Goal: Task Accomplishment & Management: Complete application form

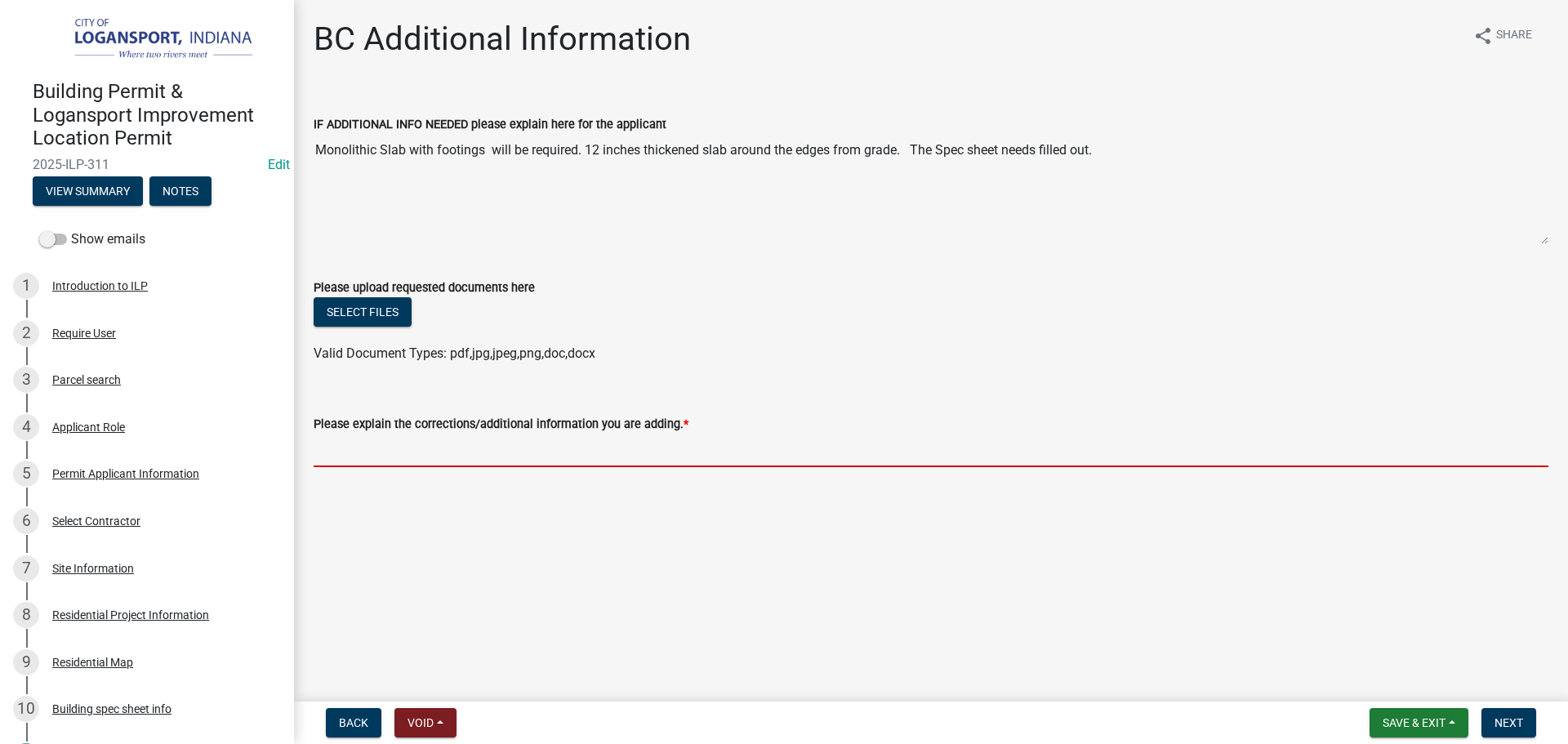
click at [340, 450] on input "Please explain the corrections/additional information you are adding. *" at bounding box center [931, 450] width 1235 height 34
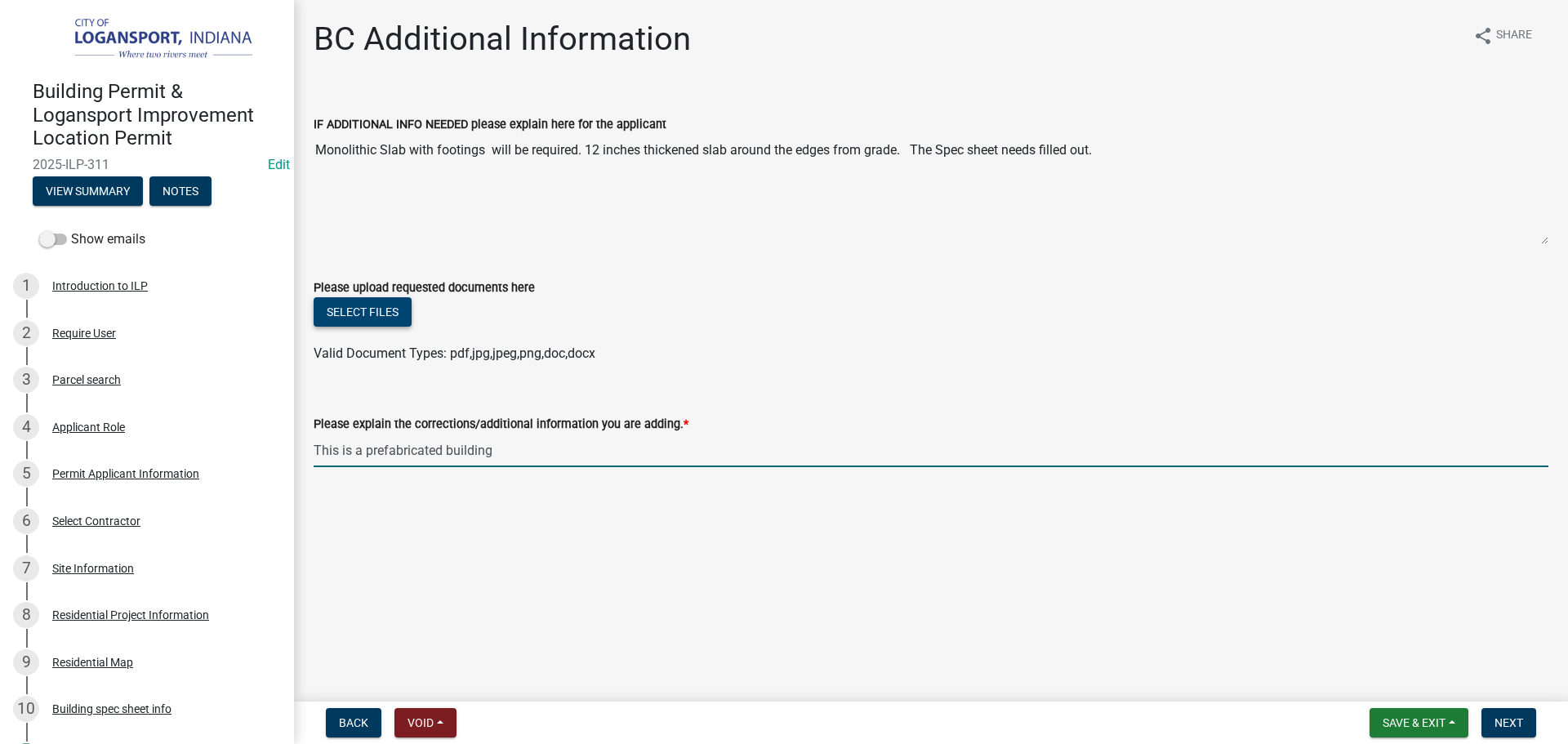
type input "This is a prefabricated building"
click at [336, 315] on button "Select files" at bounding box center [362, 312] width 98 height 29
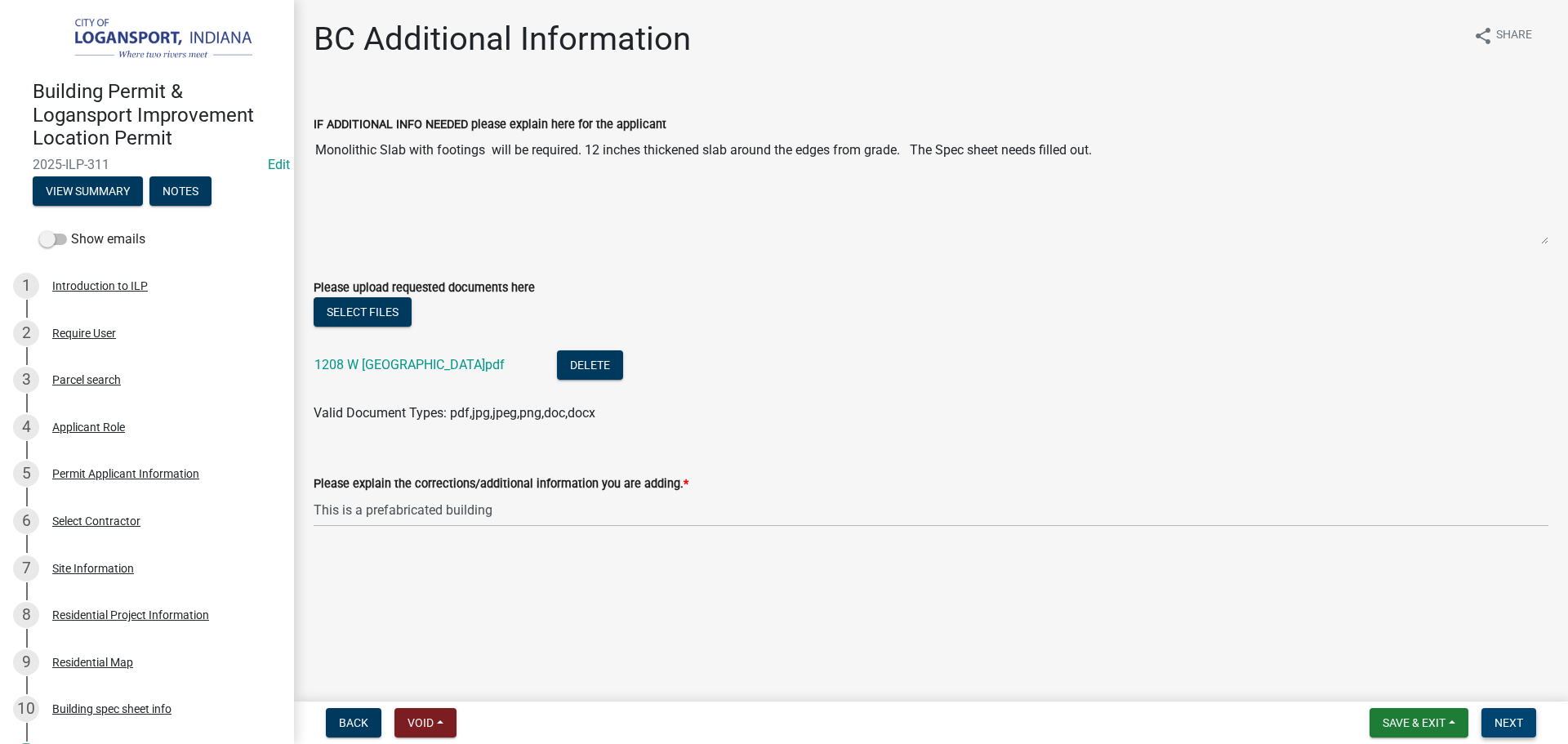
click at [1509, 729] on span "Next" at bounding box center [1508, 723] width 28 height 13
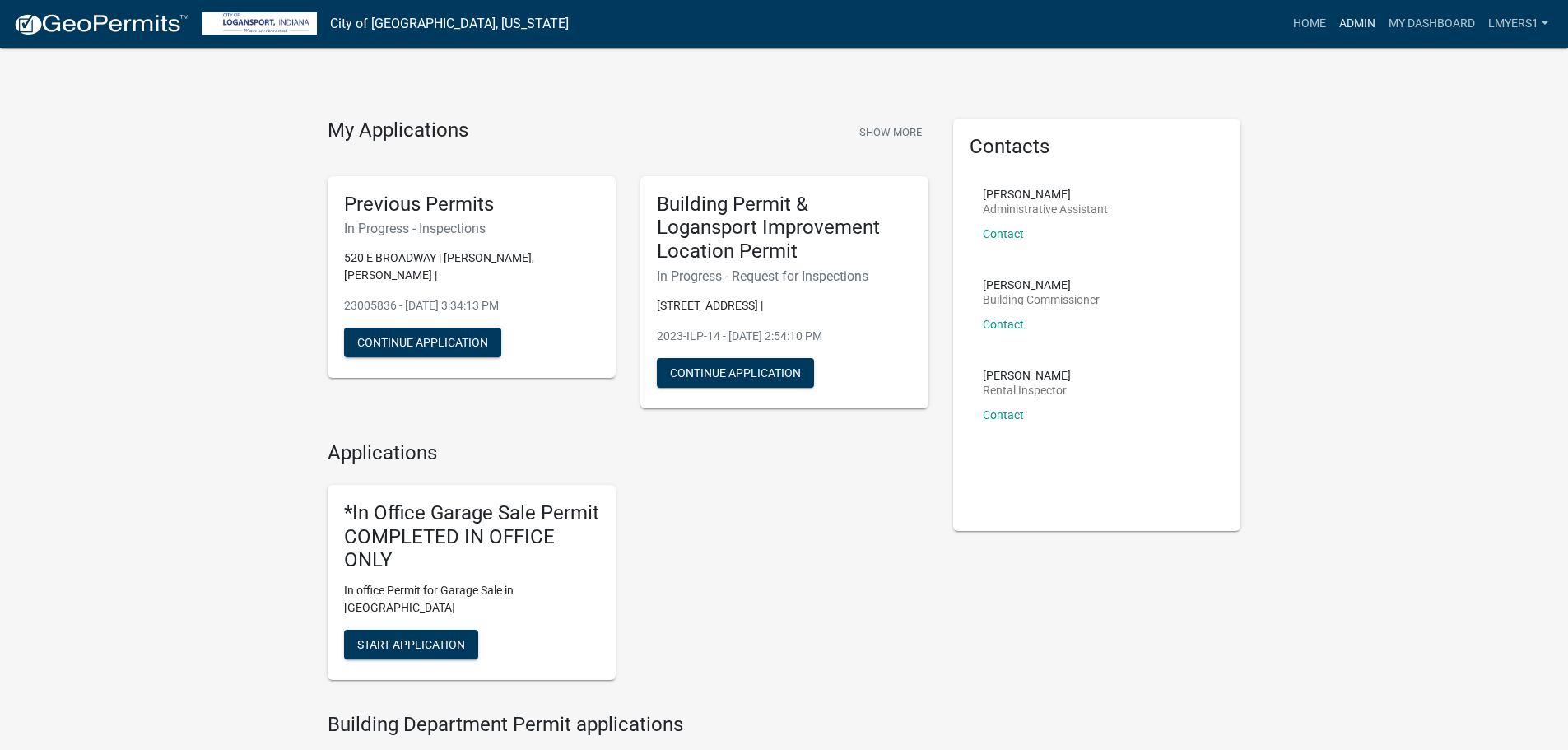
click at [1370, 12] on link "Admin" at bounding box center [1357, 24] width 50 height 31
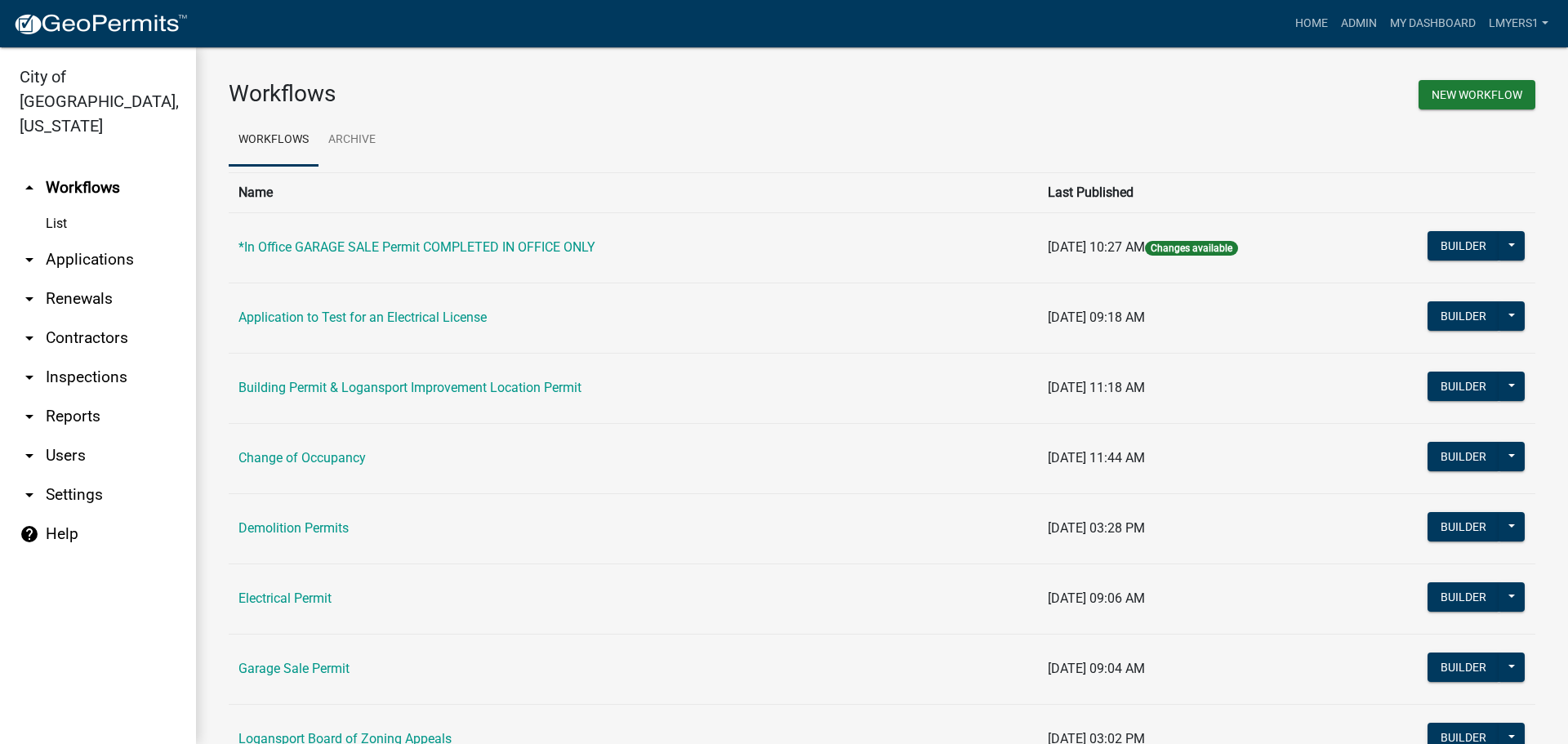
click at [55, 240] on link "arrow_drop_down Applications" at bounding box center [98, 259] width 196 height 39
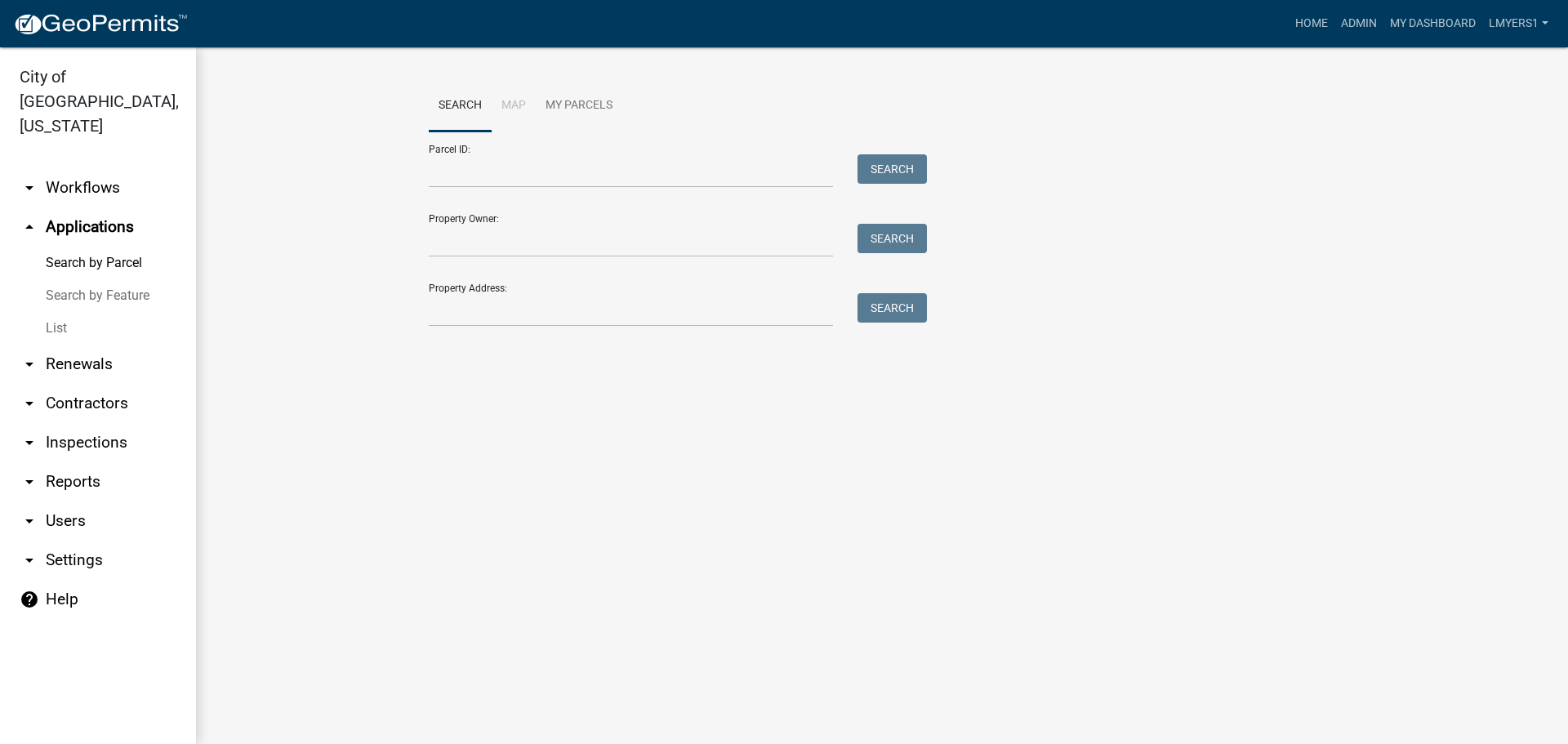
click at [66, 312] on link "List" at bounding box center [98, 329] width 196 height 33
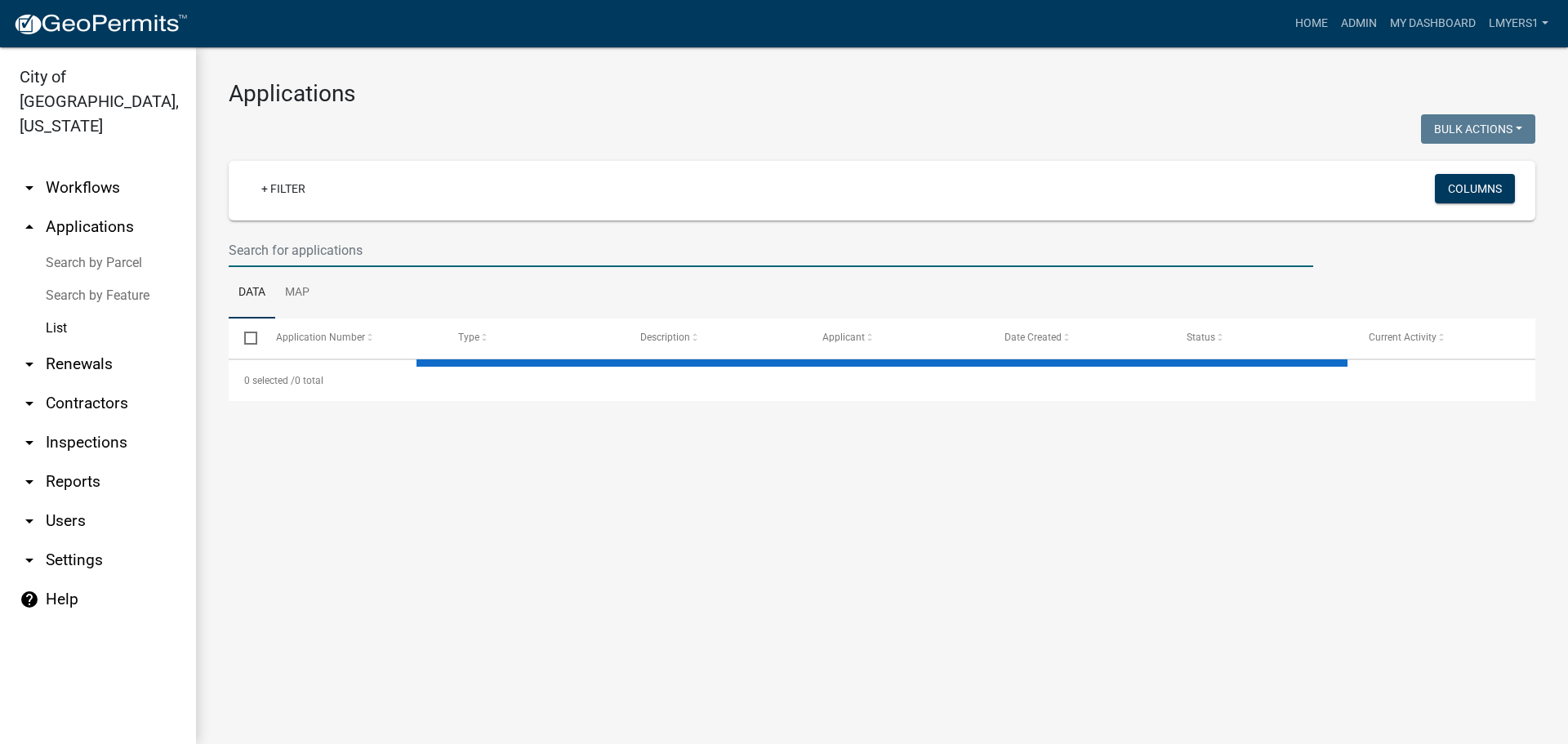
select select "3: 100"
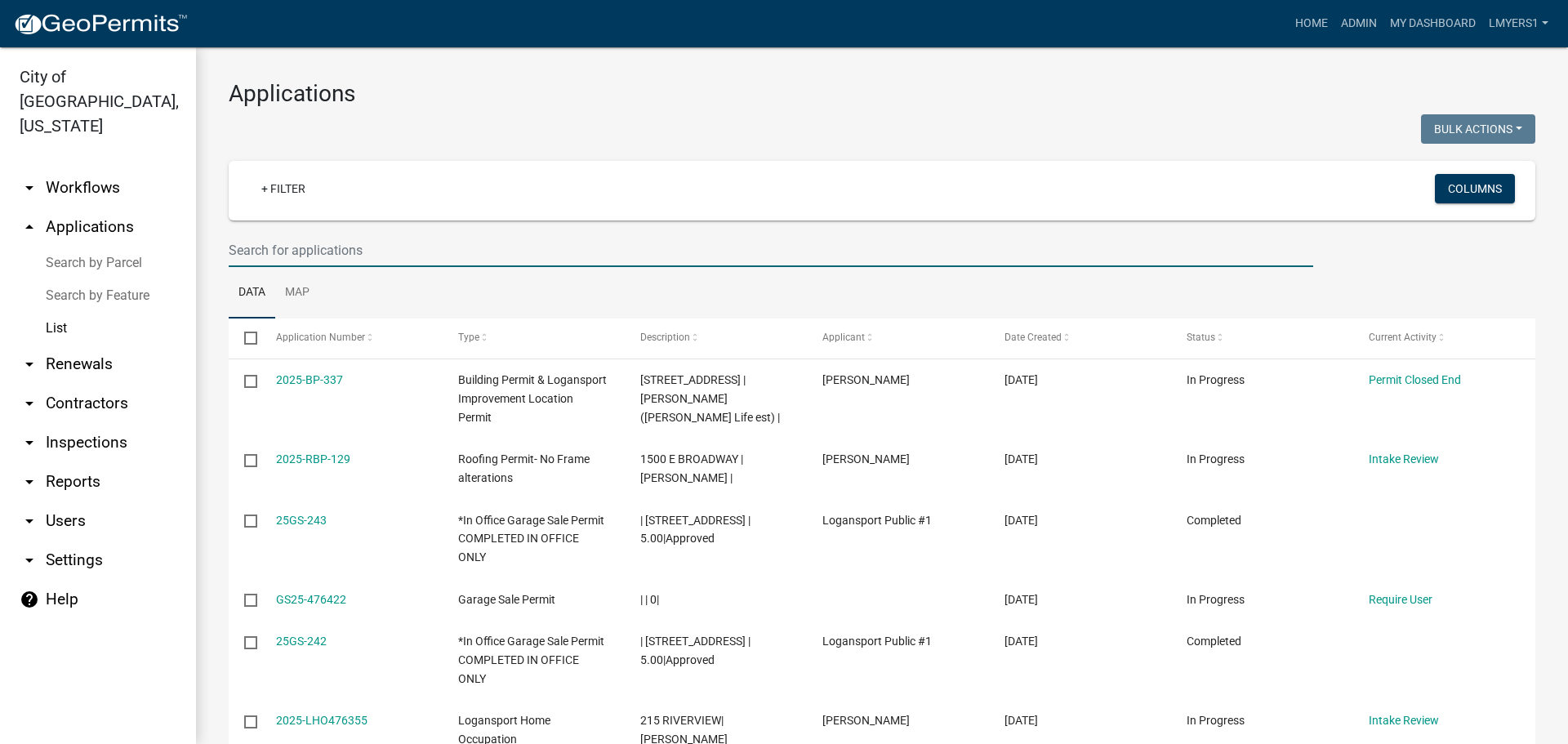
click at [368, 247] on input "text" at bounding box center [770, 250] width 1084 height 34
click at [66, 383] on link "arrow_drop_down Contractors" at bounding box center [98, 403] width 196 height 39
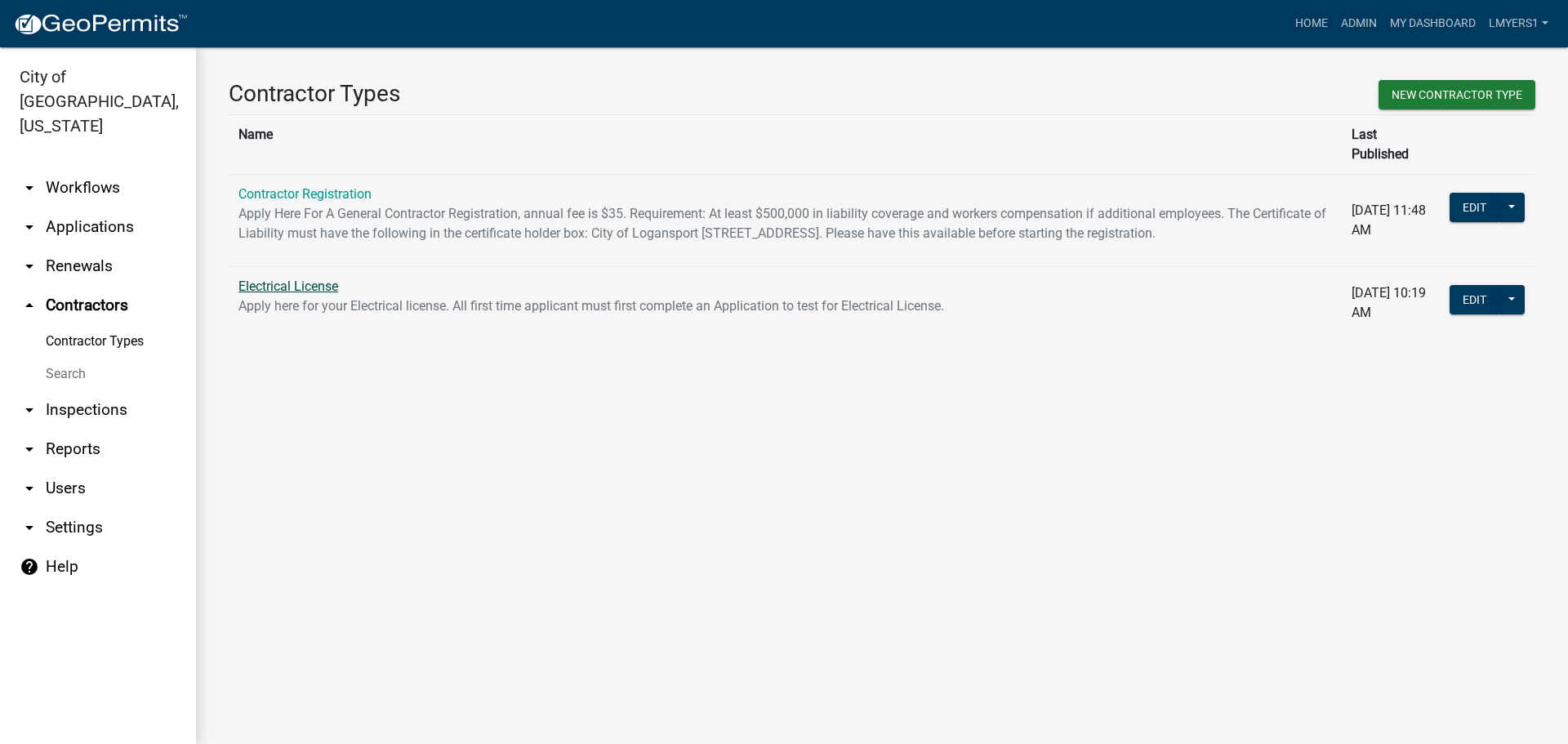
click at [277, 282] on link "Electrical License" at bounding box center [287, 286] width 99 height 16
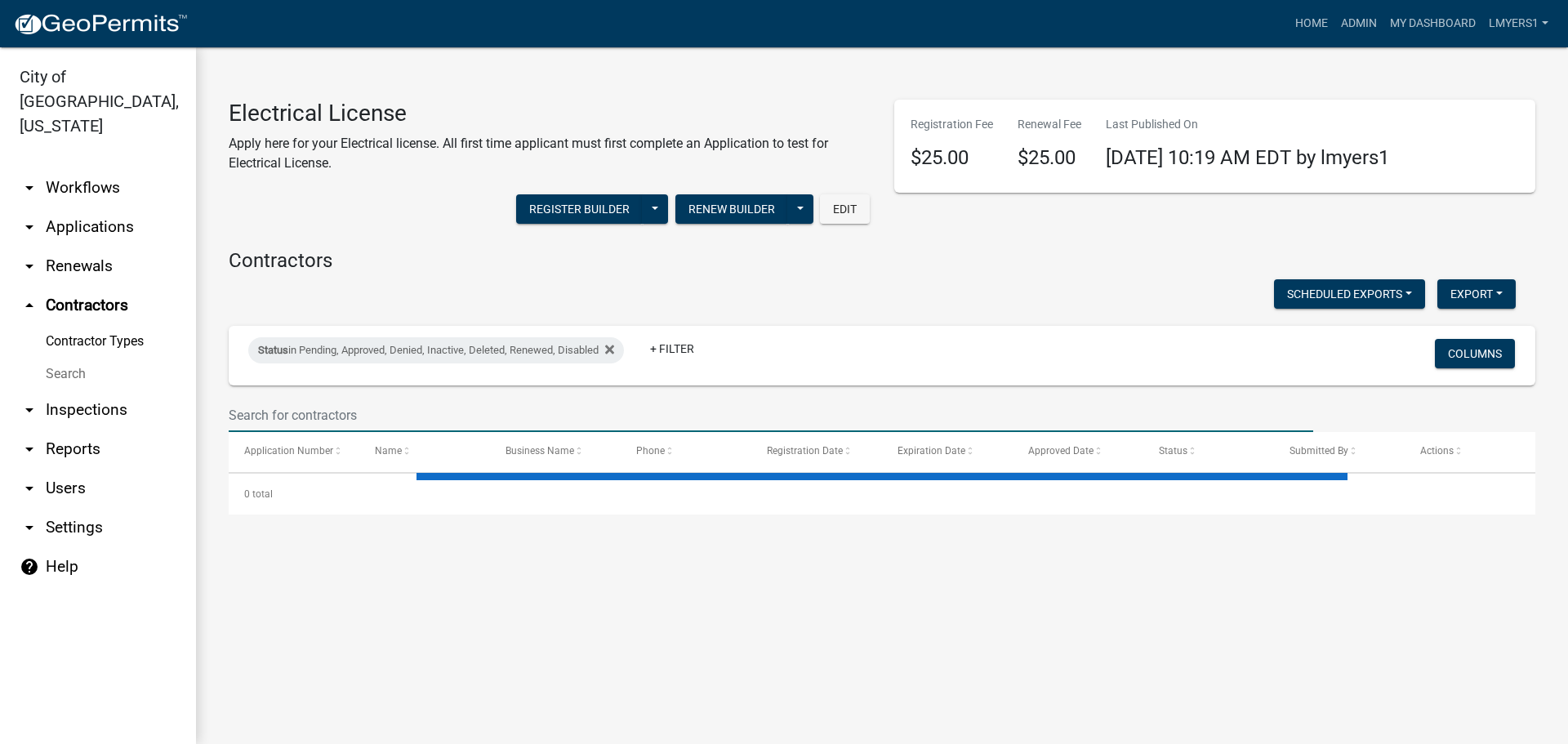
click at [280, 414] on input "text" at bounding box center [770, 415] width 1084 height 34
type input "J"
select select "3: 100"
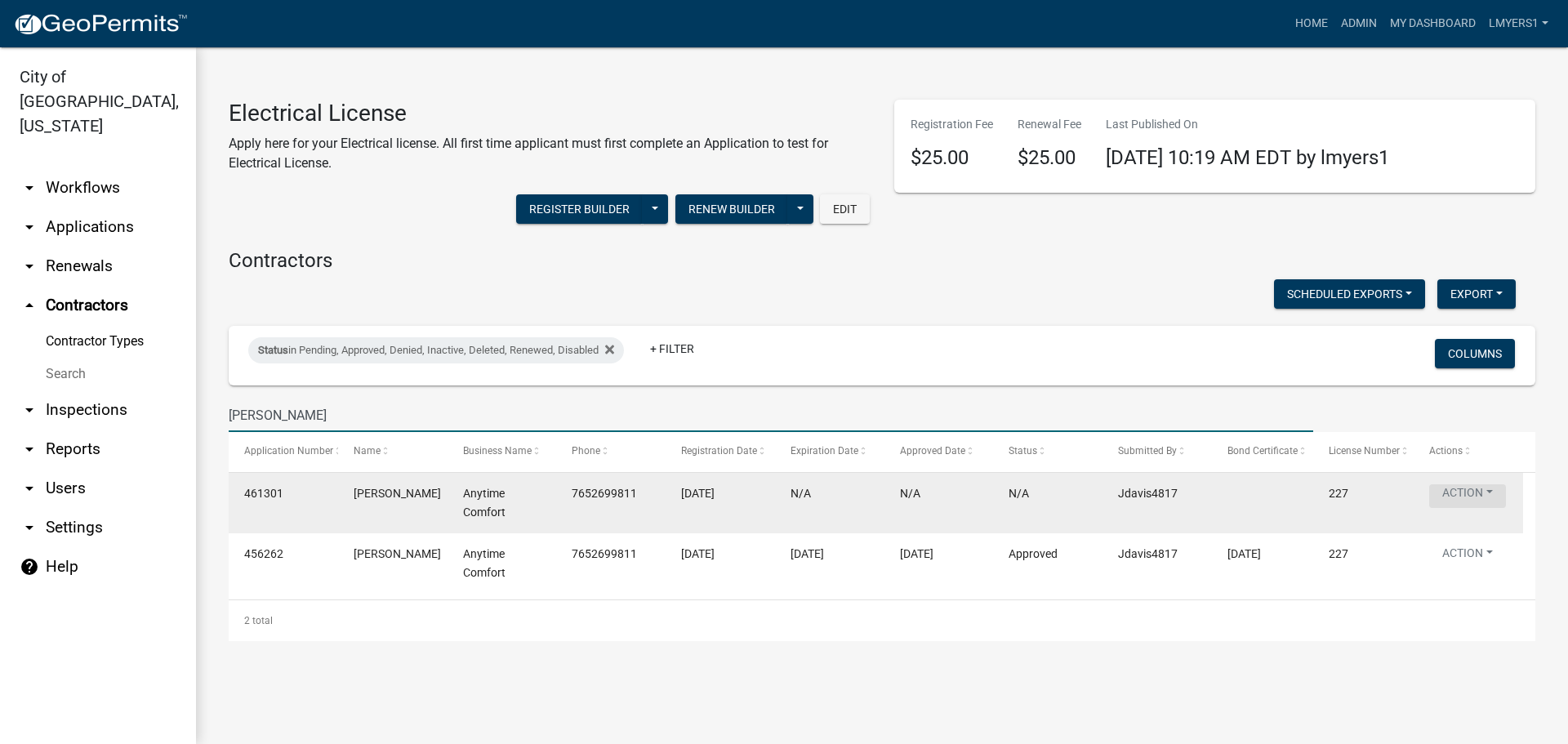
type input "James Davis"
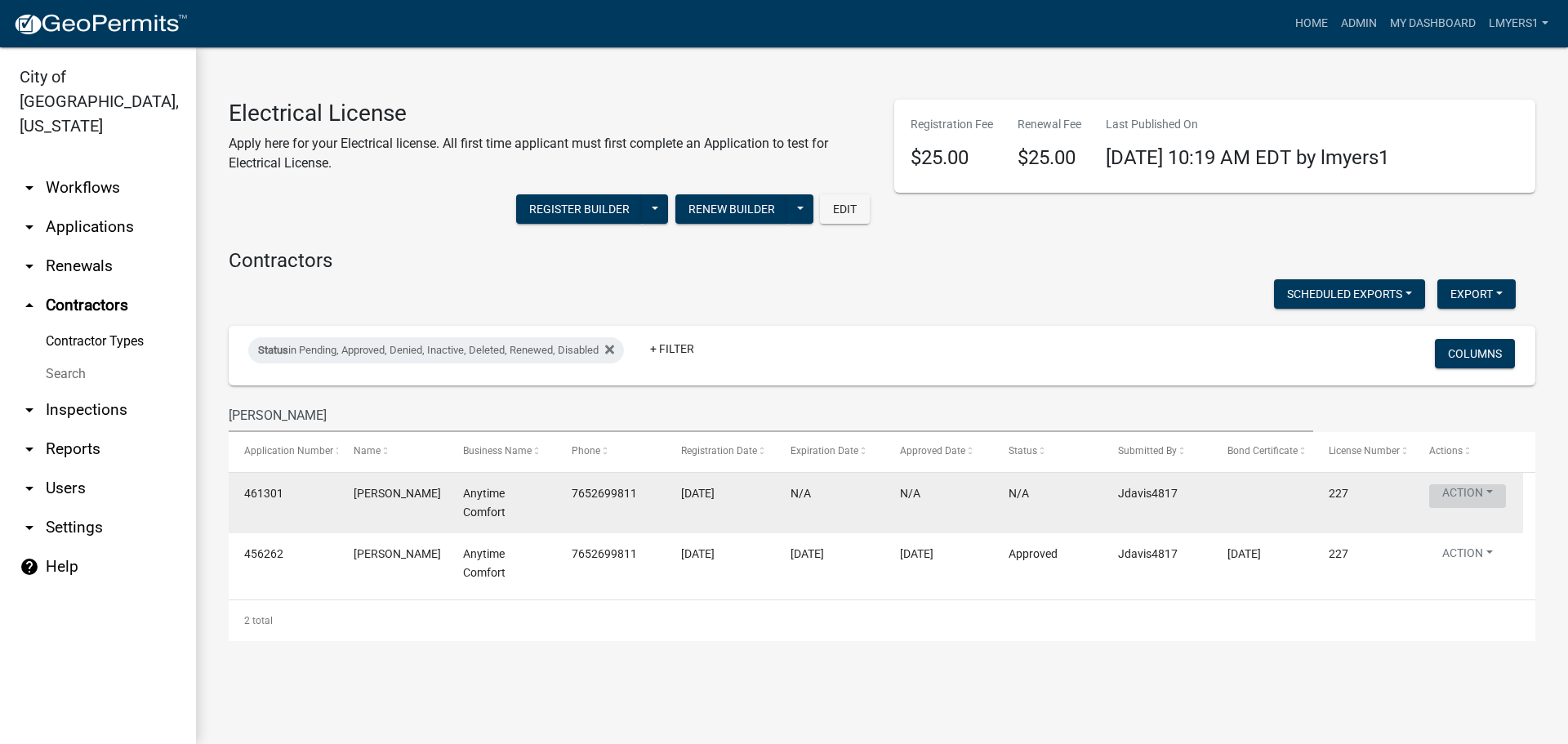
click at [1486, 493] on button "Action" at bounding box center [1468, 496] width 77 height 24
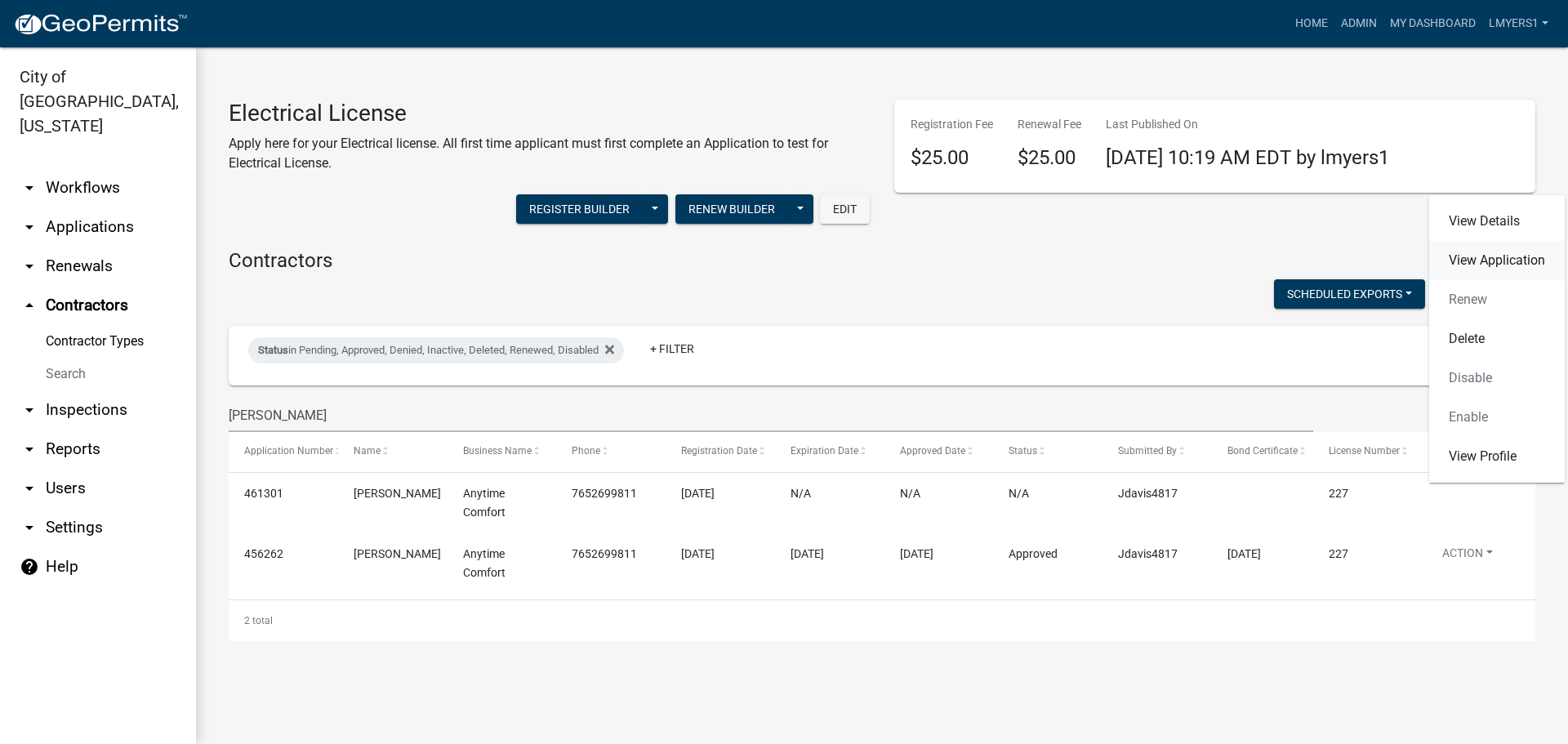
click at [1486, 250] on link "View Application" at bounding box center [1497, 260] width 136 height 39
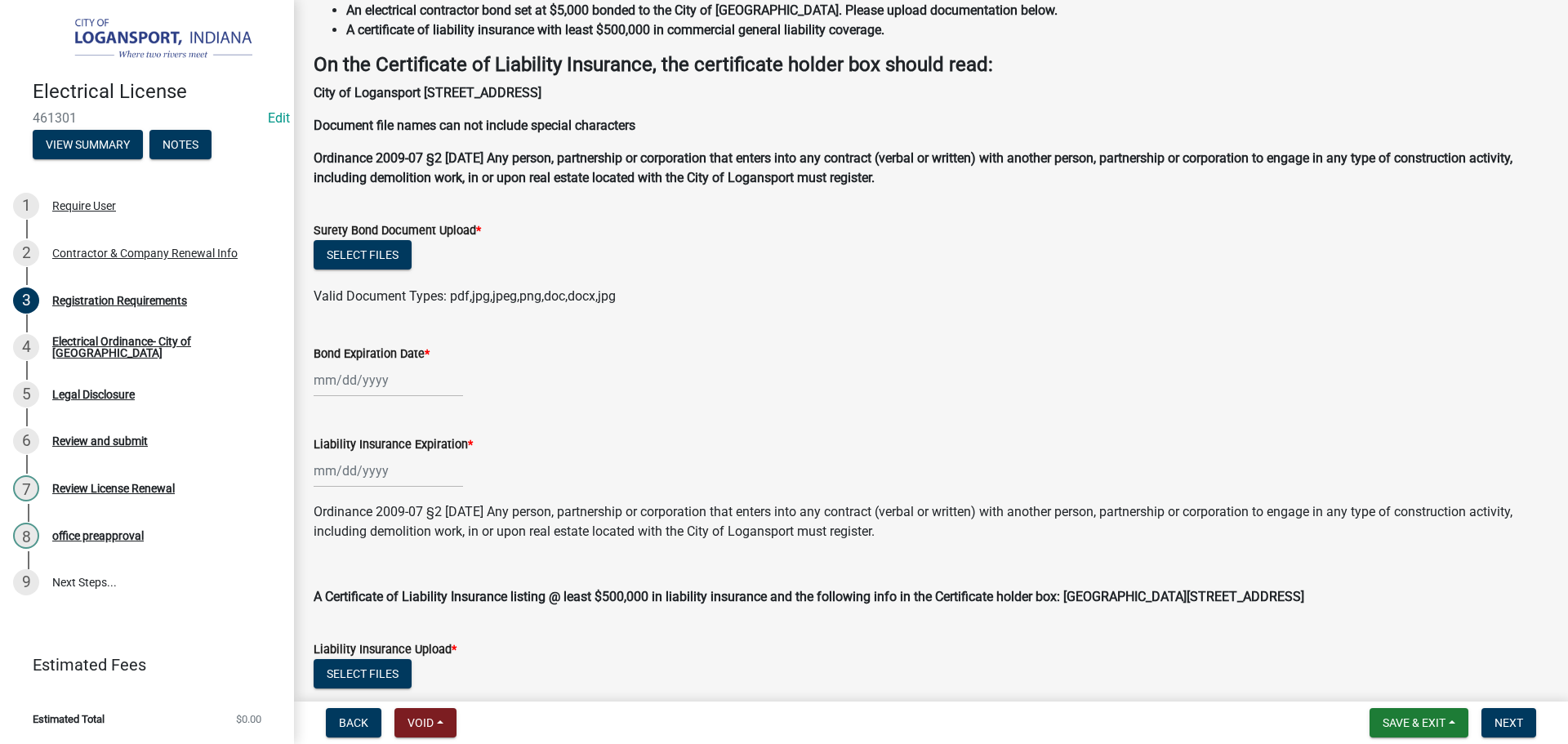
scroll to position [229, 0]
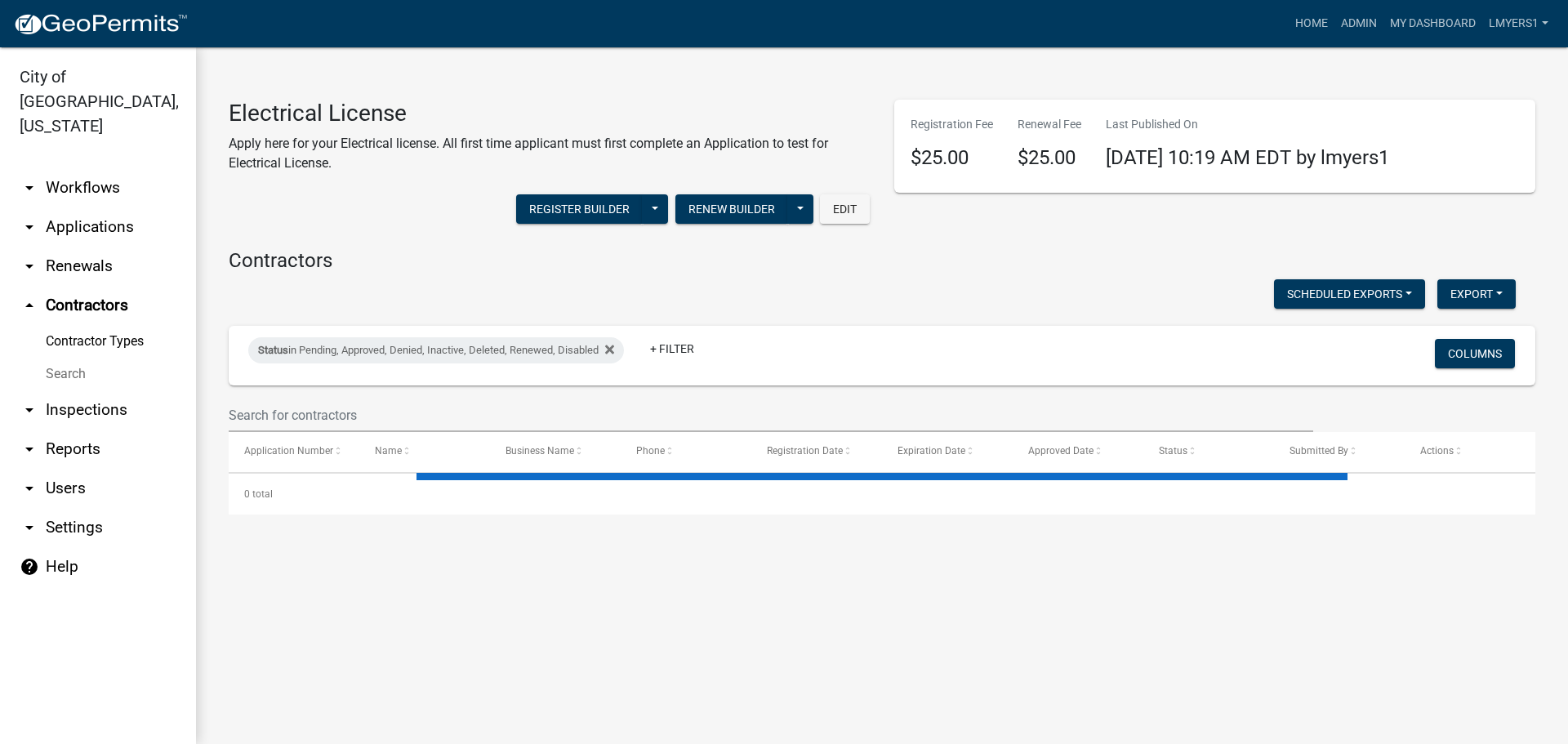
click at [89, 209] on link "arrow_drop_down Applications" at bounding box center [98, 226] width 196 height 39
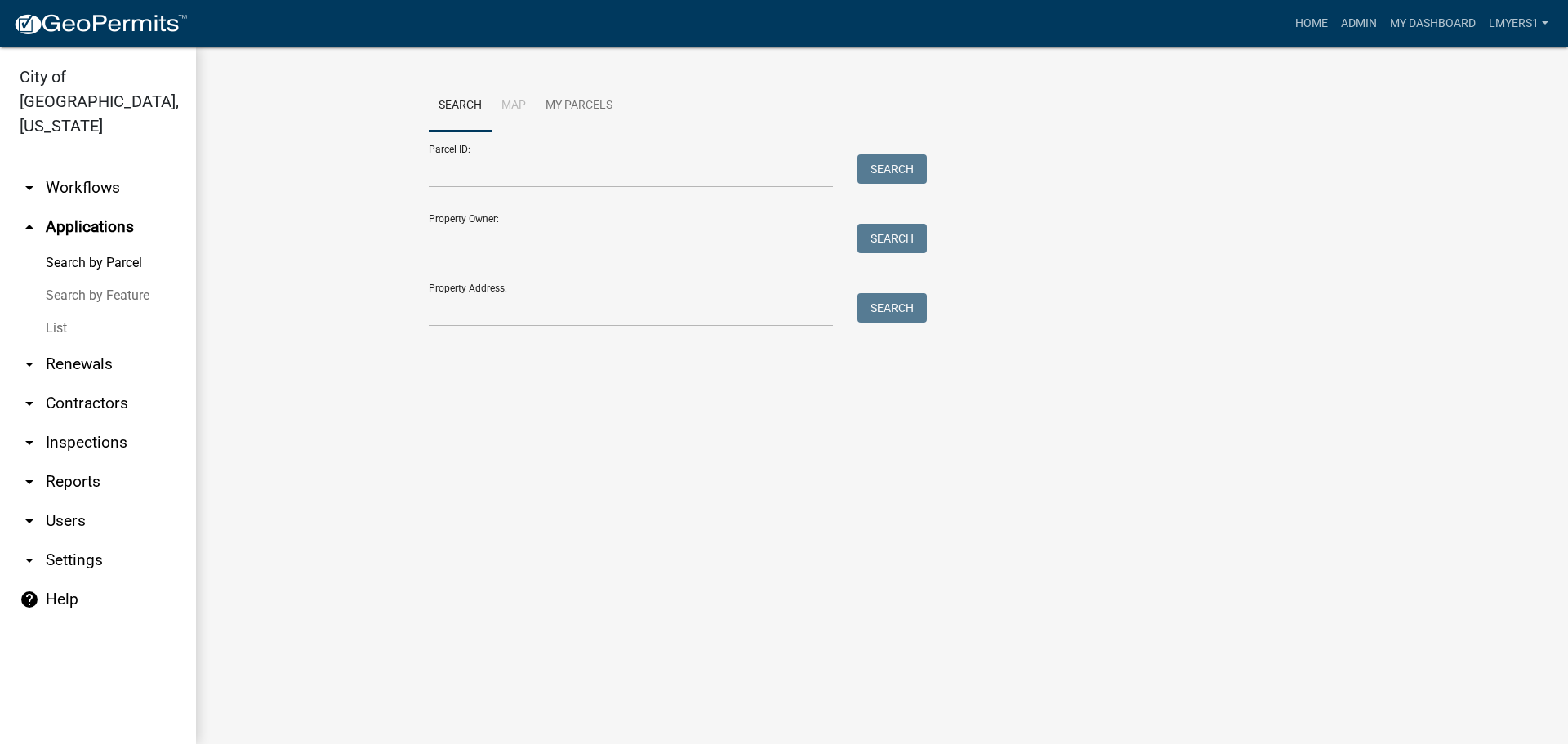
click at [69, 168] on link "arrow_drop_down Workflows" at bounding box center [98, 187] width 196 height 39
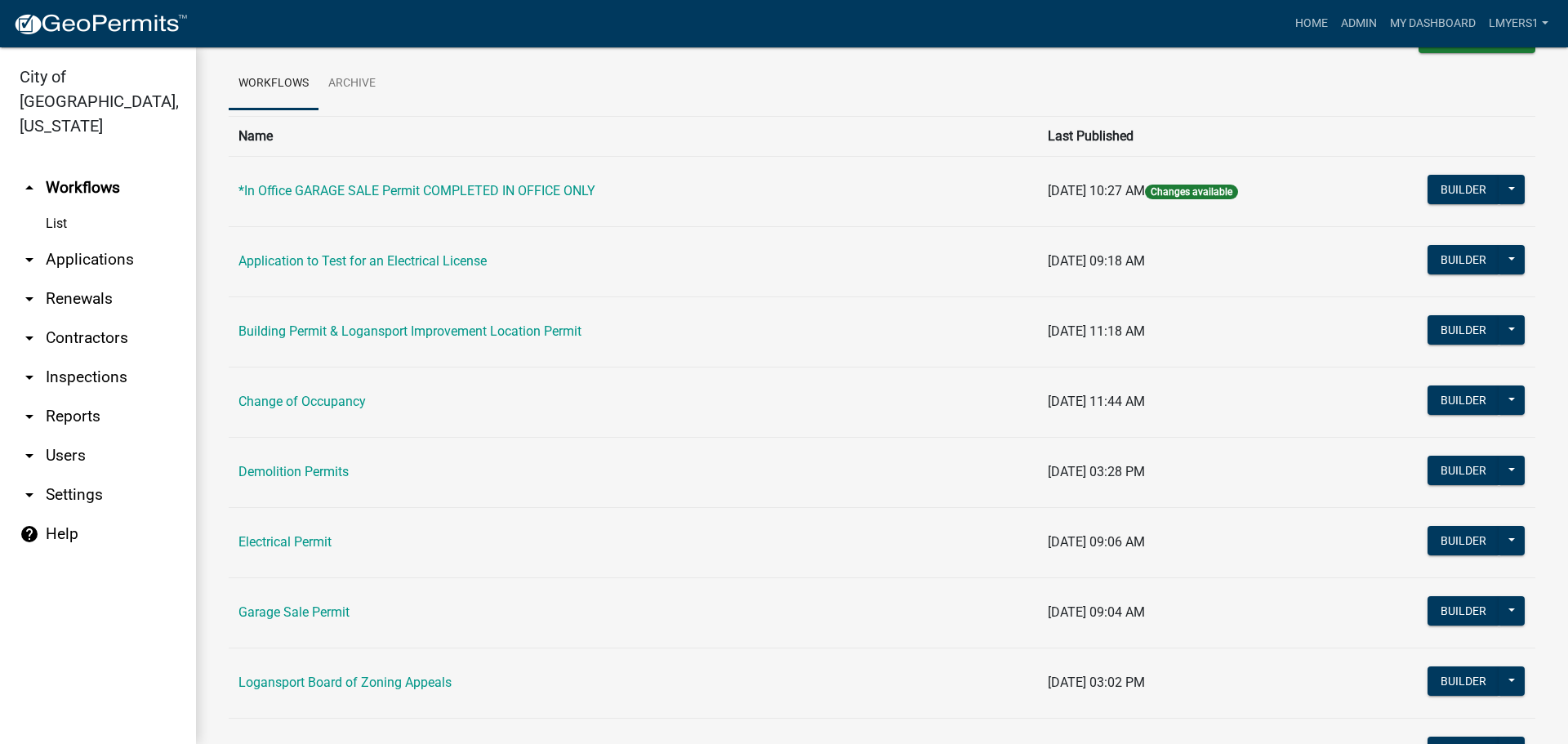
scroll to position [81, 0]
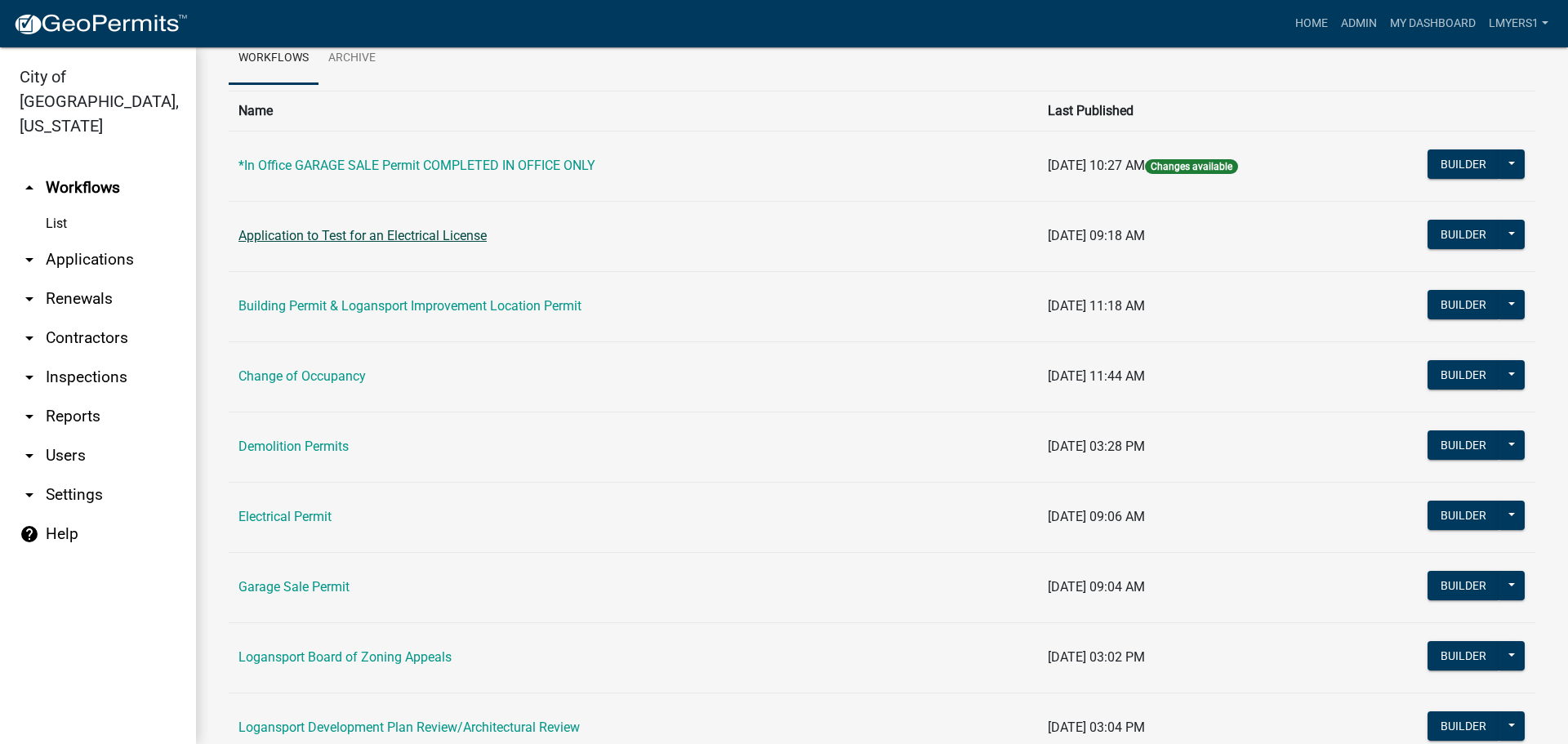
click at [444, 235] on link "Application to Test for an Electrical License" at bounding box center [362, 236] width 248 height 16
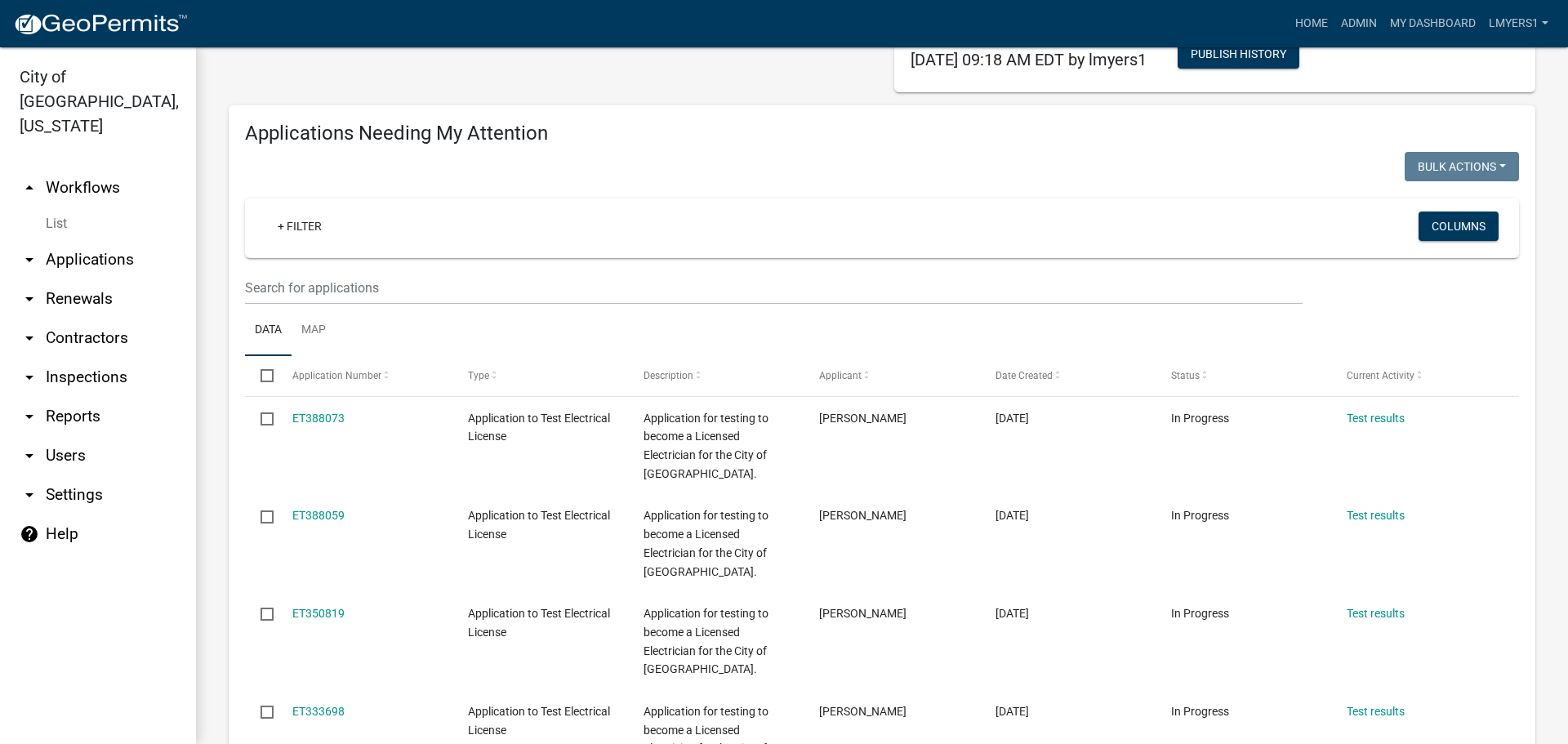
scroll to position [132, 0]
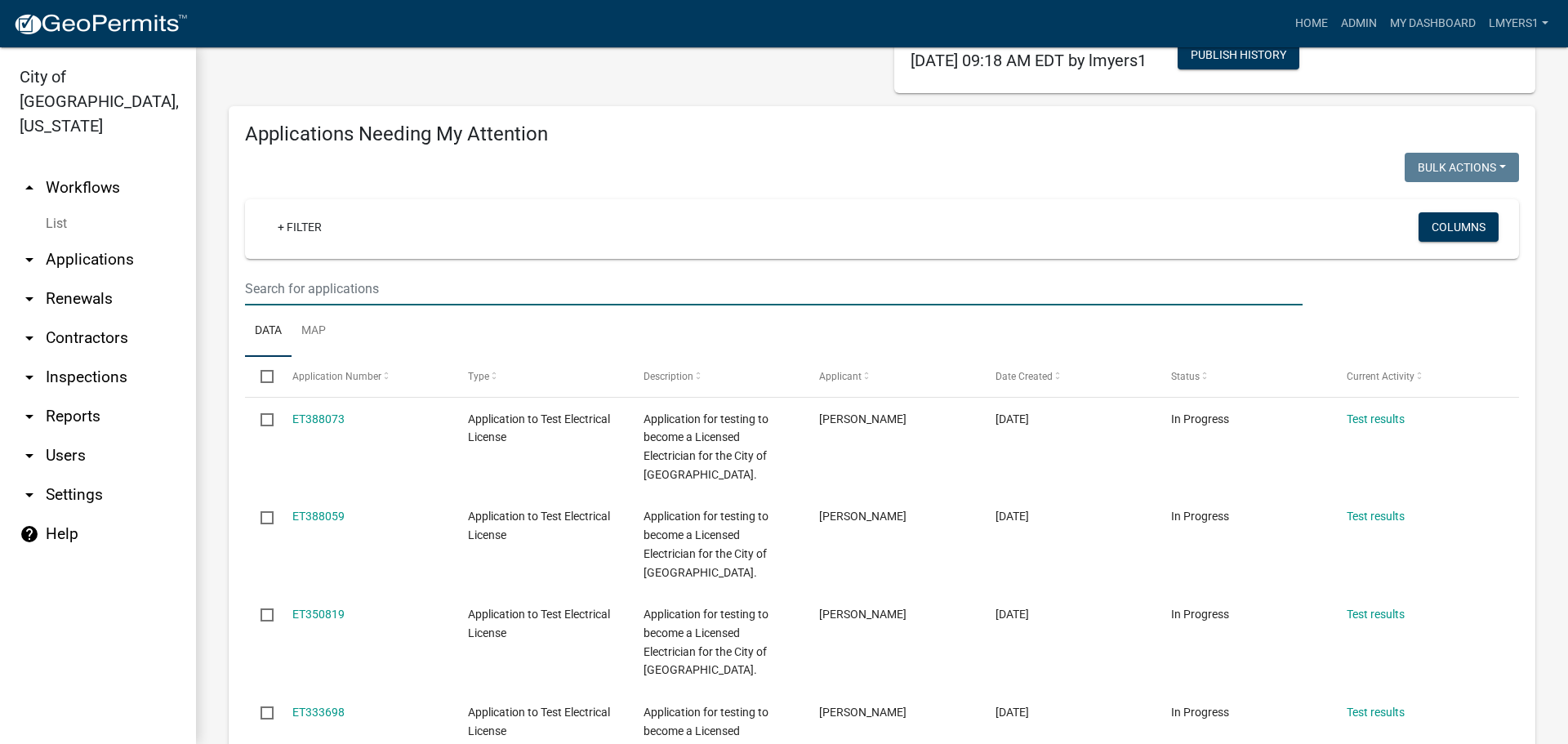
click at [425, 300] on input "text" at bounding box center [773, 288] width 1058 height 34
type input "James Davis"
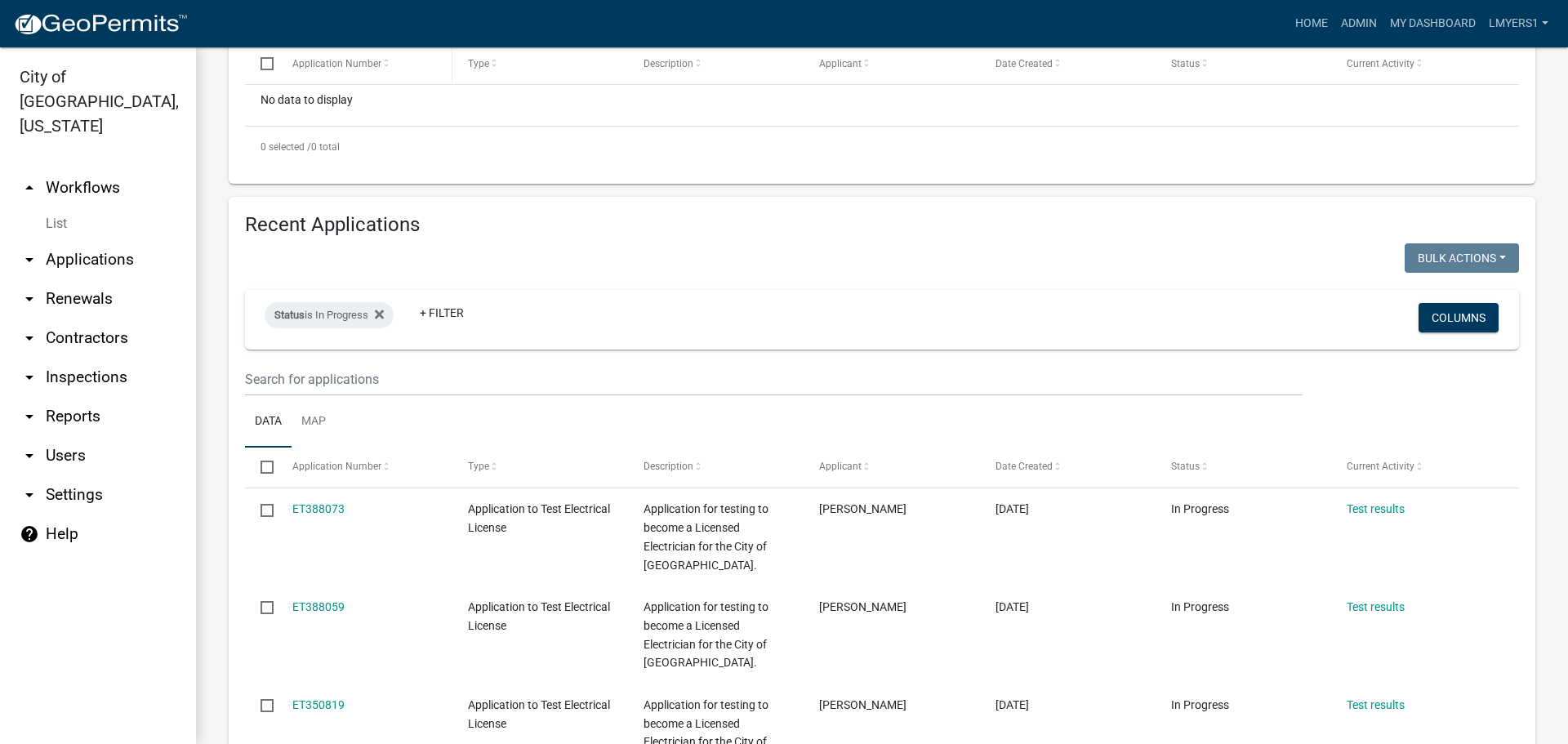
scroll to position [459, 0]
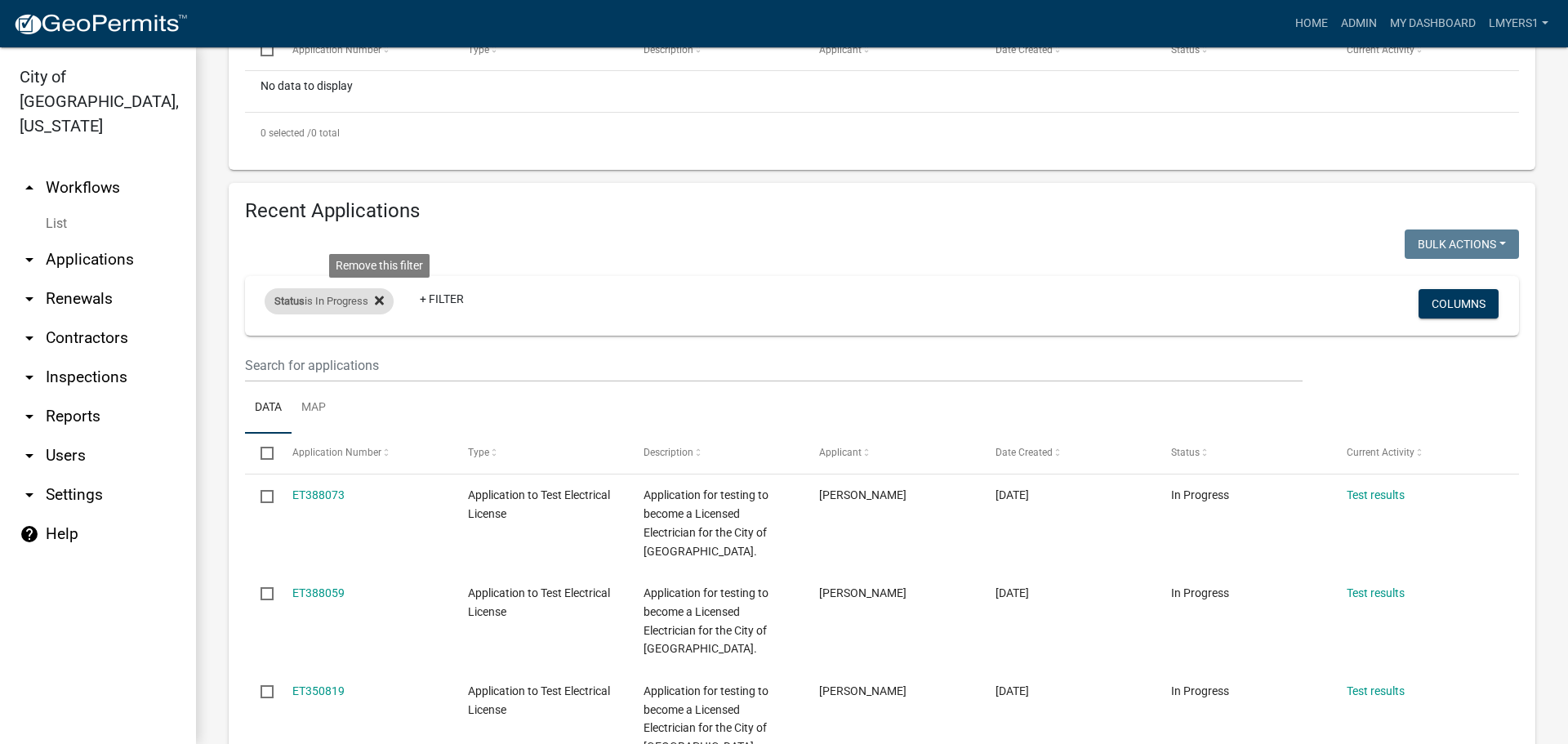
click at [383, 299] on icon at bounding box center [380, 300] width 9 height 13
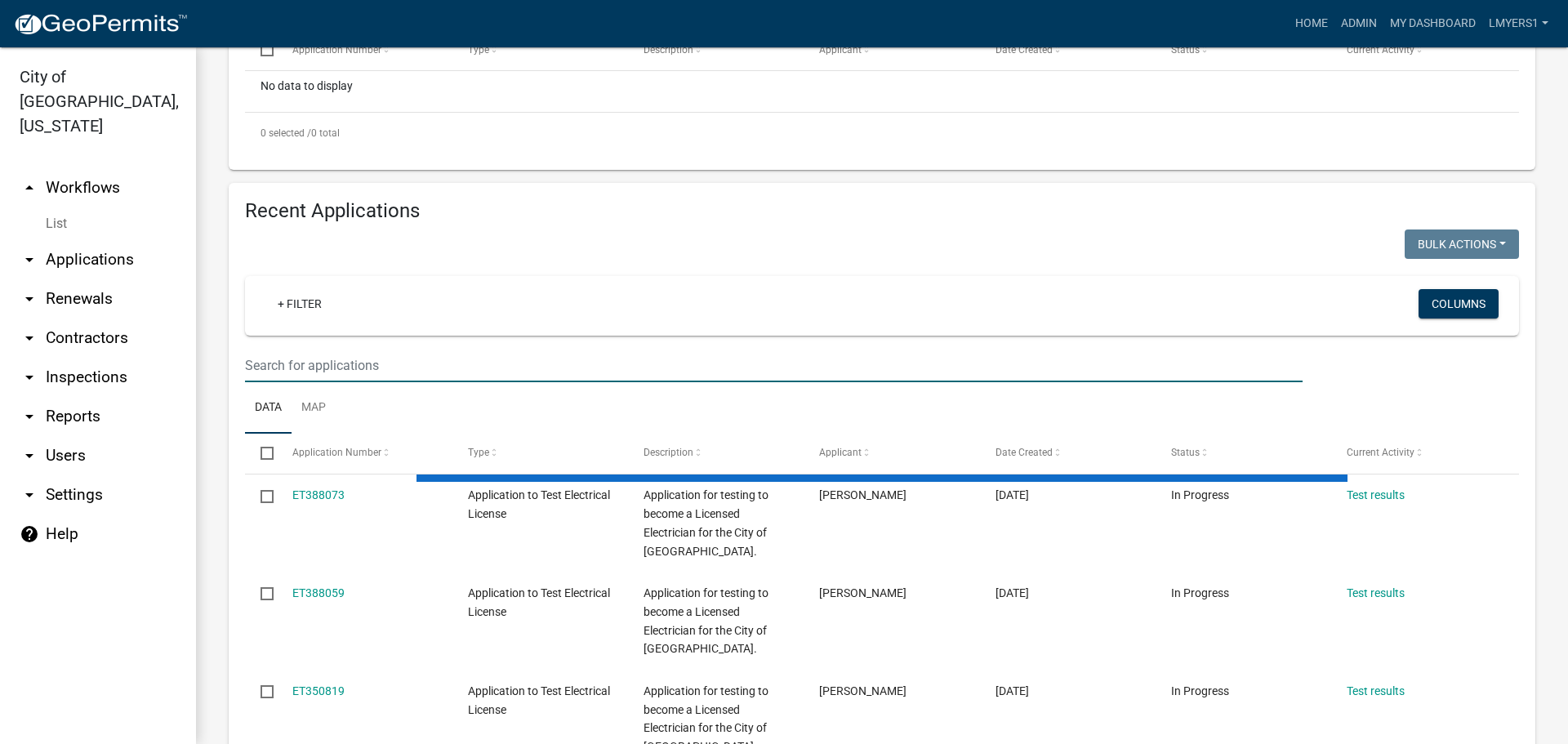
select select "3: 100"
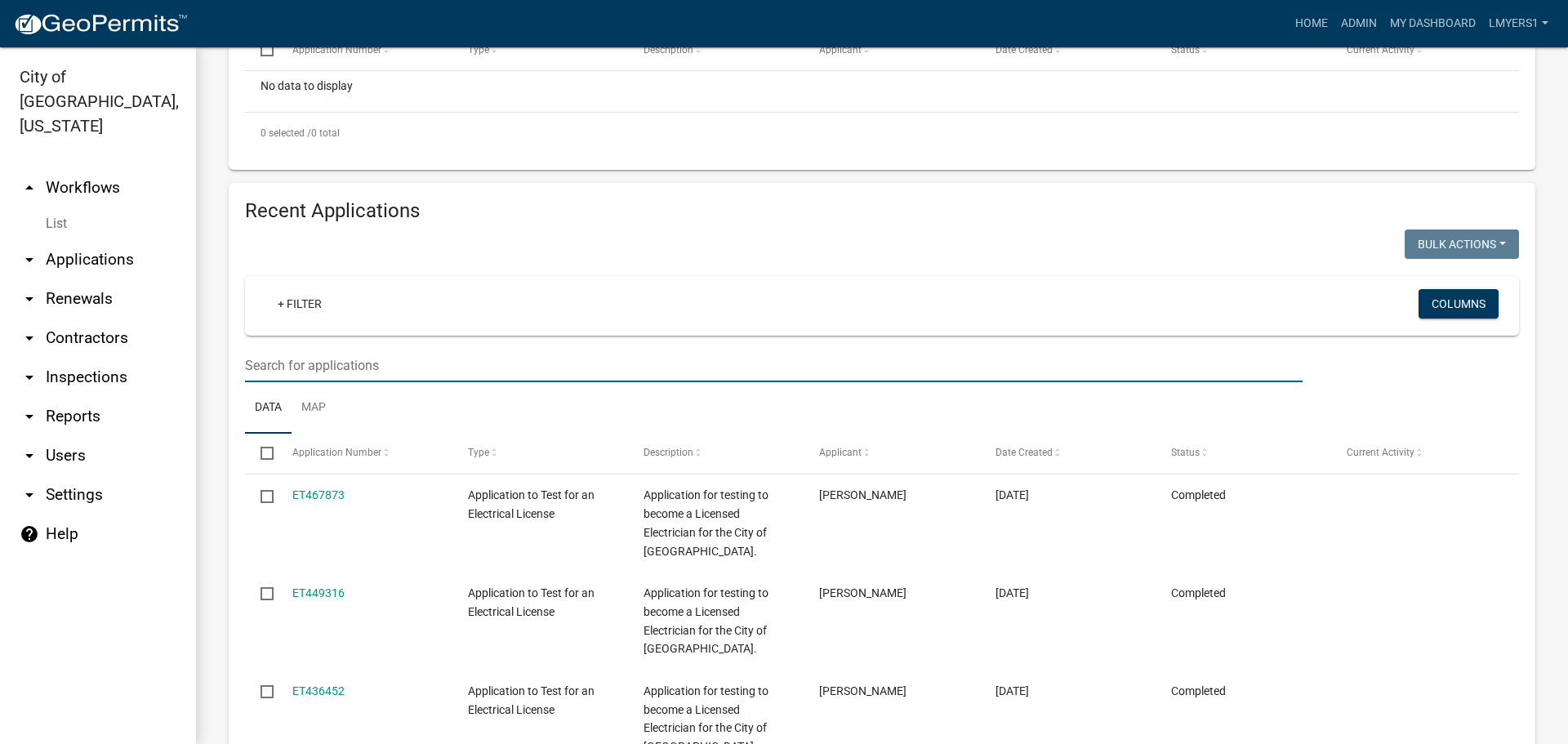
click at [351, 362] on input "text" at bounding box center [773, 365] width 1058 height 34
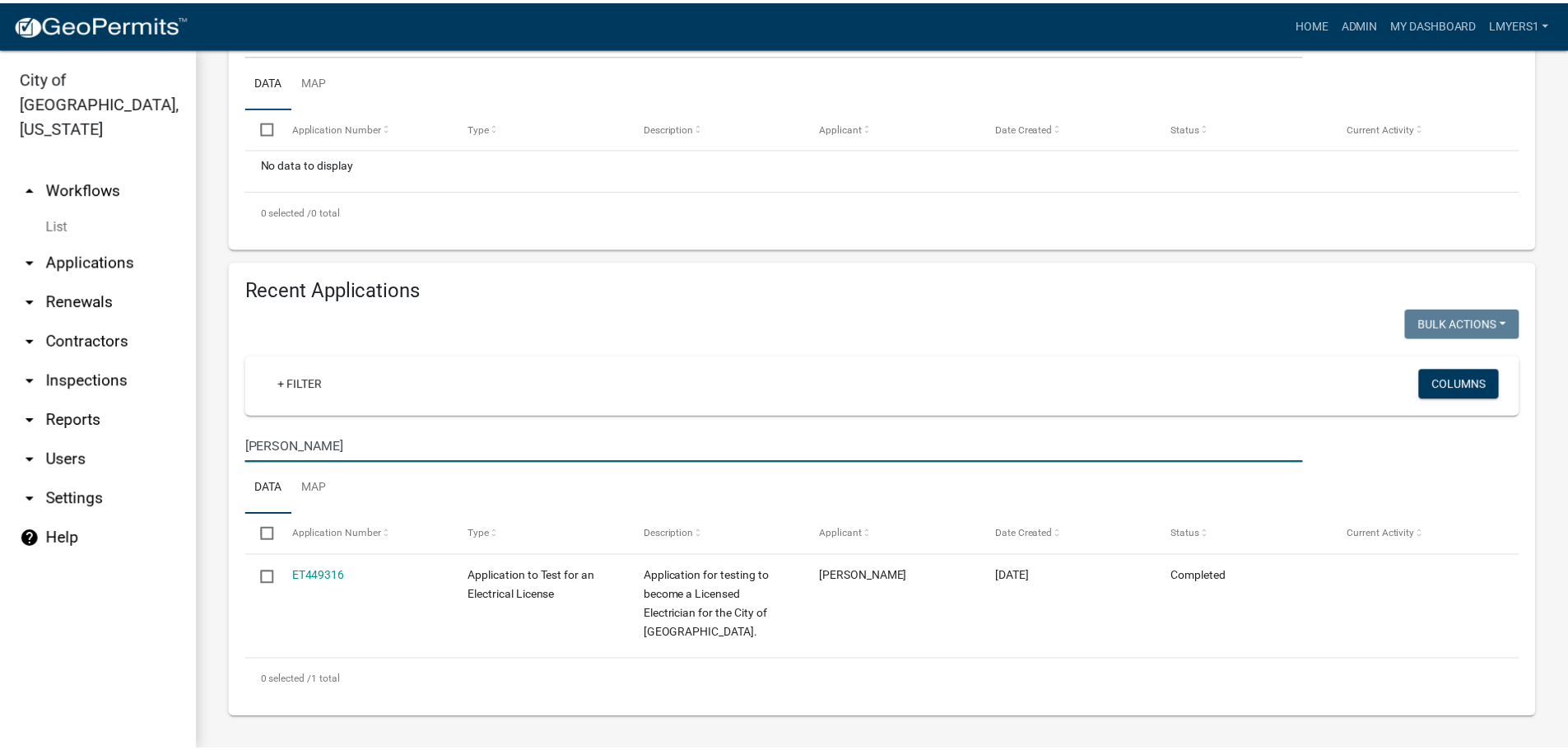
scroll to position [386, 0]
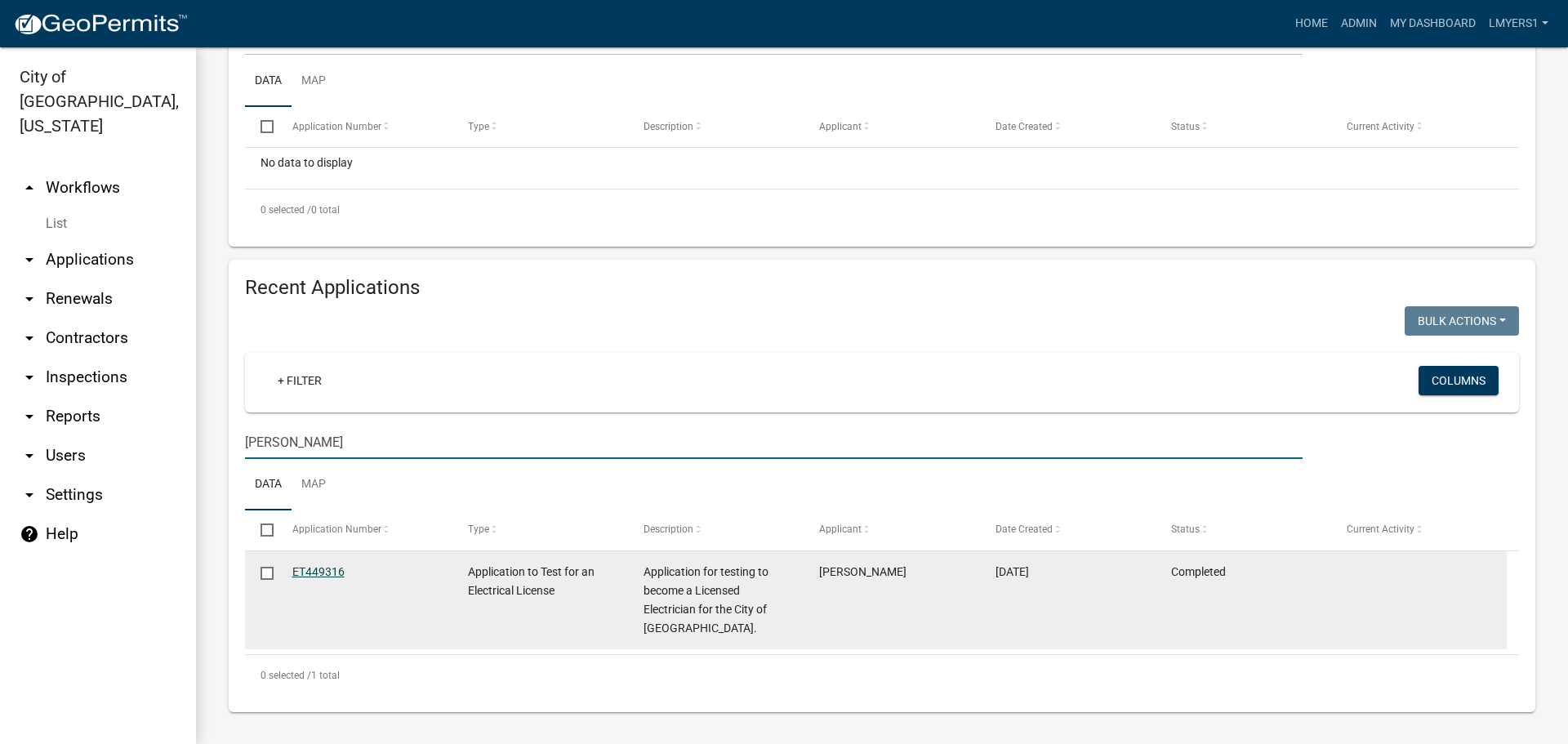
type input "James Davis"
click at [302, 577] on link "ET449316" at bounding box center [318, 571] width 52 height 13
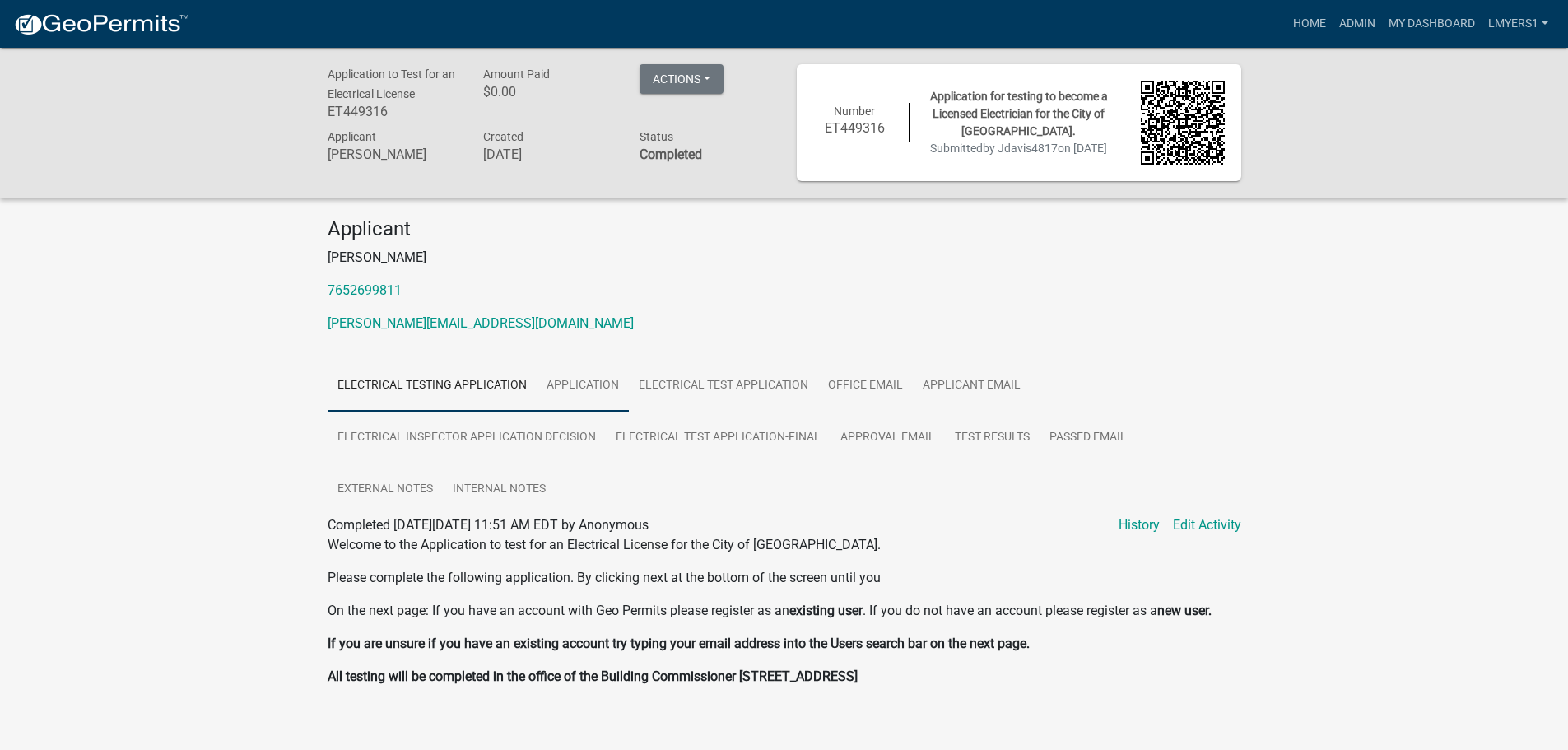
click at [593, 393] on link "Application" at bounding box center [582, 386] width 92 height 52
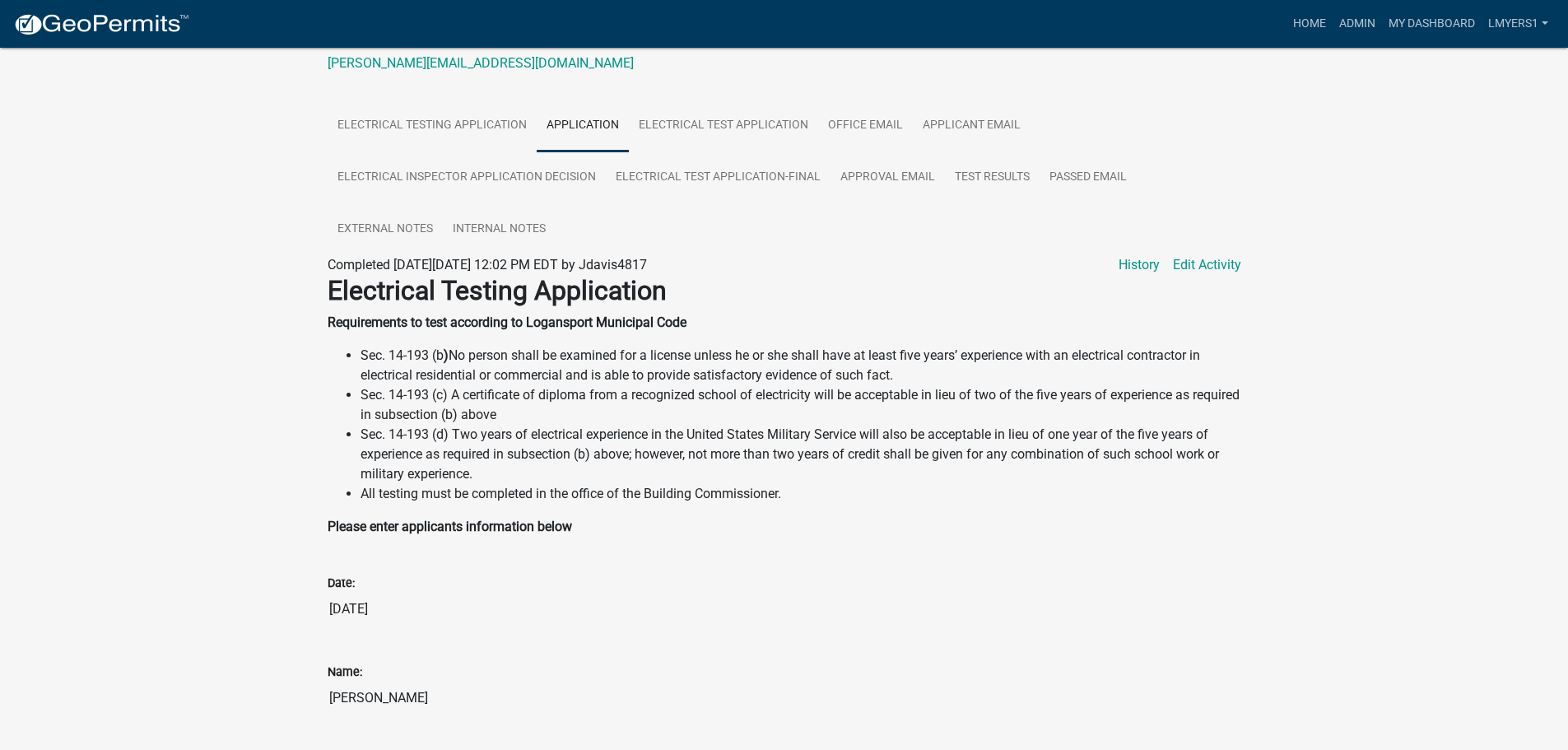
scroll to position [13, 0]
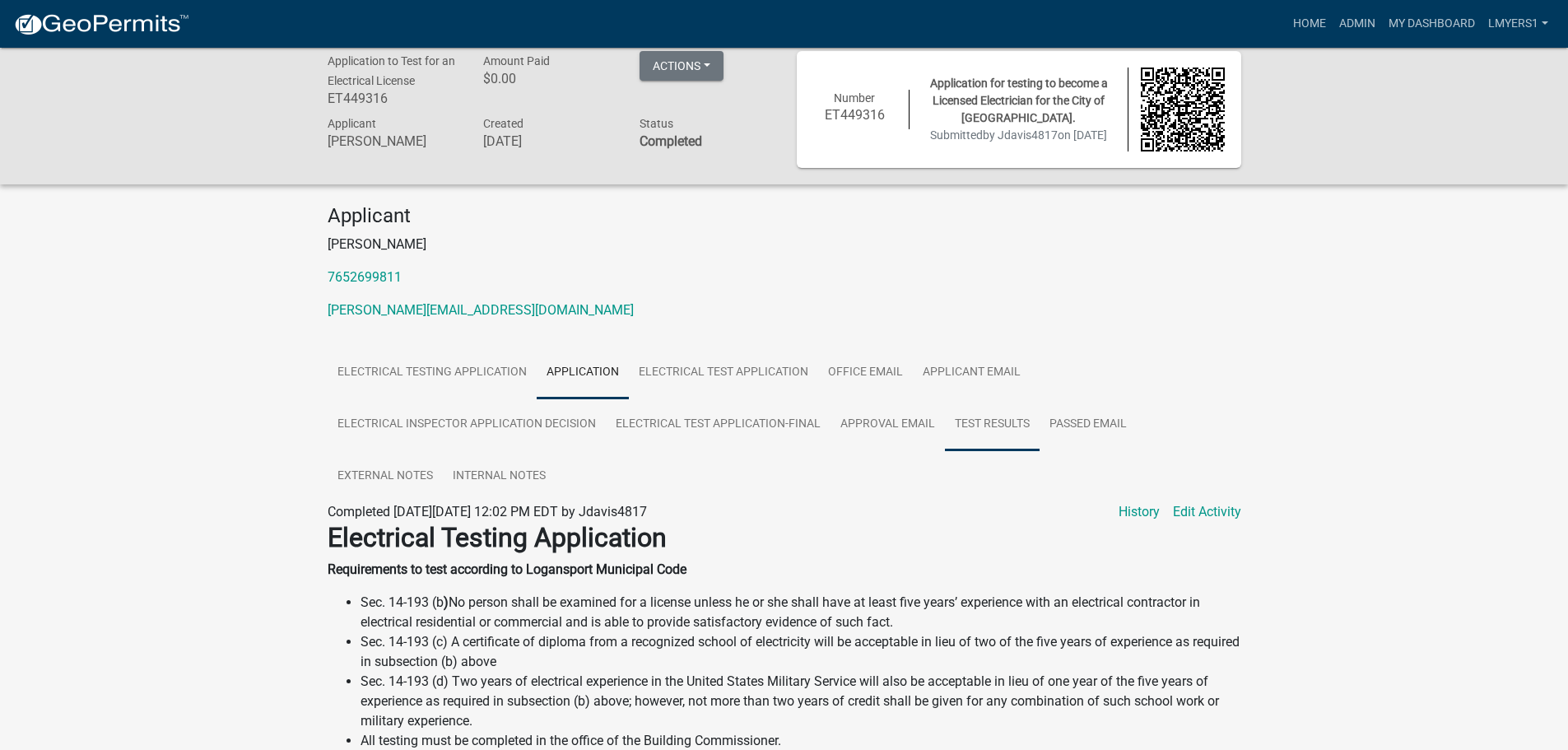
click at [1003, 424] on link "Test results" at bounding box center [992, 424] width 95 height 52
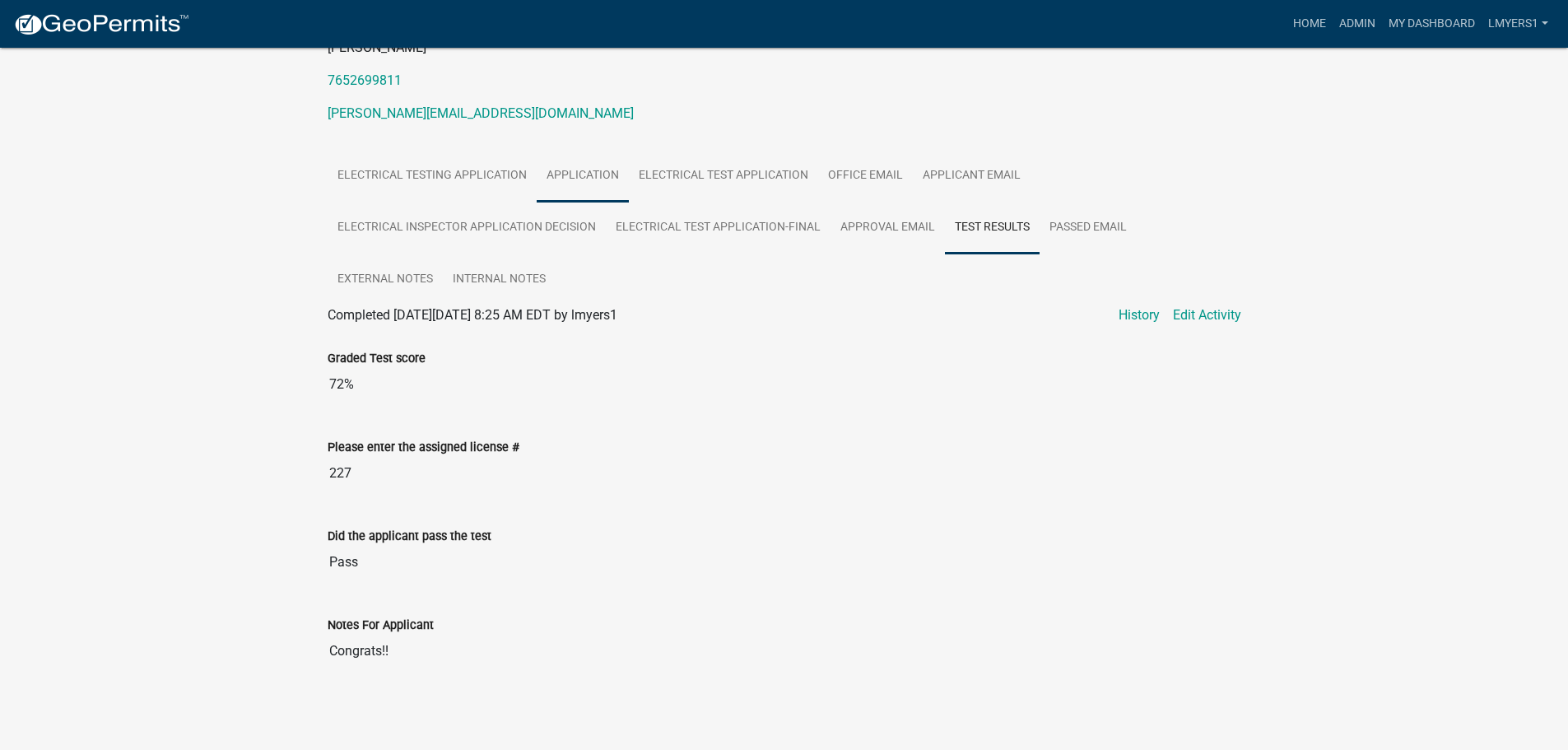
scroll to position [213, 0]
click at [1355, 26] on link "Admin" at bounding box center [1357, 24] width 50 height 31
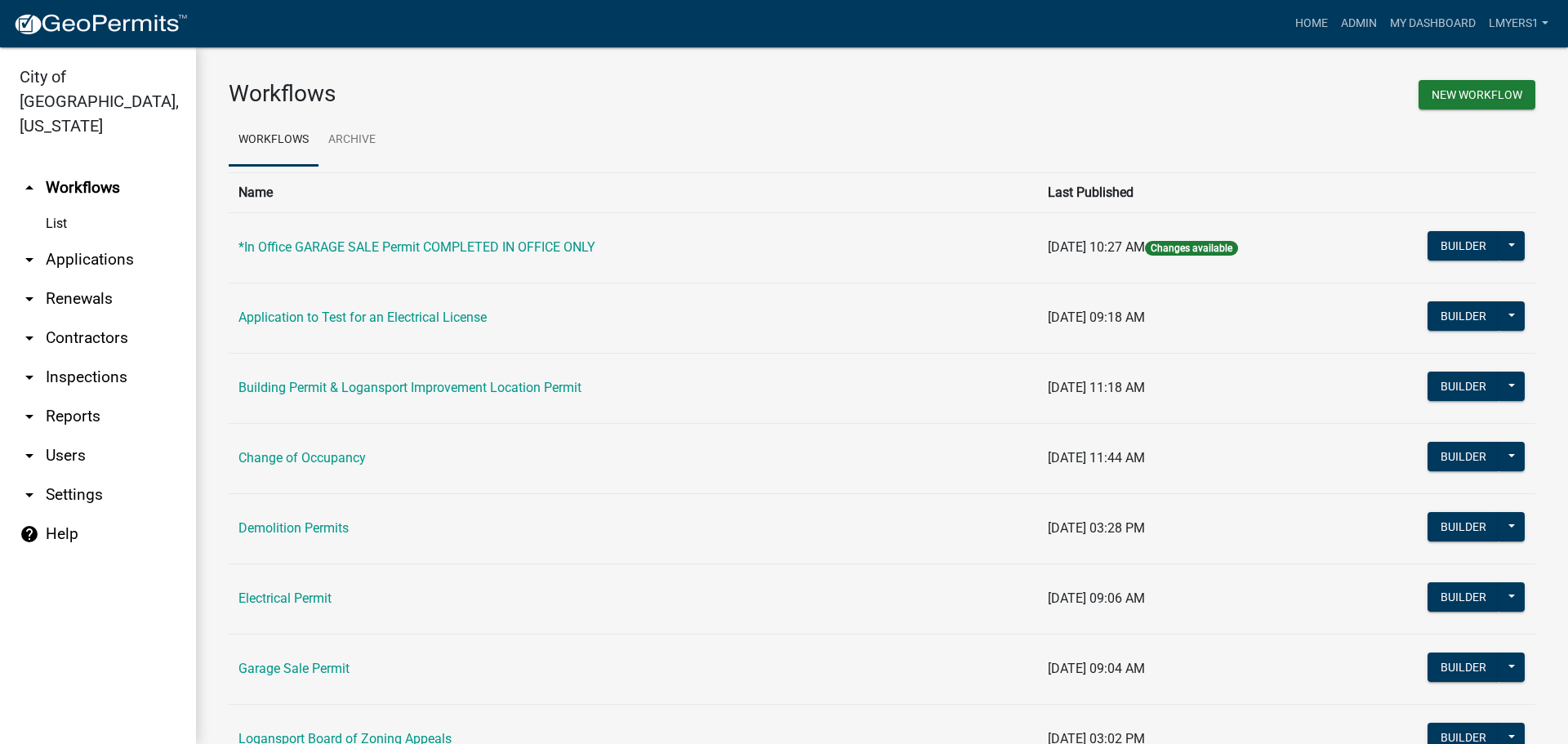
click at [78, 319] on link "arrow_drop_down Contractors" at bounding box center [98, 338] width 196 height 39
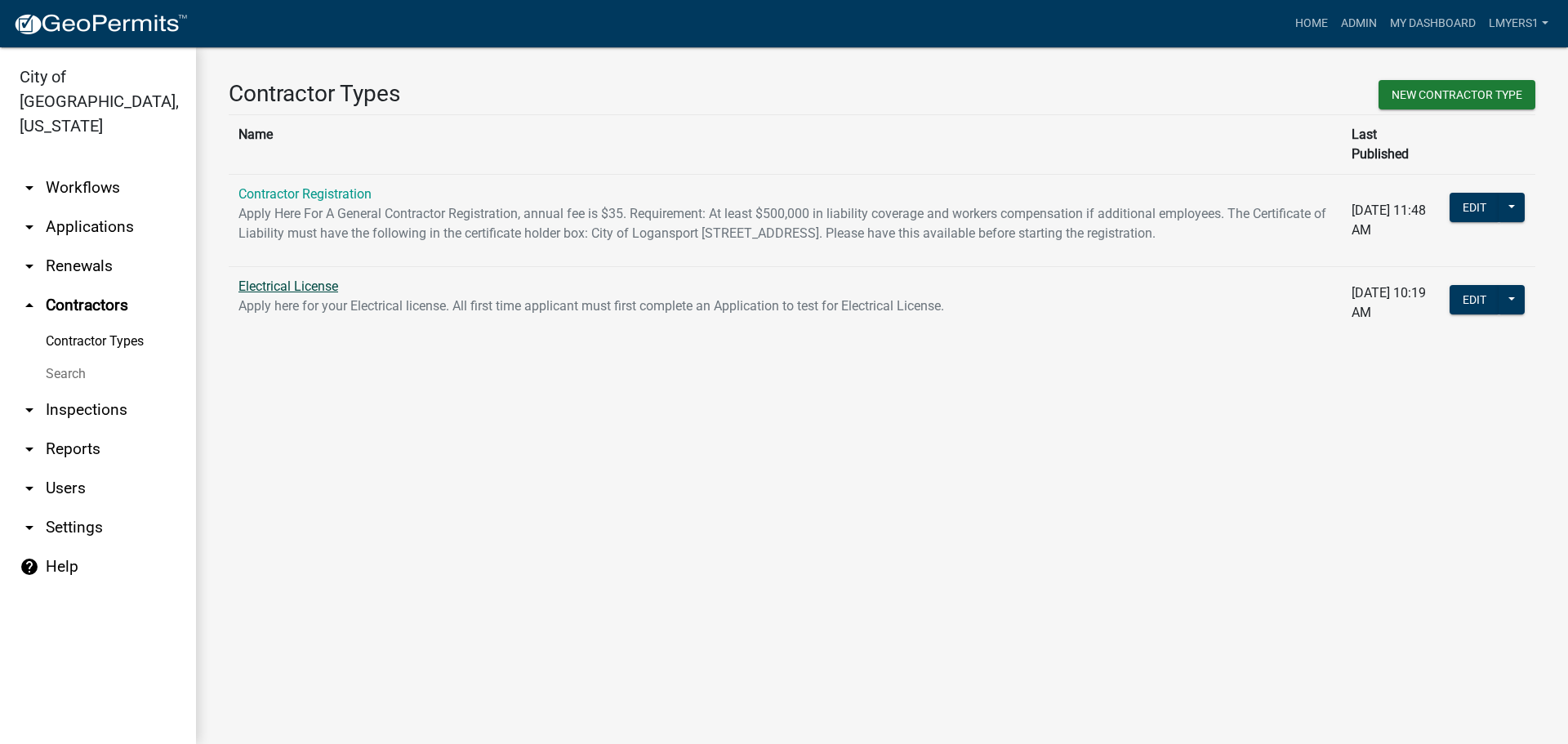
click at [290, 280] on link "Electrical License" at bounding box center [287, 286] width 99 height 16
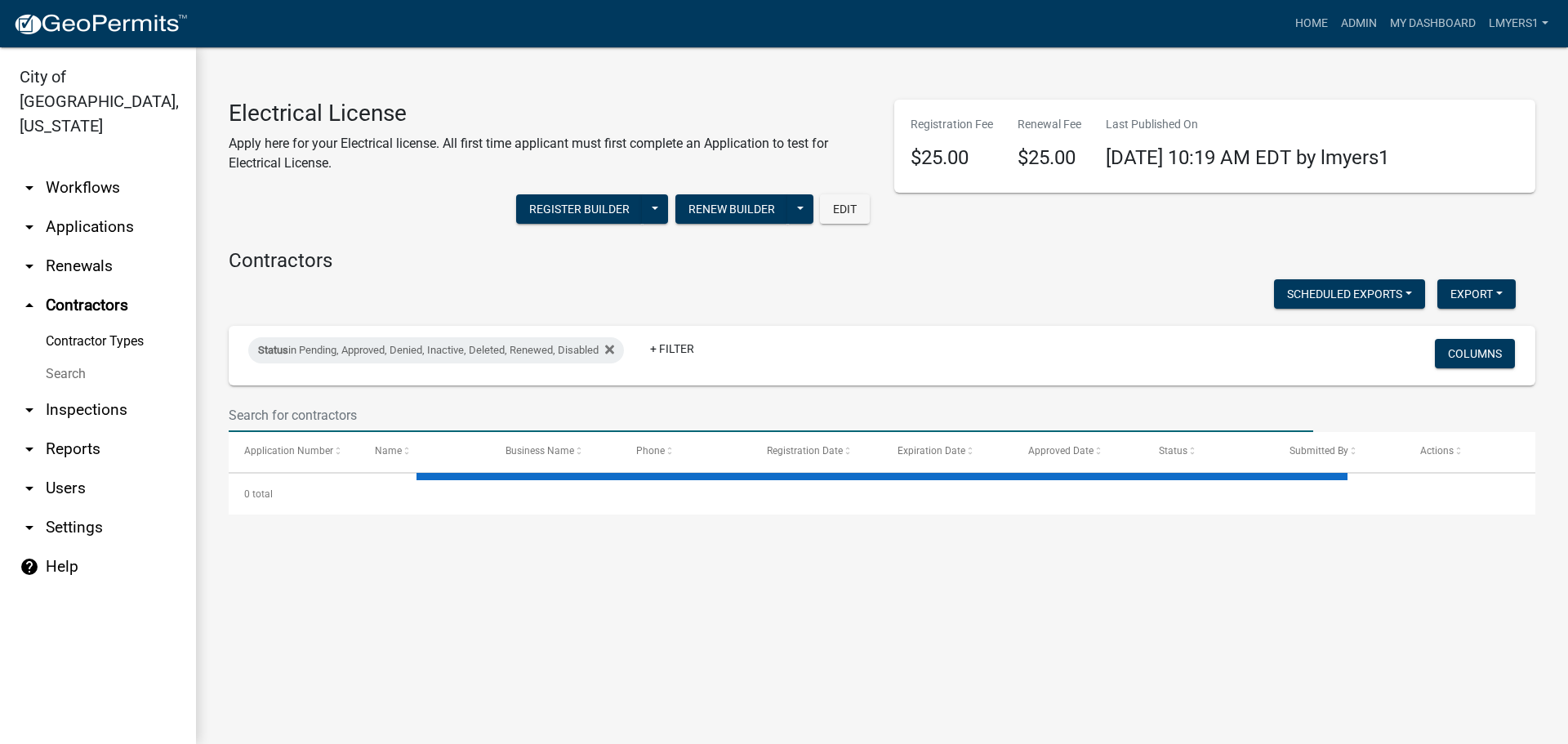
click at [593, 408] on input "text" at bounding box center [770, 415] width 1084 height 34
select select "3: 100"
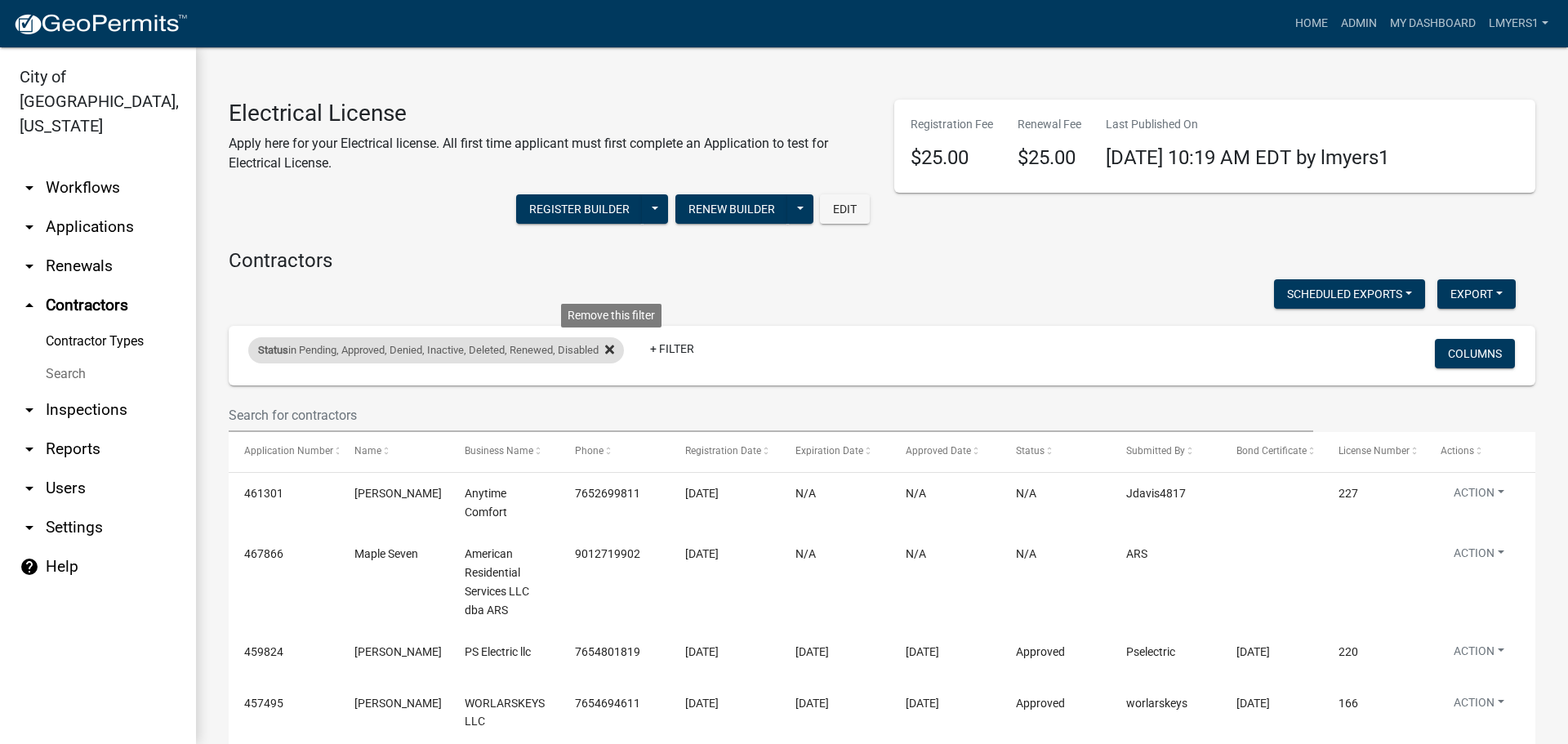
click at [614, 351] on icon at bounding box center [610, 350] width 9 height 9
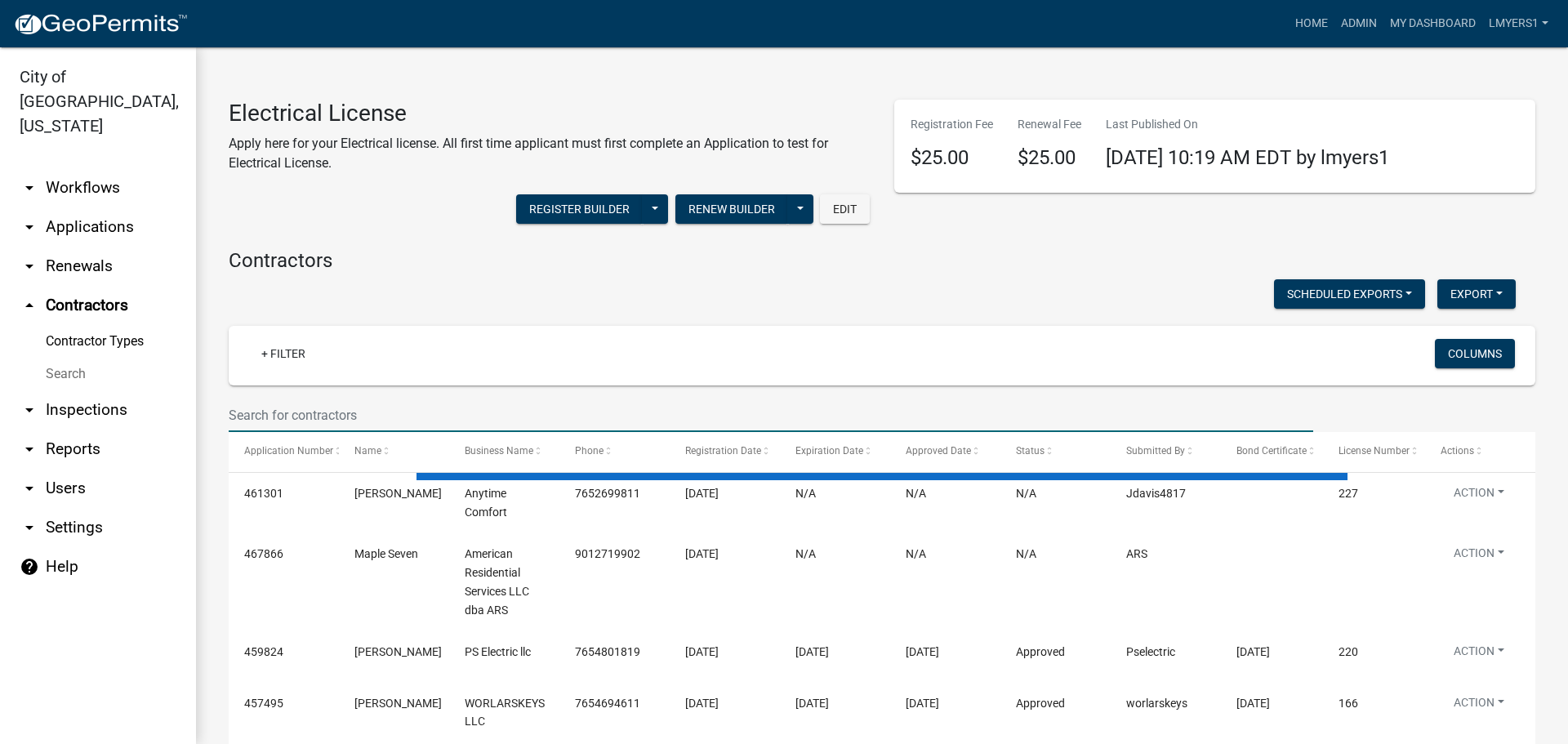
click at [616, 420] on input "text" at bounding box center [770, 415] width 1084 height 34
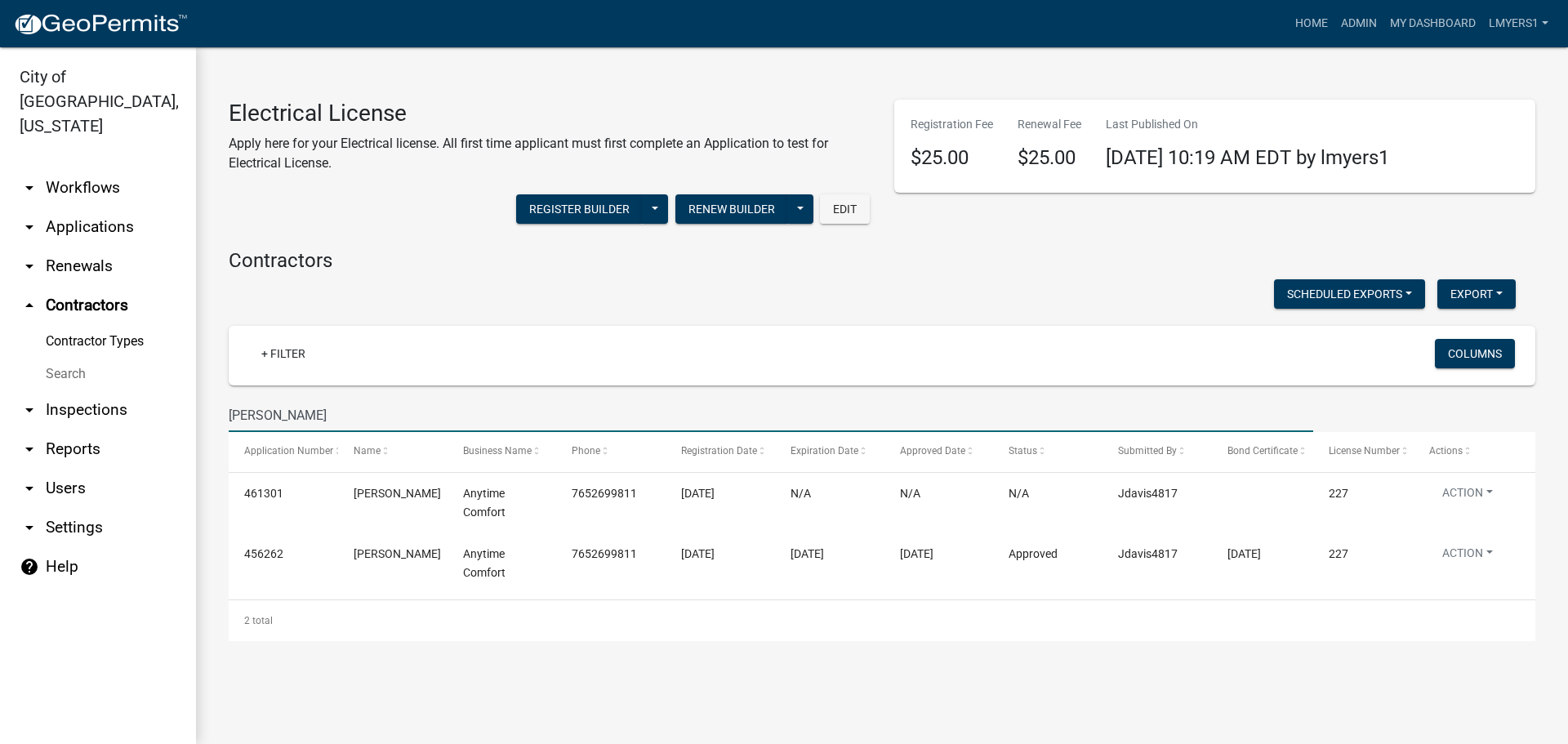
type input "James Davis"
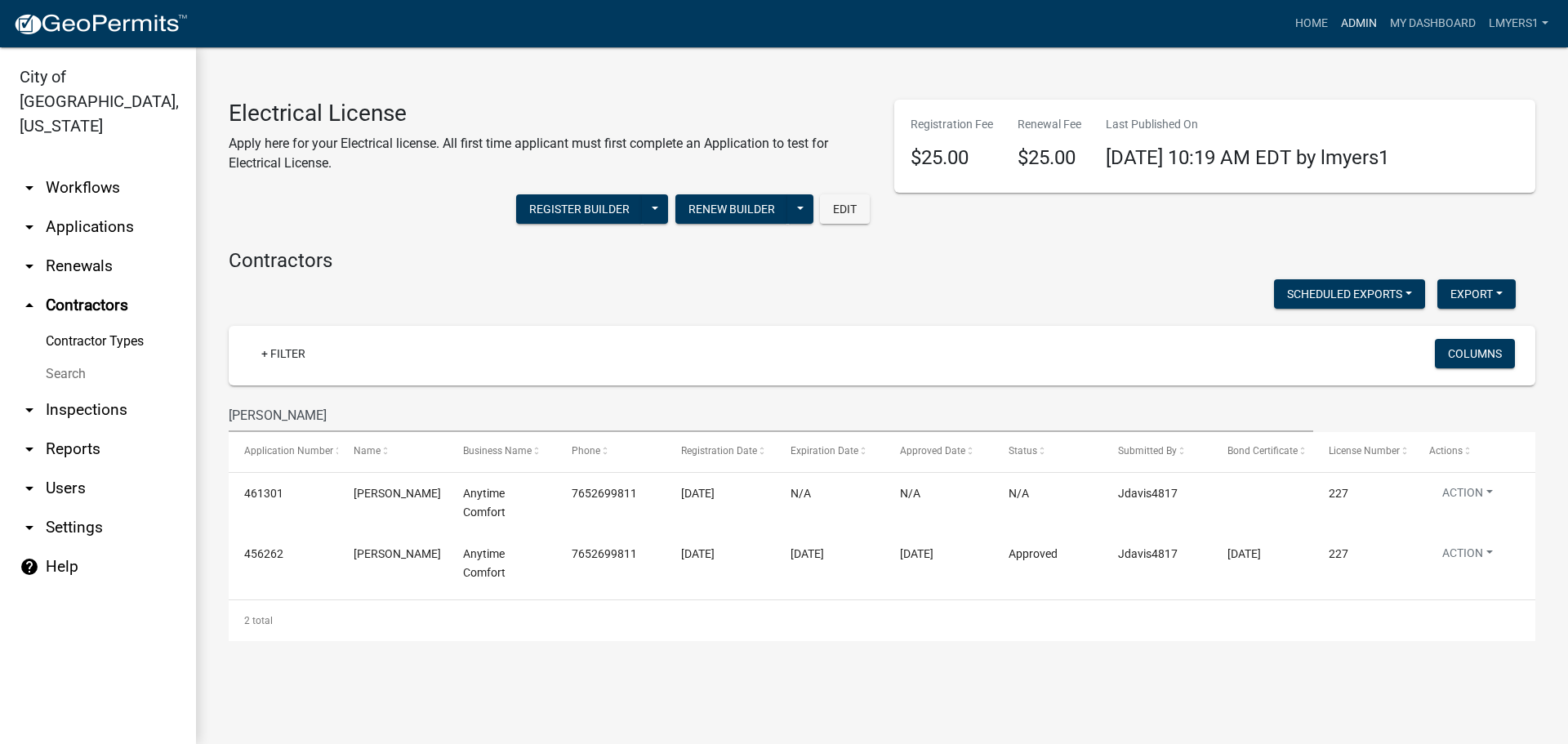
drag, startPoint x: 1362, startPoint y: 29, endPoint x: 1354, endPoint y: 26, distance: 8.5
click at [1362, 29] on link "Admin" at bounding box center [1359, 24] width 49 height 31
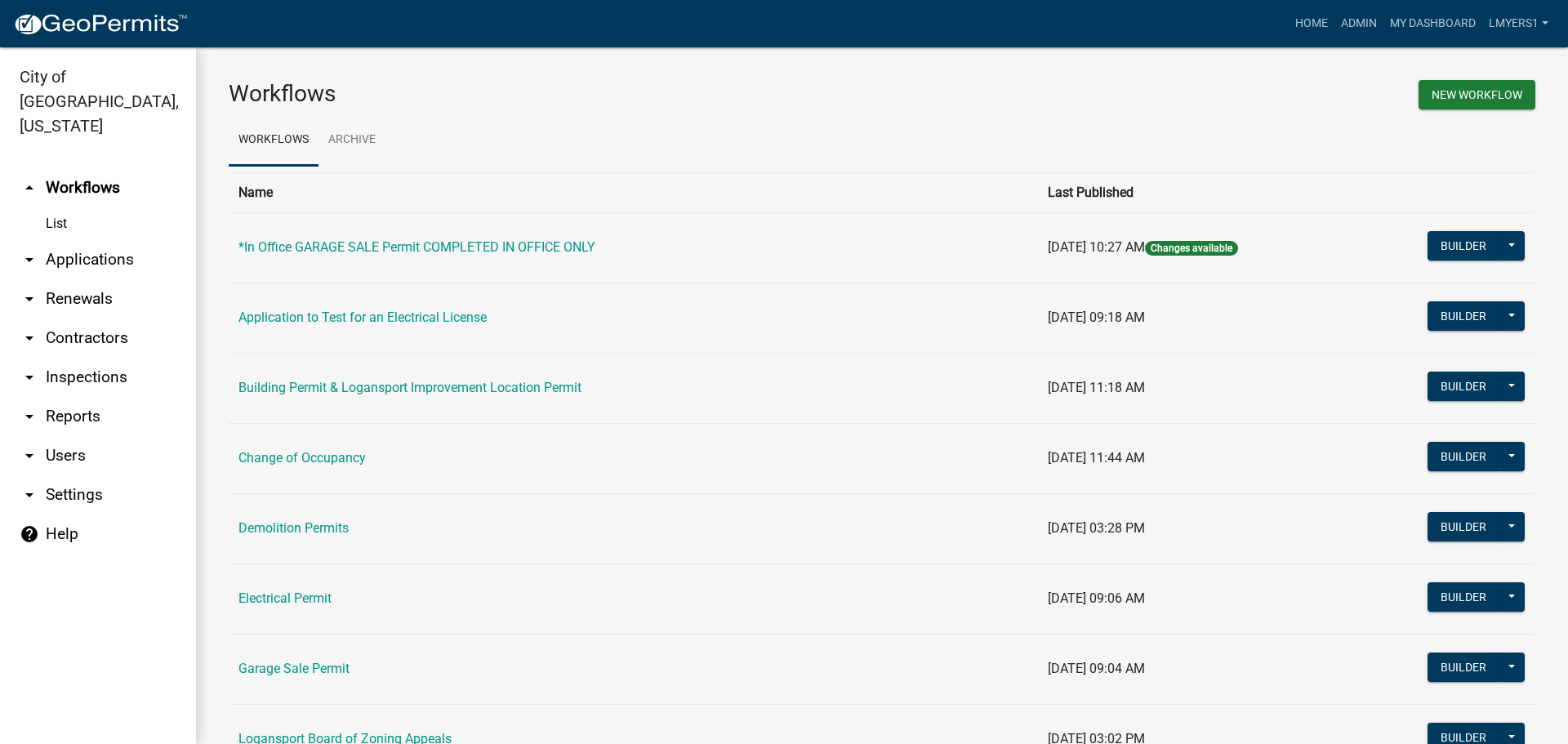
click at [75, 319] on link "arrow_drop_down Contractors" at bounding box center [98, 338] width 196 height 39
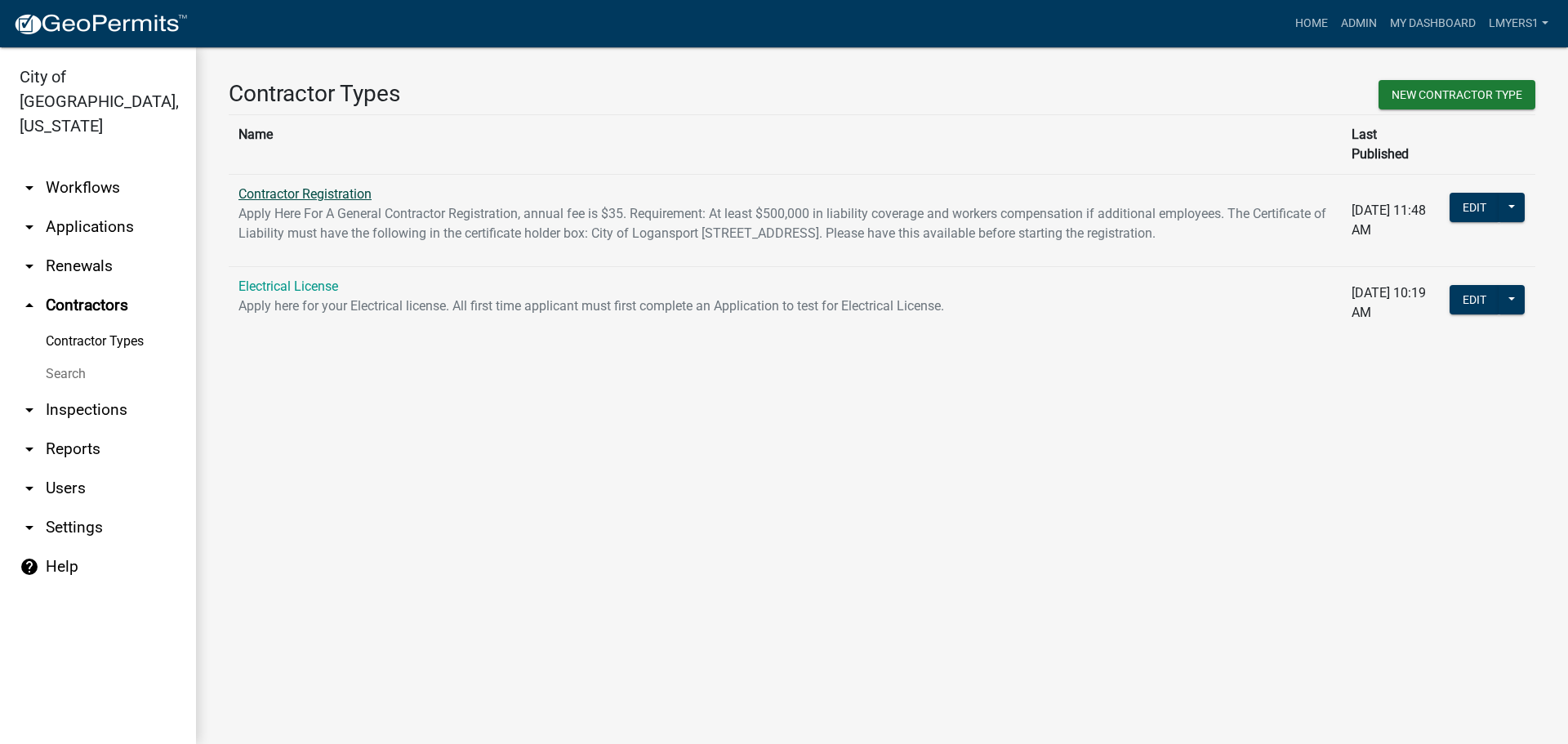
click at [311, 186] on link "Contractor Registration" at bounding box center [305, 194] width 133 height 16
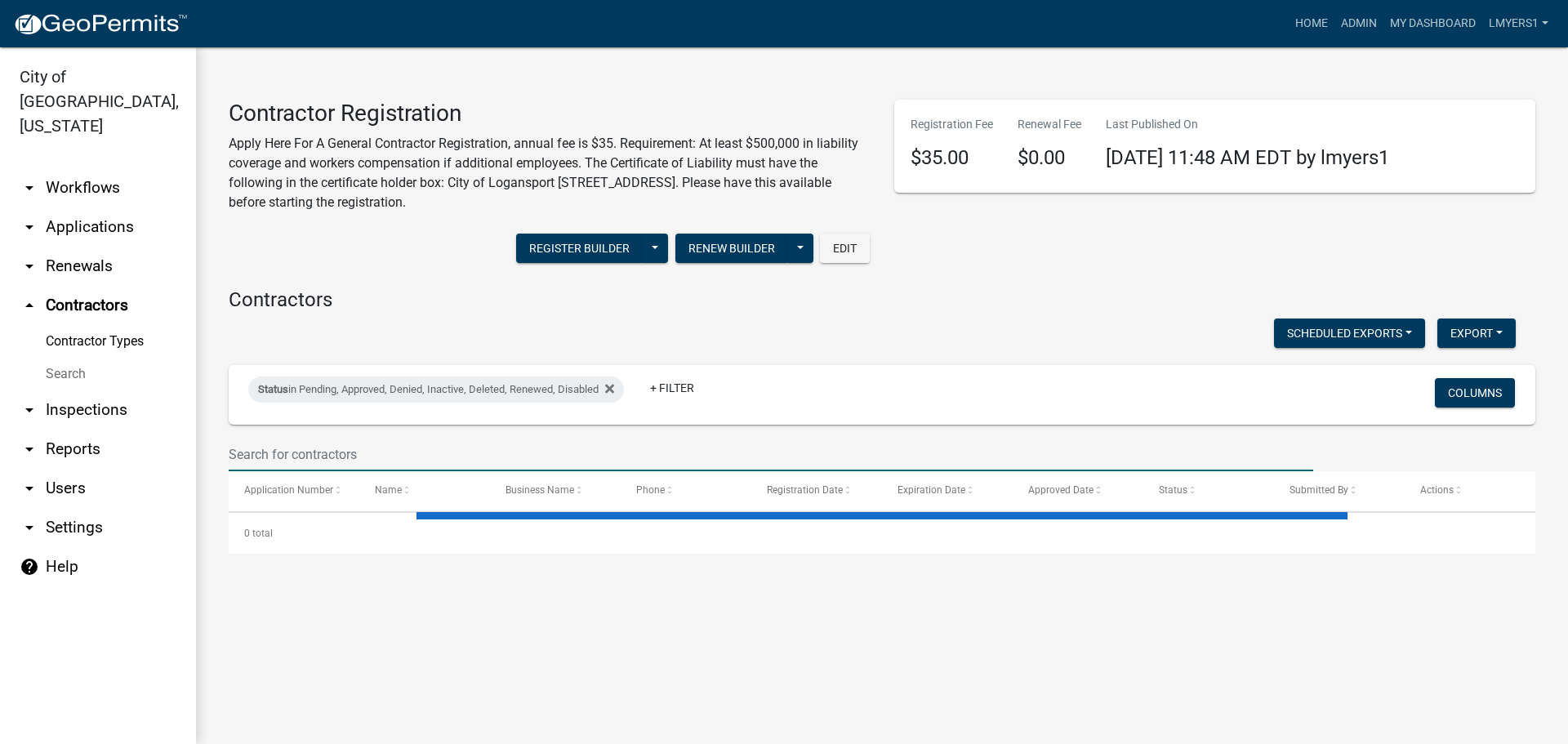
click at [287, 452] on input "text" at bounding box center [770, 455] width 1084 height 34
type input "S"
select select "3: 100"
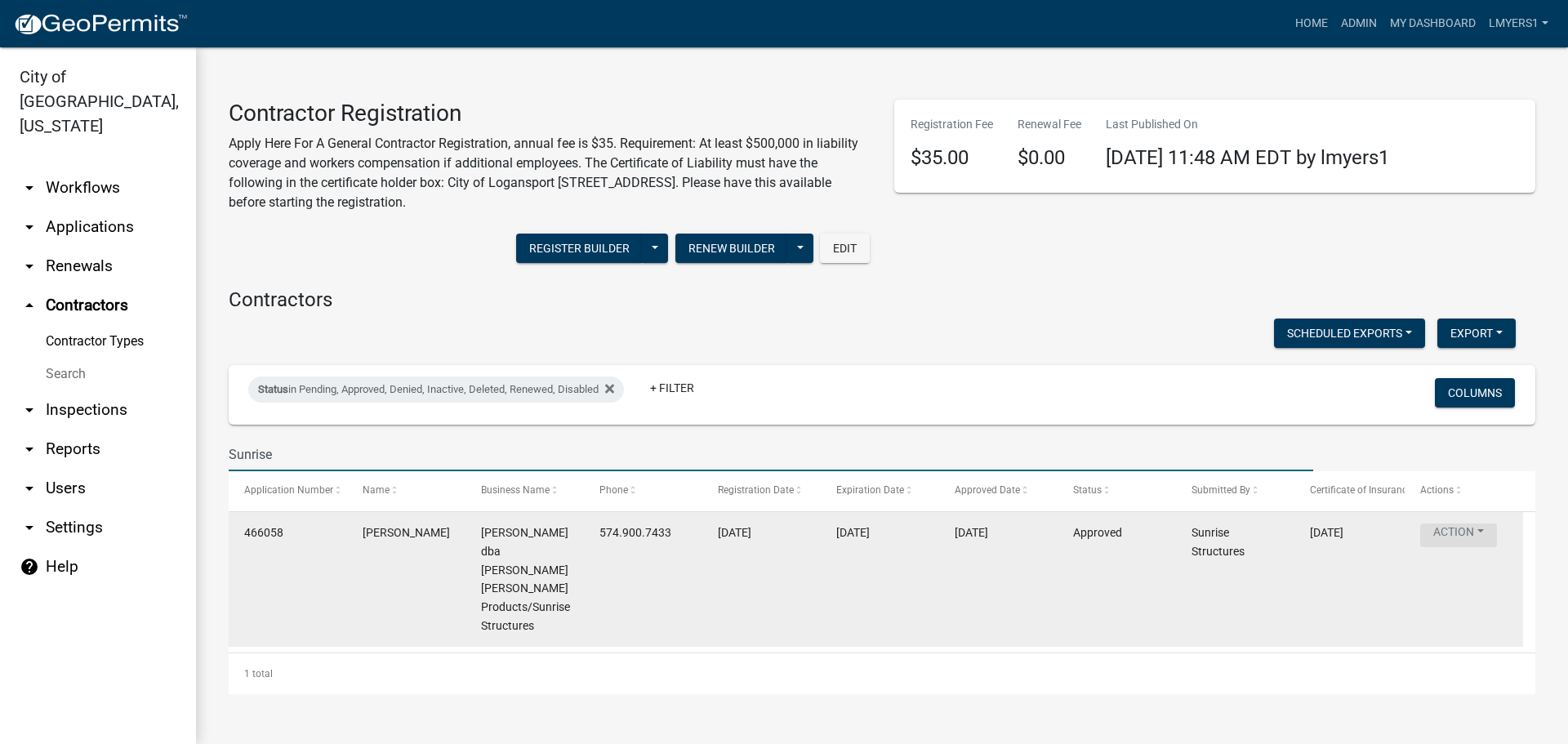
type input "Sunrise"
click at [1452, 533] on button "Action" at bounding box center [1458, 535] width 77 height 24
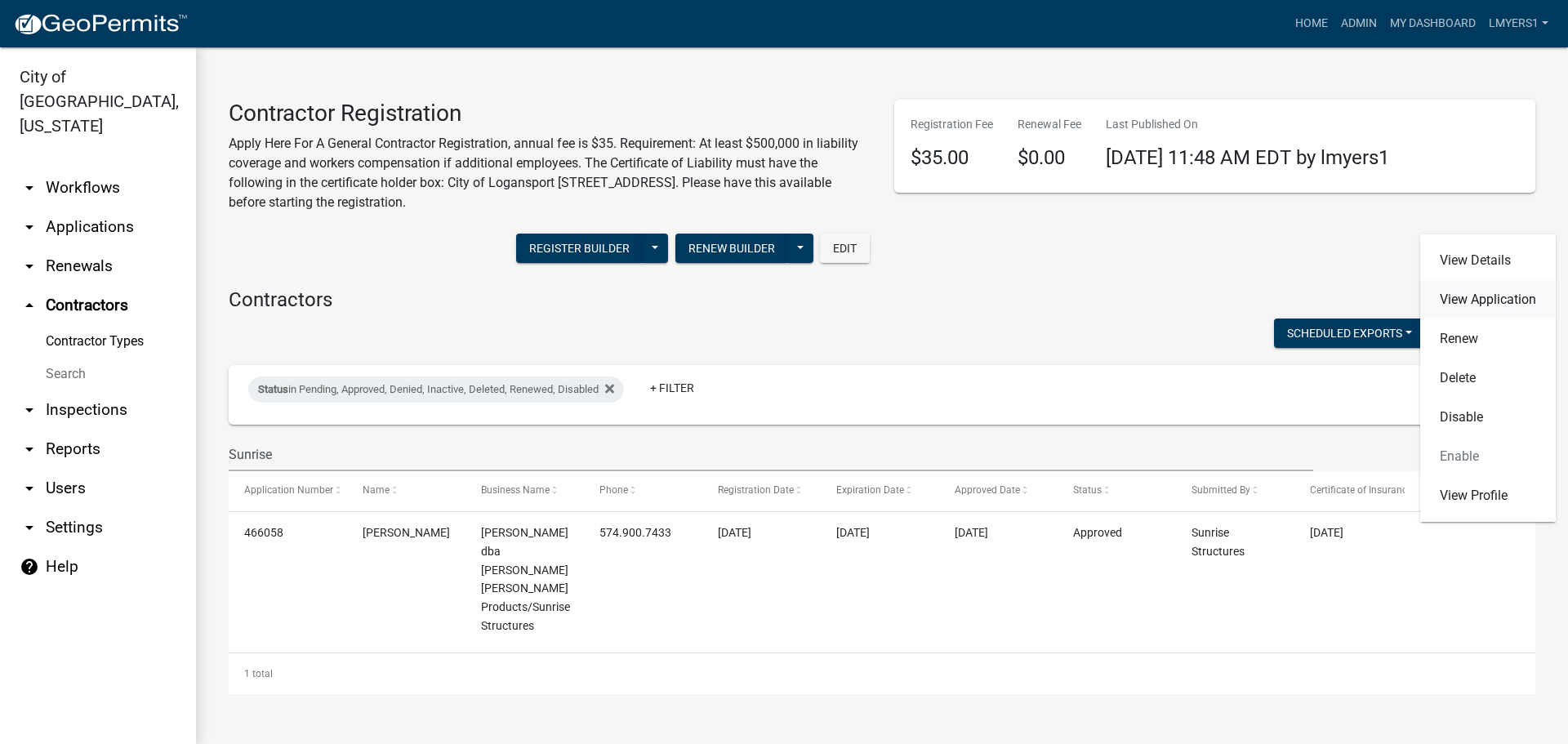
click at [1478, 299] on link "View Application" at bounding box center [1488, 299] width 136 height 39
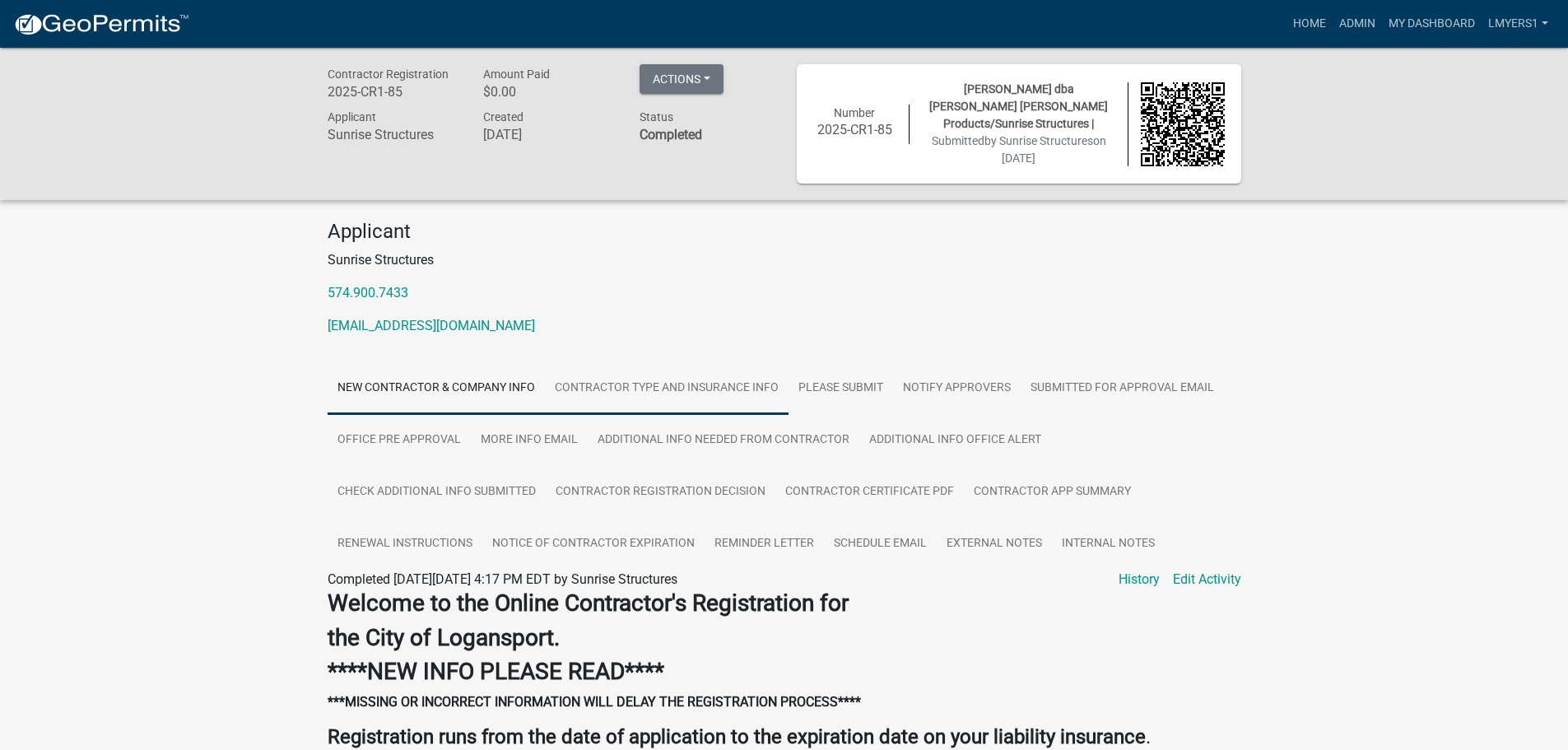
click at [763, 395] on link "Contractor Type and Insurance Info" at bounding box center [666, 388] width 244 height 52
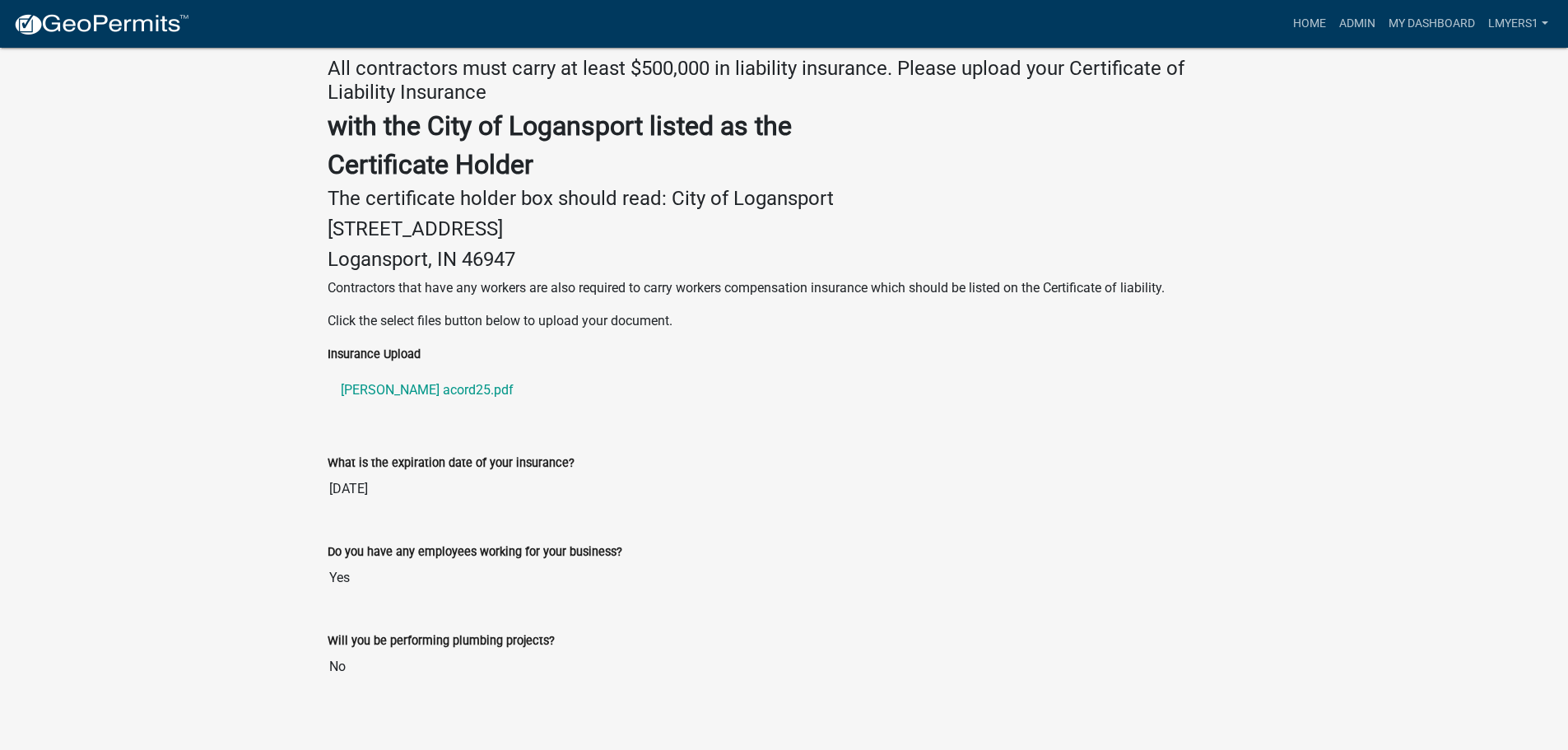
scroll to position [764, 0]
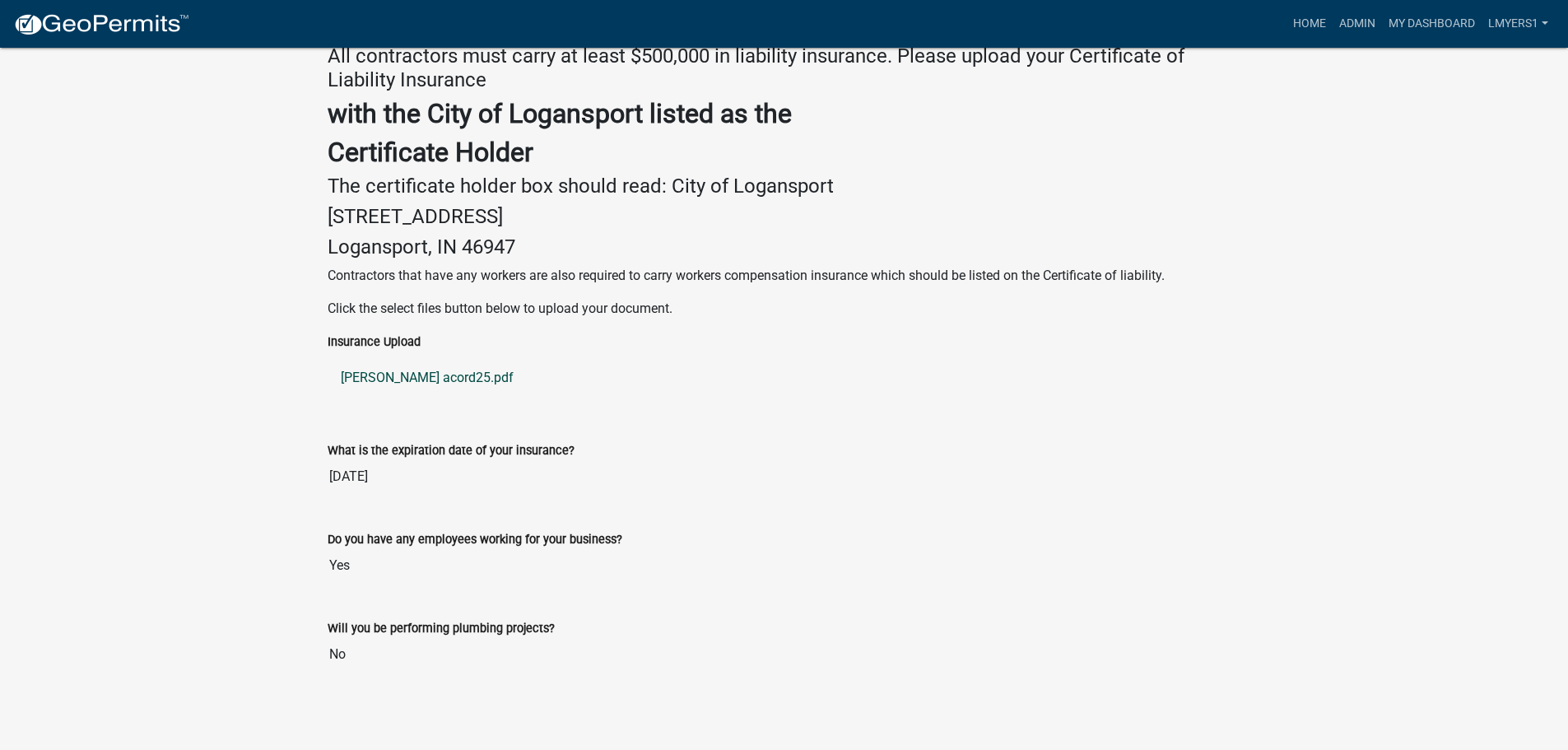
click at [424, 369] on link "SHIRK acord25.pdf" at bounding box center [784, 377] width 914 height 40
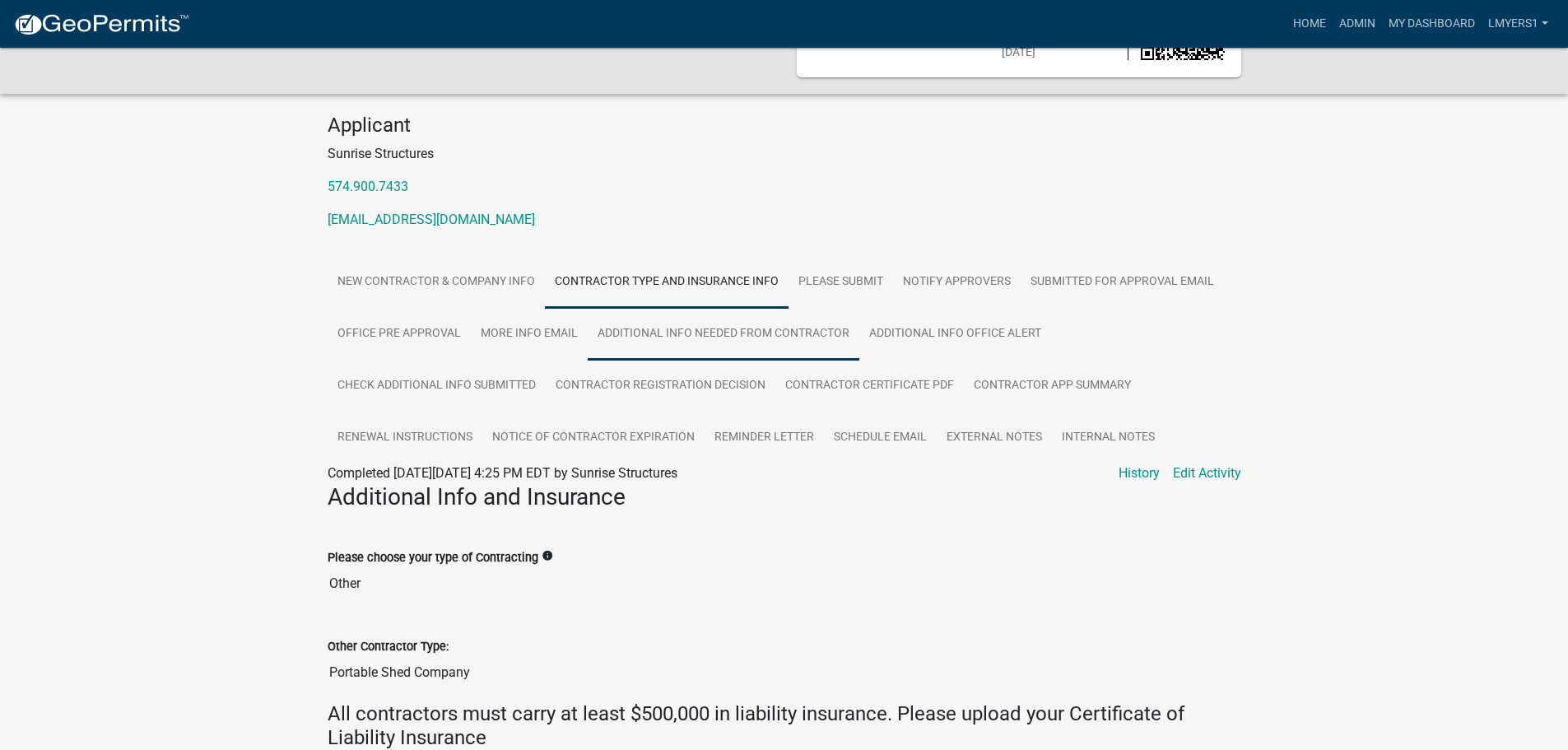
scroll to position [106, 0]
click at [986, 340] on link "Additional Info office alert" at bounding box center [955, 334] width 191 height 52
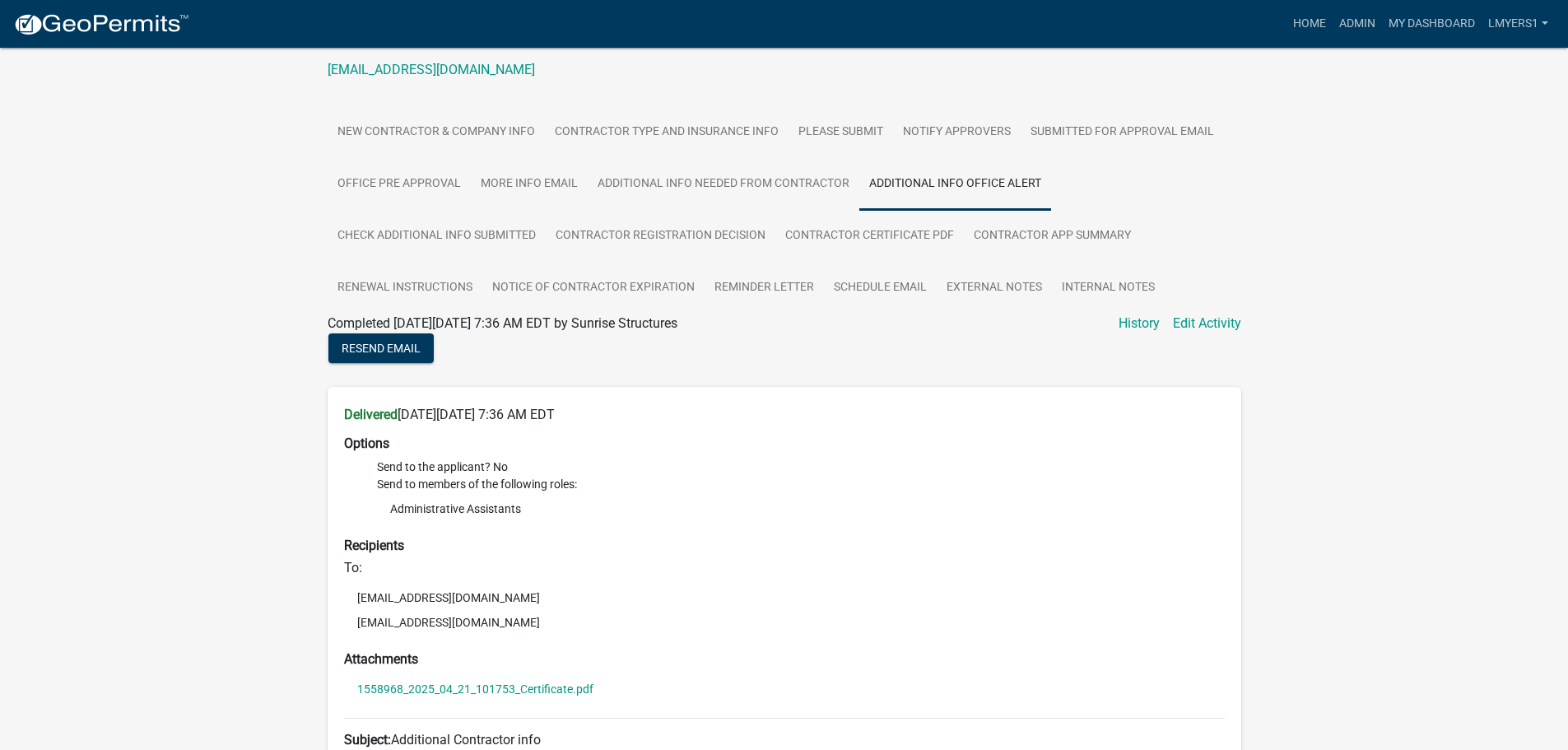
scroll to position [254, 0]
click at [479, 226] on link "Check Additional Info Submitted" at bounding box center [436, 237] width 218 height 52
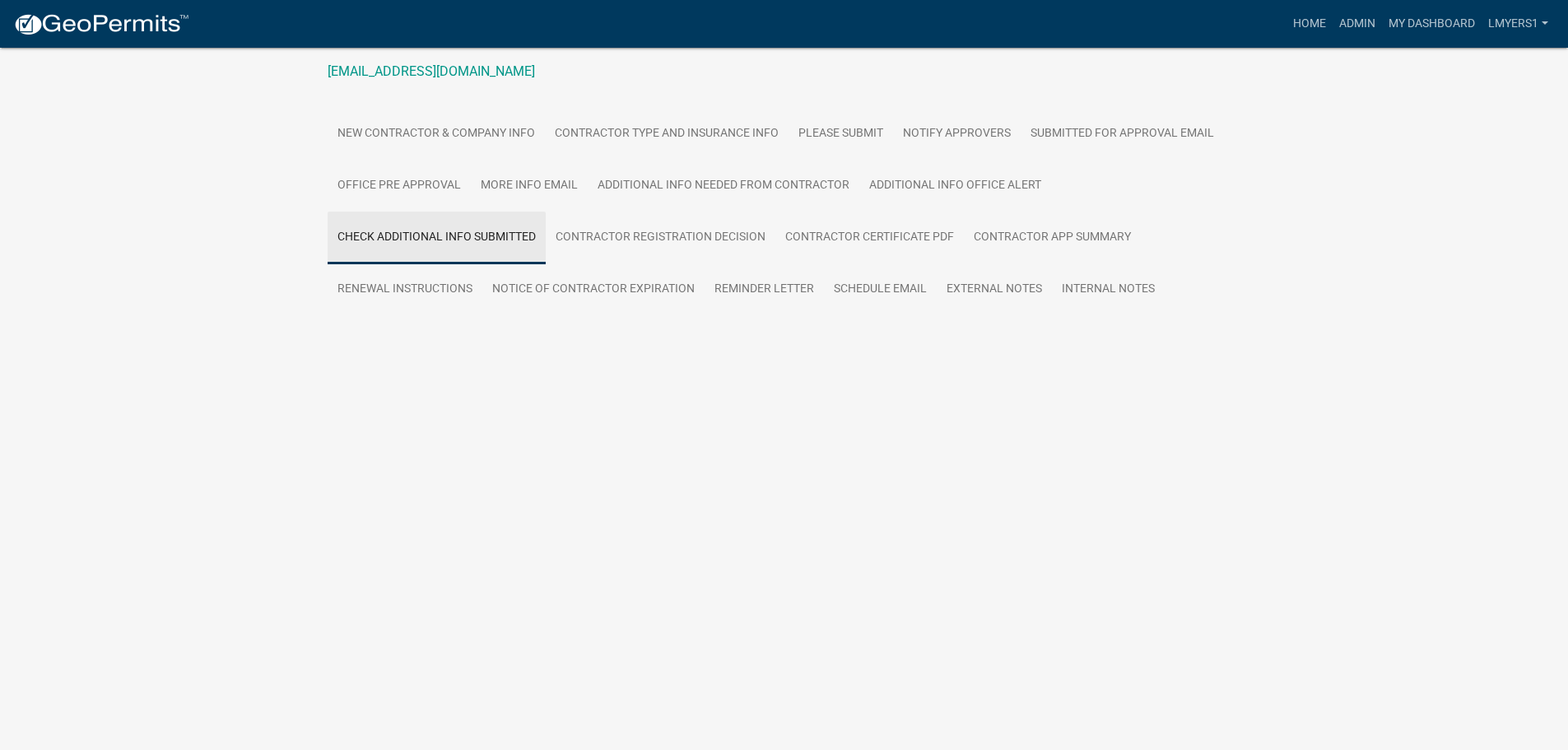
scroll to position [48, 0]
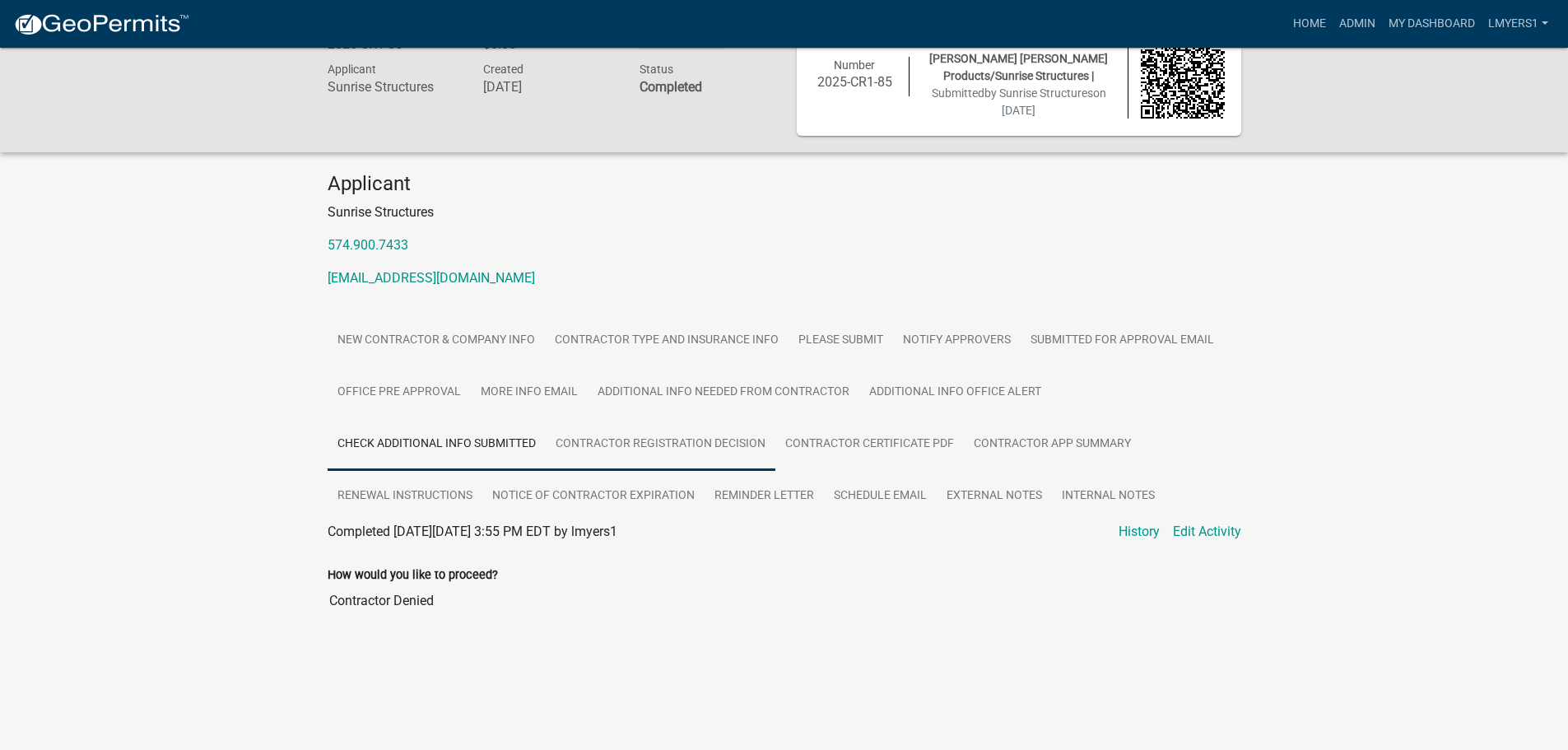
click at [698, 443] on link "Contractor Registration Decision" at bounding box center [661, 444] width 230 height 52
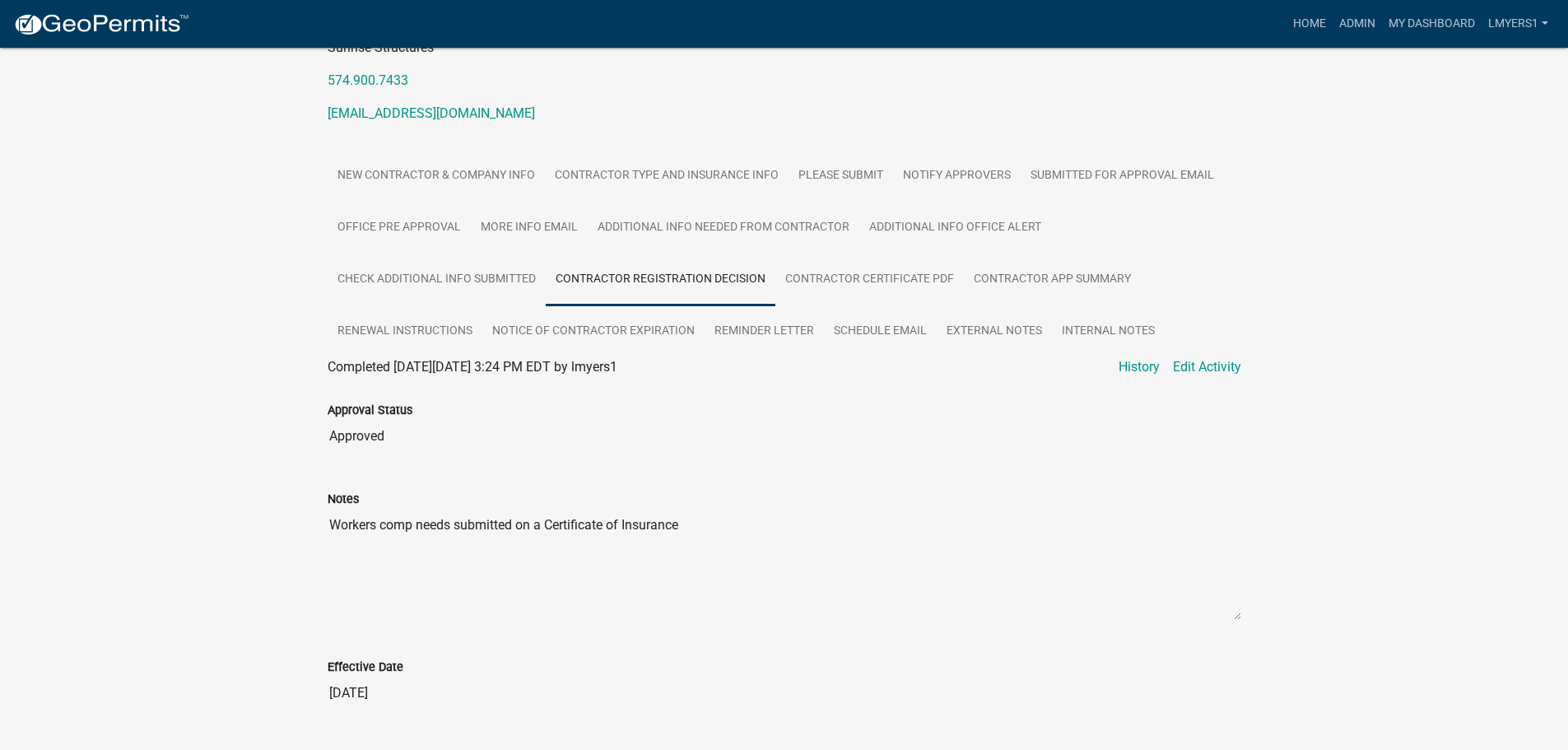
scroll to position [294, 0]
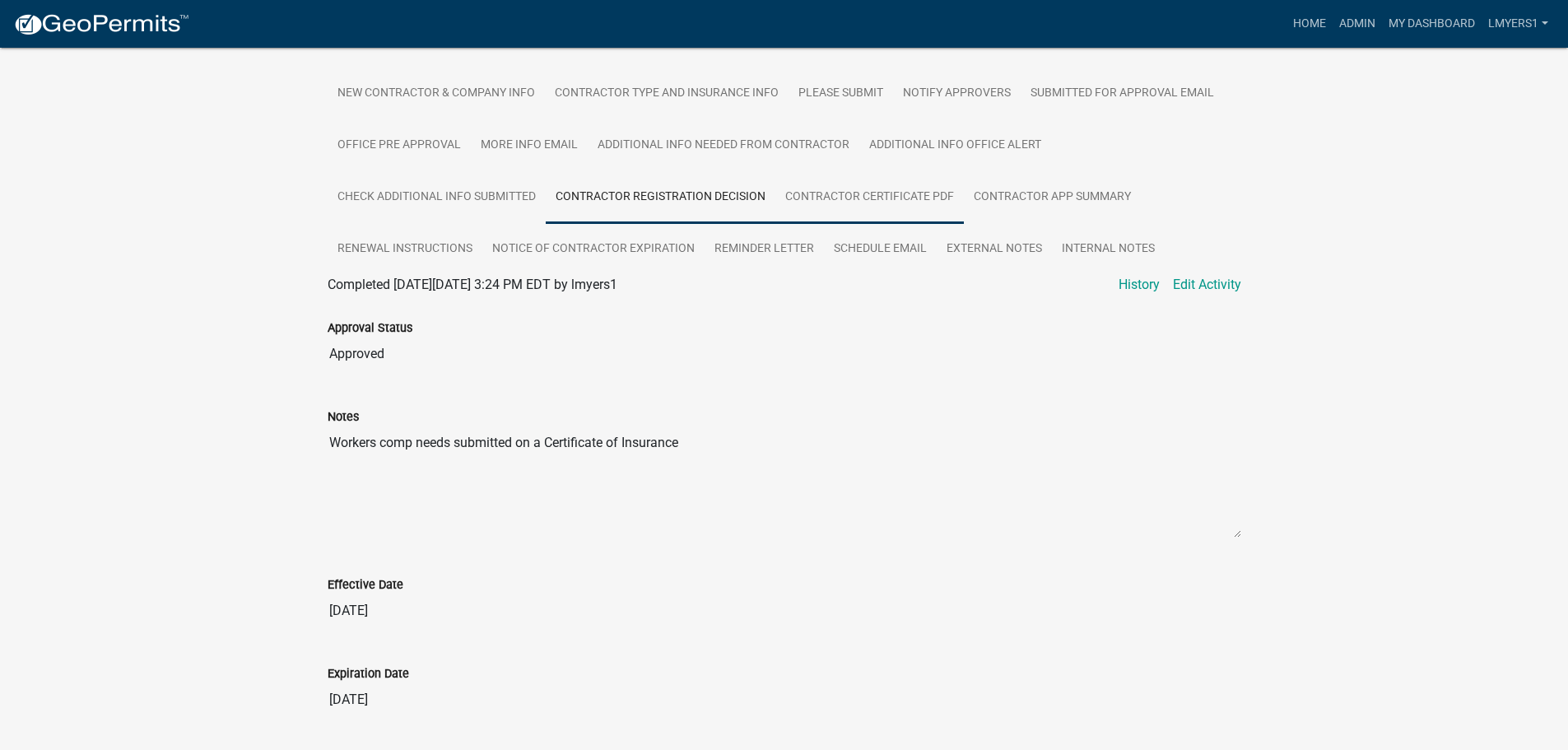
click at [879, 205] on link "Contractor Certificate PDF" at bounding box center [870, 197] width 189 height 52
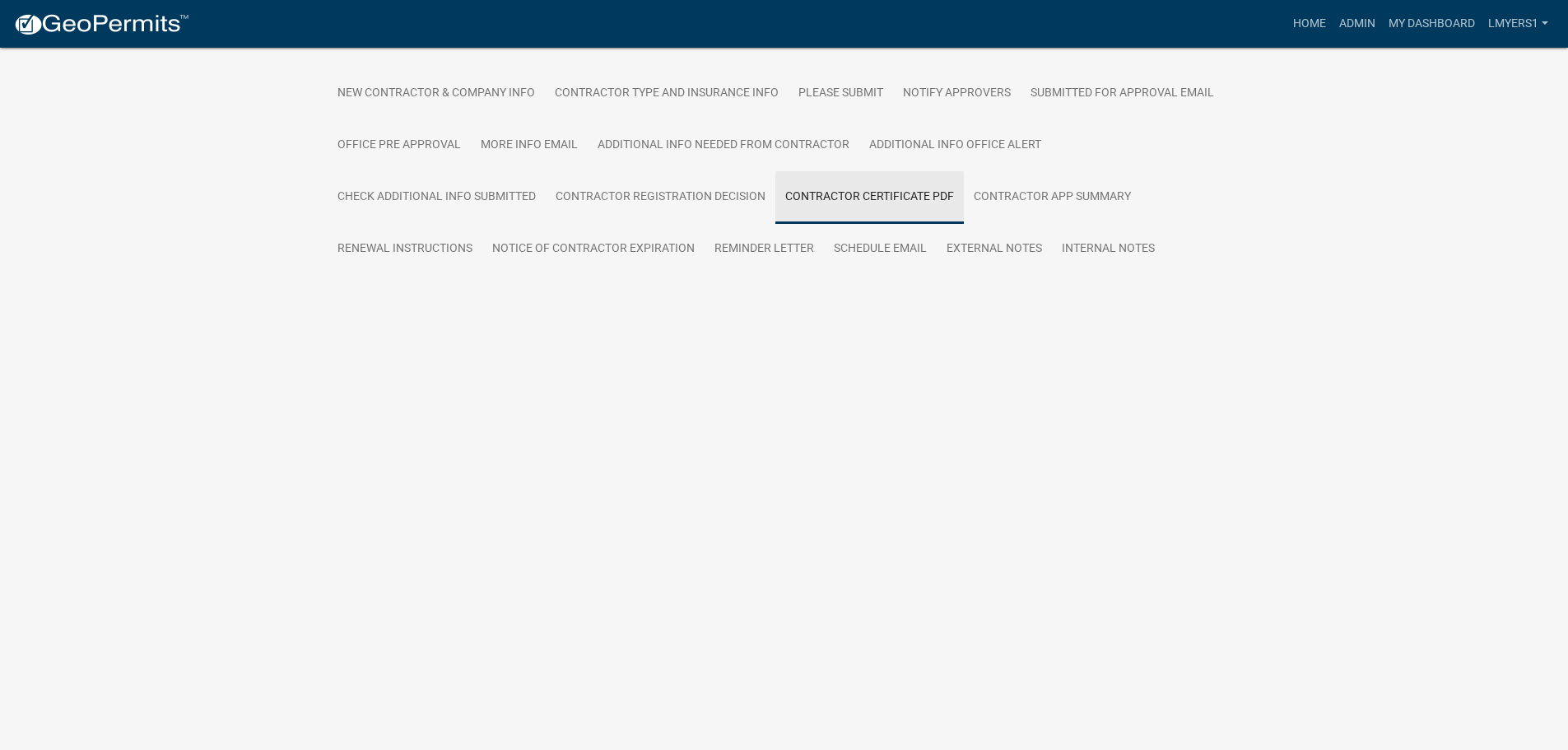
scroll to position [48, 0]
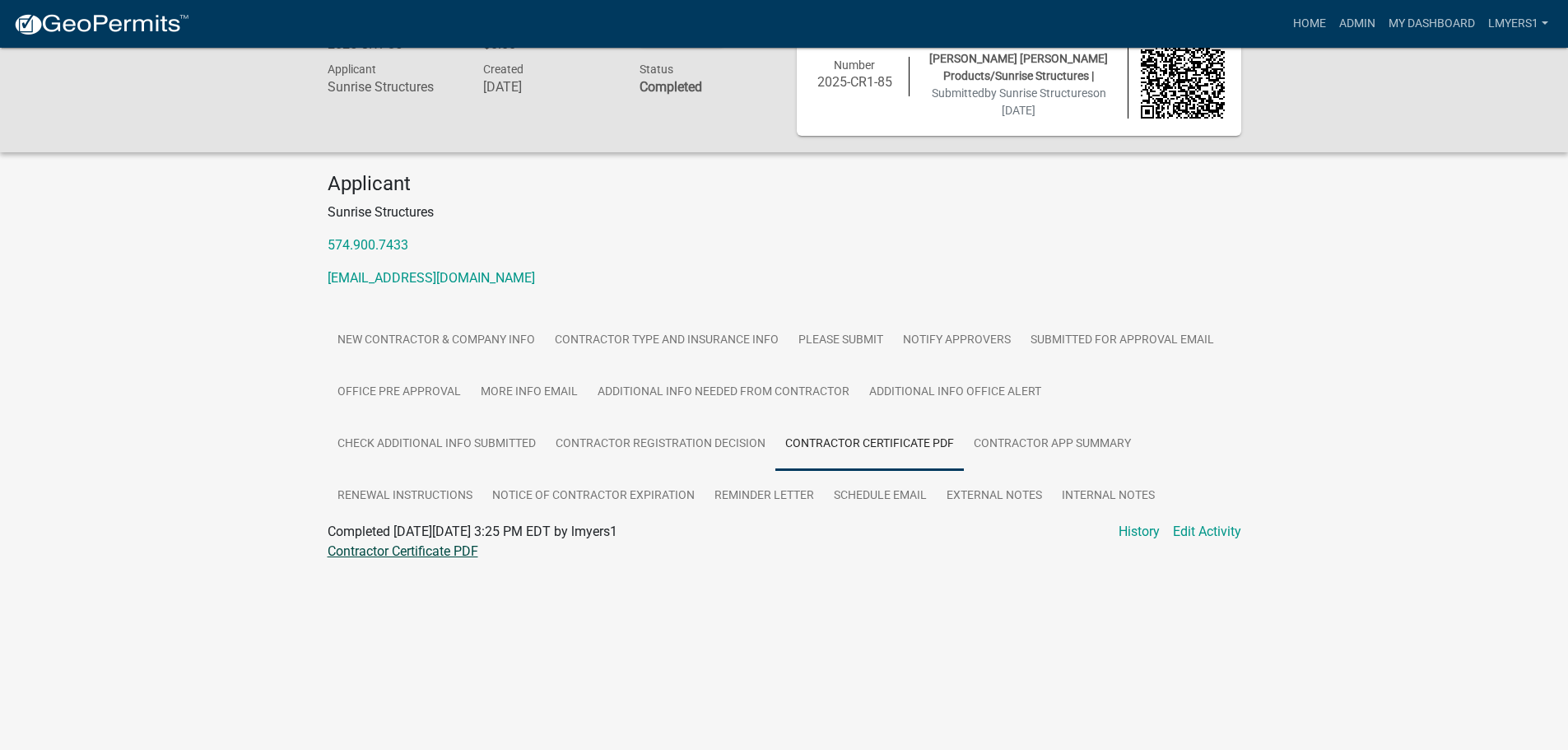
click at [452, 548] on link "Contractor Certificate PDF" at bounding box center [403, 550] width 151 height 16
click at [980, 390] on link "Additional Info office alert" at bounding box center [955, 392] width 191 height 52
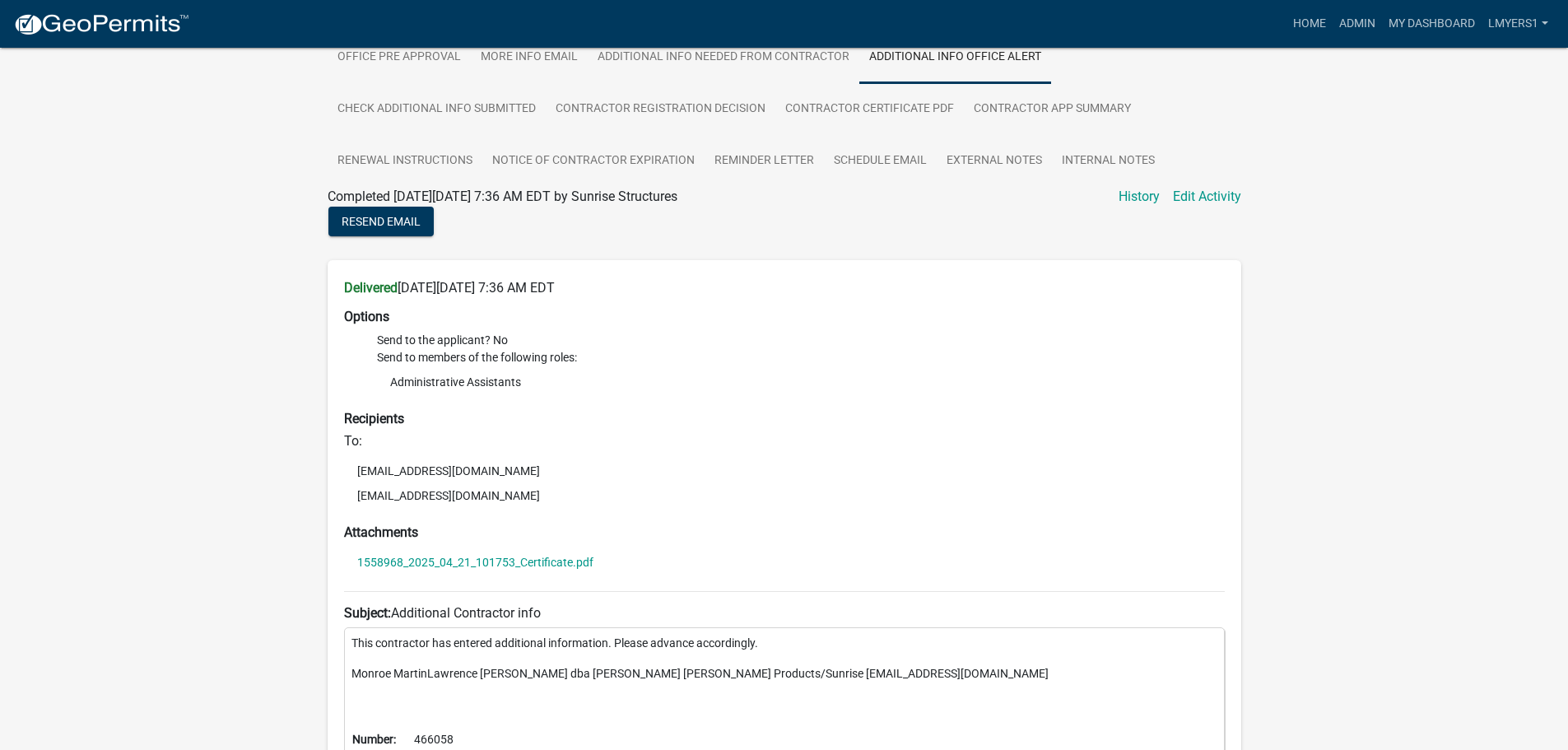
scroll to position [90, 0]
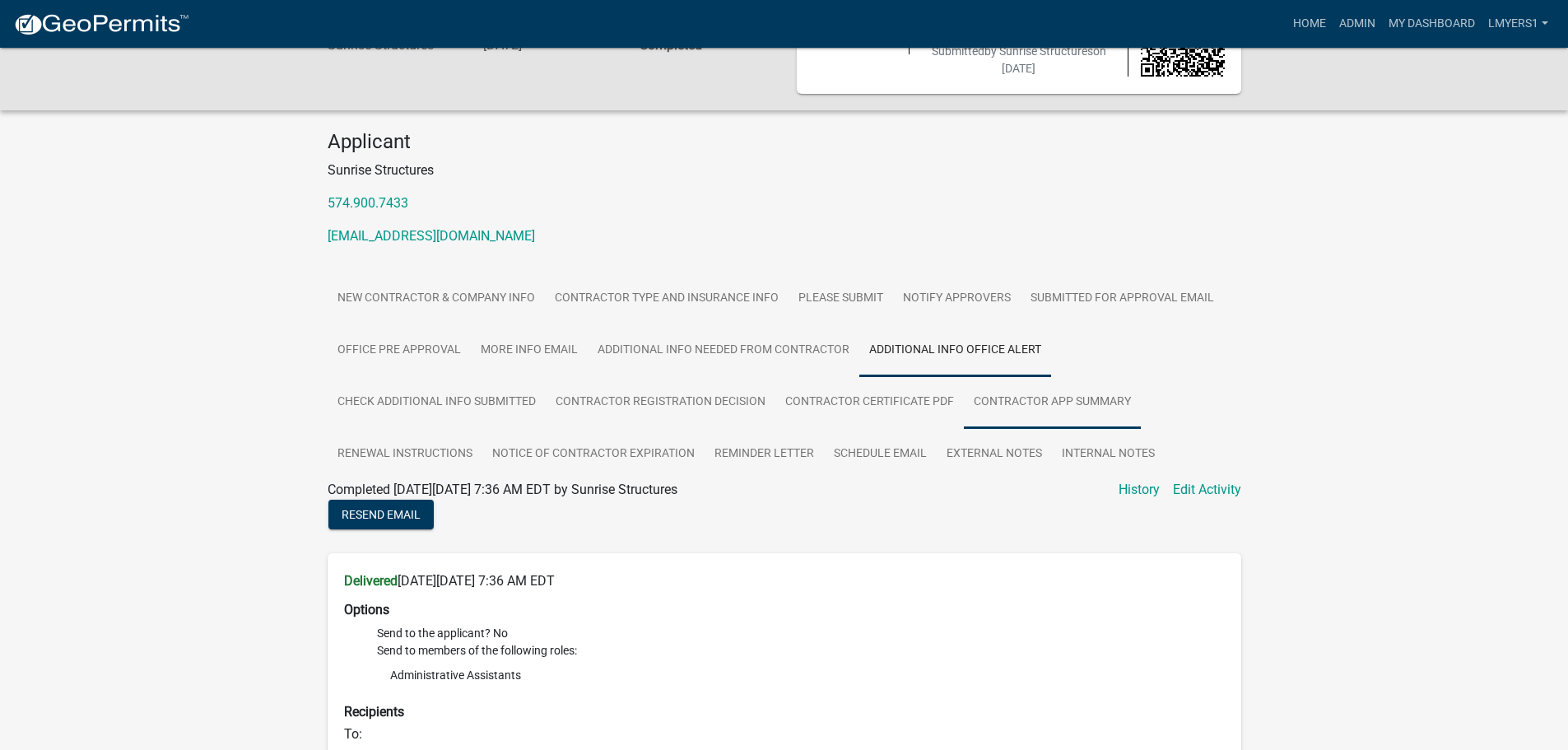
click at [1026, 397] on link "Contractor app summary" at bounding box center [1053, 402] width 177 height 52
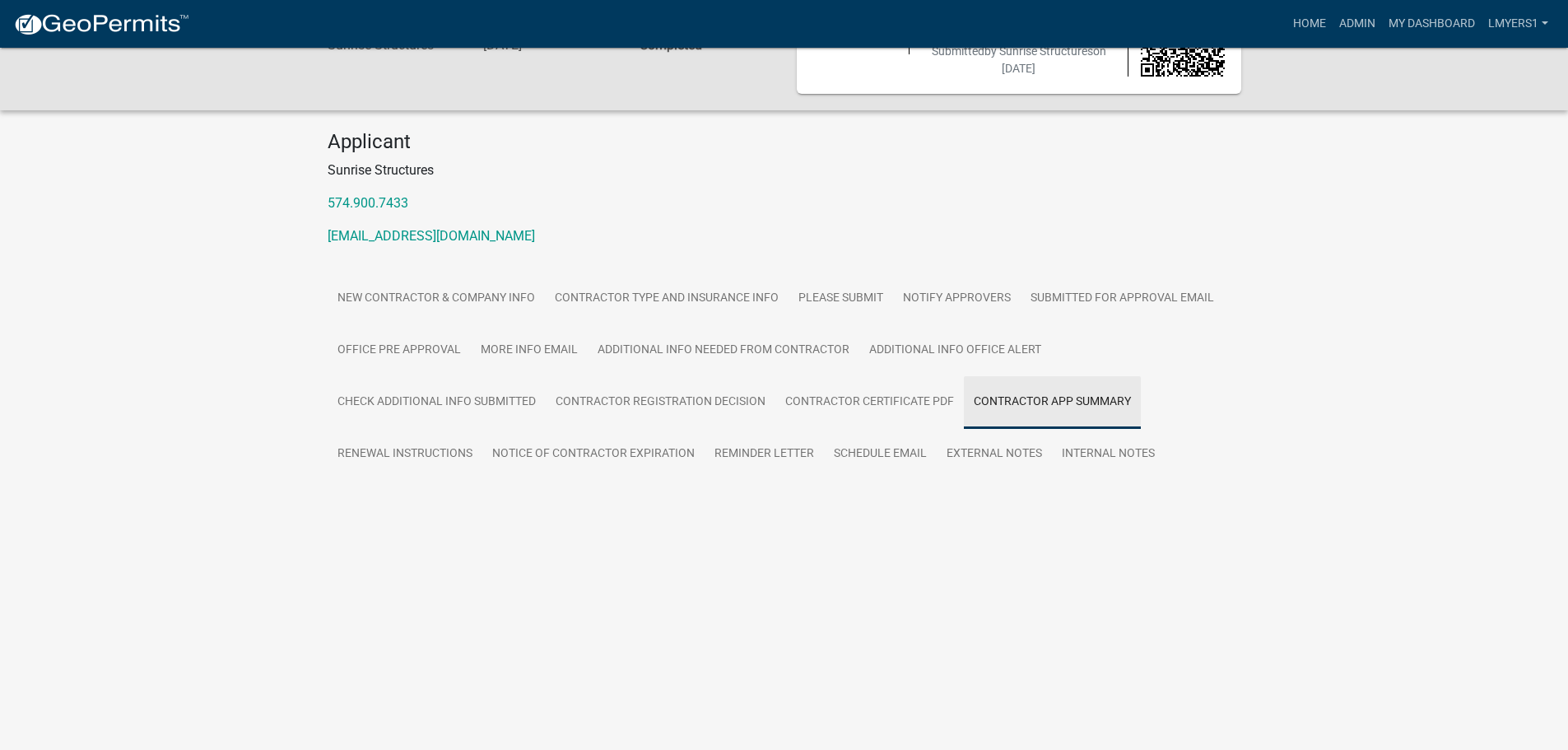
scroll to position [48, 0]
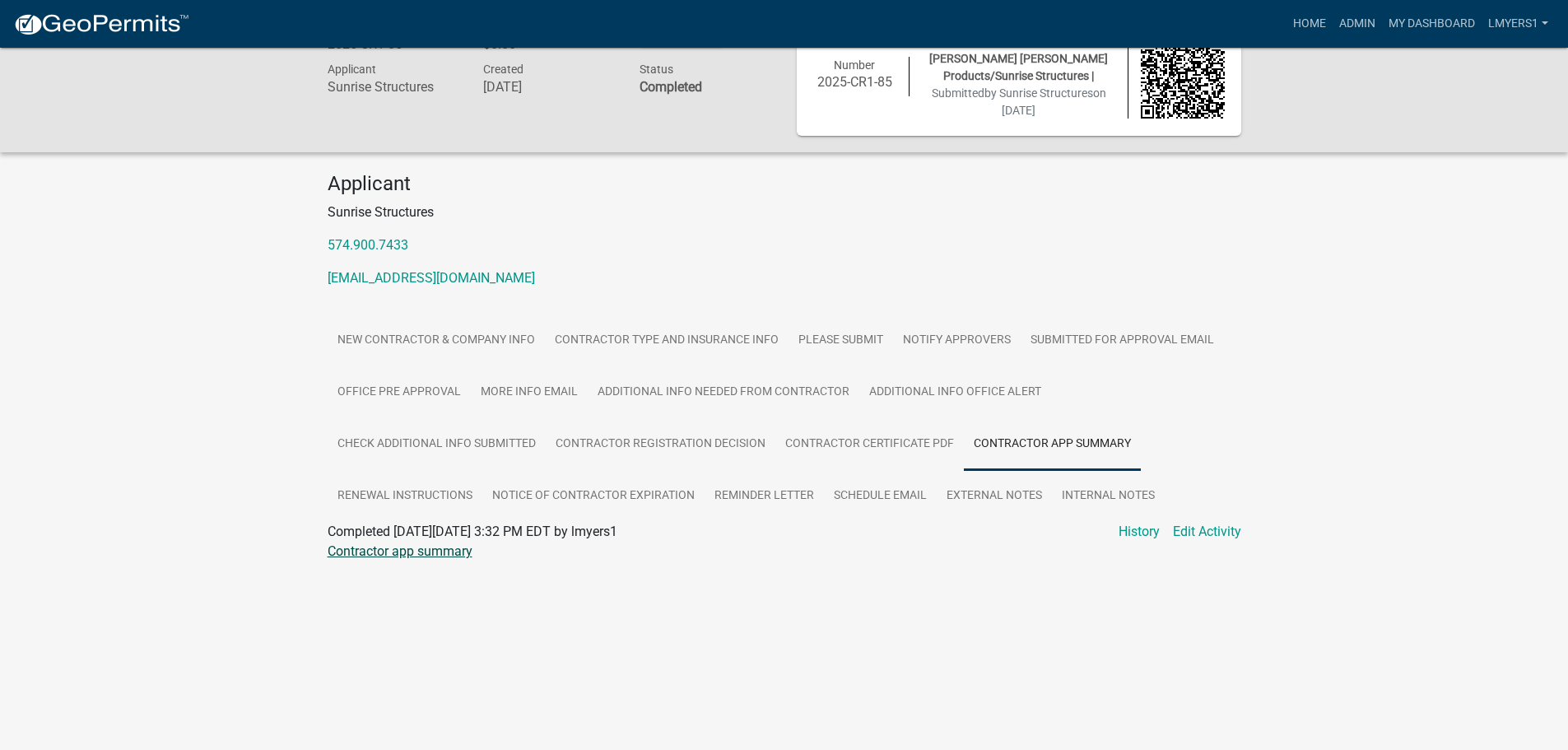
click at [404, 545] on link "Contractor app summary" at bounding box center [399, 550] width 144 height 16
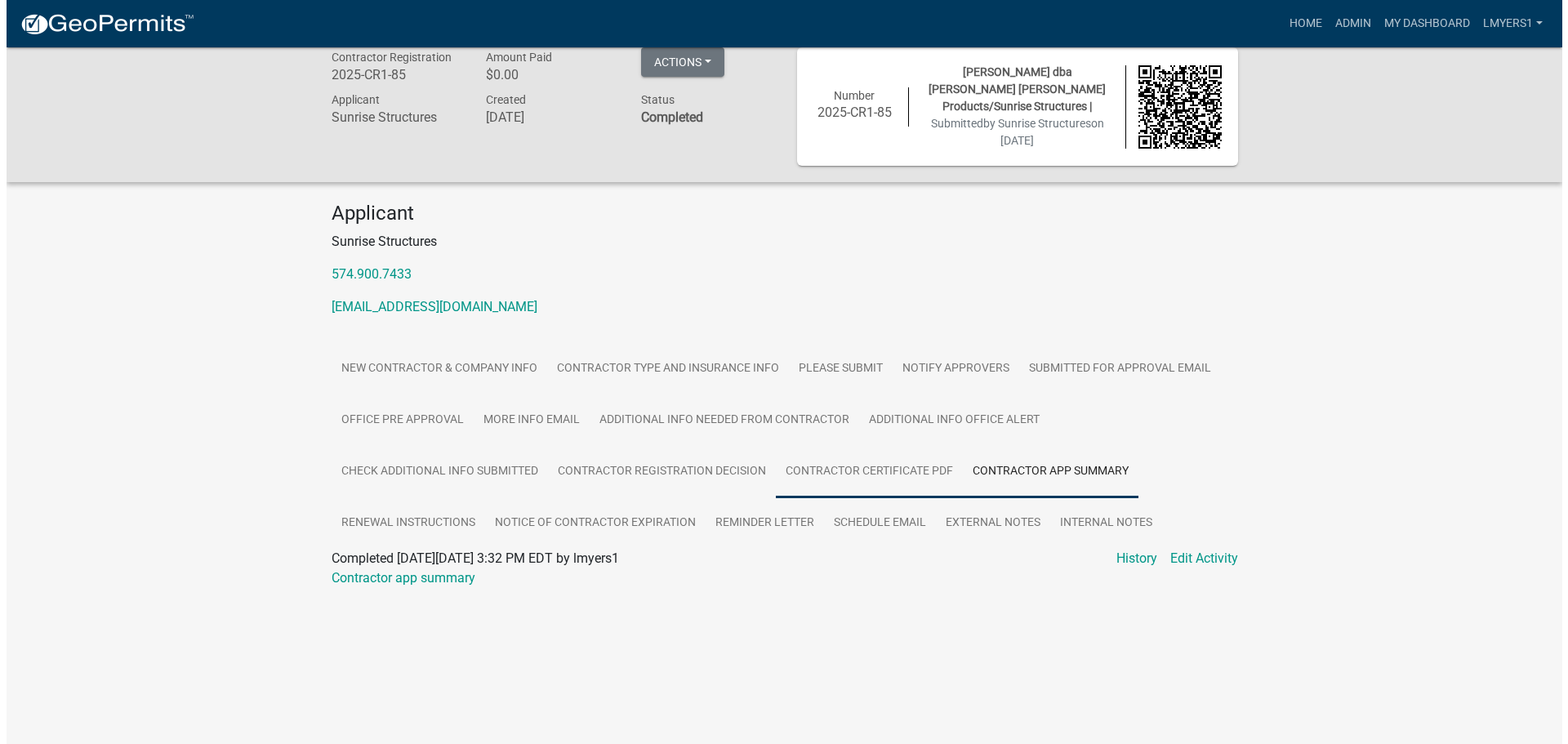
scroll to position [0, 0]
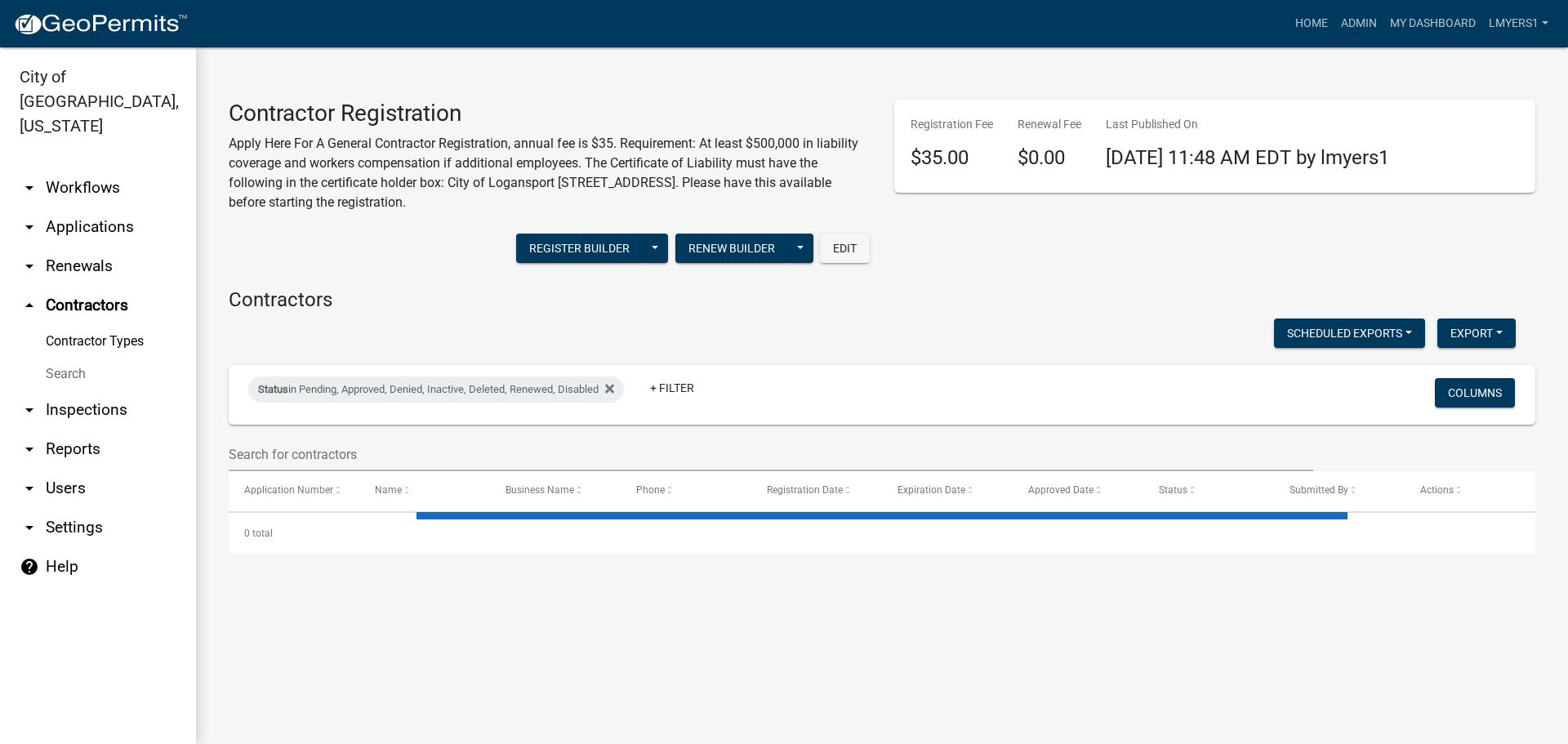
select select "3: 100"
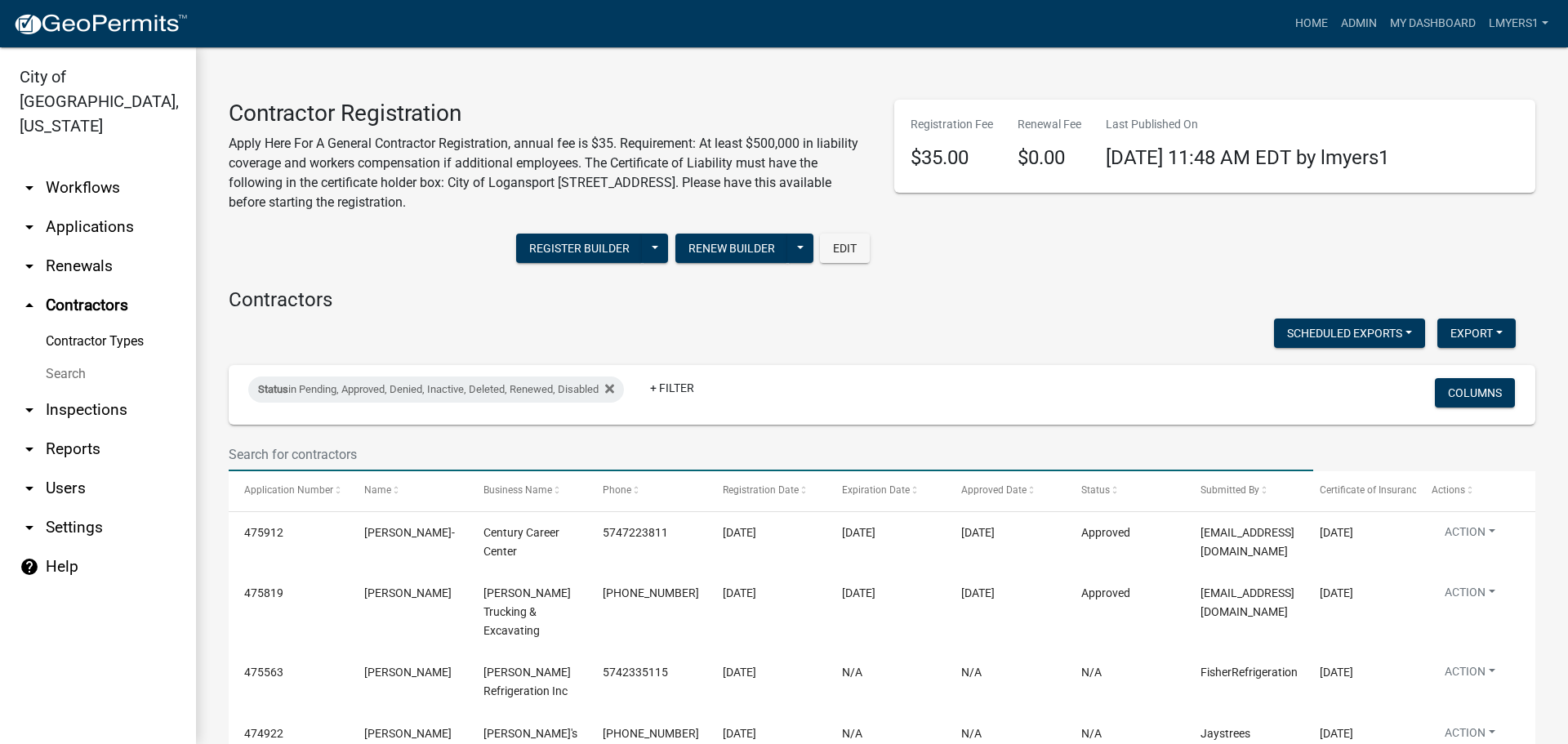
click at [614, 454] on input "text" at bounding box center [770, 455] width 1084 height 34
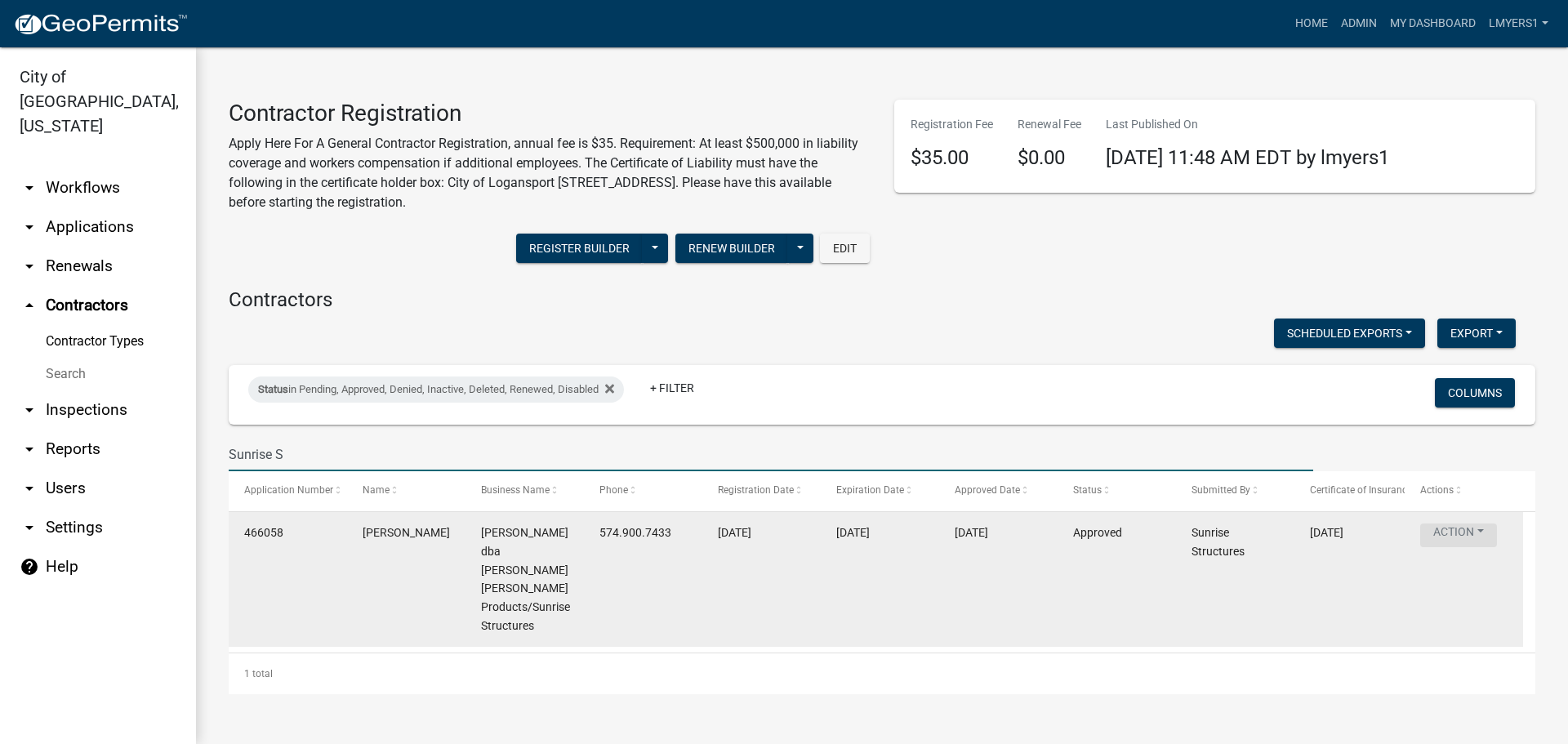
type input "Sunrise S"
click at [1465, 537] on button "Action" at bounding box center [1458, 535] width 77 height 24
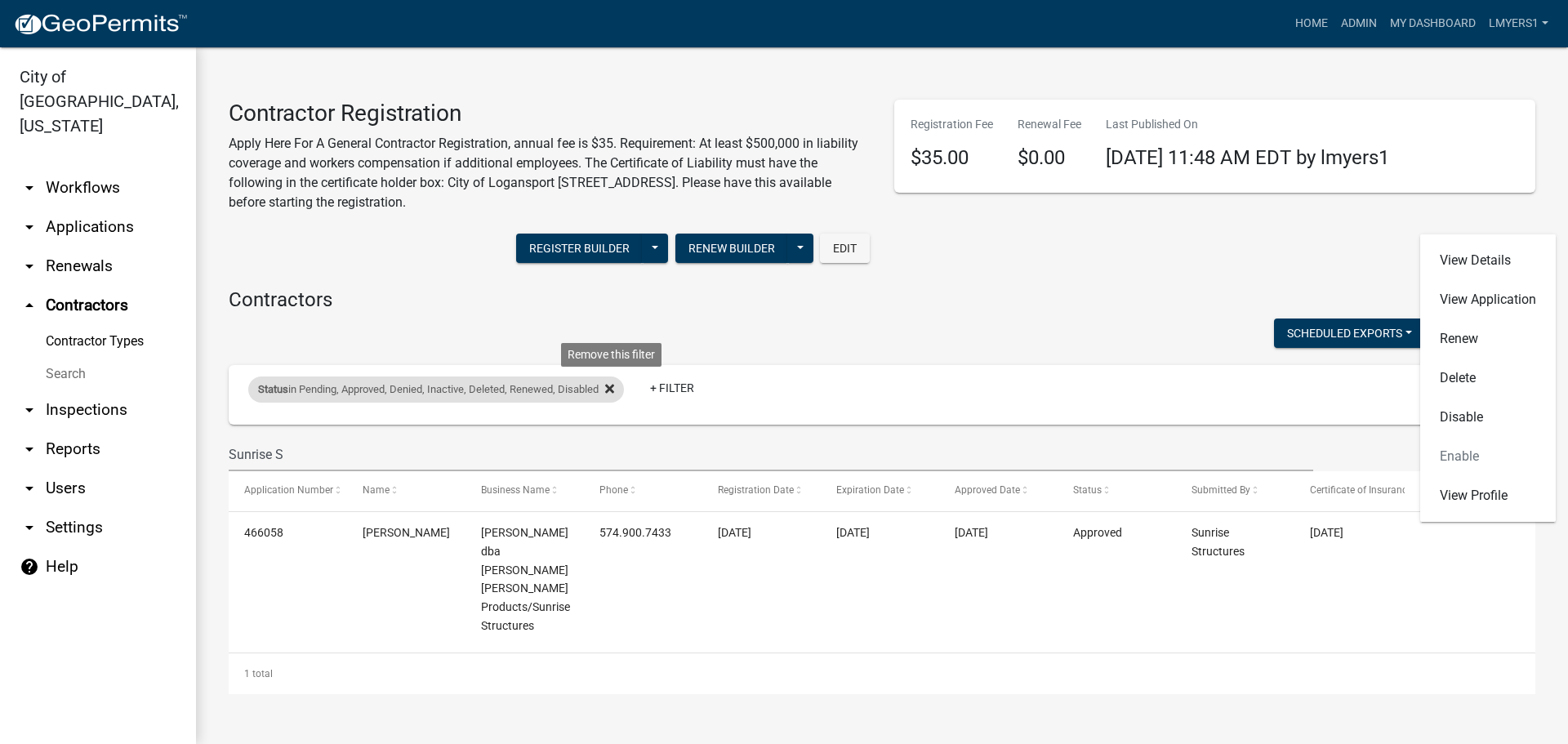
click at [614, 388] on icon at bounding box center [610, 389] width 9 height 9
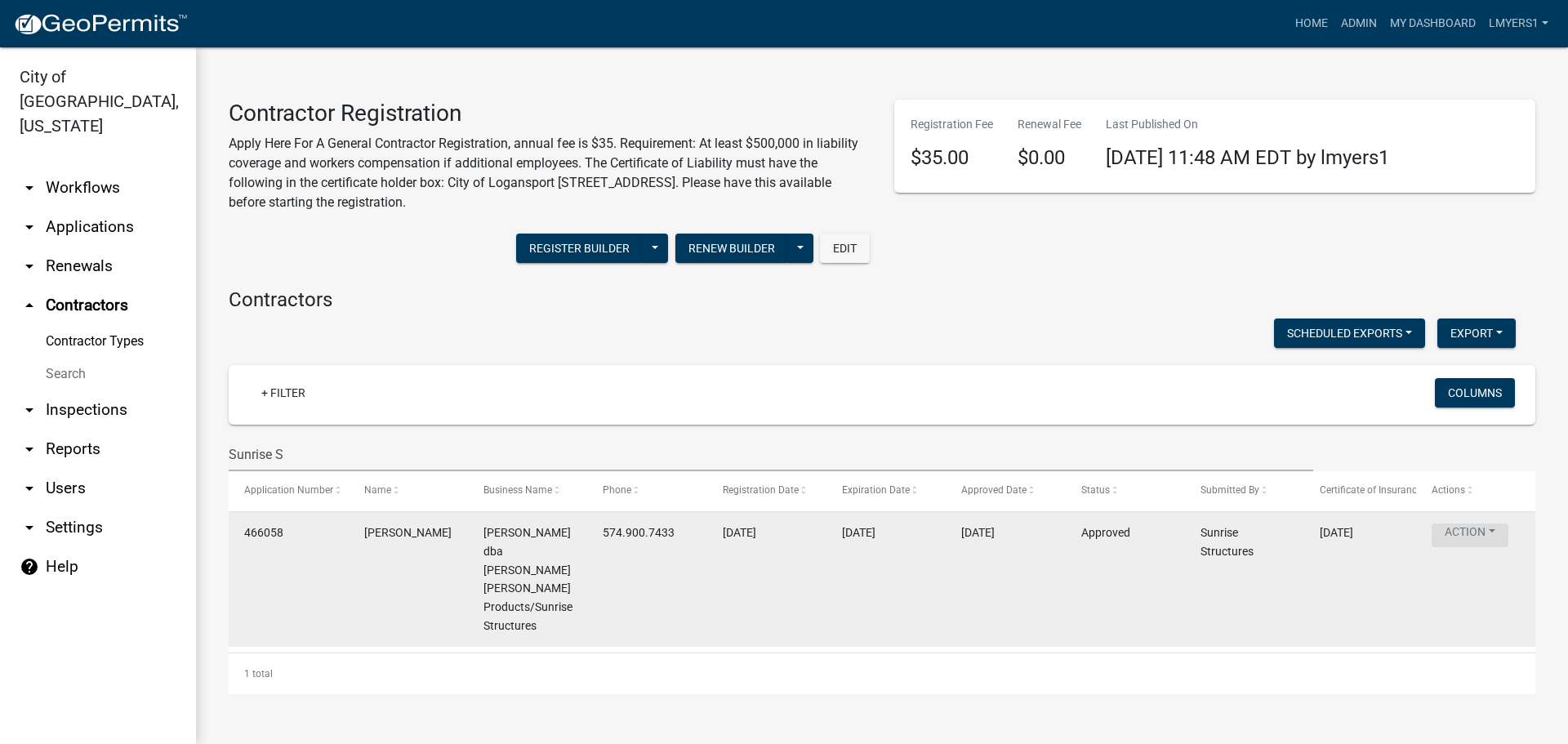
click at [1460, 534] on button "Action" at bounding box center [1469, 535] width 77 height 24
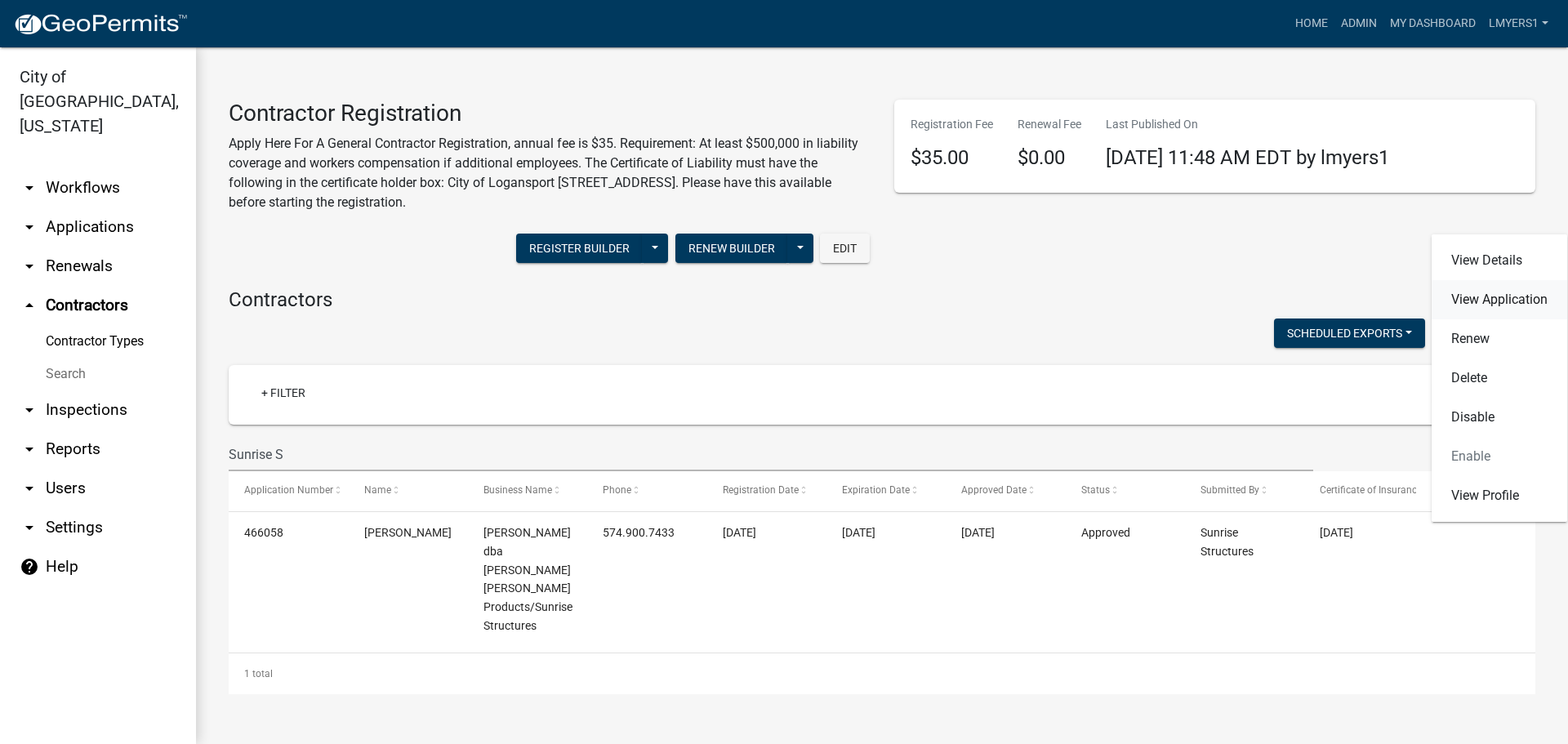
click at [1500, 296] on link "View Application" at bounding box center [1499, 299] width 136 height 39
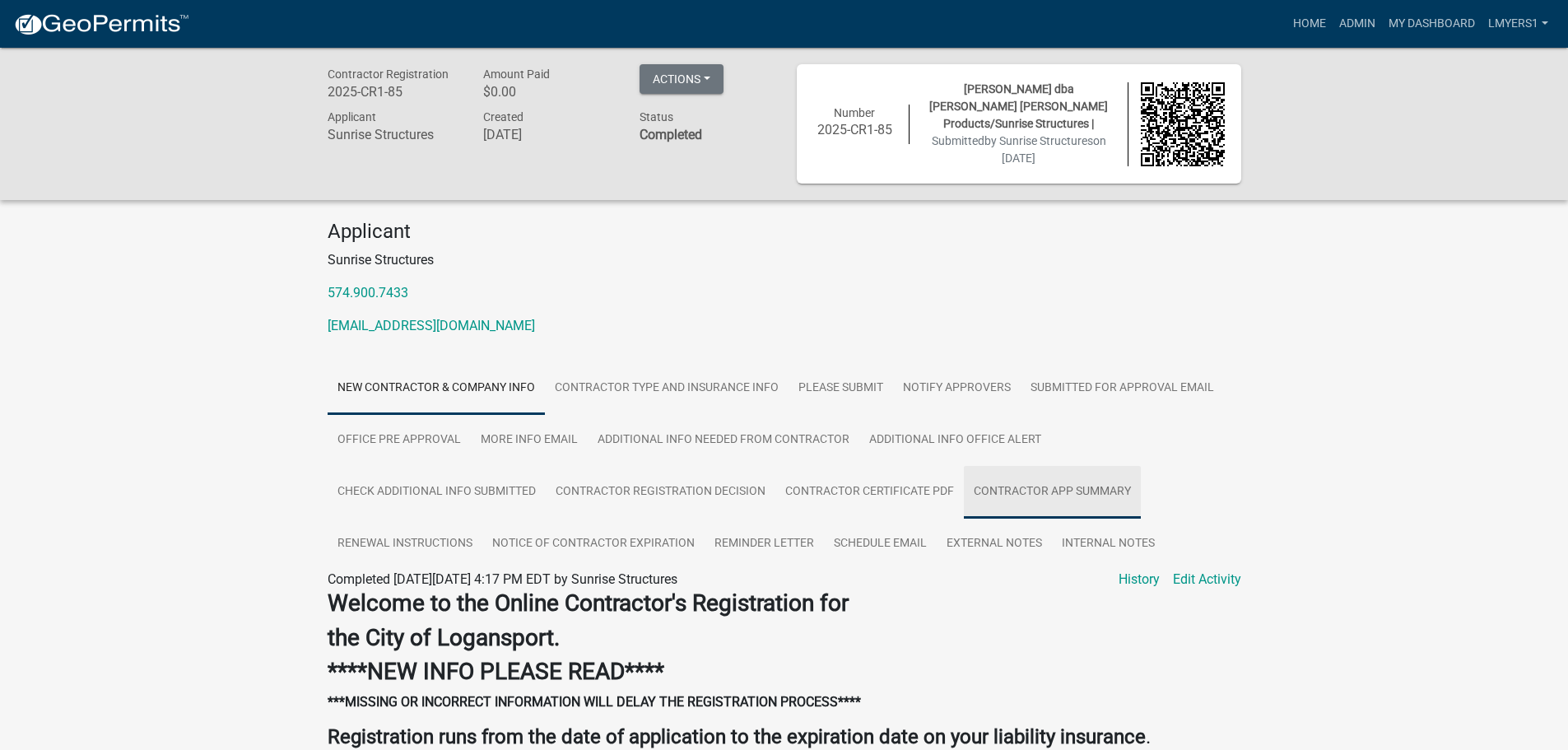
click at [1010, 490] on link "Contractor app summary" at bounding box center [1053, 491] width 177 height 52
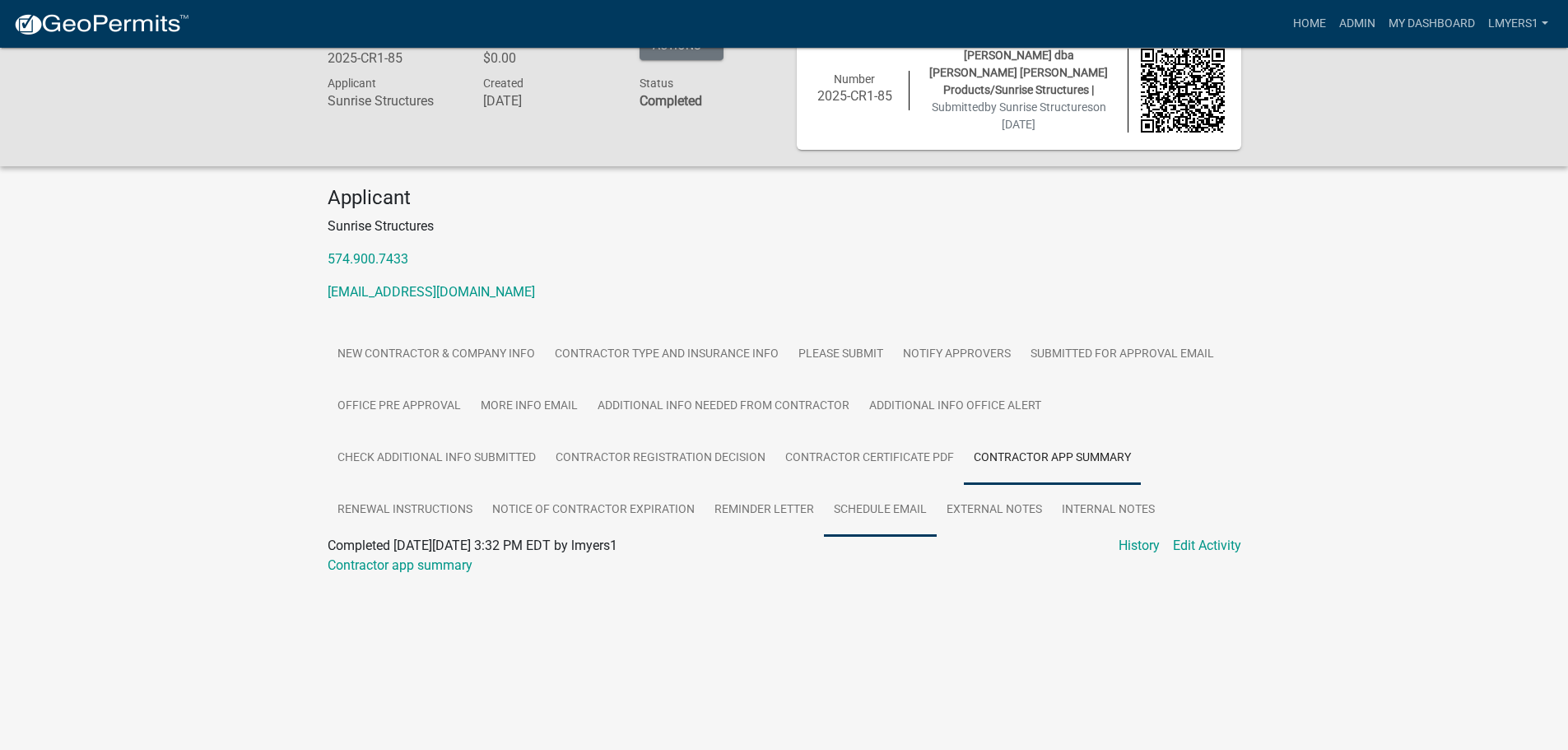
scroll to position [48, 0]
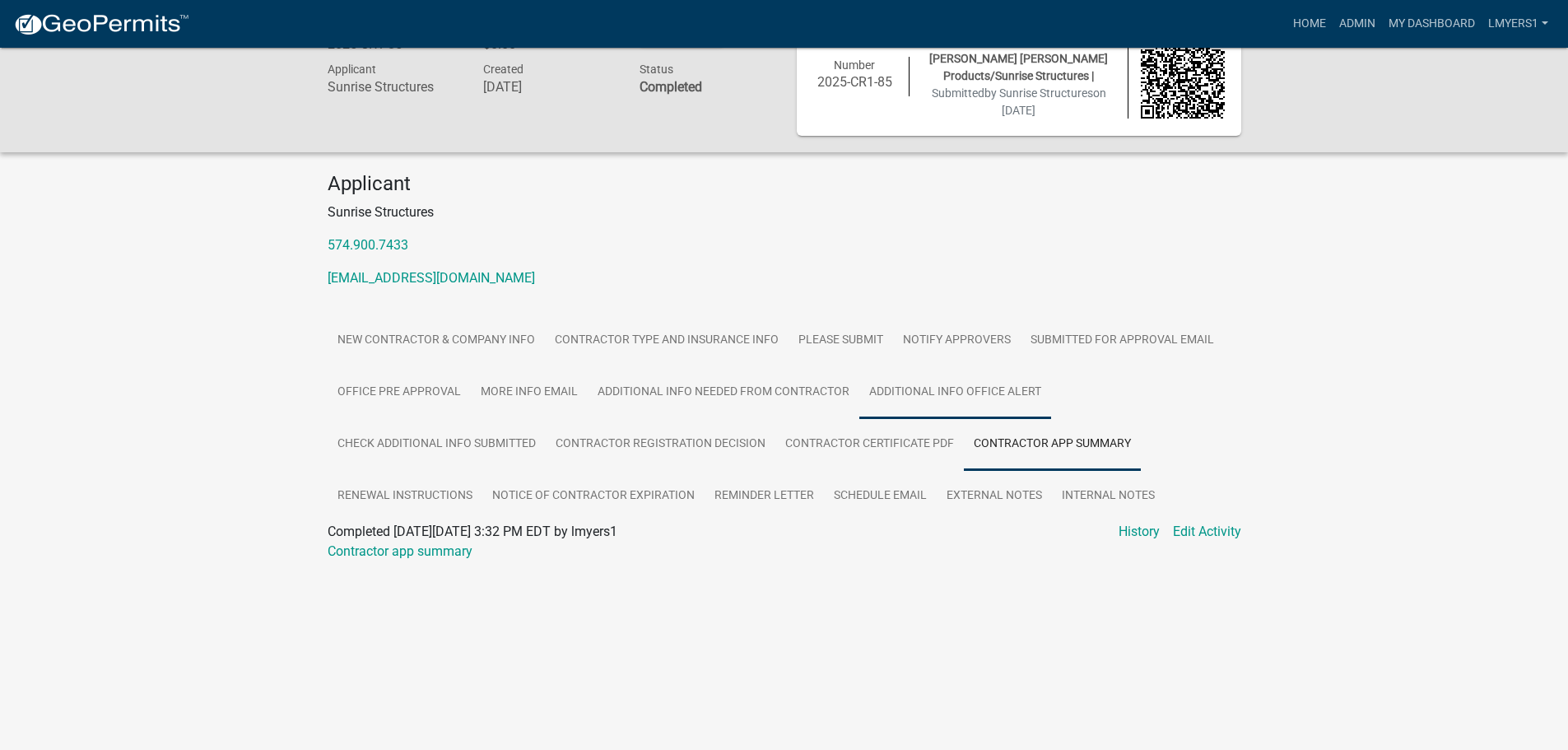
click at [978, 389] on link "Additional Info office alert" at bounding box center [955, 392] width 191 height 52
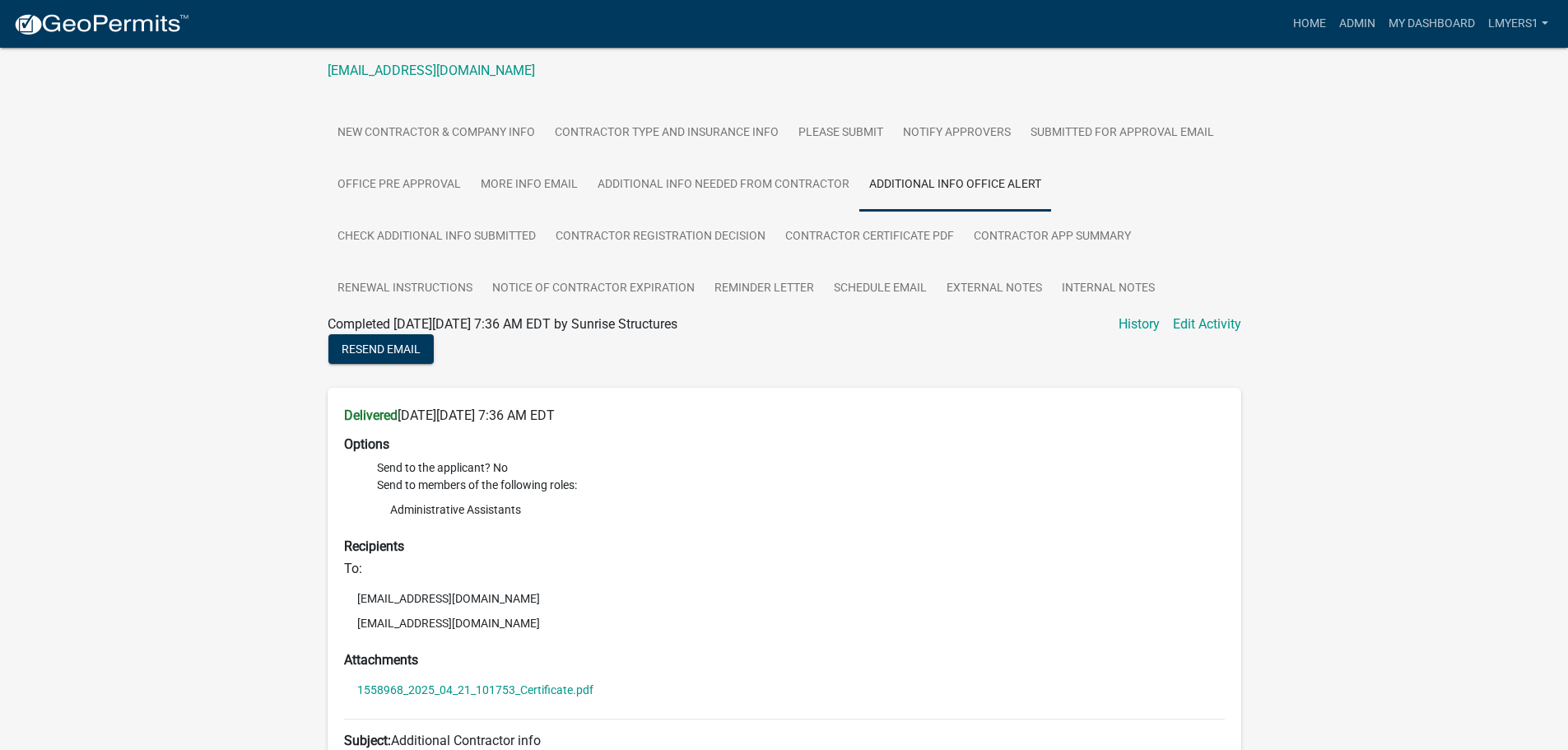
scroll to position [254, 0]
click at [428, 240] on link "Check Additional Info Submitted" at bounding box center [436, 237] width 218 height 52
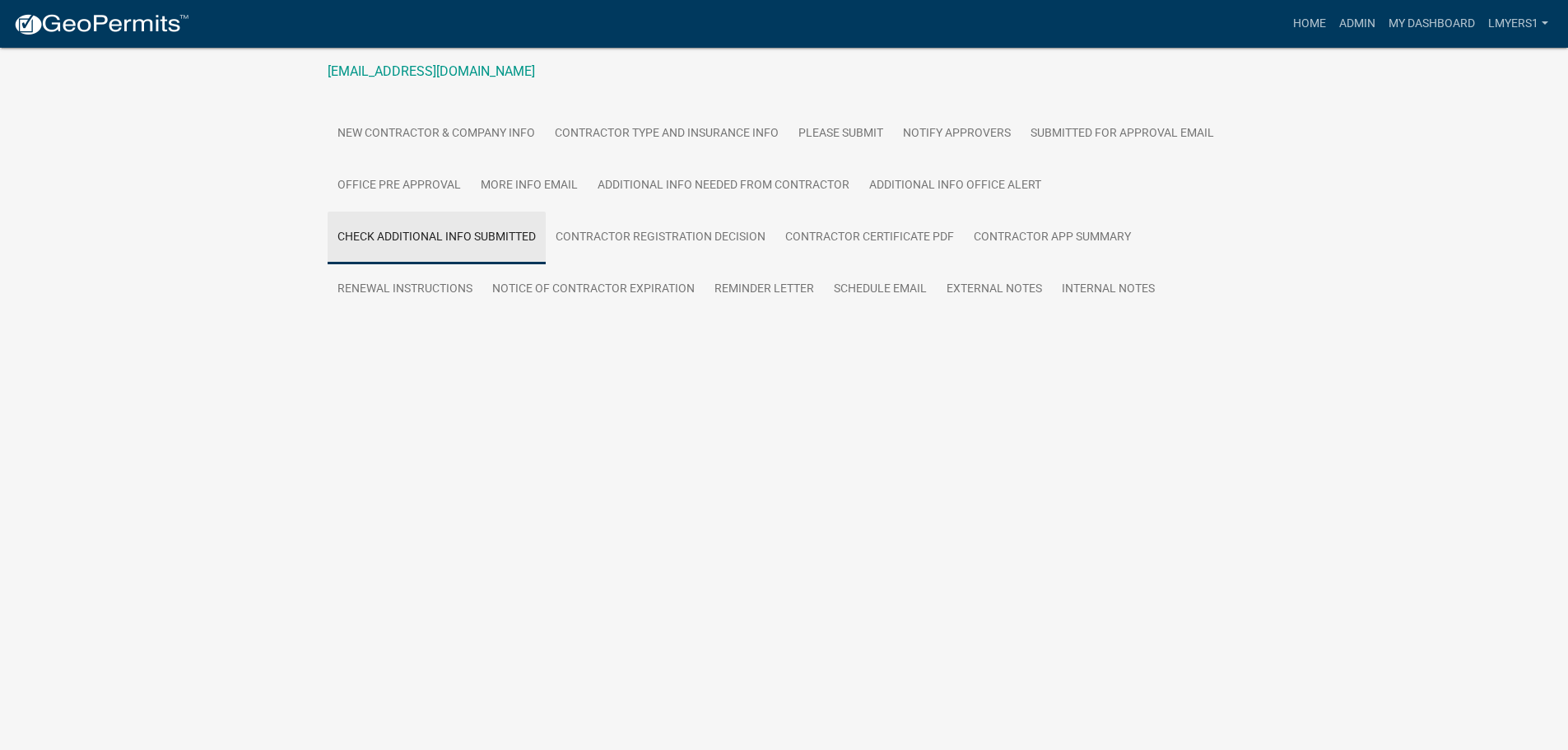
scroll to position [48, 0]
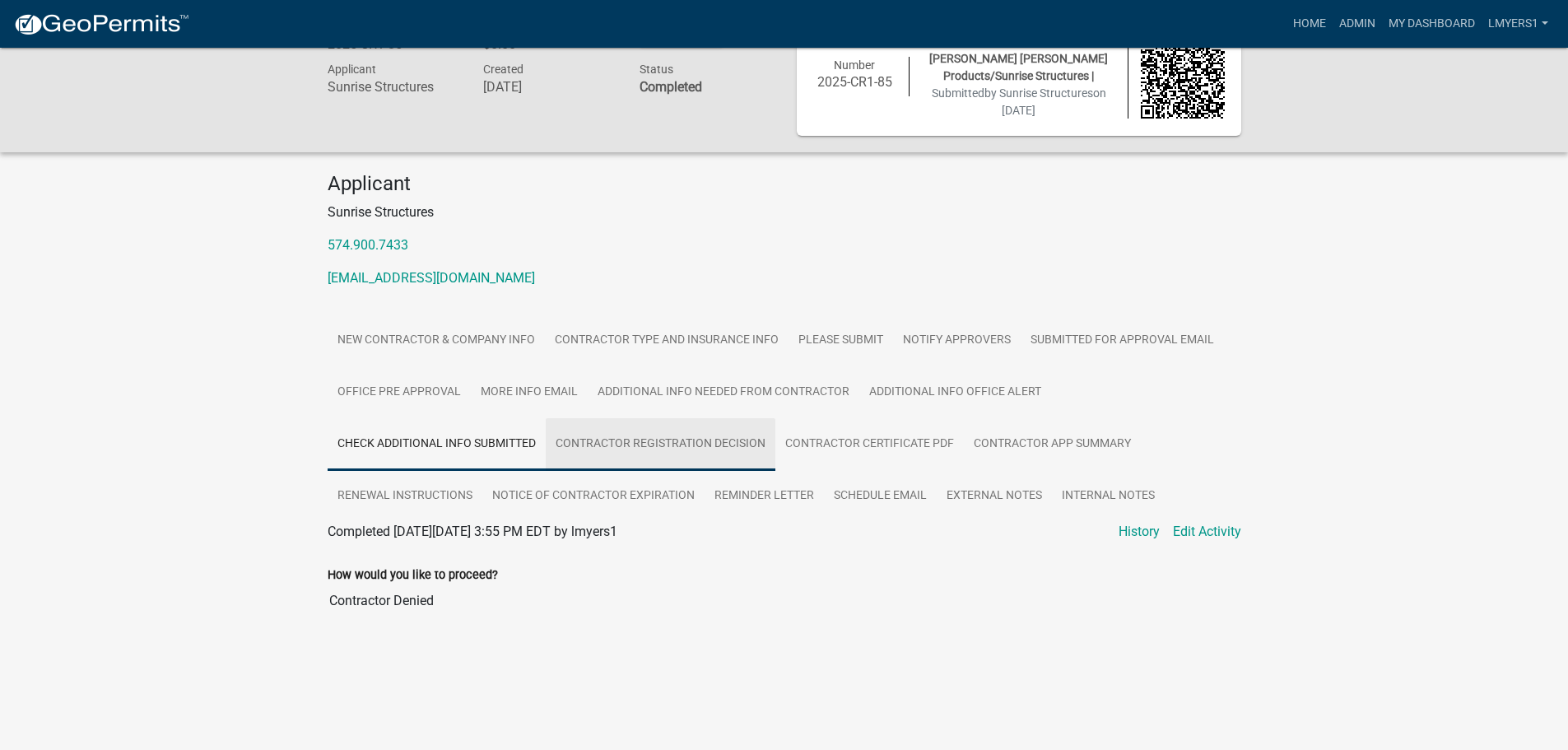
click at [599, 437] on link "Contractor Registration Decision" at bounding box center [661, 444] width 230 height 52
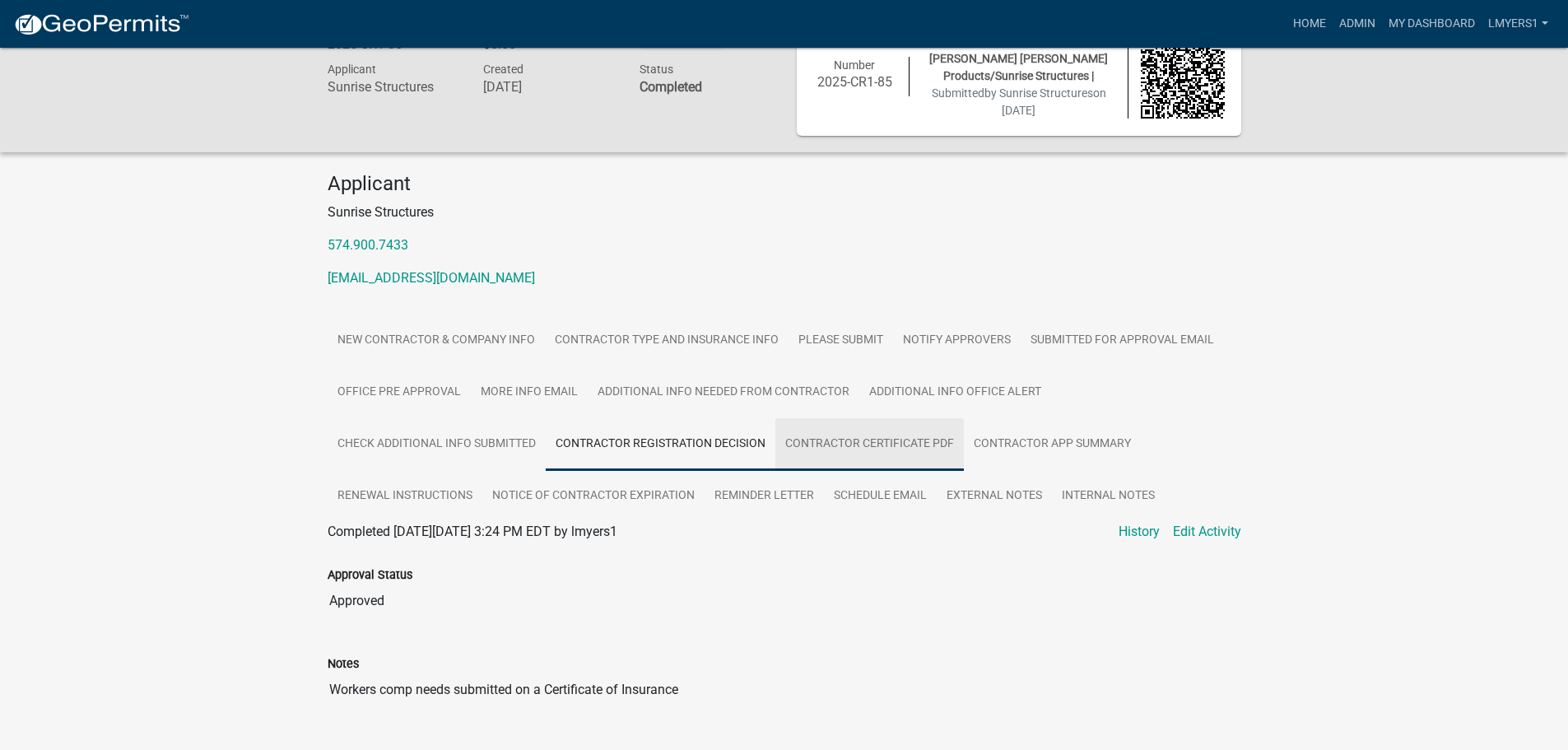
click at [860, 448] on link "Contractor Certificate PDF" at bounding box center [870, 444] width 189 height 52
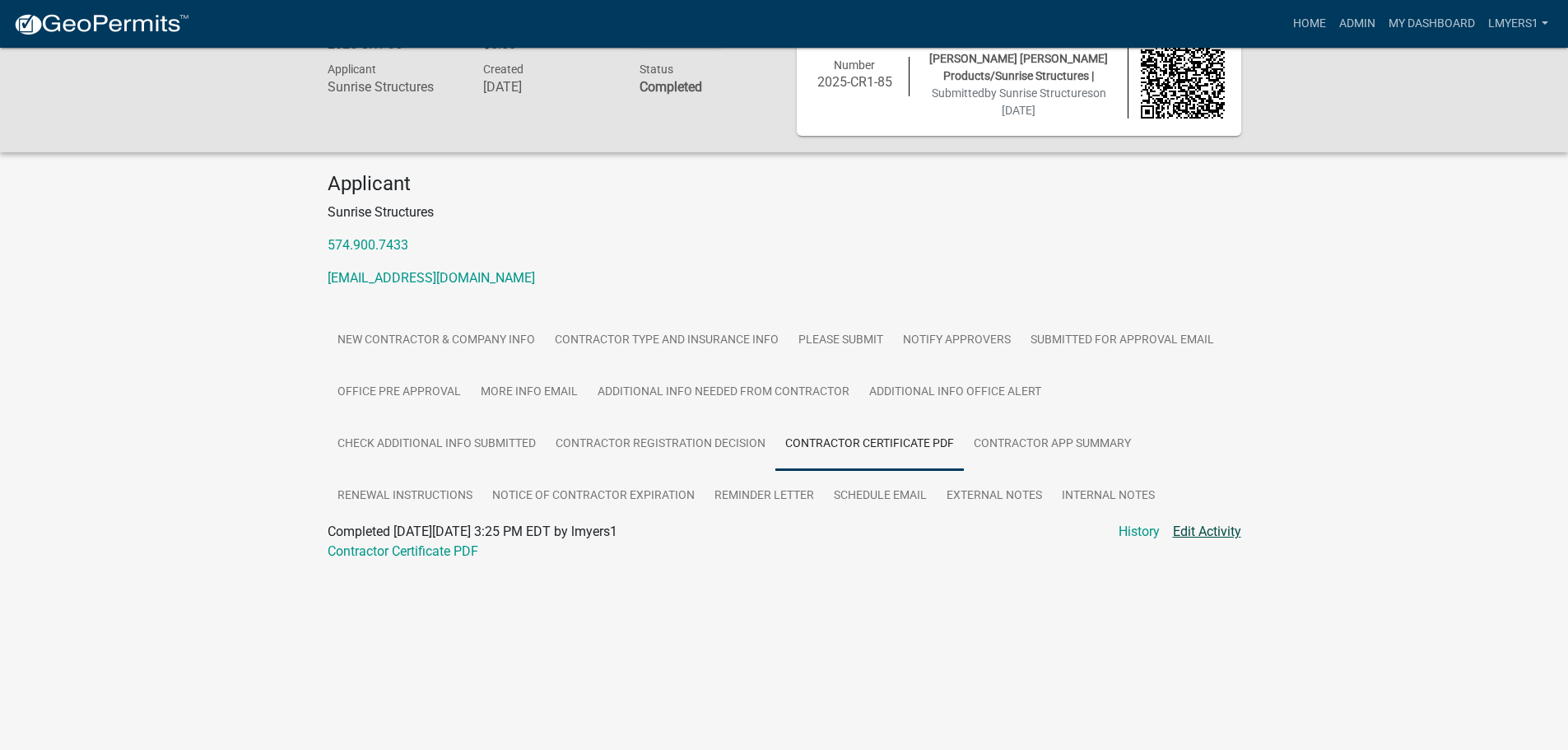
click at [1213, 534] on link "Edit Activity" at bounding box center [1207, 531] width 68 height 19
click at [1207, 527] on link "Edit Activity" at bounding box center [1207, 531] width 68 height 19
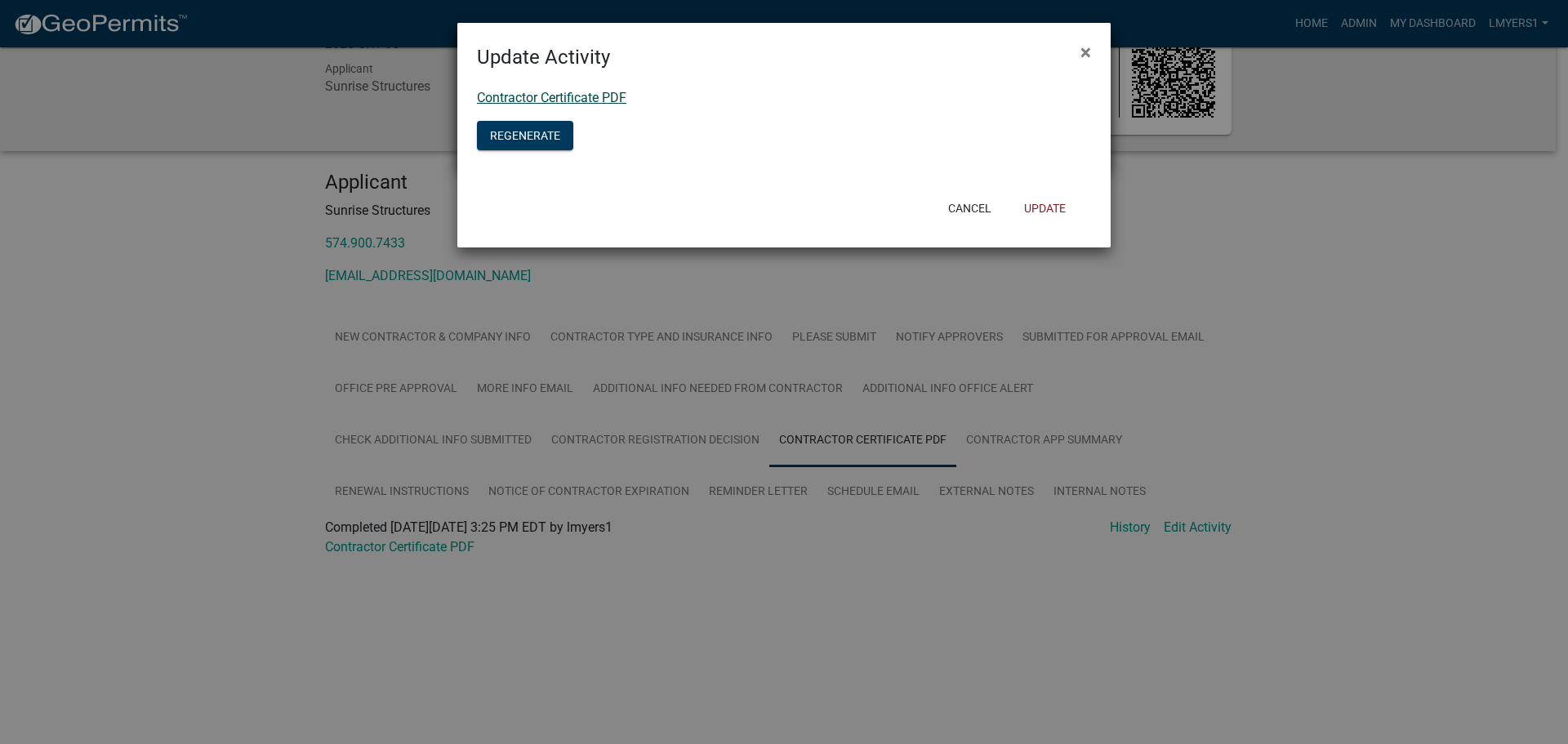
click at [620, 94] on link "Contractor Certificate PDF" at bounding box center [551, 97] width 150 height 16
click at [1083, 51] on span "×" at bounding box center [1086, 52] width 11 height 23
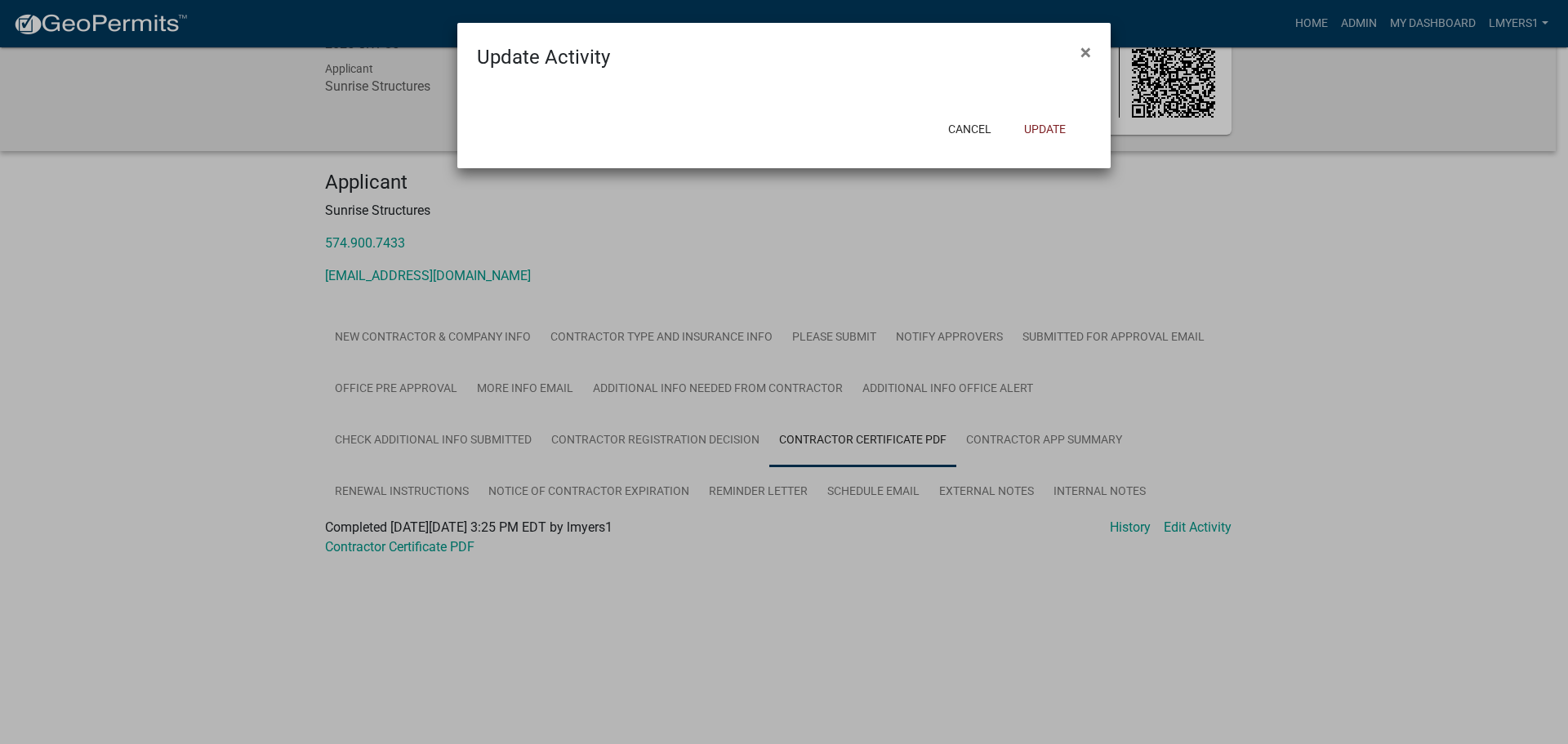
click at [414, 494] on ngb-modal-window "Update Activity × Cancel Update" at bounding box center [784, 372] width 1568 height 744
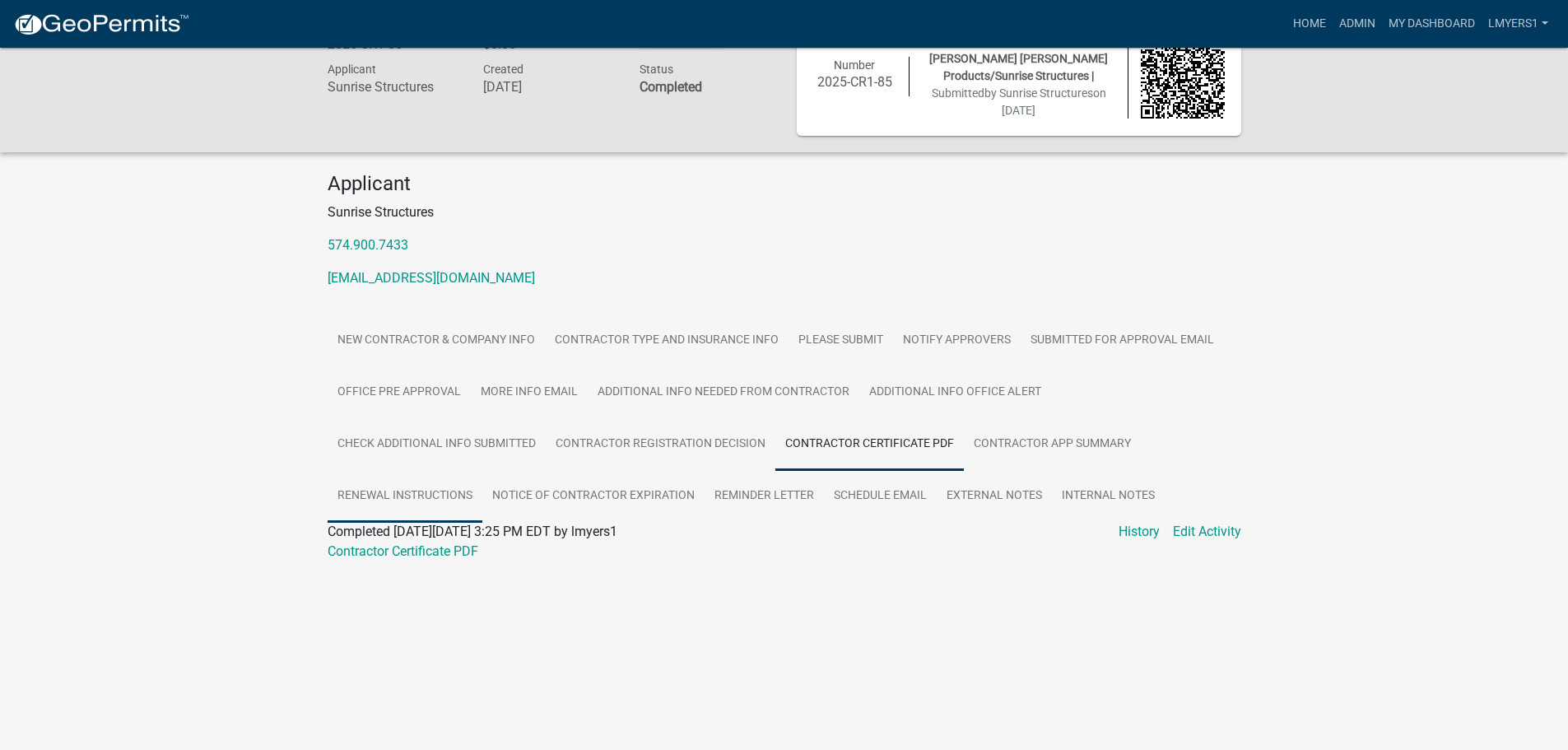
click at [421, 490] on link "Renewal instructions" at bounding box center [405, 496] width 155 height 52
click at [1105, 437] on link "Contractor app summary" at bounding box center [1053, 444] width 177 height 52
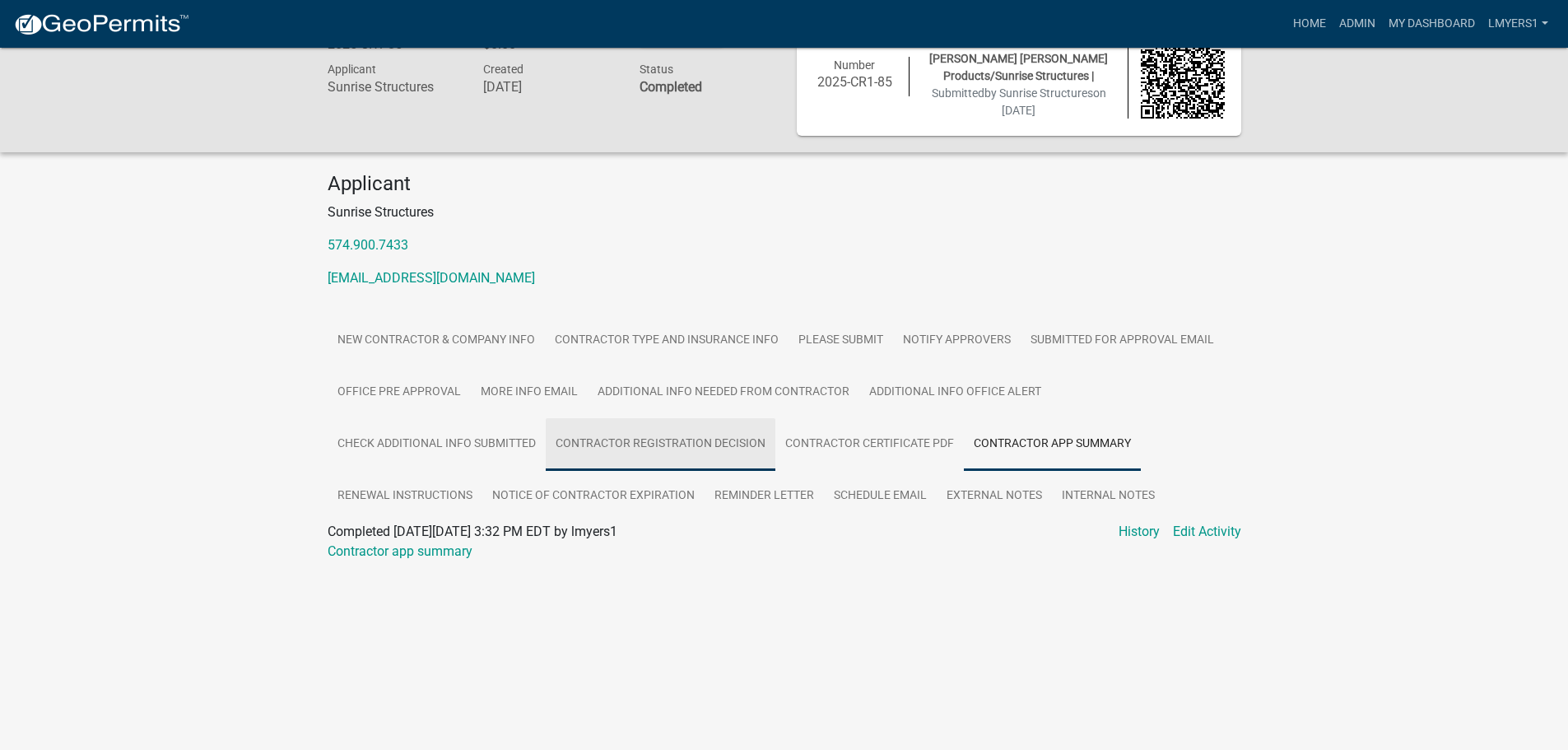
click at [628, 442] on link "Contractor Registration Decision" at bounding box center [661, 444] width 230 height 52
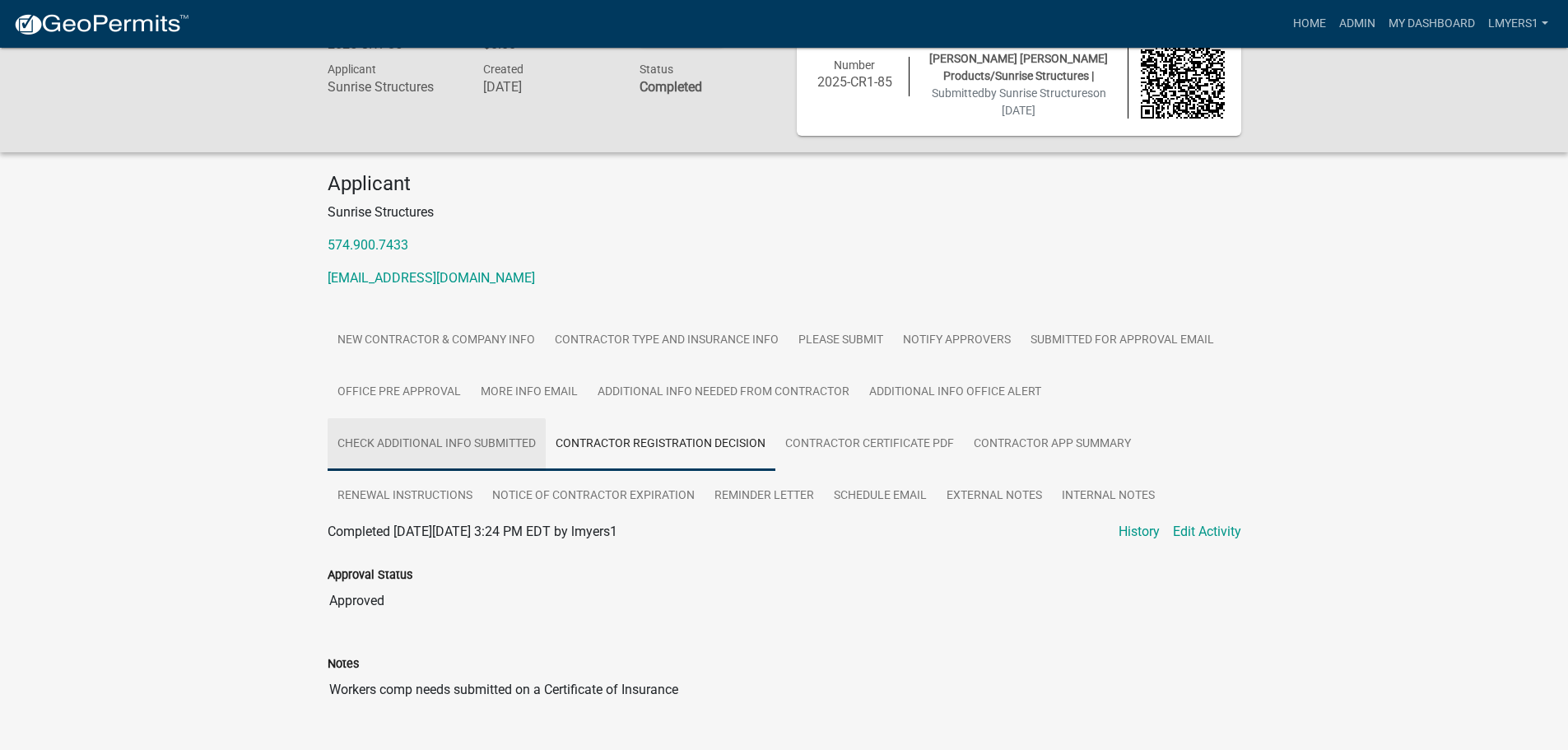
click at [479, 439] on link "Check Additional Info Submitted" at bounding box center [436, 444] width 218 height 52
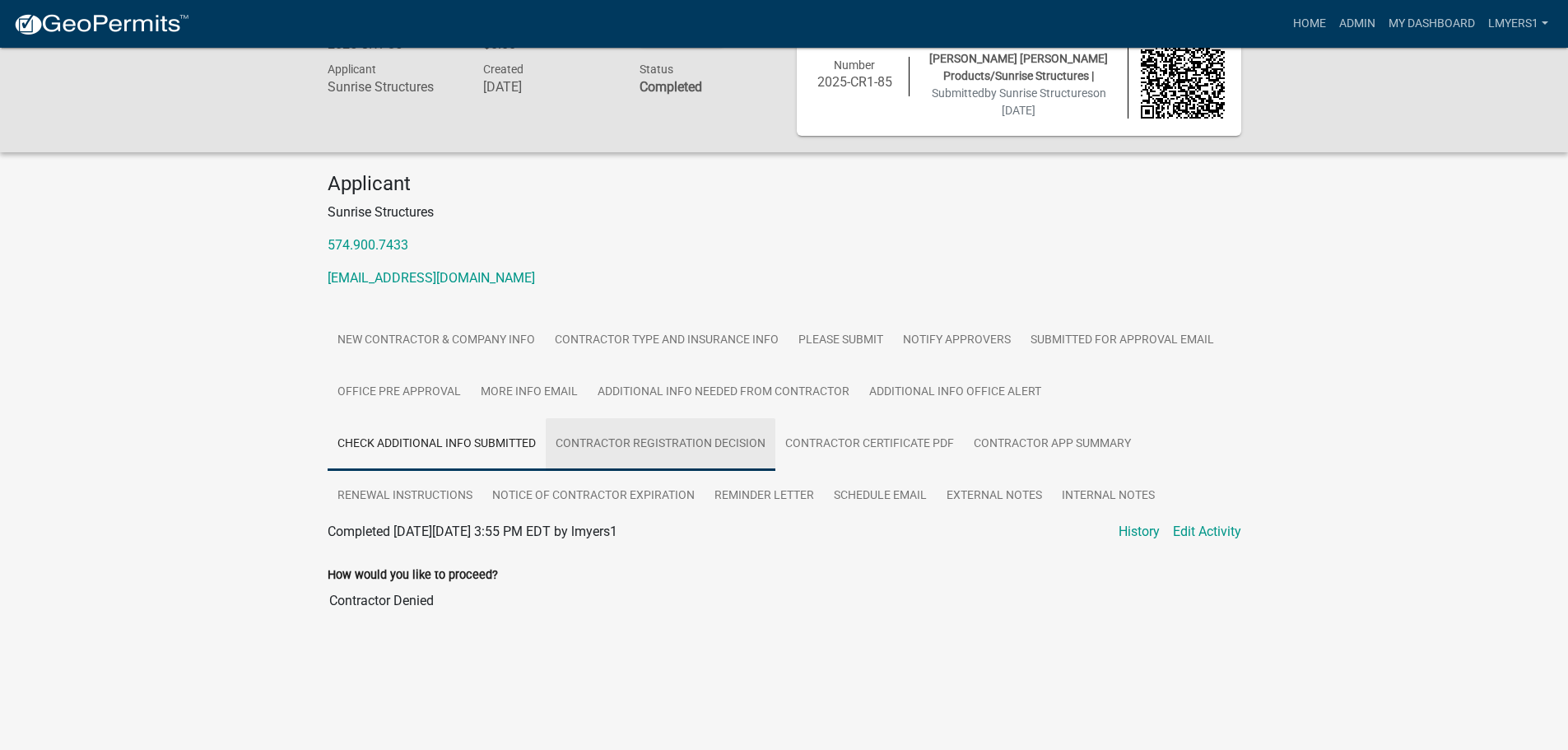
click at [637, 452] on link "Contractor Registration Decision" at bounding box center [661, 444] width 230 height 52
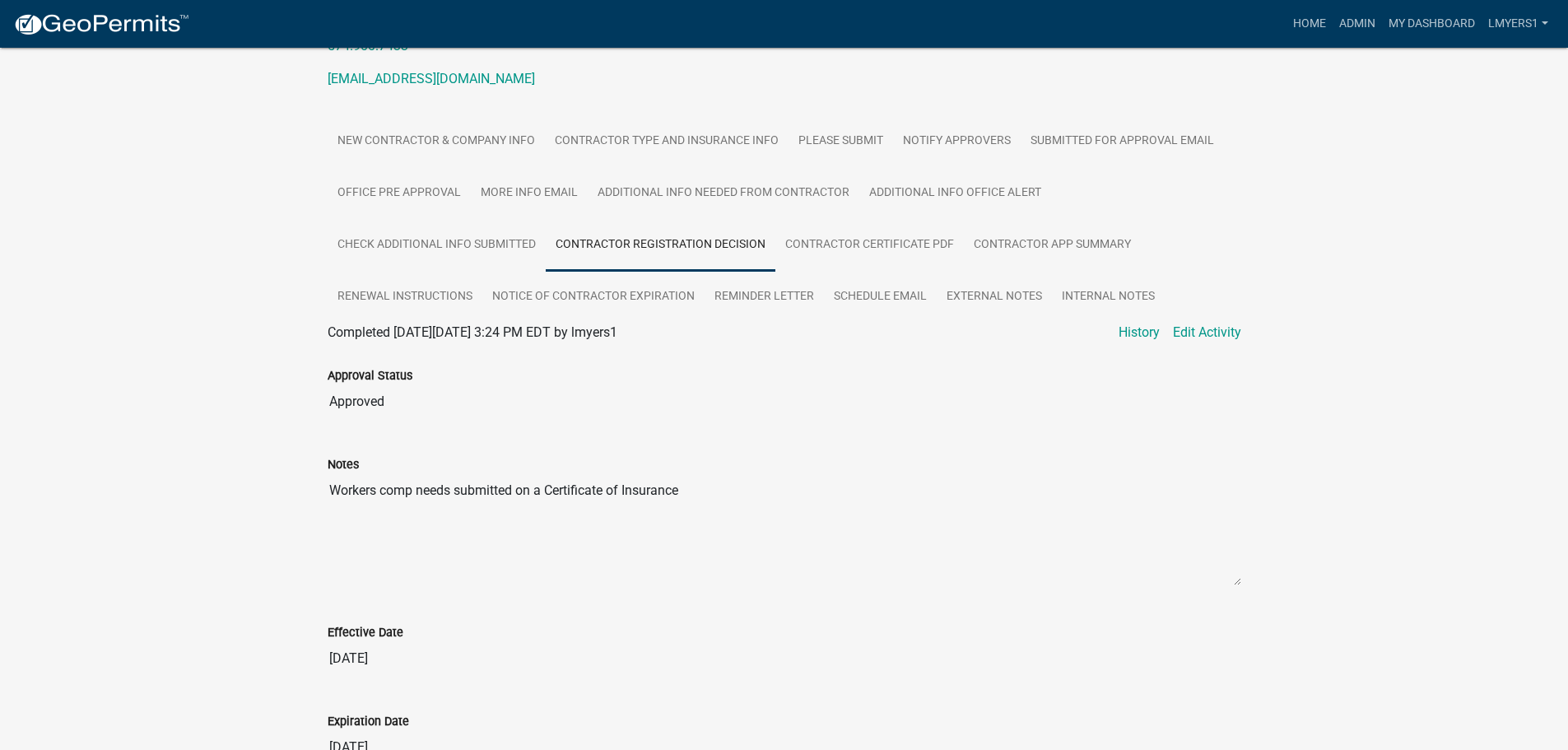
scroll to position [340, 0]
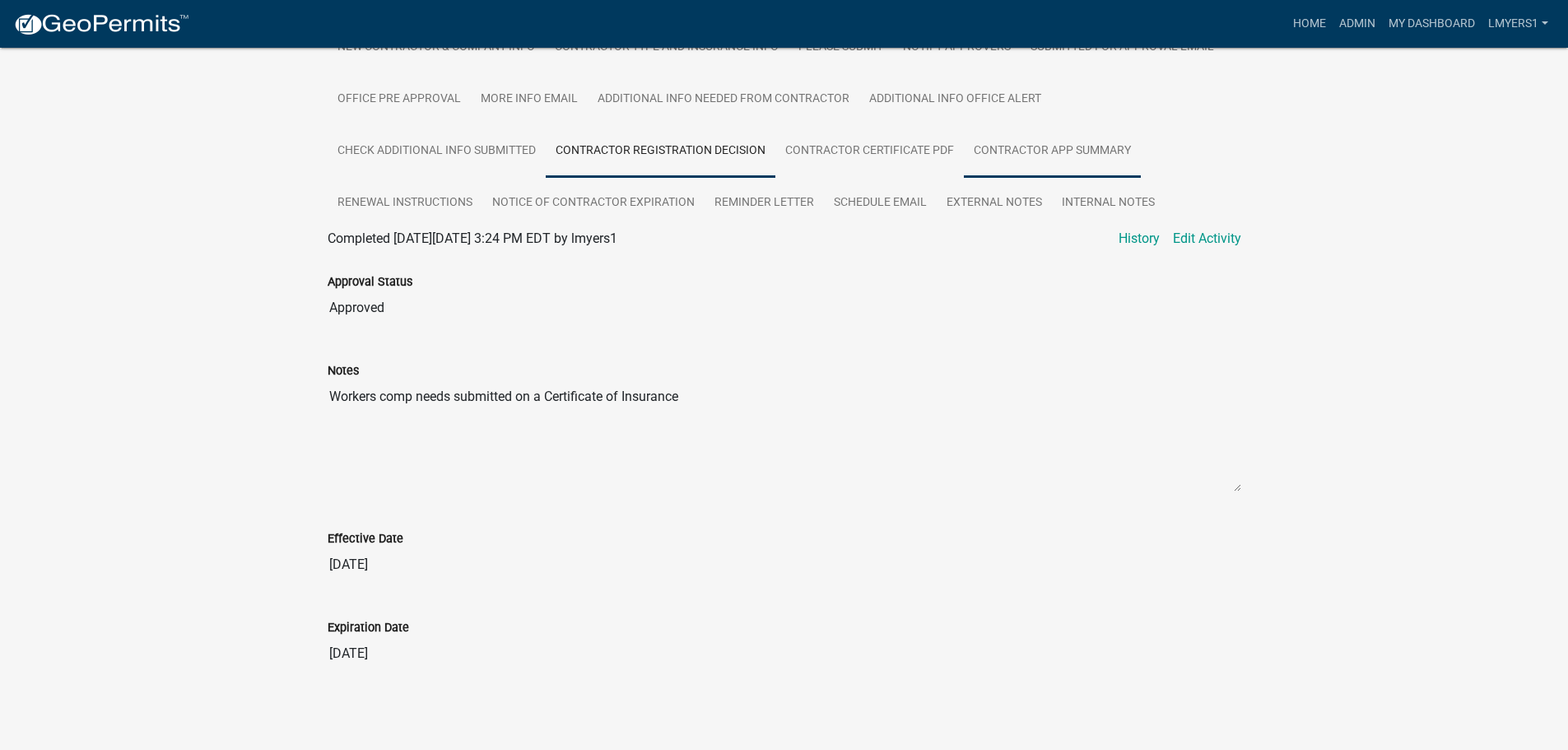
click at [1035, 148] on link "Contractor app summary" at bounding box center [1053, 151] width 177 height 52
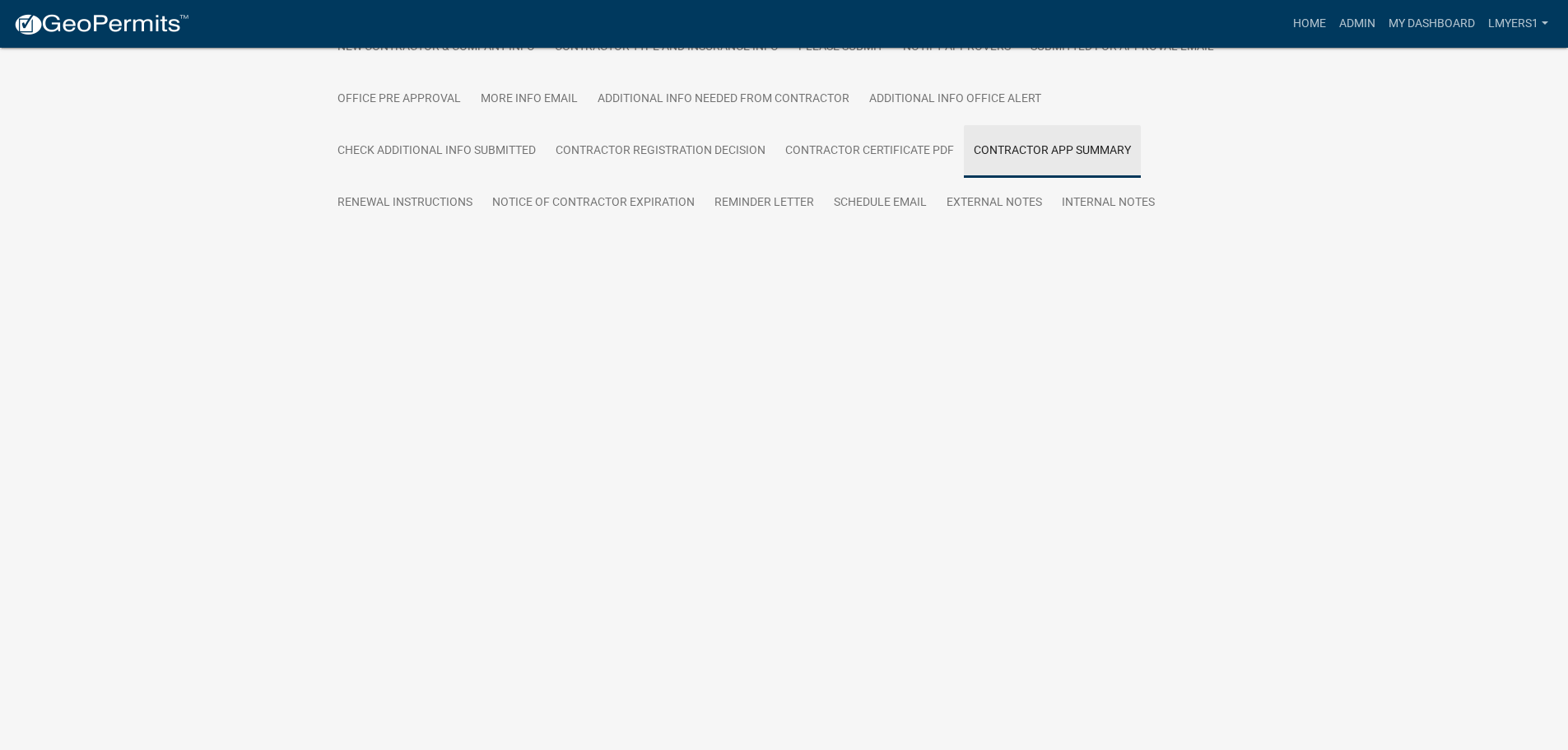
scroll to position [48, 0]
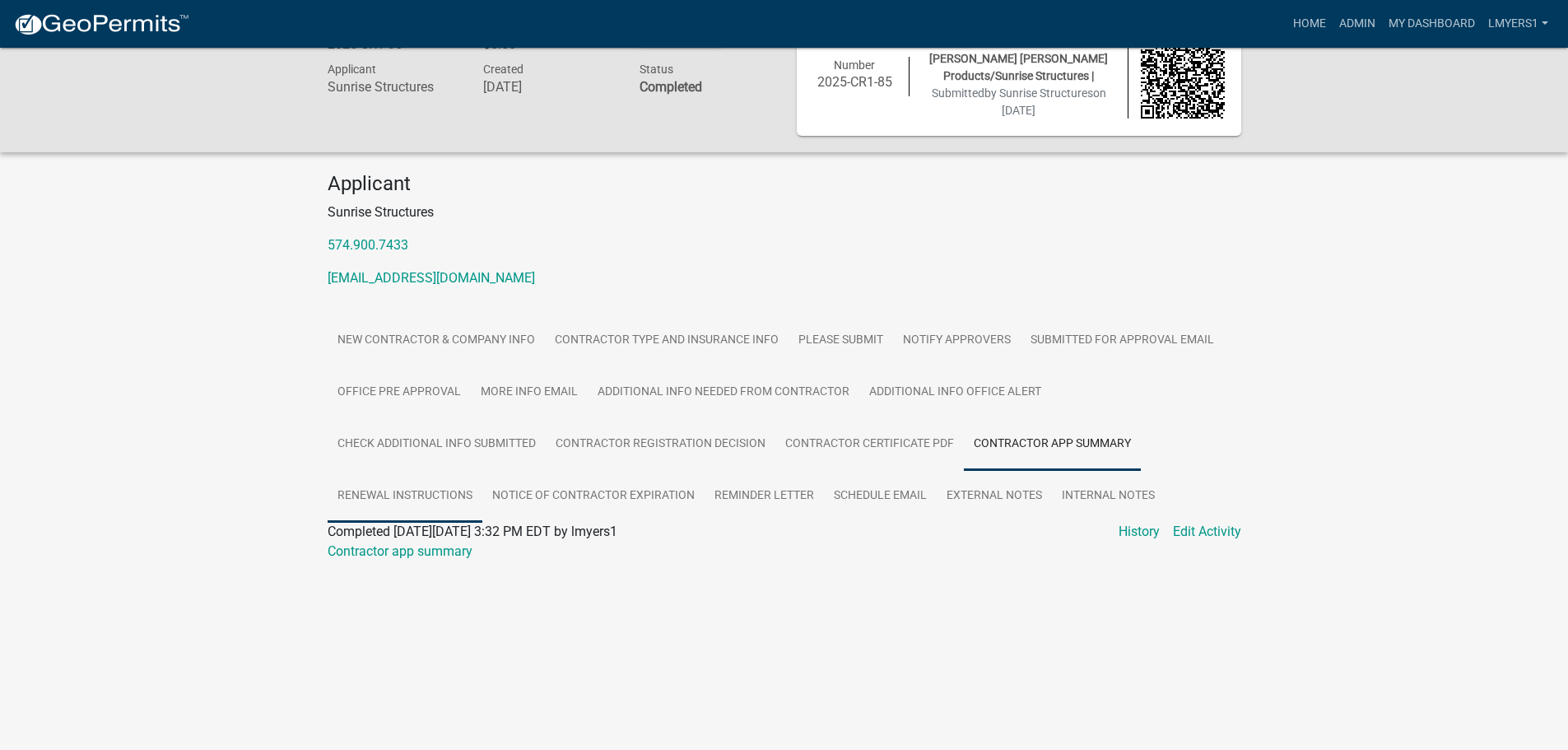
click at [424, 490] on link "Renewal instructions" at bounding box center [405, 496] width 155 height 52
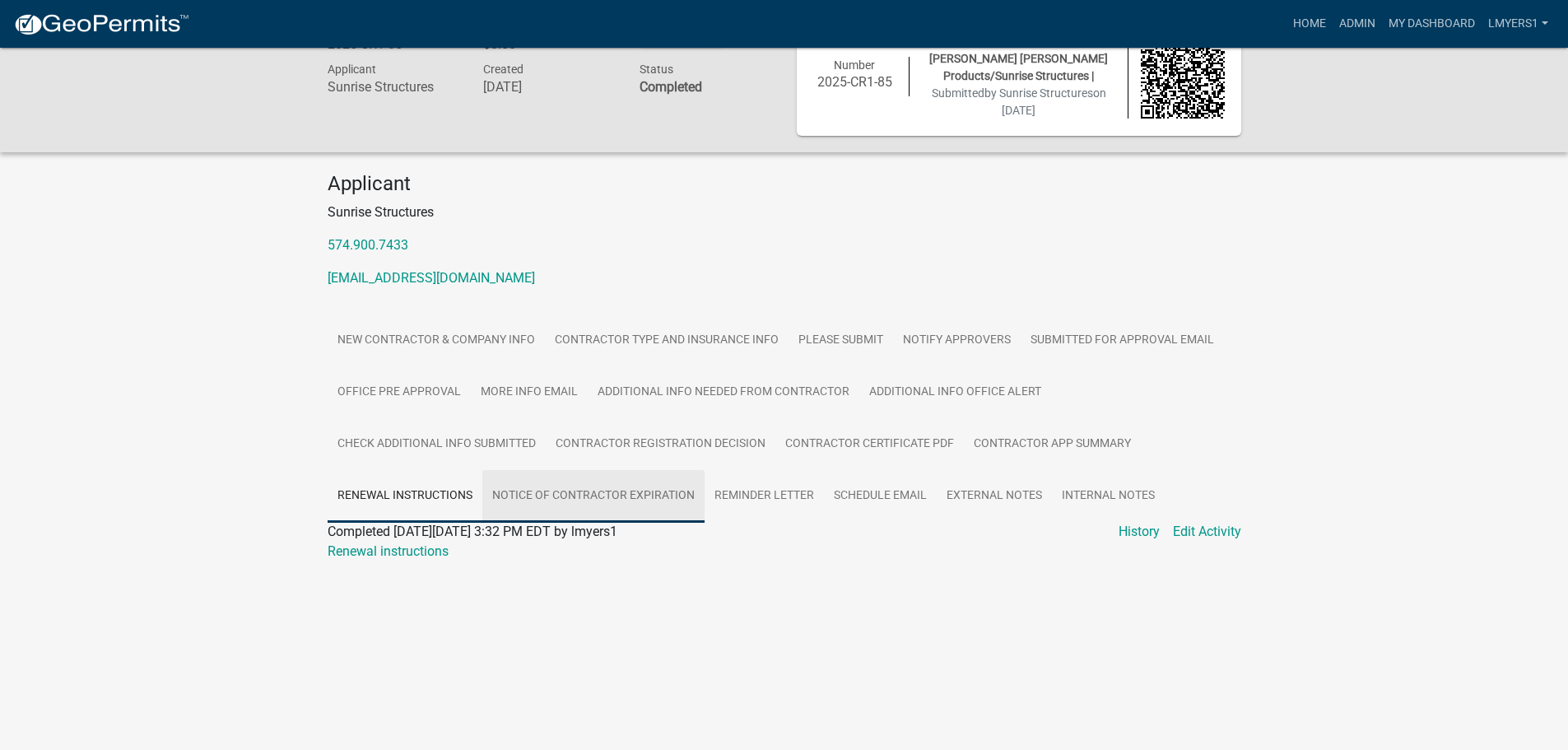
click at [559, 498] on link "Notice of Contractor Expiration" at bounding box center [594, 496] width 223 height 52
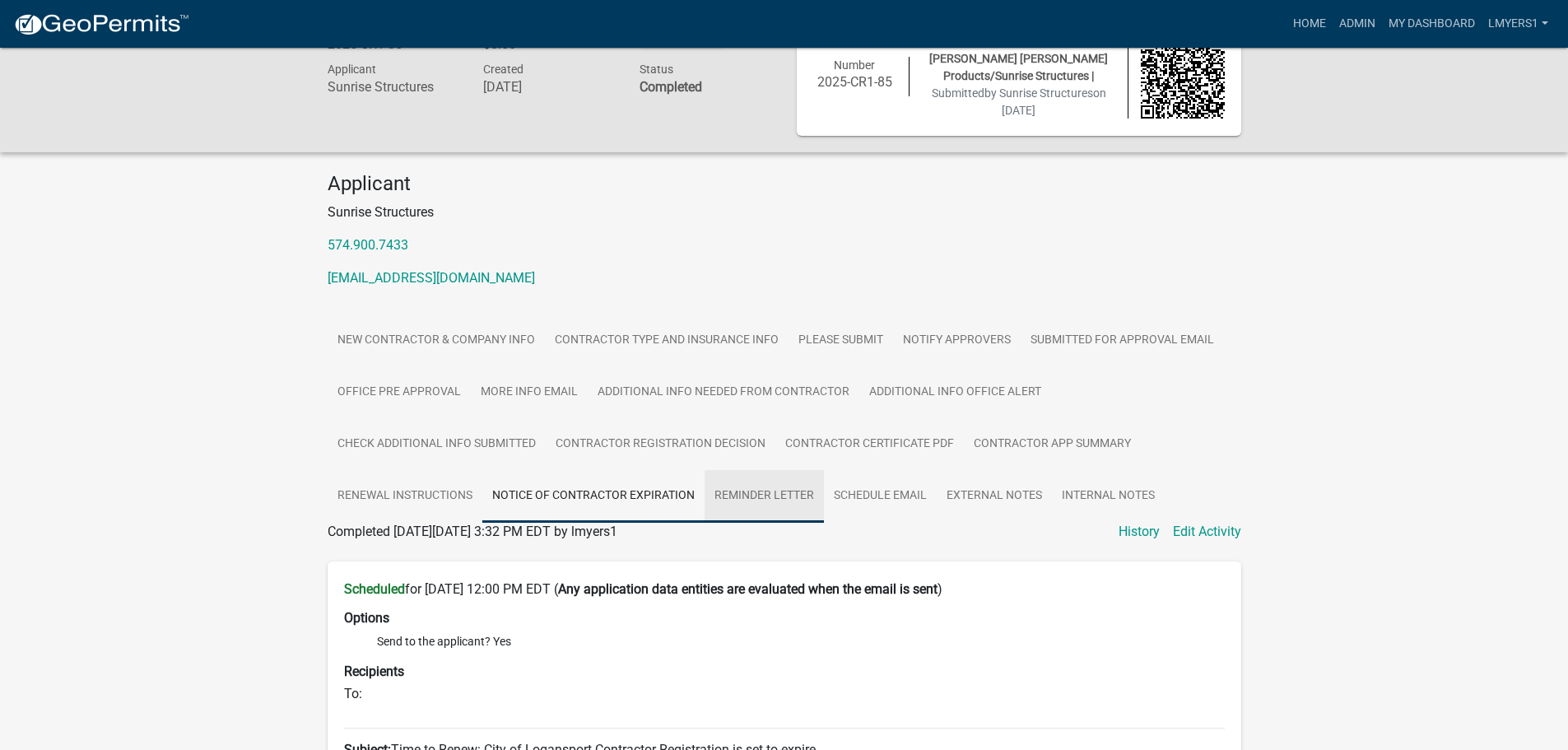
click at [752, 493] on link "Reminder letter" at bounding box center [765, 496] width 120 height 52
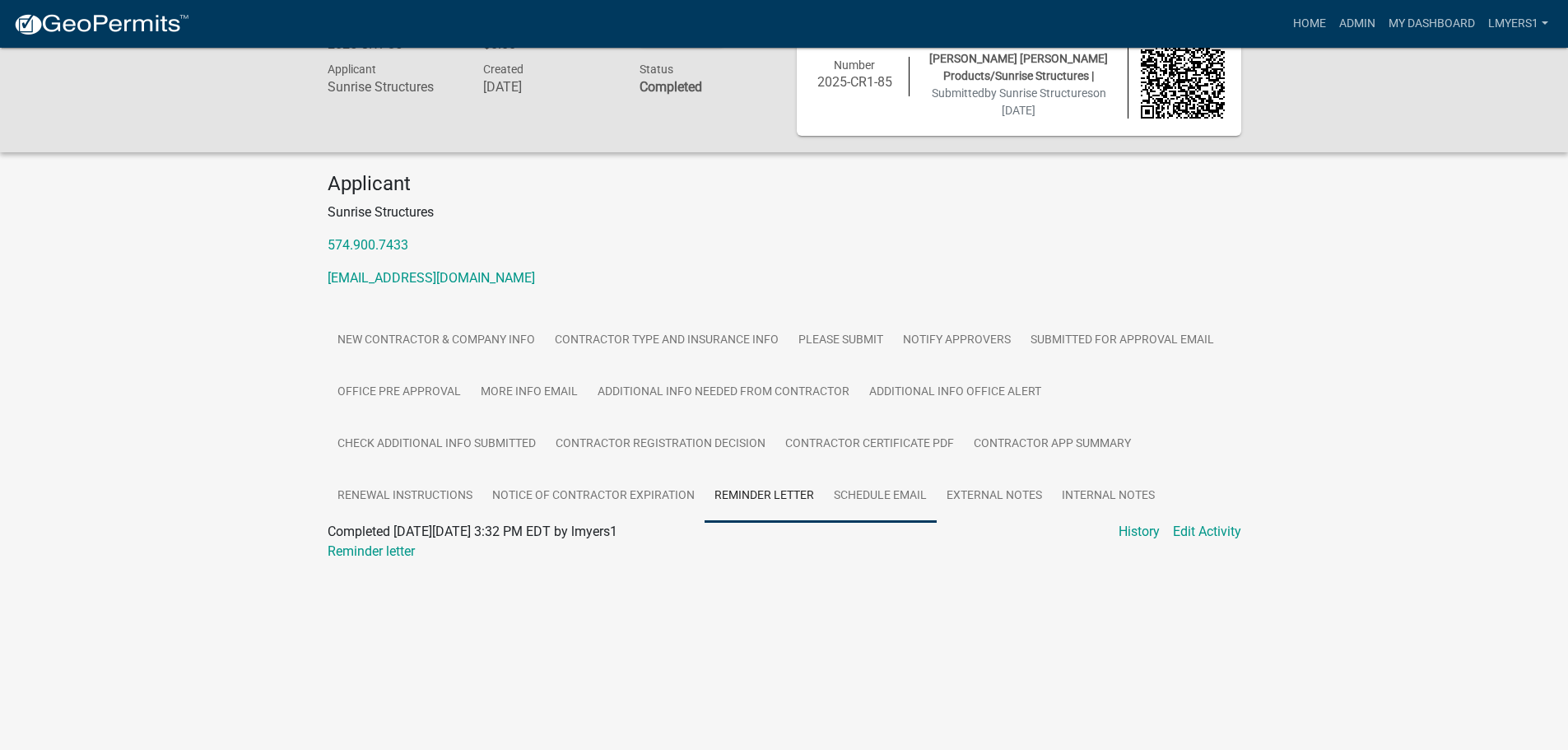
click at [860, 504] on link "Schedule Email" at bounding box center [880, 496] width 113 height 52
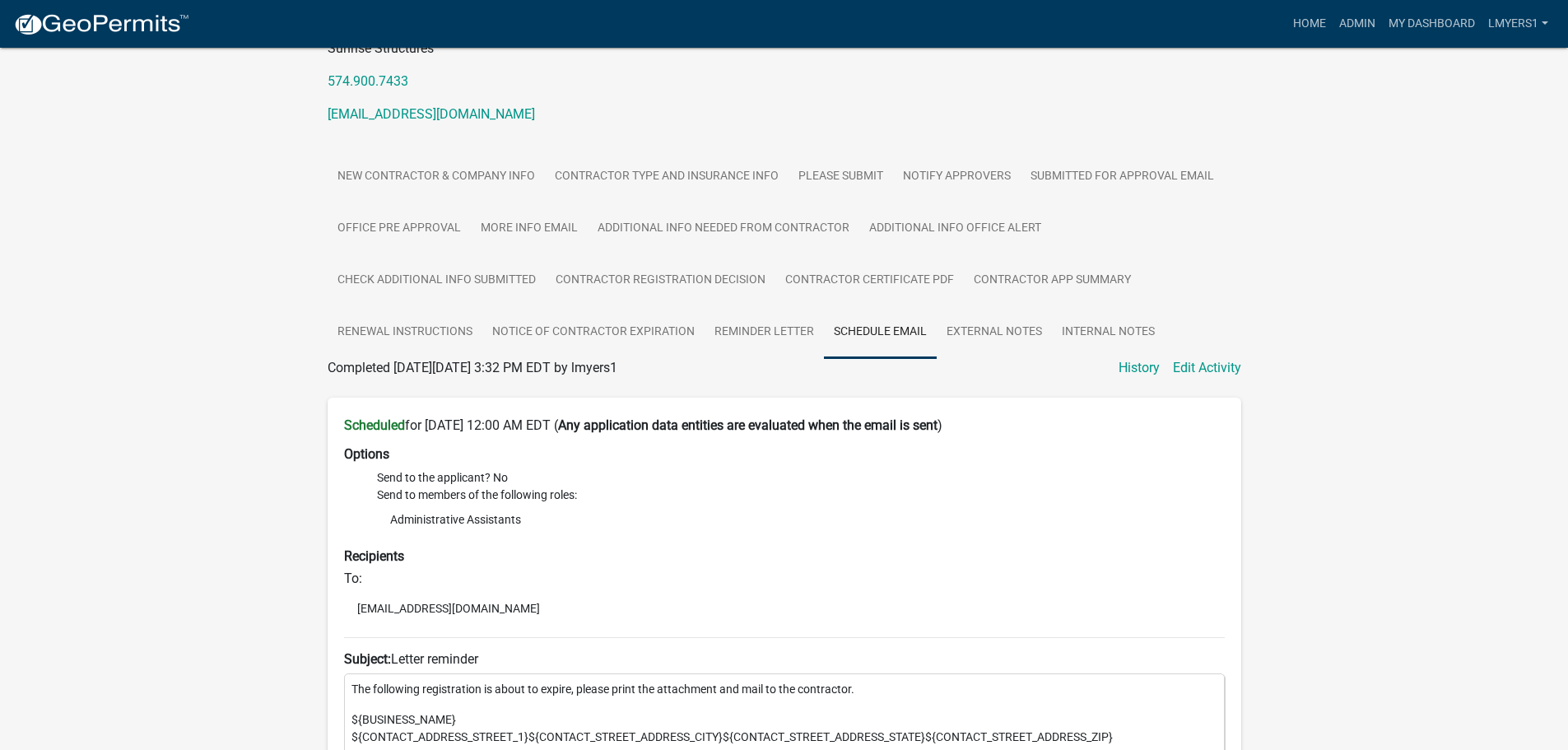
scroll to position [32, 0]
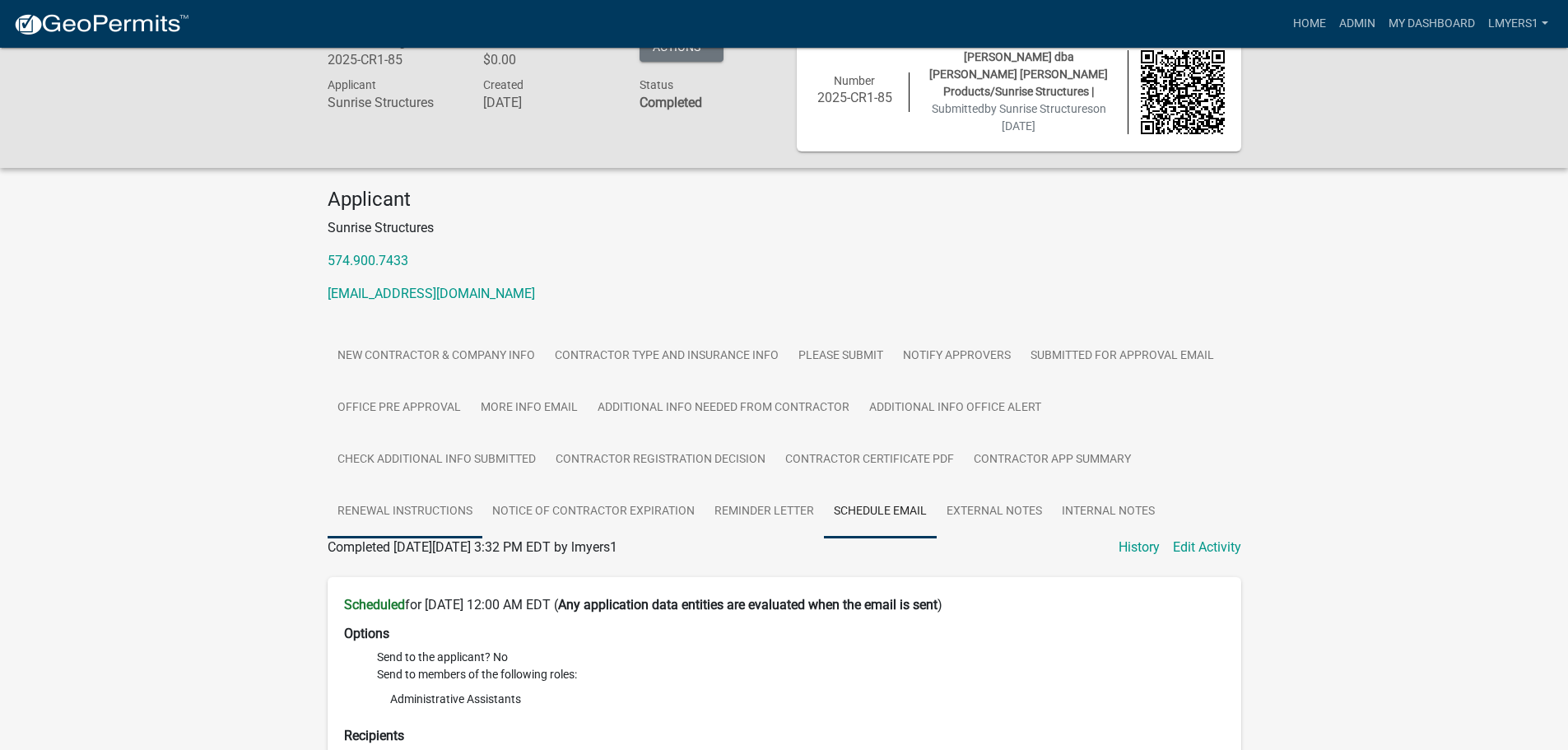
click at [412, 500] on link "Renewal instructions" at bounding box center [405, 512] width 155 height 52
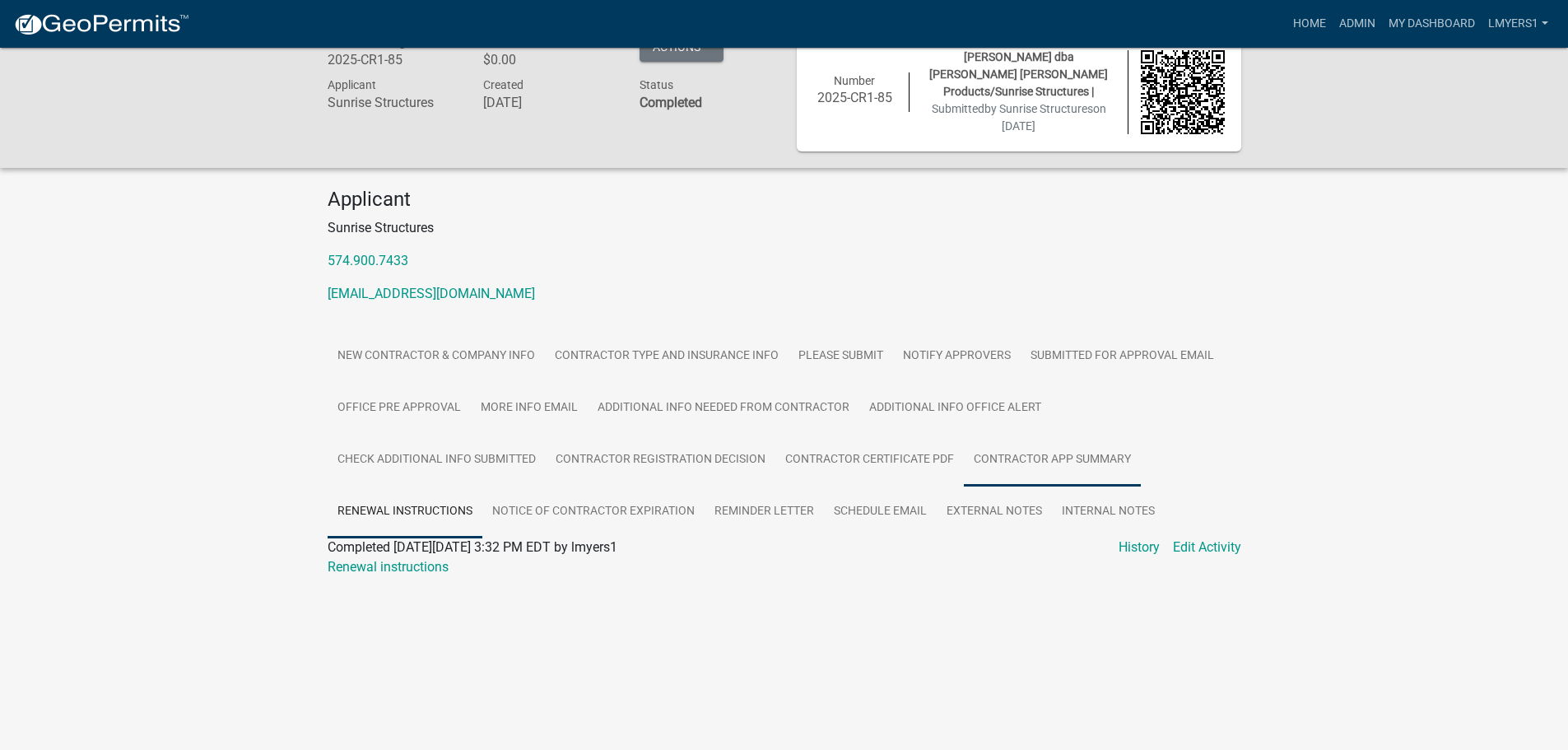
click at [1049, 451] on link "Contractor app summary" at bounding box center [1053, 459] width 177 height 52
click at [866, 457] on link "Contractor Certificate PDF" at bounding box center [870, 459] width 189 height 52
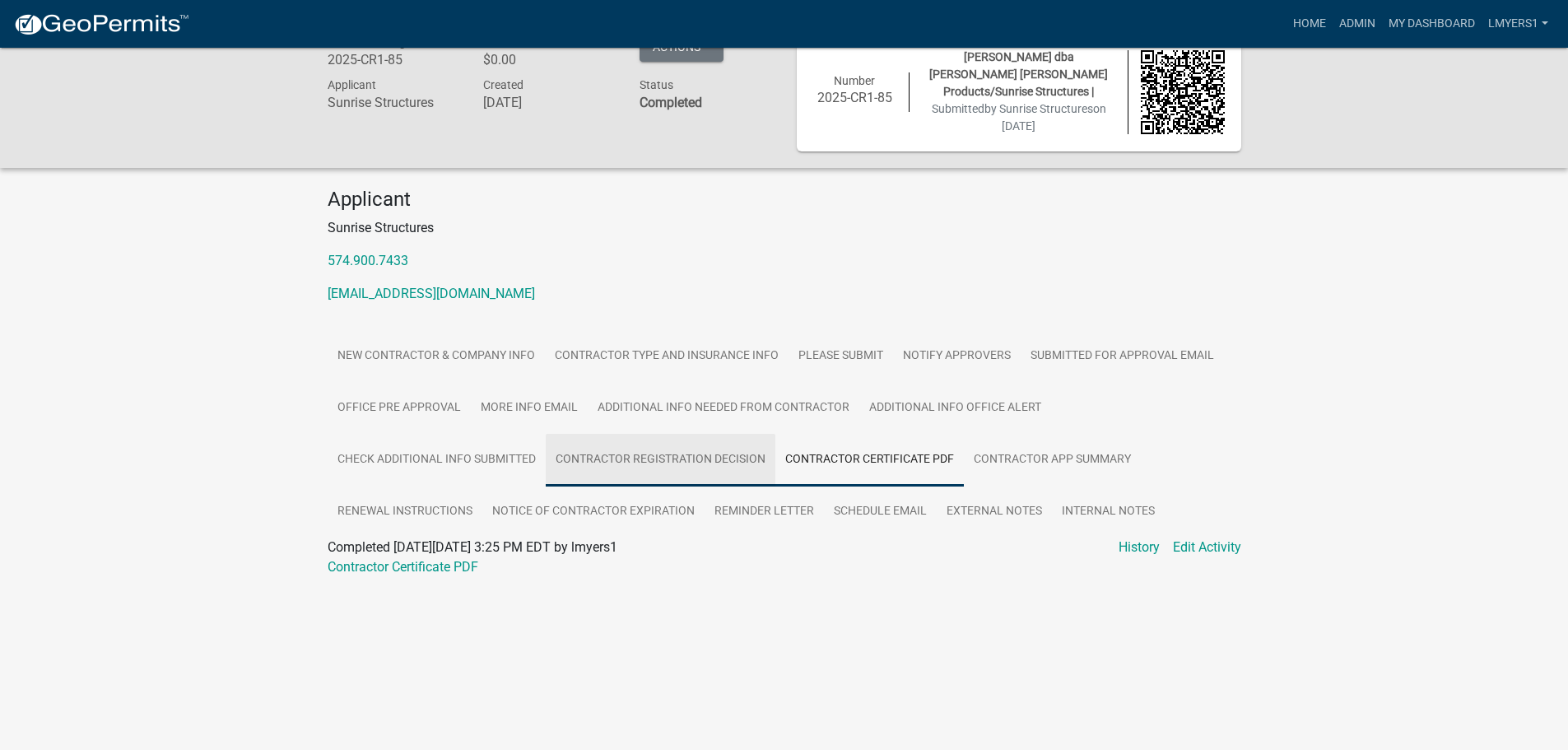
click at [709, 454] on link "Contractor Registration Decision" at bounding box center [661, 459] width 230 height 52
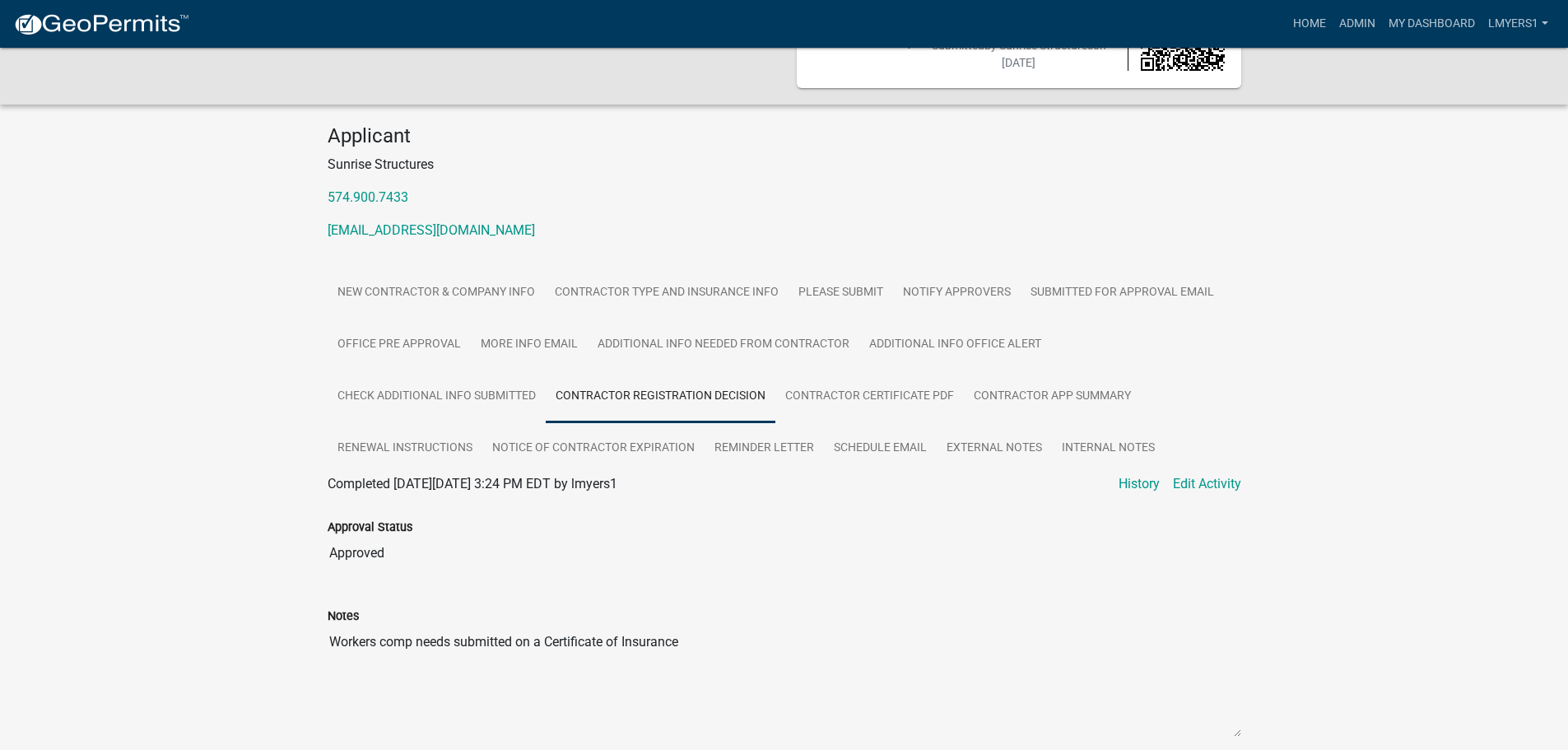
scroll to position [94, 0]
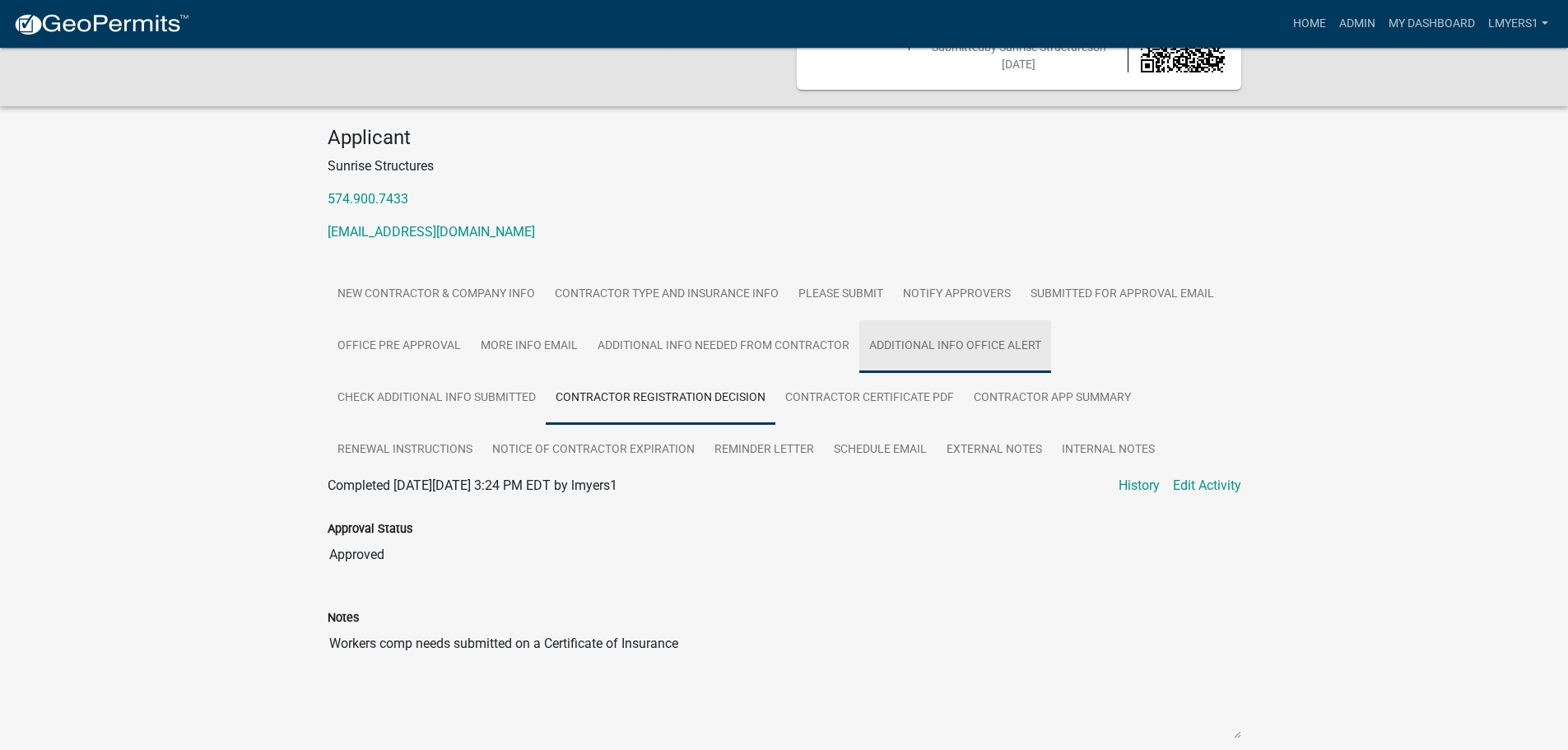
click at [894, 342] on link "Additional Info office alert" at bounding box center [955, 346] width 191 height 52
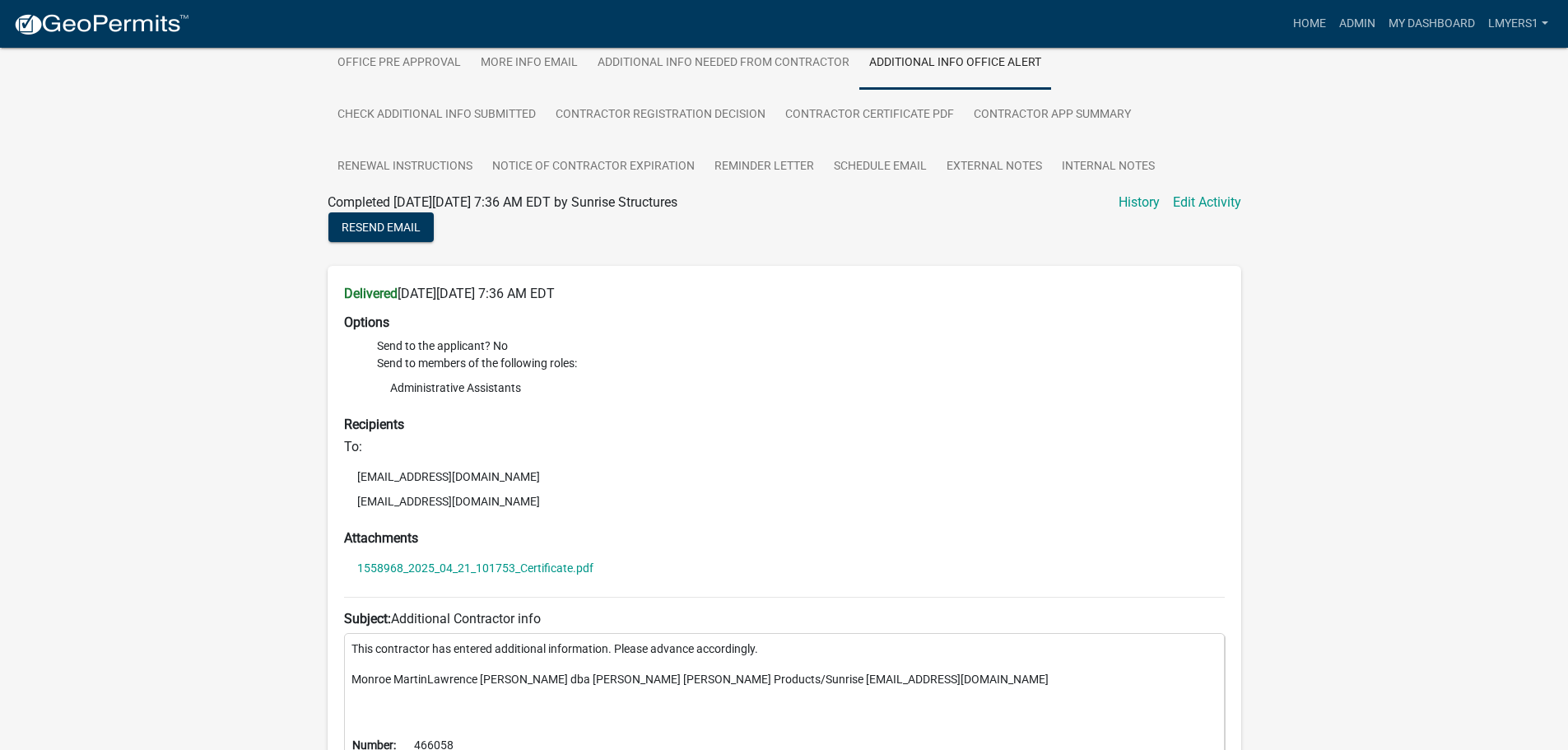
scroll to position [254, 0]
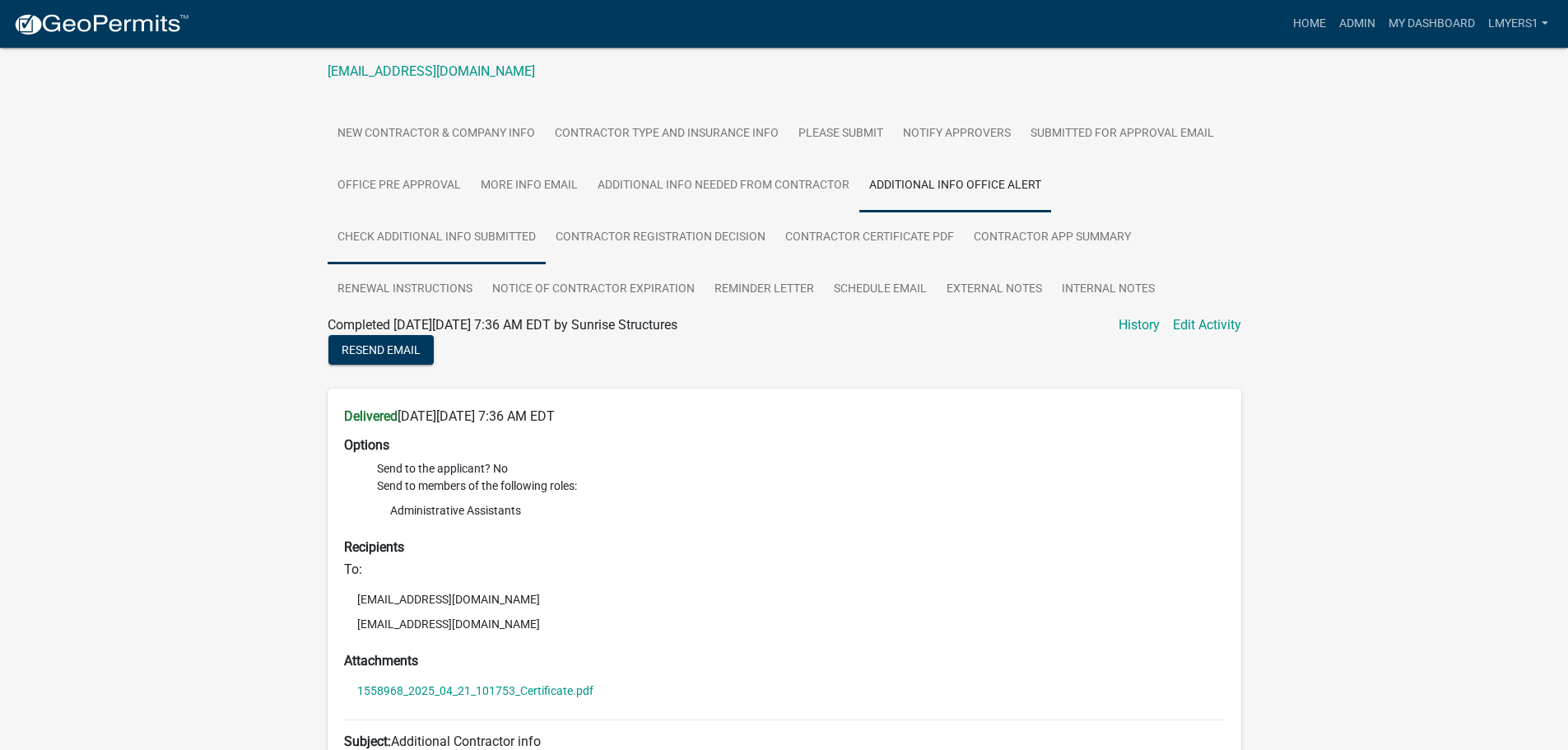
click at [500, 230] on link "Check Additional Info Submitted" at bounding box center [436, 237] width 218 height 52
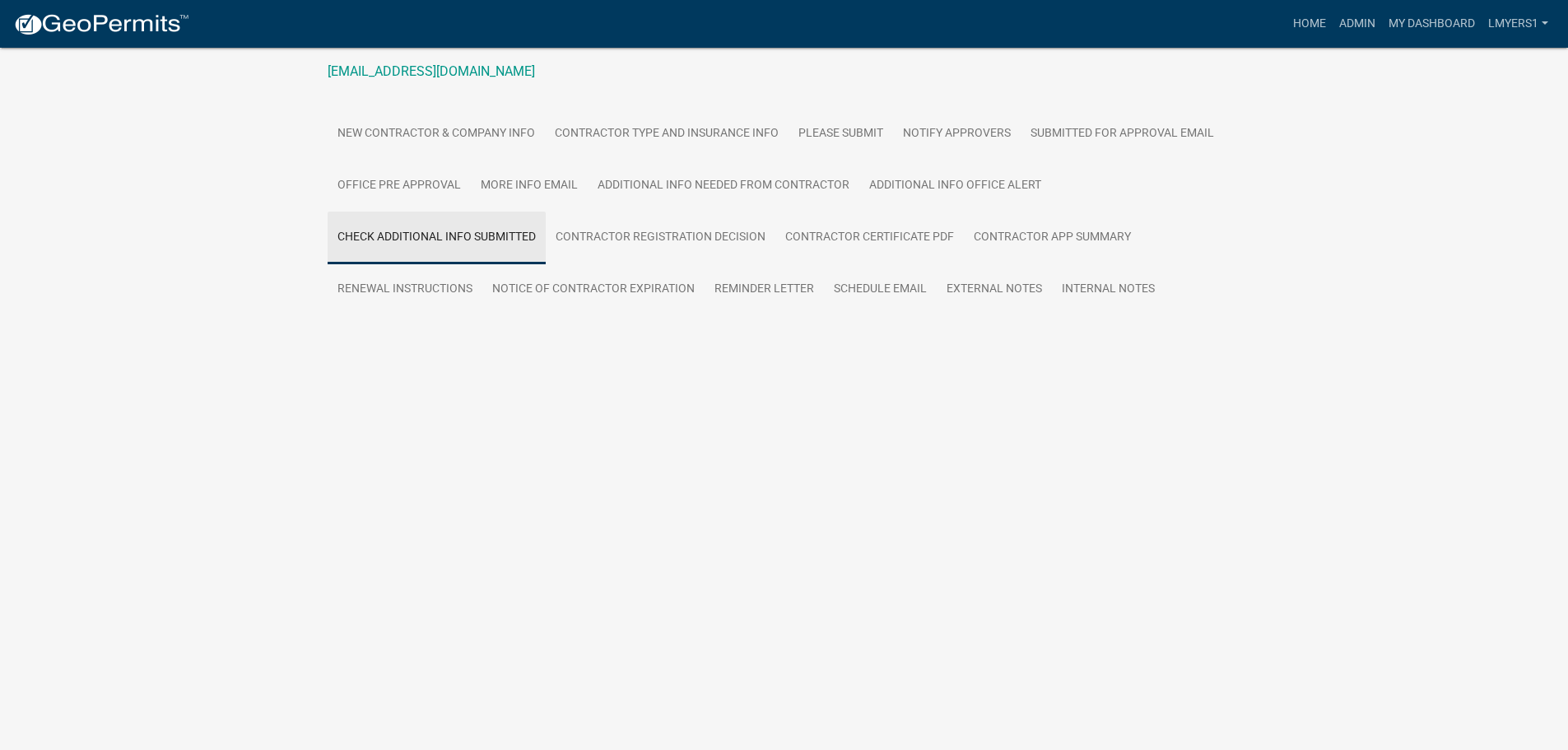
scroll to position [48, 0]
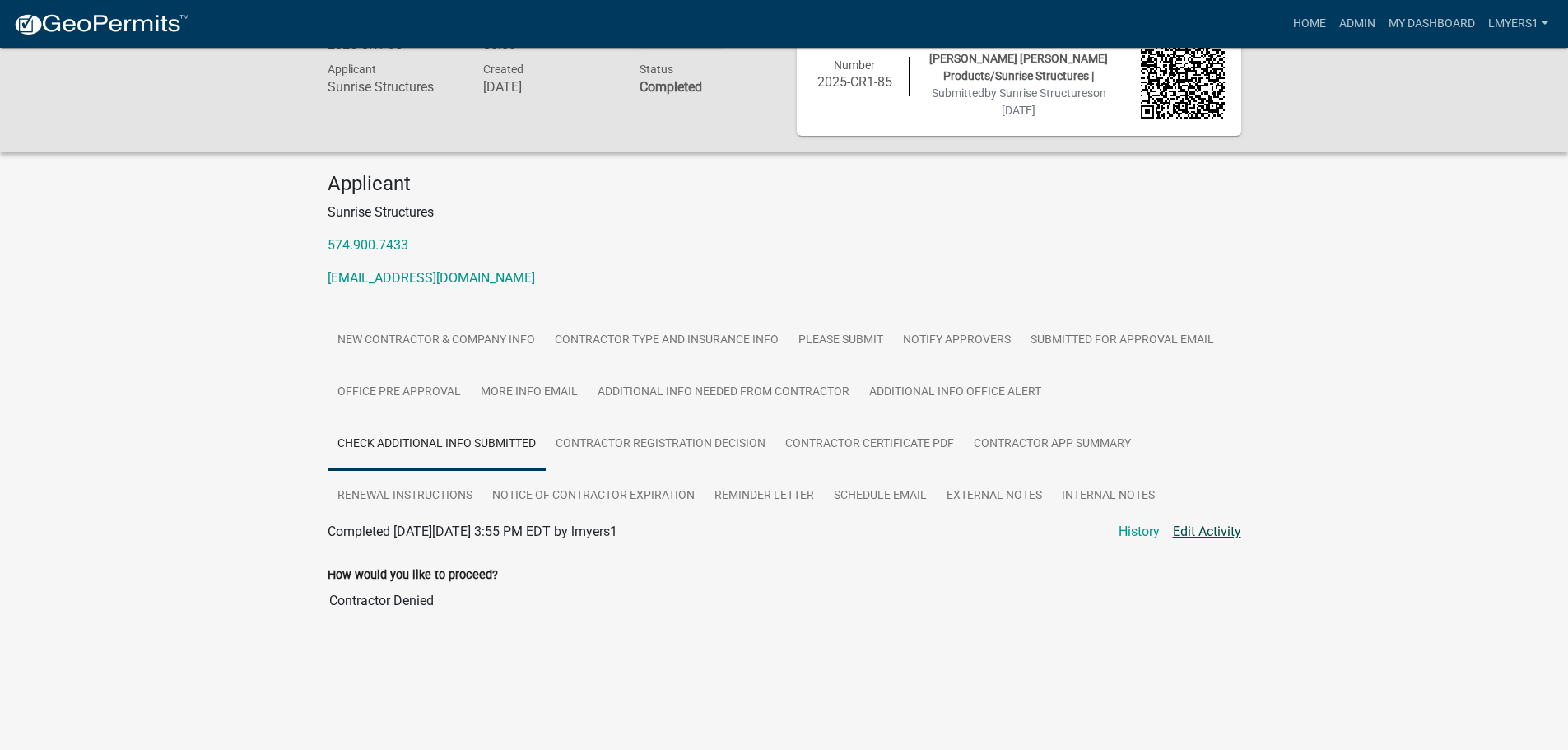
click at [1211, 529] on link "Edit Activity" at bounding box center [1207, 531] width 68 height 19
click at [1199, 525] on link "Edit Activity" at bounding box center [1207, 531] width 68 height 19
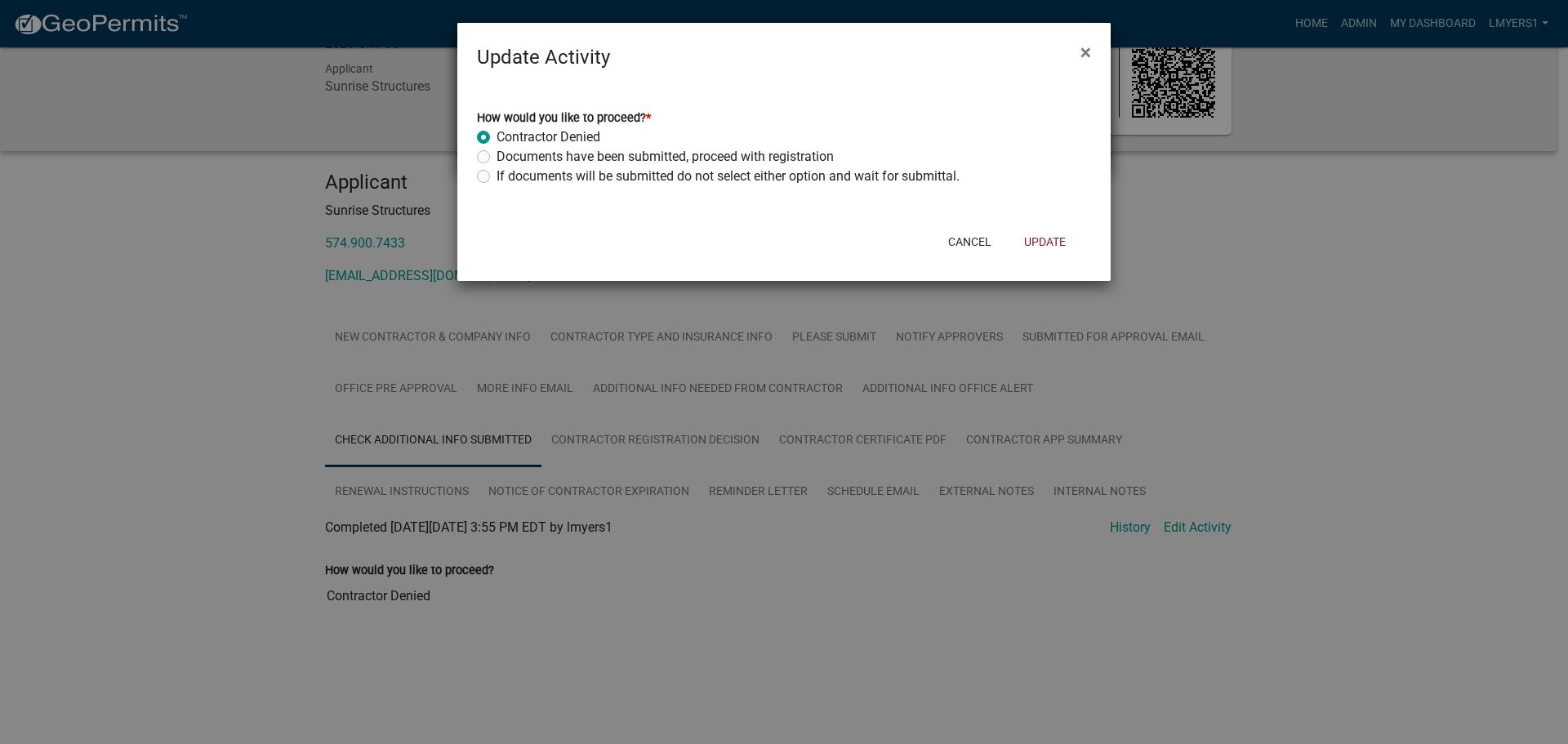
click at [497, 160] on label "Documents have been submitted, proceed with registration" at bounding box center [664, 156] width 337 height 19
click at [497, 158] on input "Documents have been submitted, proceed with registration" at bounding box center [502, 152] width 11 height 11
radio input "true"
click at [1058, 248] on button "Update" at bounding box center [1045, 242] width 68 height 29
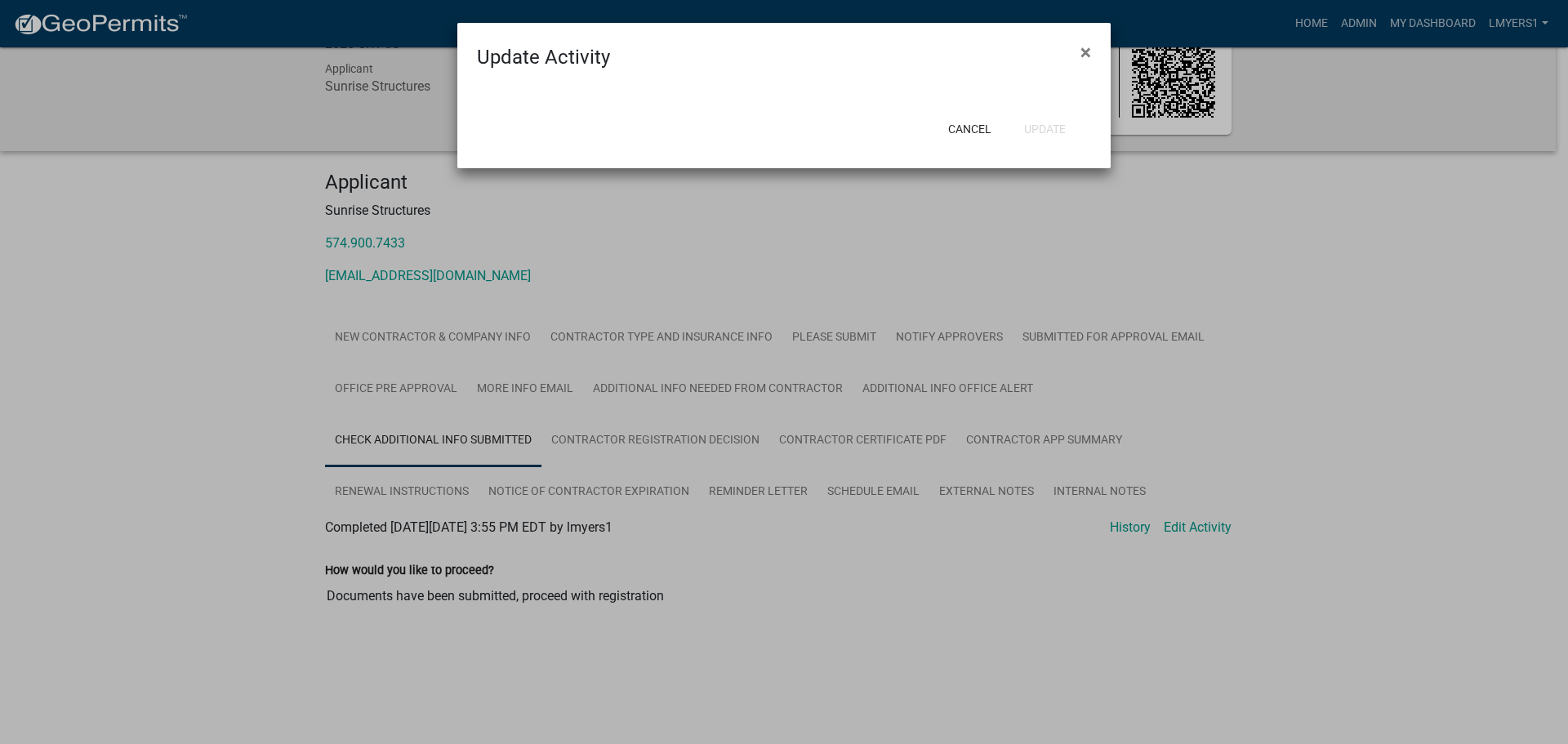
click at [636, 435] on ngb-modal-window "Update Activity × Cancel Update" at bounding box center [784, 372] width 1568 height 744
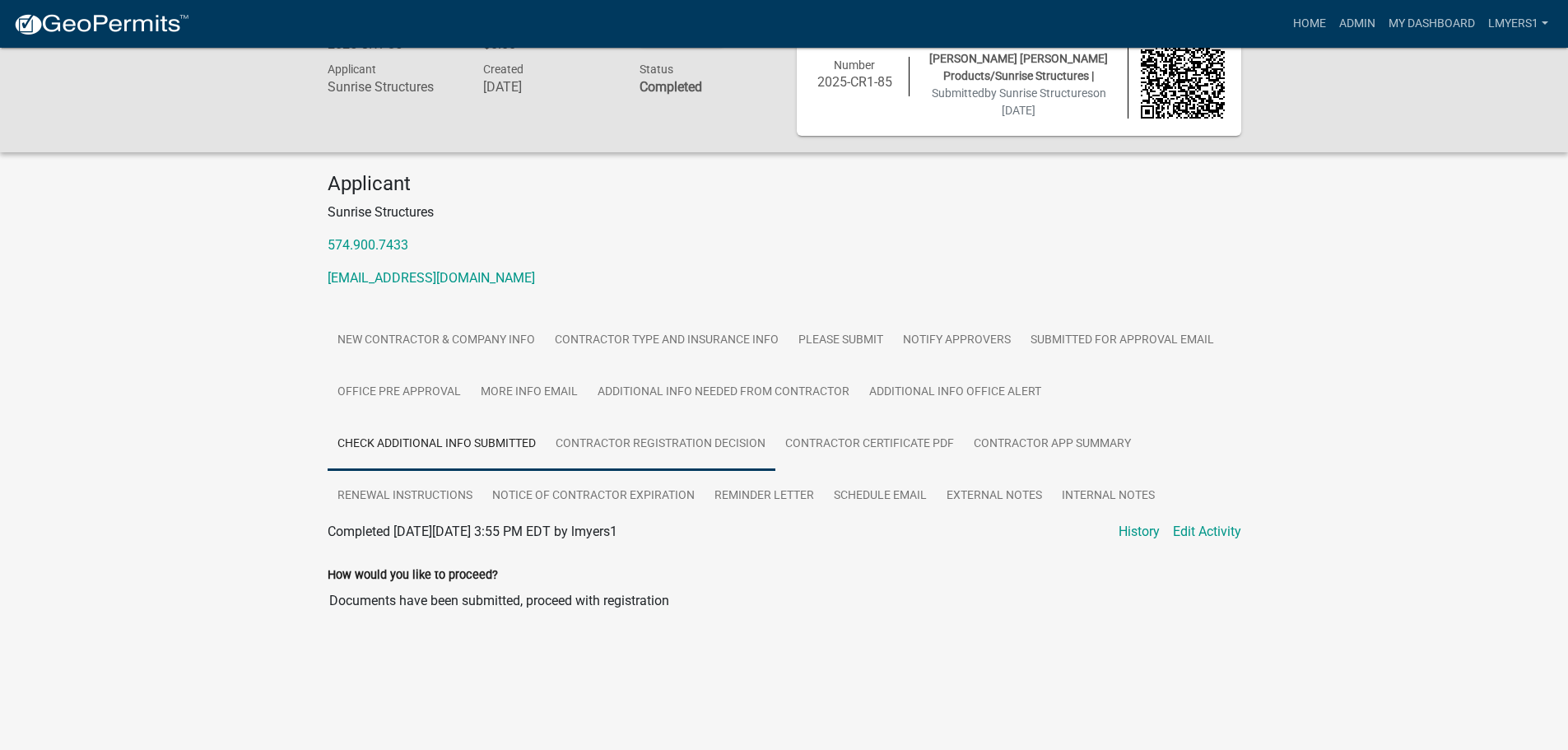
click at [672, 442] on link "Contractor Registration Decision" at bounding box center [661, 444] width 230 height 52
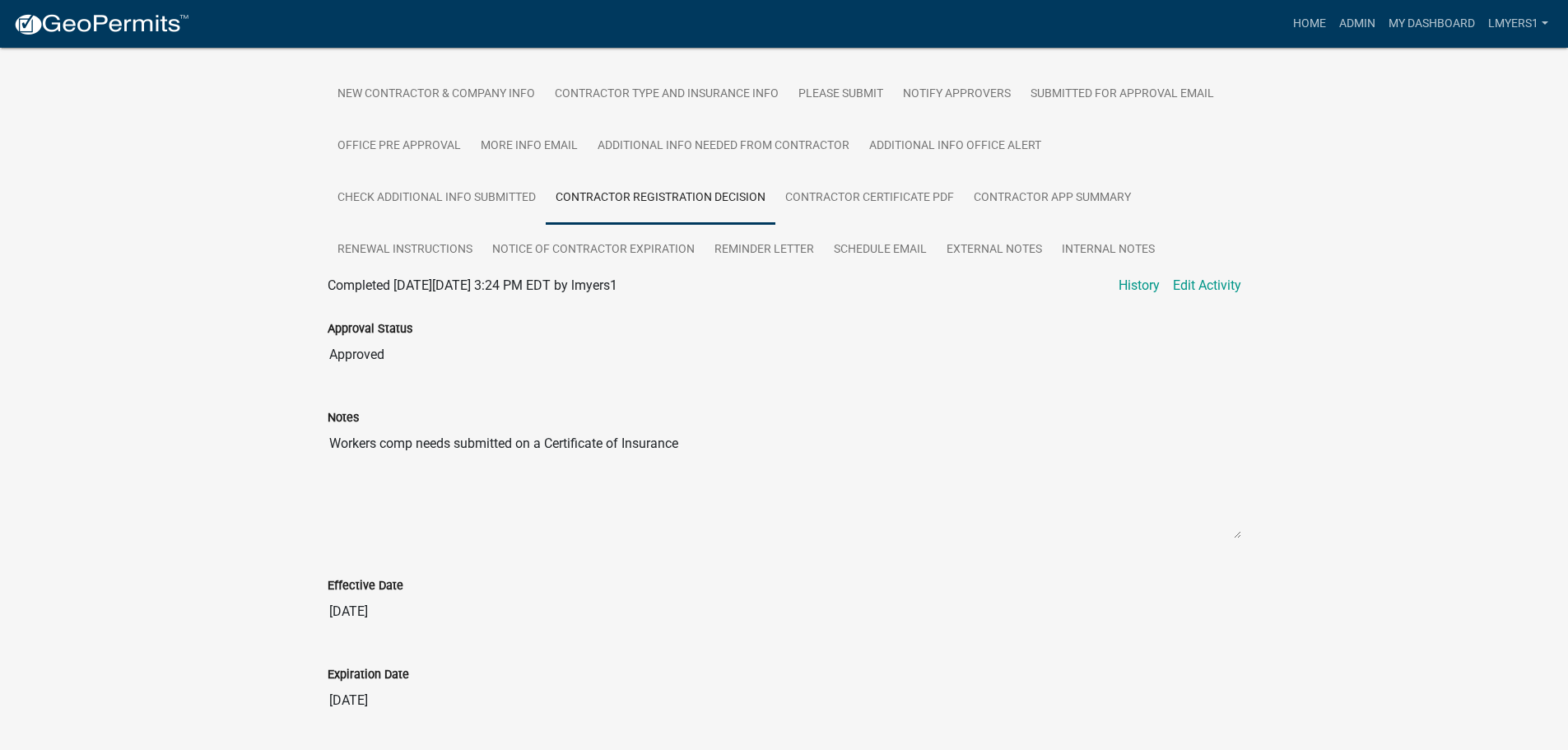
scroll to position [294, 0]
click at [873, 202] on link "Contractor Certificate PDF" at bounding box center [870, 197] width 189 height 52
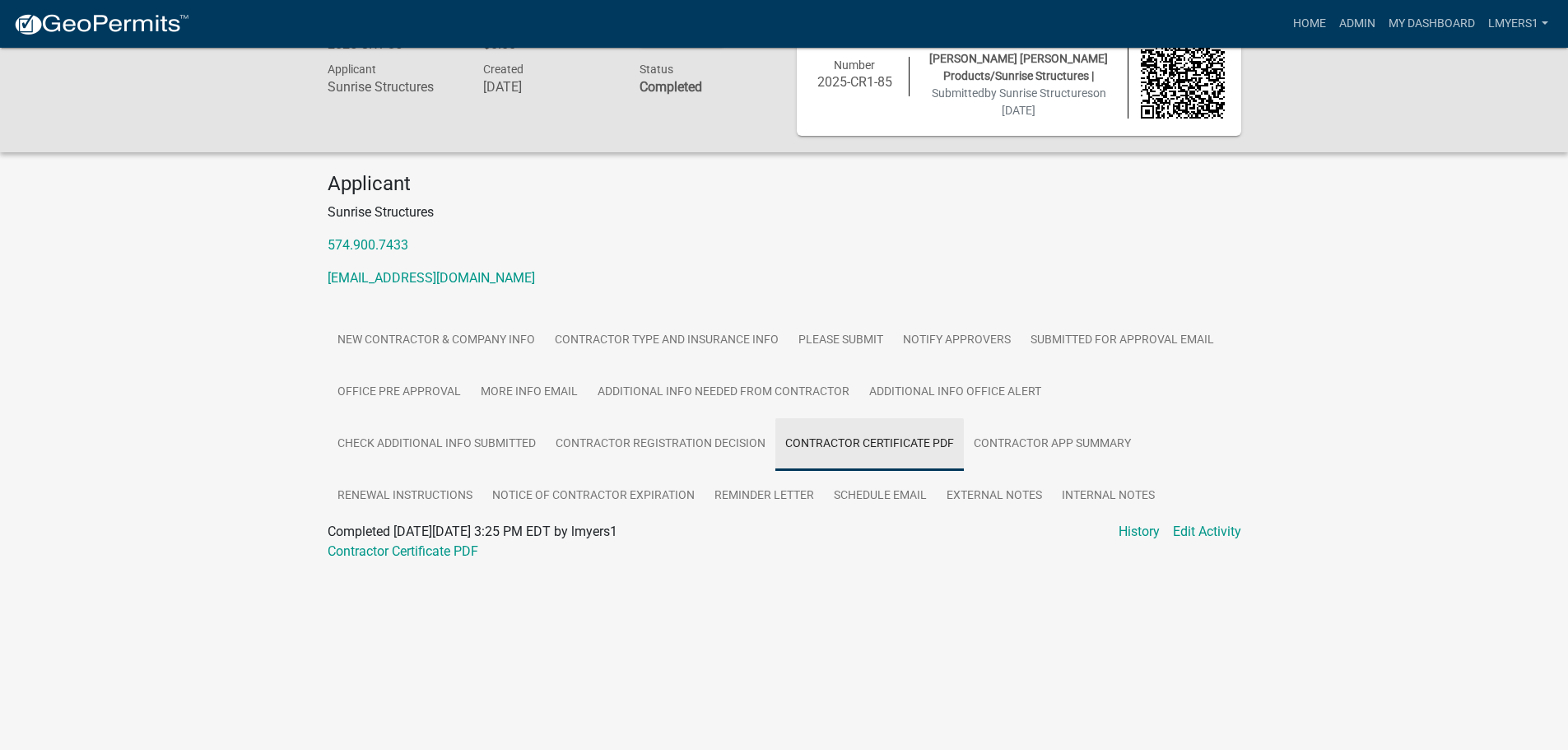
scroll to position [48, 0]
click at [1020, 449] on link "Contractor app summary" at bounding box center [1053, 444] width 177 height 52
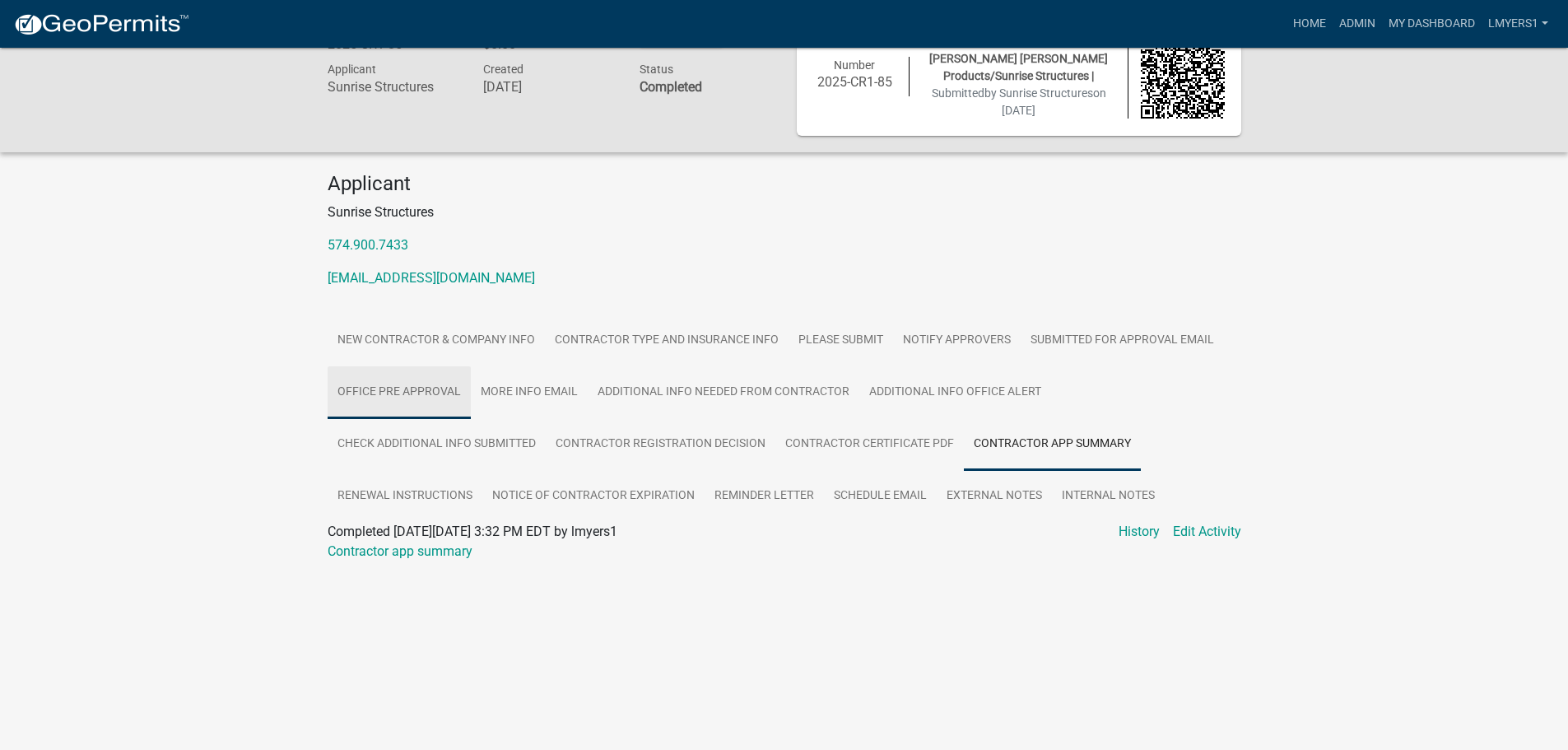
click at [433, 392] on link "Office Pre Approval" at bounding box center [399, 392] width 144 height 52
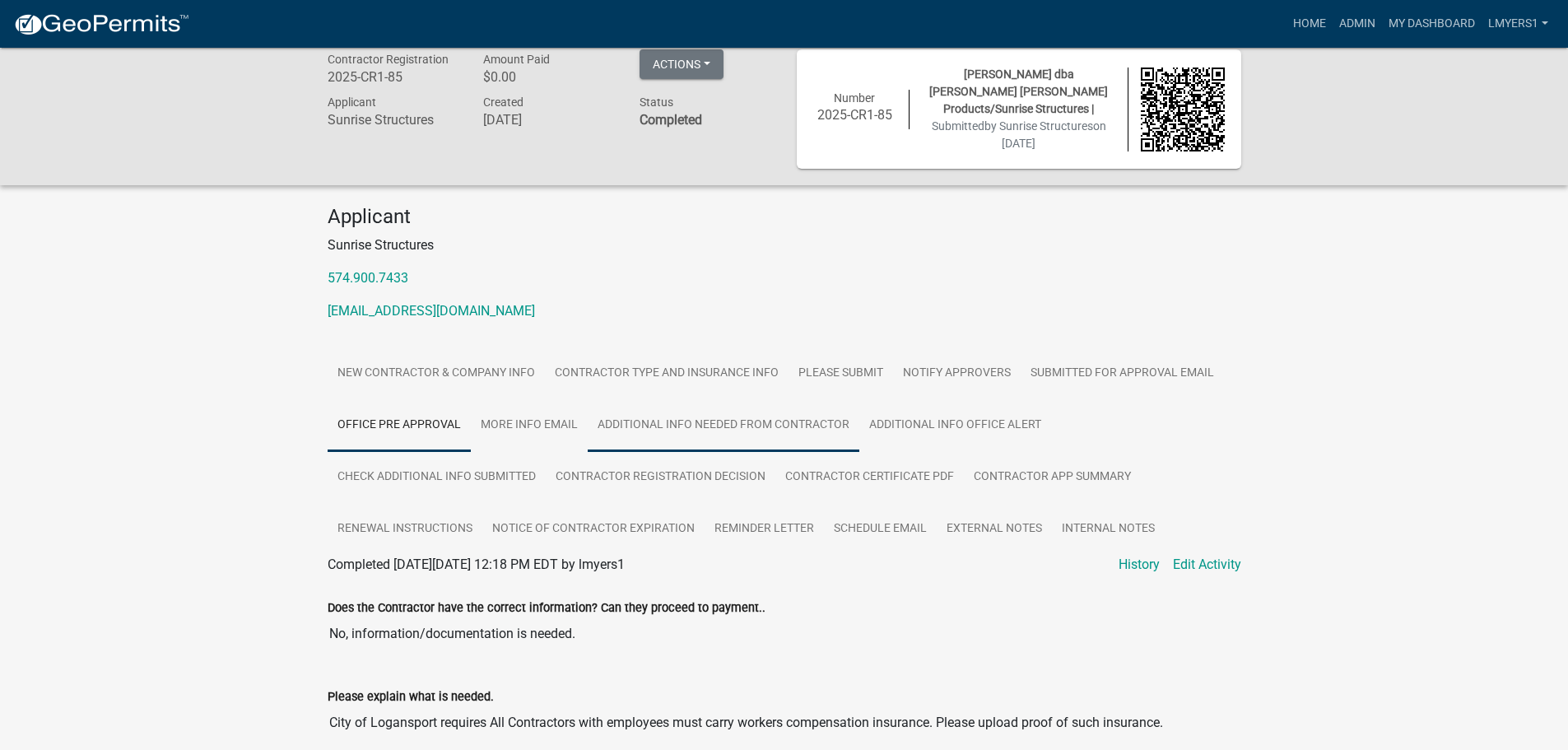
scroll to position [0, 0]
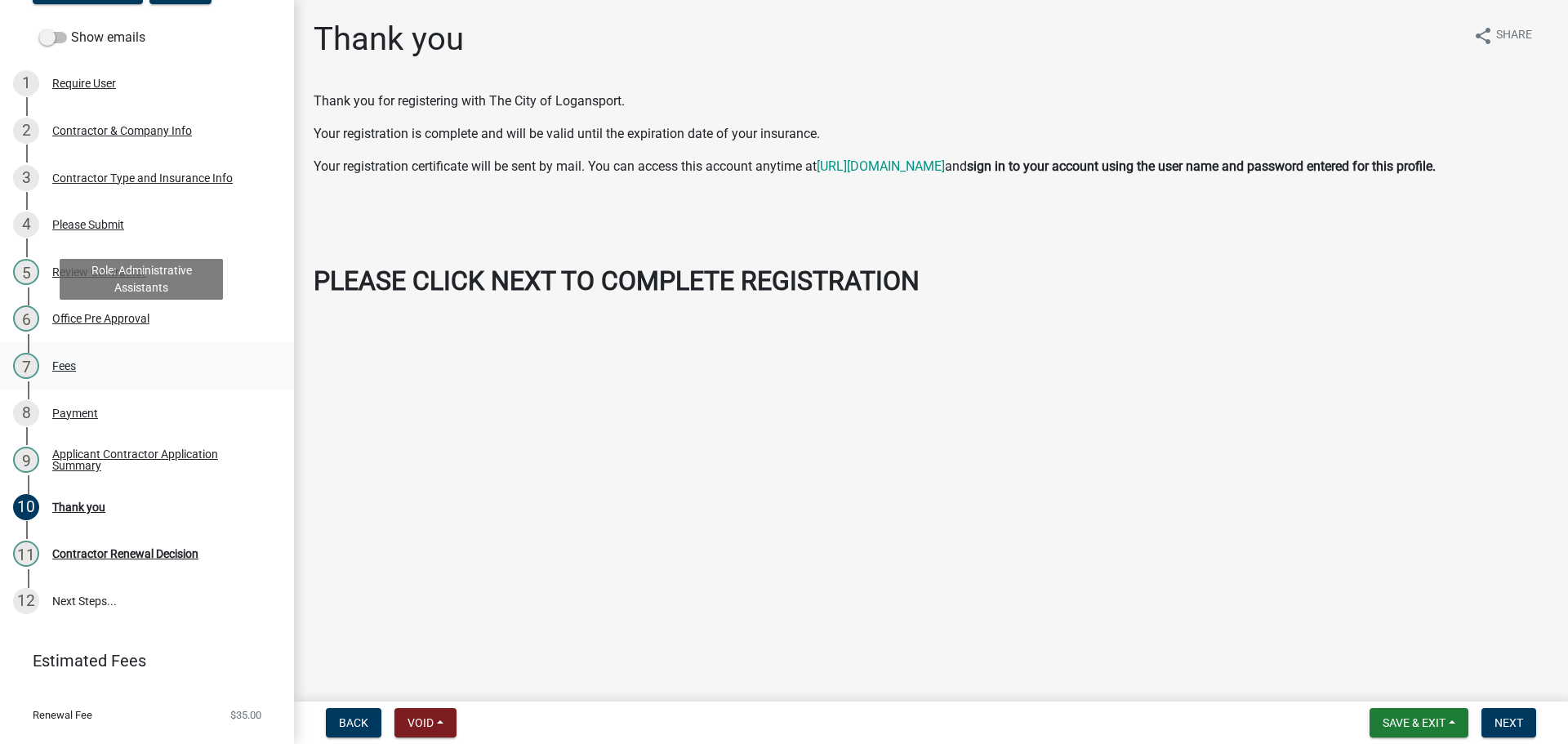
scroll to position [185, 0]
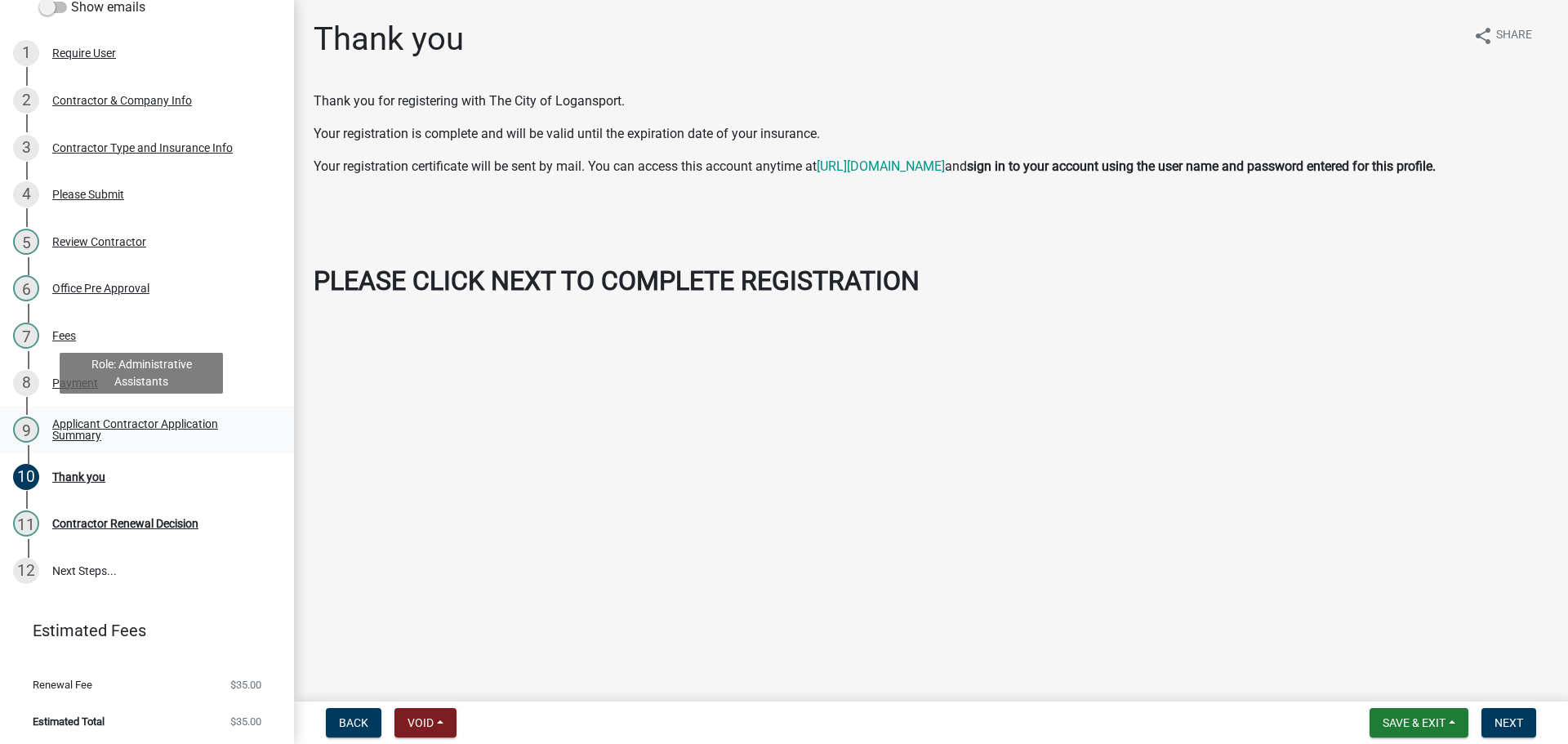
click at [138, 421] on div "Applicant Contractor Application Summary" at bounding box center [160, 429] width 215 height 23
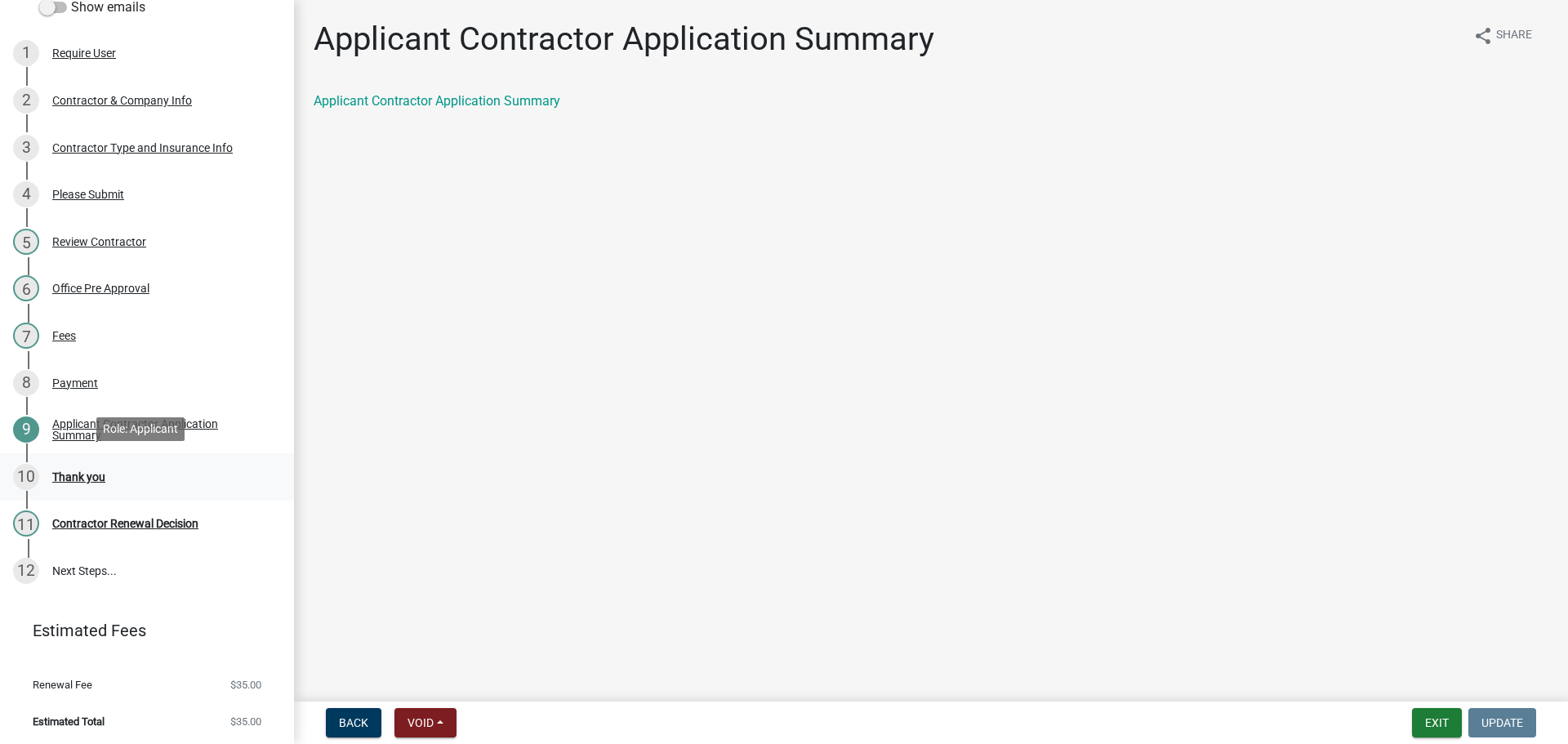
click at [97, 474] on div "Thank you" at bounding box center [78, 477] width 53 height 12
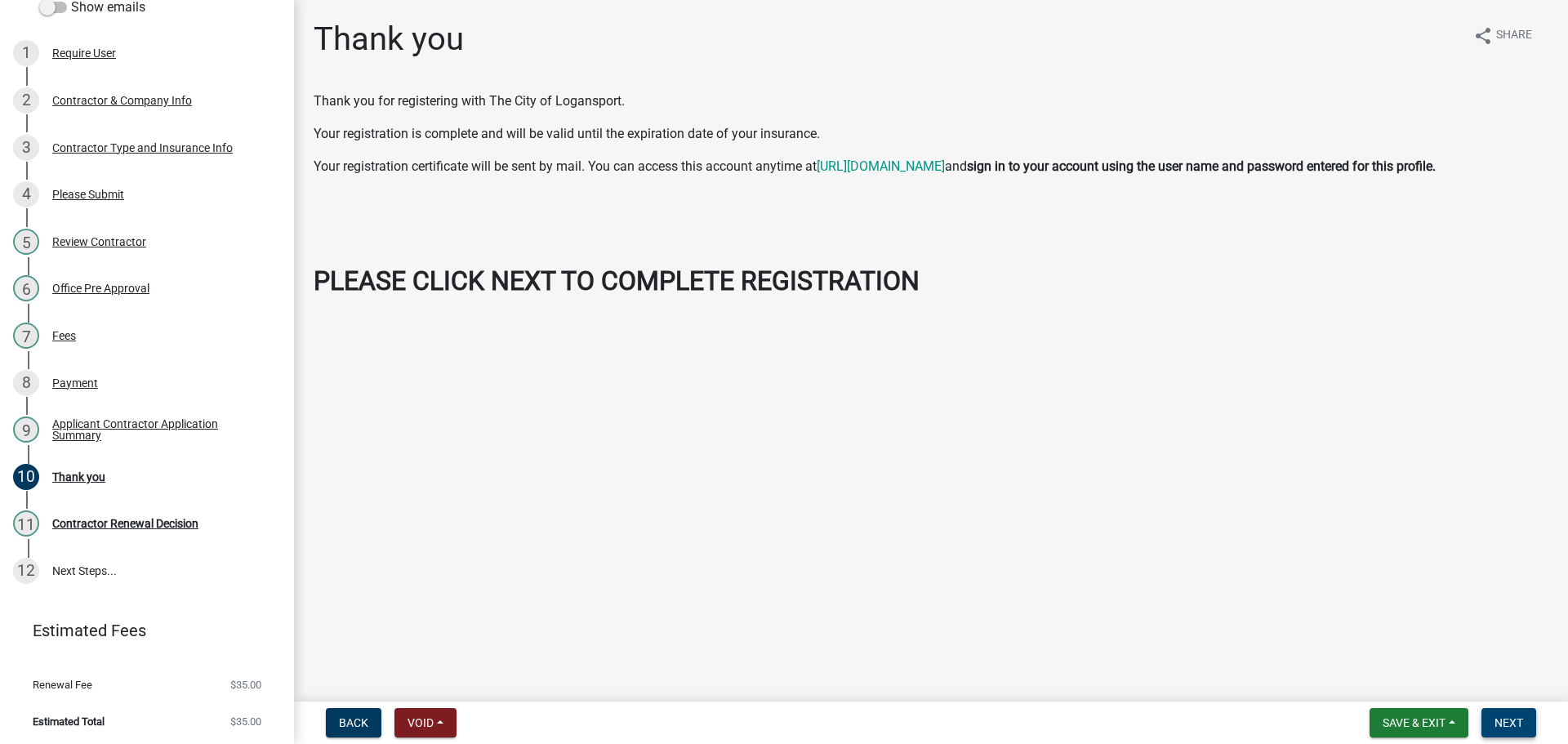
click at [1528, 729] on button "Next" at bounding box center [1509, 723] width 55 height 29
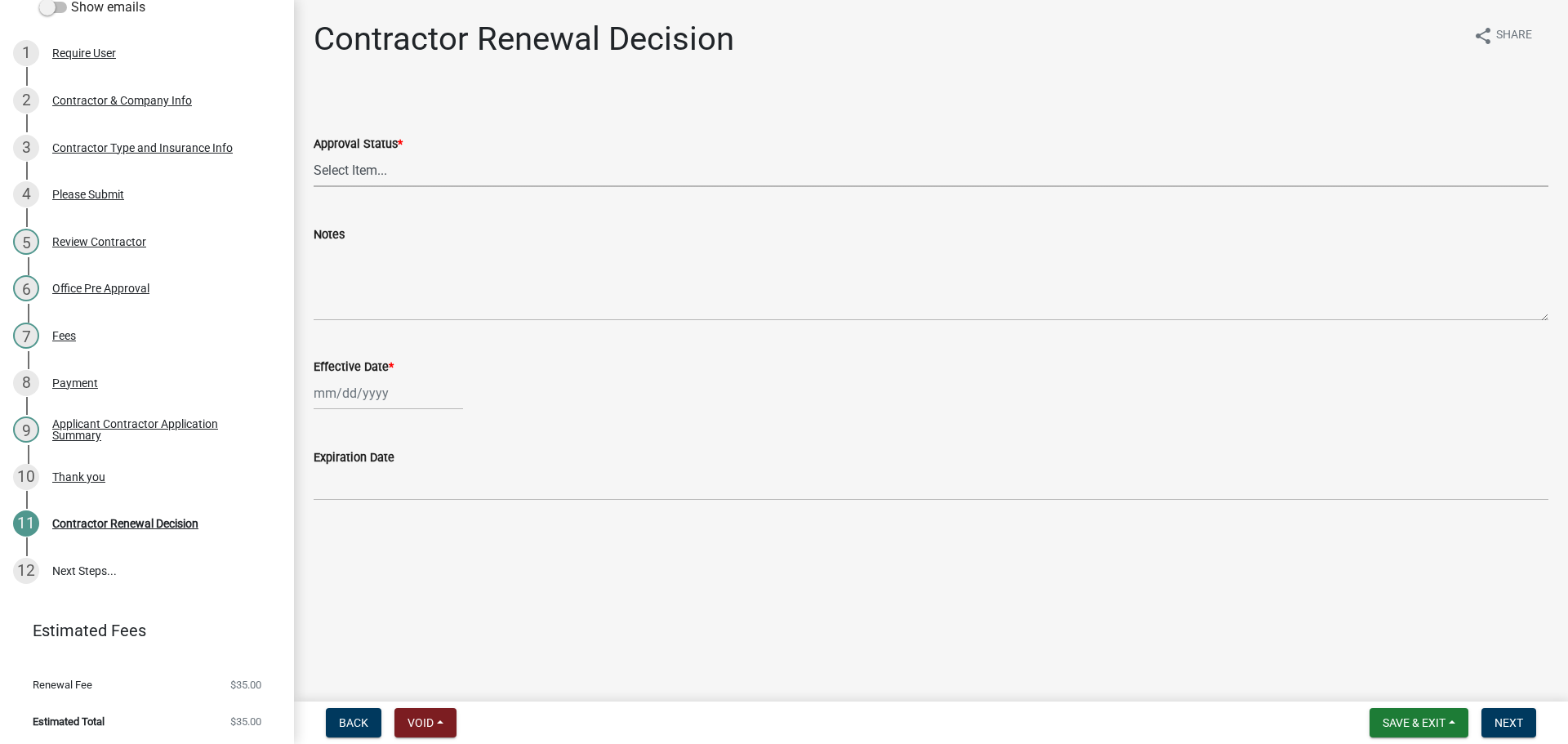
click at [421, 182] on select "Select Item... Approved Denied" at bounding box center [931, 170] width 1235 height 34
click at [314, 153] on select "Select Item... Approved Denied" at bounding box center [931, 170] width 1235 height 34
select select "30db8998-795d-4bbe-8e49-f1ade8865815"
click at [368, 390] on div at bounding box center [389, 393] width 150 height 34
select select "9"
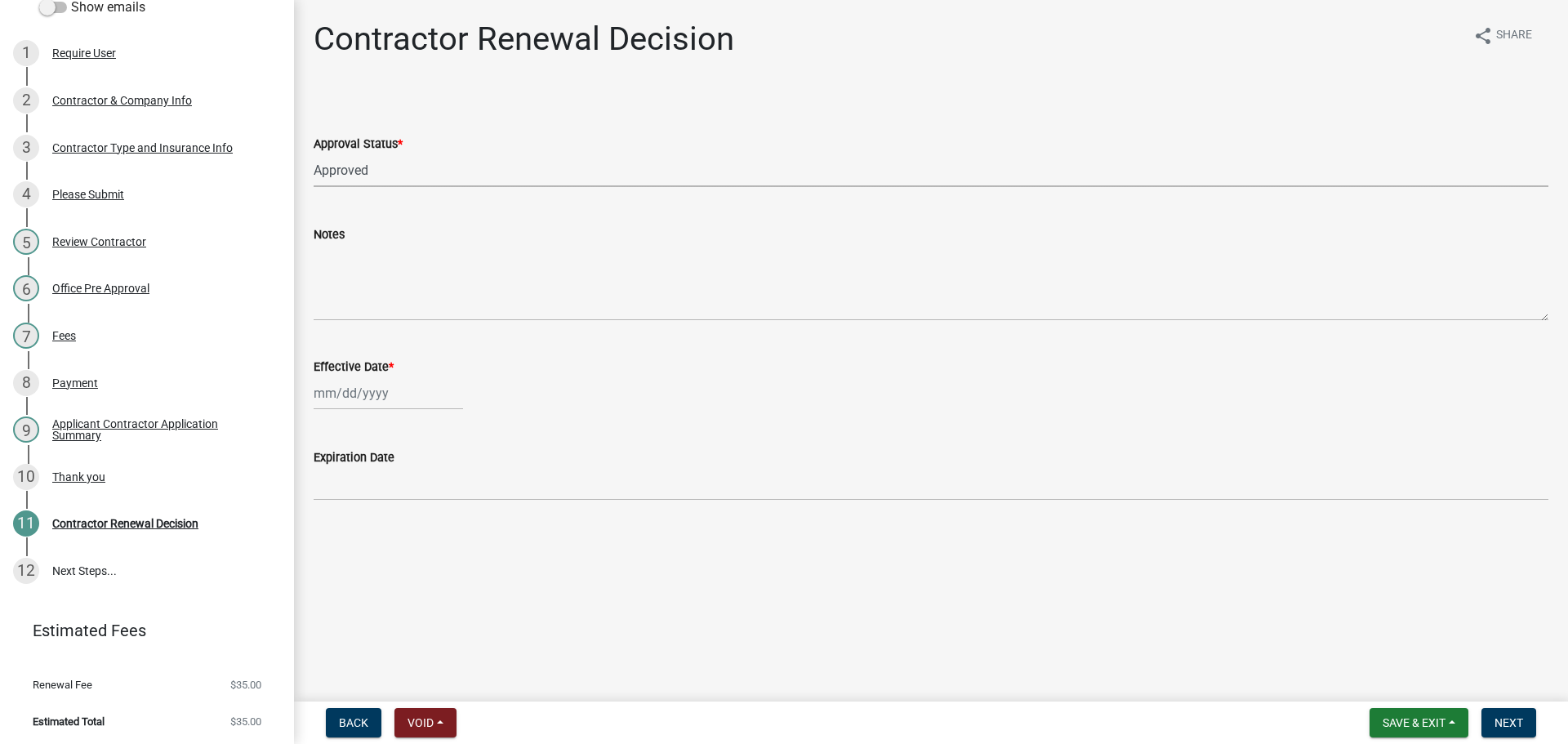
select select "2025"
click at [611, 428] on div "Expiration Date" at bounding box center [931, 462] width 1235 height 76
click at [419, 396] on div at bounding box center [389, 393] width 150 height 34
select select "9"
select select "2025"
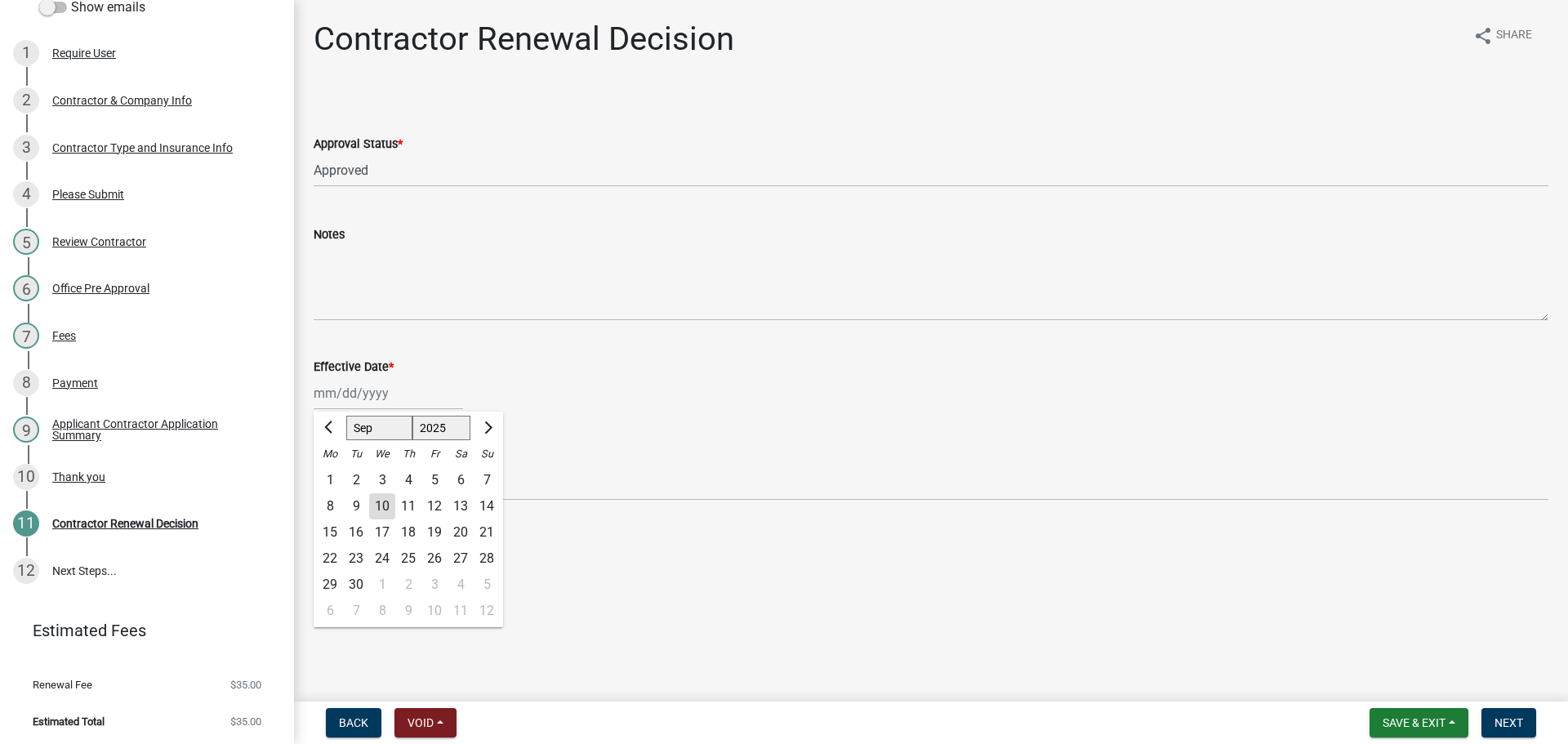
click at [382, 509] on div "10" at bounding box center [382, 506] width 26 height 26
type input "09/10/2025"
click at [457, 162] on select "Select Item... Approved Denied" at bounding box center [931, 170] width 1235 height 34
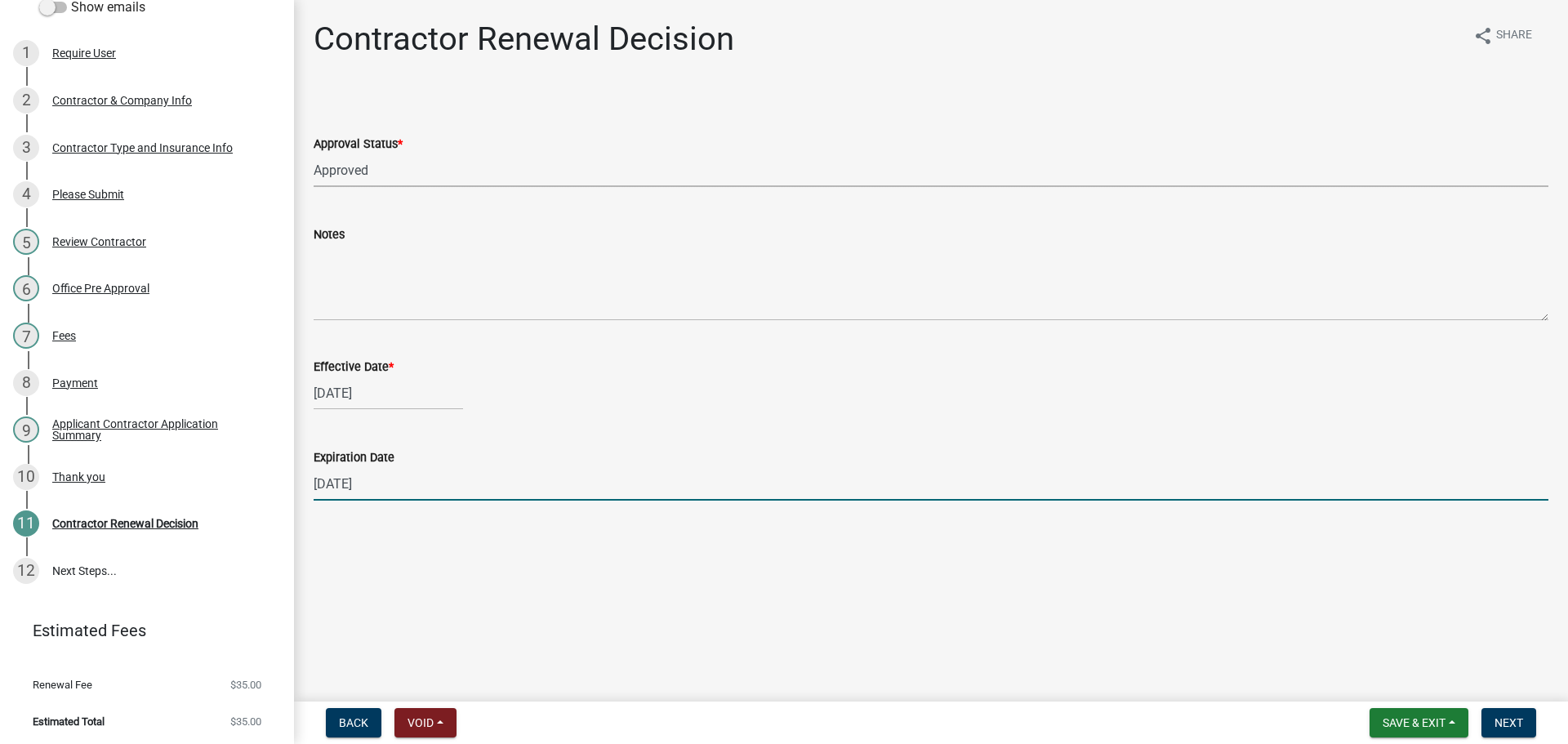
click at [393, 498] on input "12/31/2025" at bounding box center [931, 484] width 1235 height 34
click at [395, 497] on input "12/31/2025" at bounding box center [931, 484] width 1235 height 34
click at [395, 496] on input "12/31/2025" at bounding box center [931, 484] width 1235 height 34
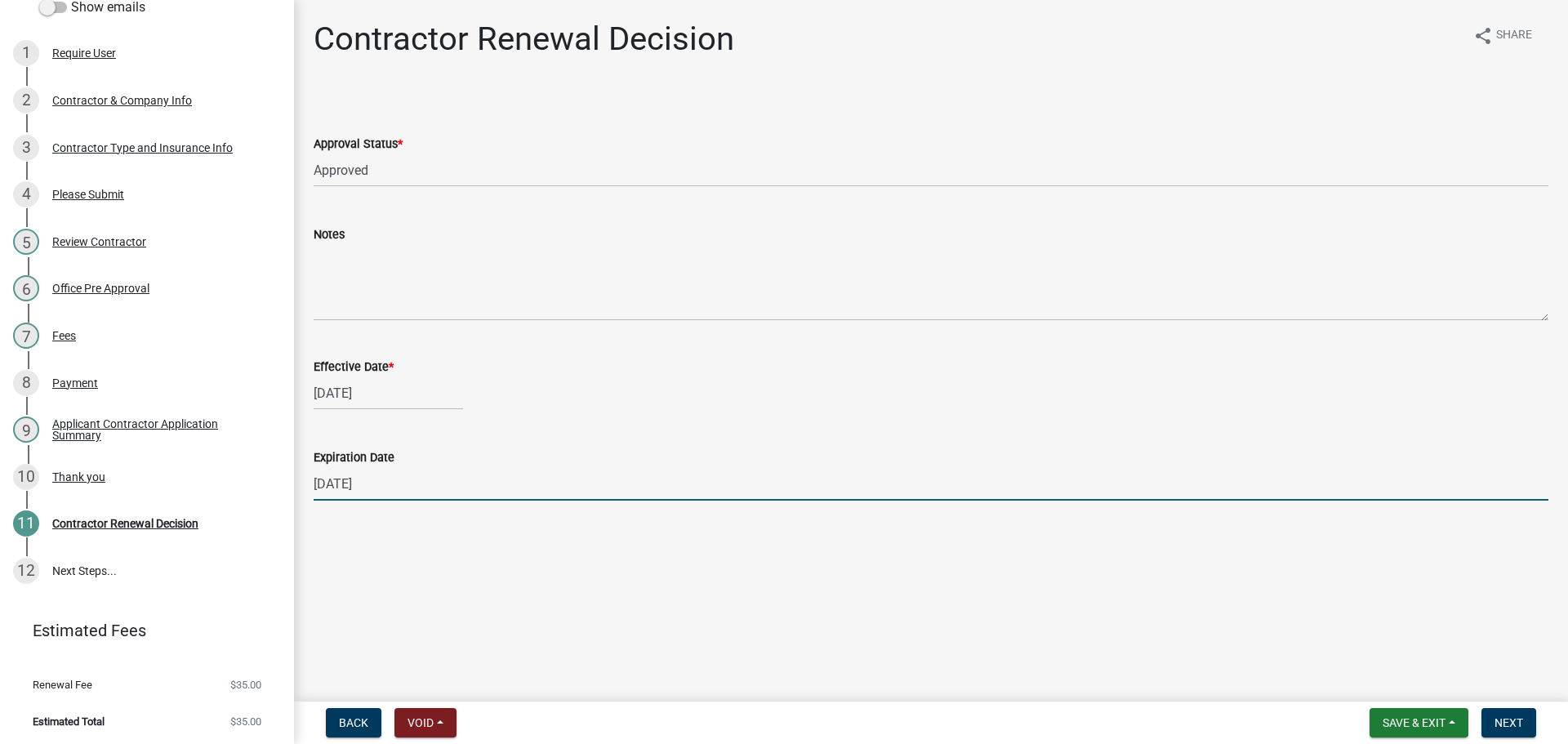
click at [396, 492] on input "12/31/2025" at bounding box center [931, 484] width 1235 height 34
click at [395, 492] on input "12/31/2025" at bounding box center [931, 484] width 1235 height 34
click at [392, 492] on input "12/31/2025" at bounding box center [931, 484] width 1235 height 34
click at [391, 492] on input "12/31/2025" at bounding box center [931, 484] width 1235 height 34
drag, startPoint x: 391, startPoint y: 492, endPoint x: 300, endPoint y: 497, distance: 91.1
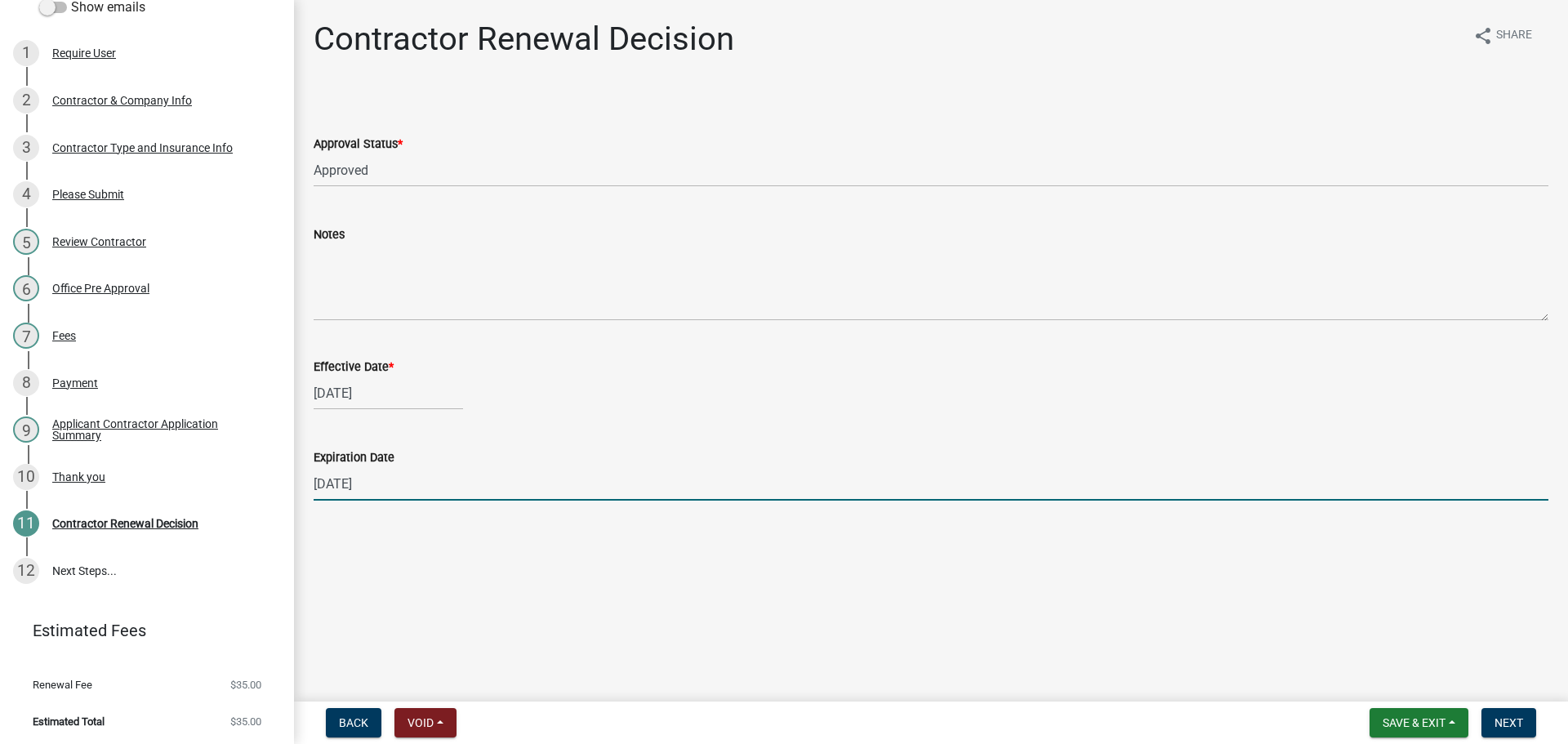
click at [300, 497] on div "Contractor Renewal Decision share Share Approval Status * Select Item... Approv…" at bounding box center [931, 274] width 1274 height 510
type input "10/25/2025"
click at [1514, 718] on span "Next" at bounding box center [1508, 723] width 28 height 13
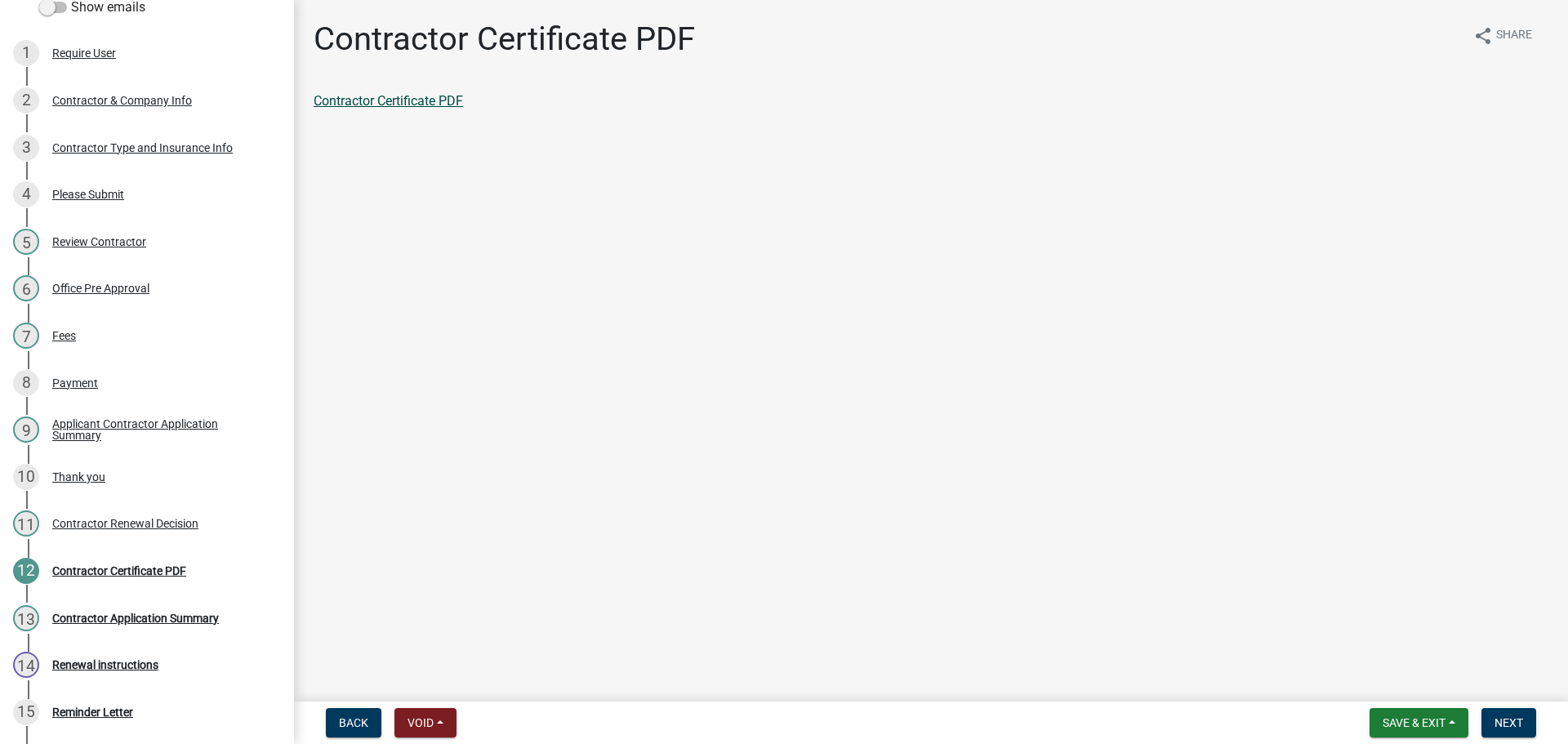
click at [408, 105] on link "Contractor Certificate PDF" at bounding box center [389, 100] width 150 height 16
click at [1506, 722] on span "Next" at bounding box center [1508, 723] width 28 height 13
click at [482, 104] on link "Contractor Application Summary" at bounding box center [408, 100] width 189 height 16
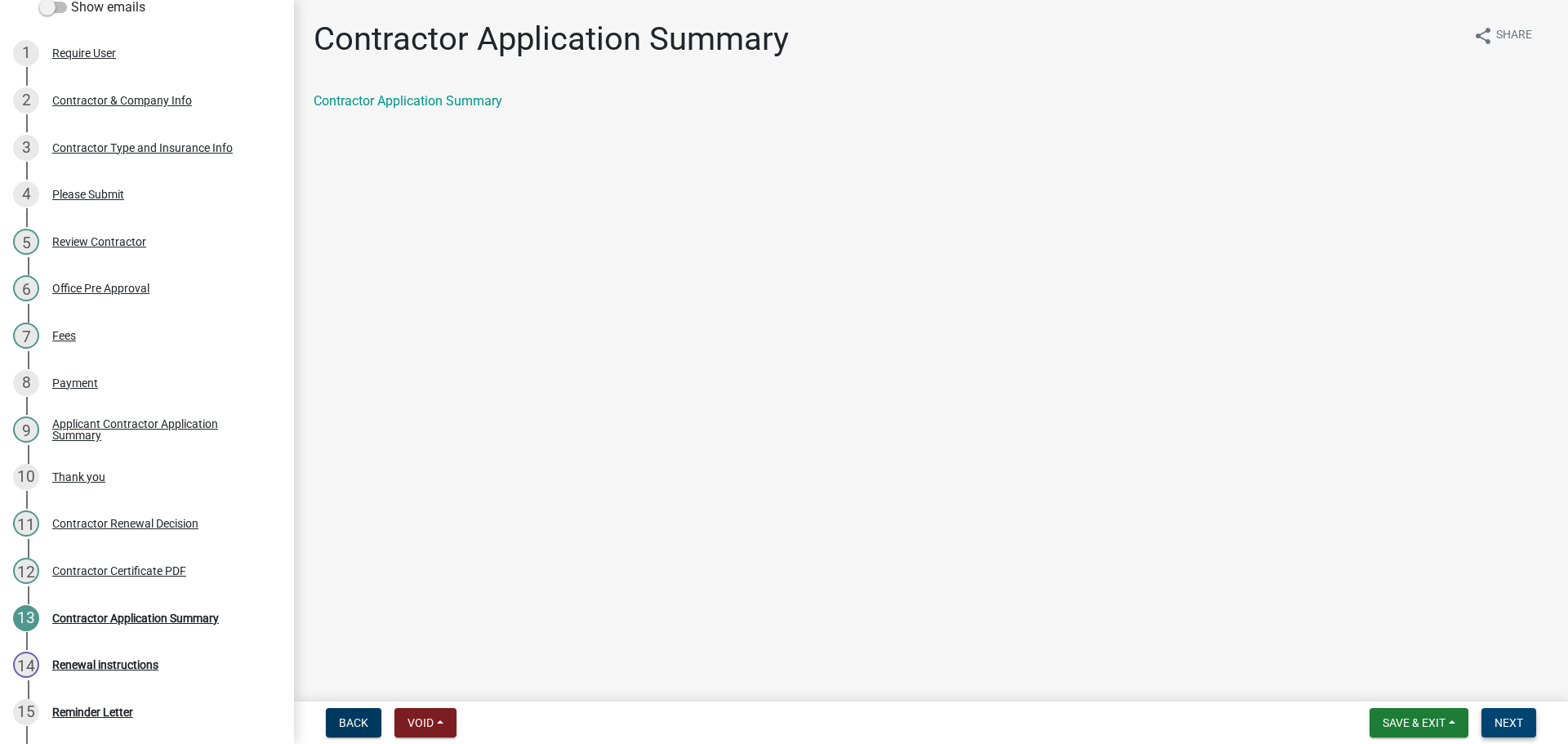
click at [1531, 720] on button "Next" at bounding box center [1509, 723] width 55 height 29
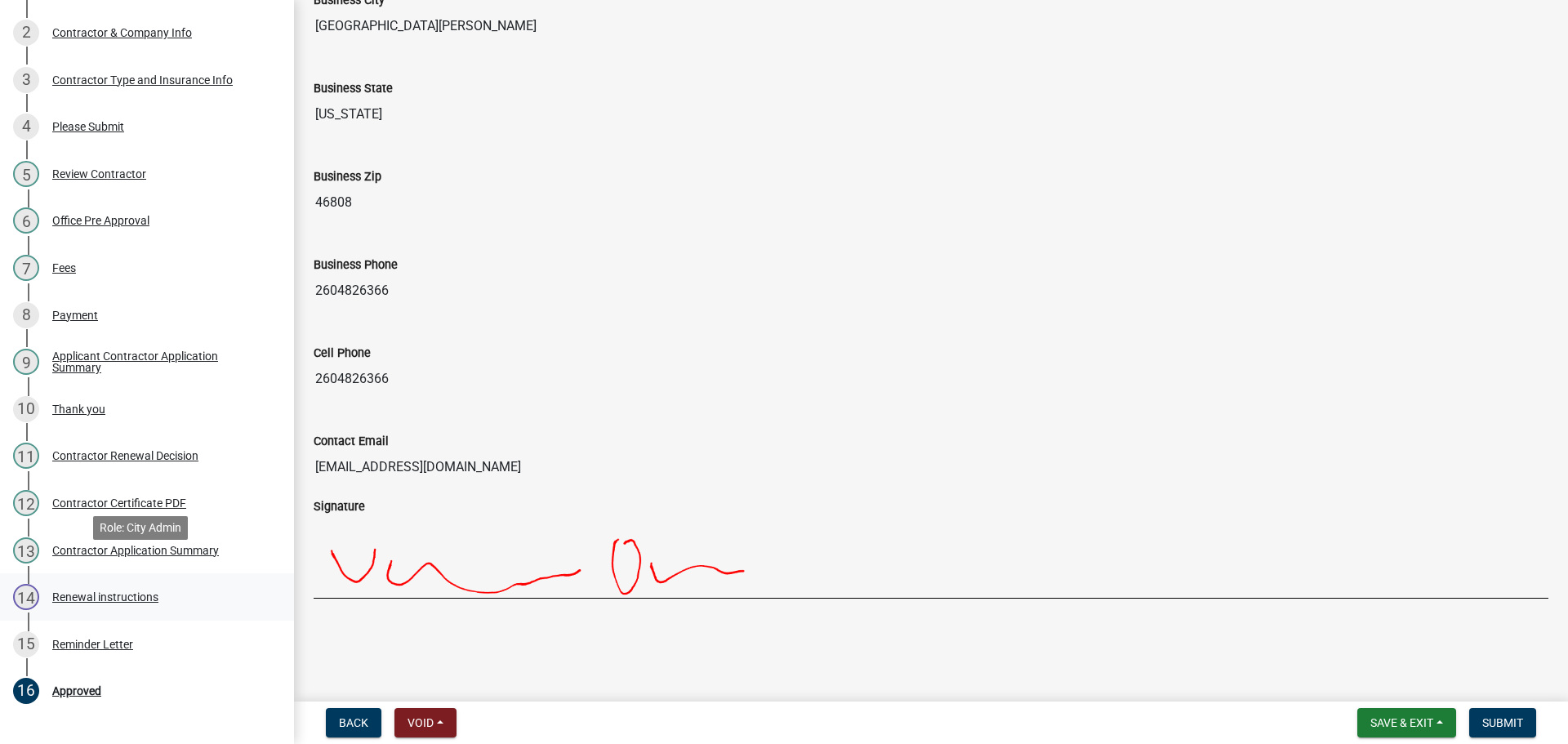
scroll to position [373, 0]
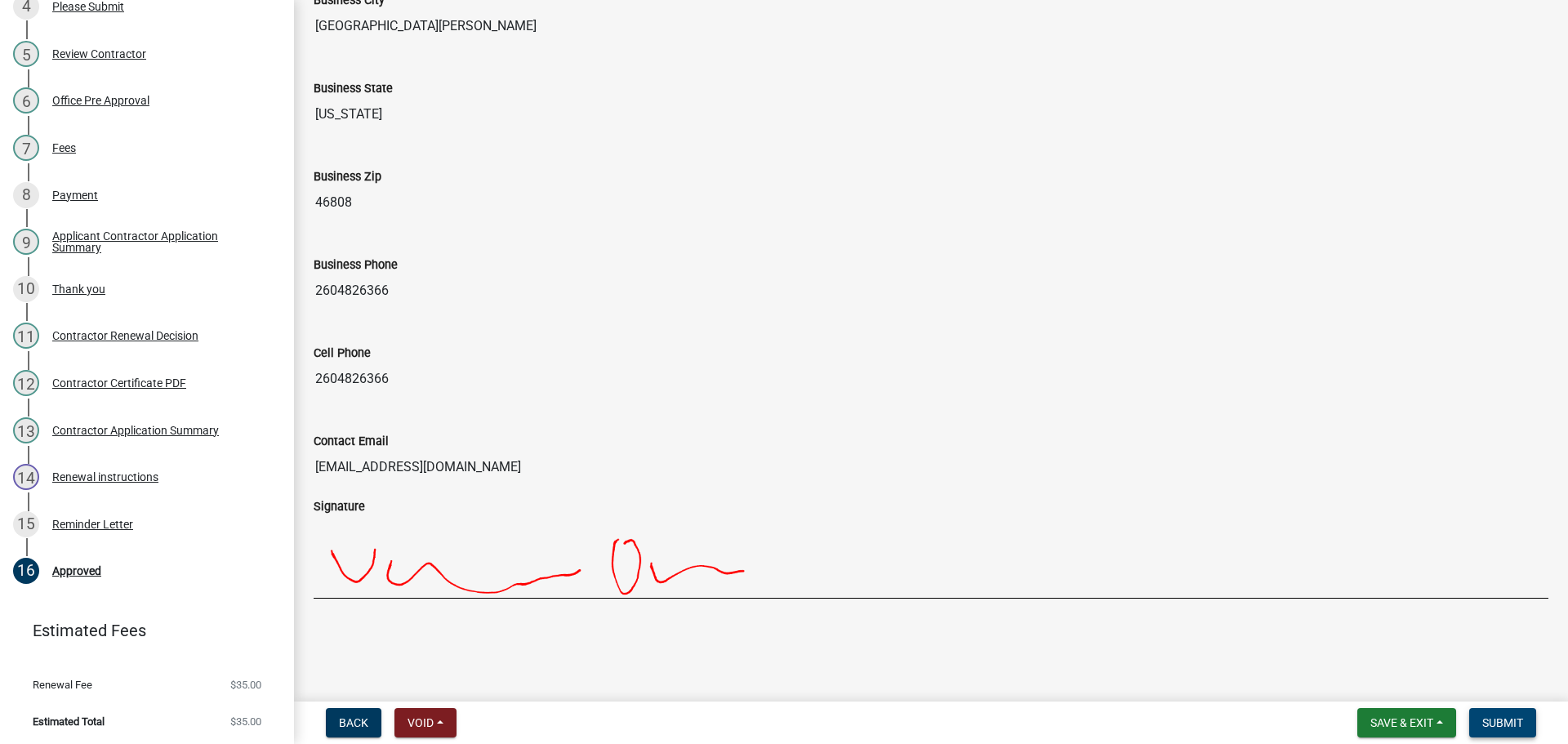
click at [1497, 723] on span "Submit" at bounding box center [1502, 723] width 41 height 13
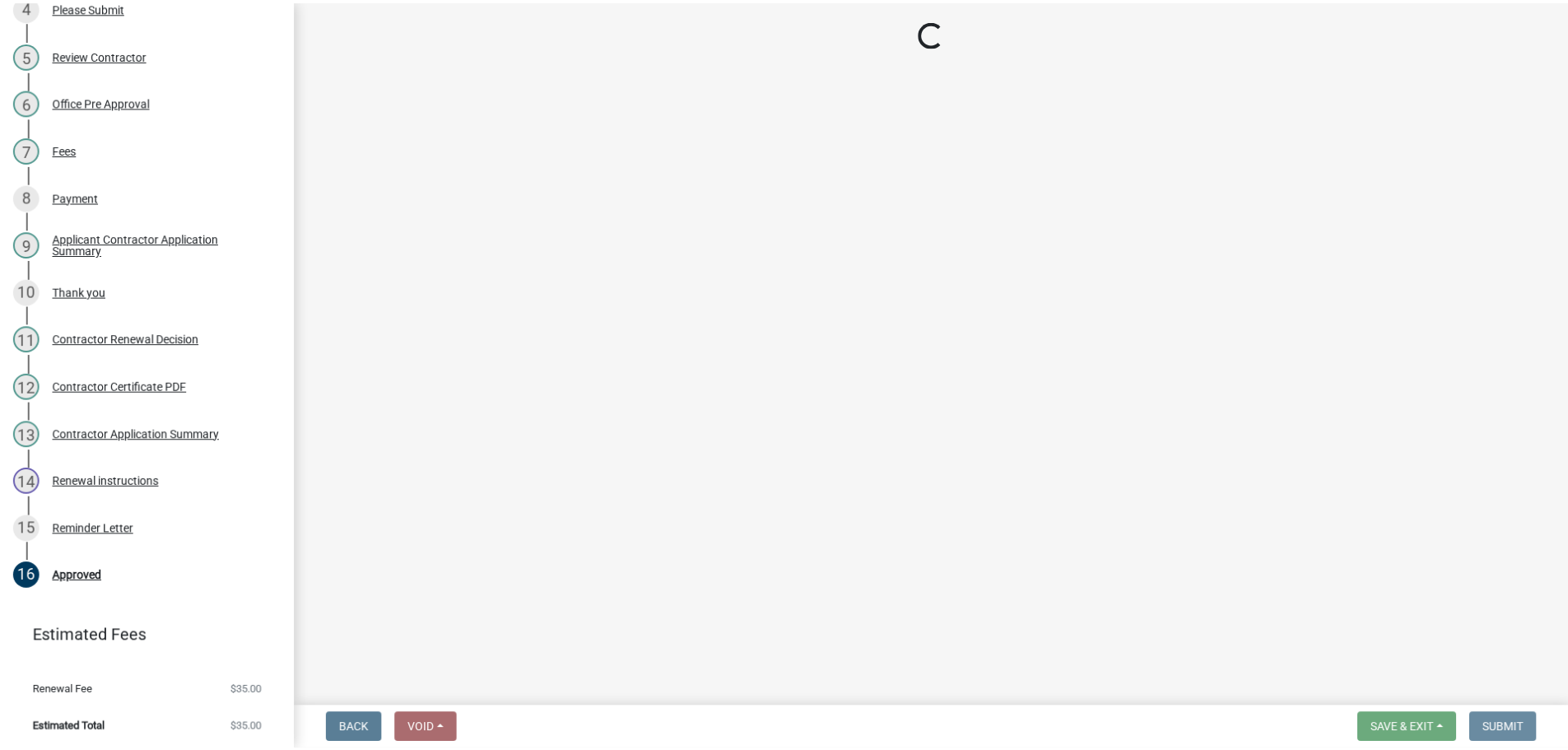
scroll to position [0, 0]
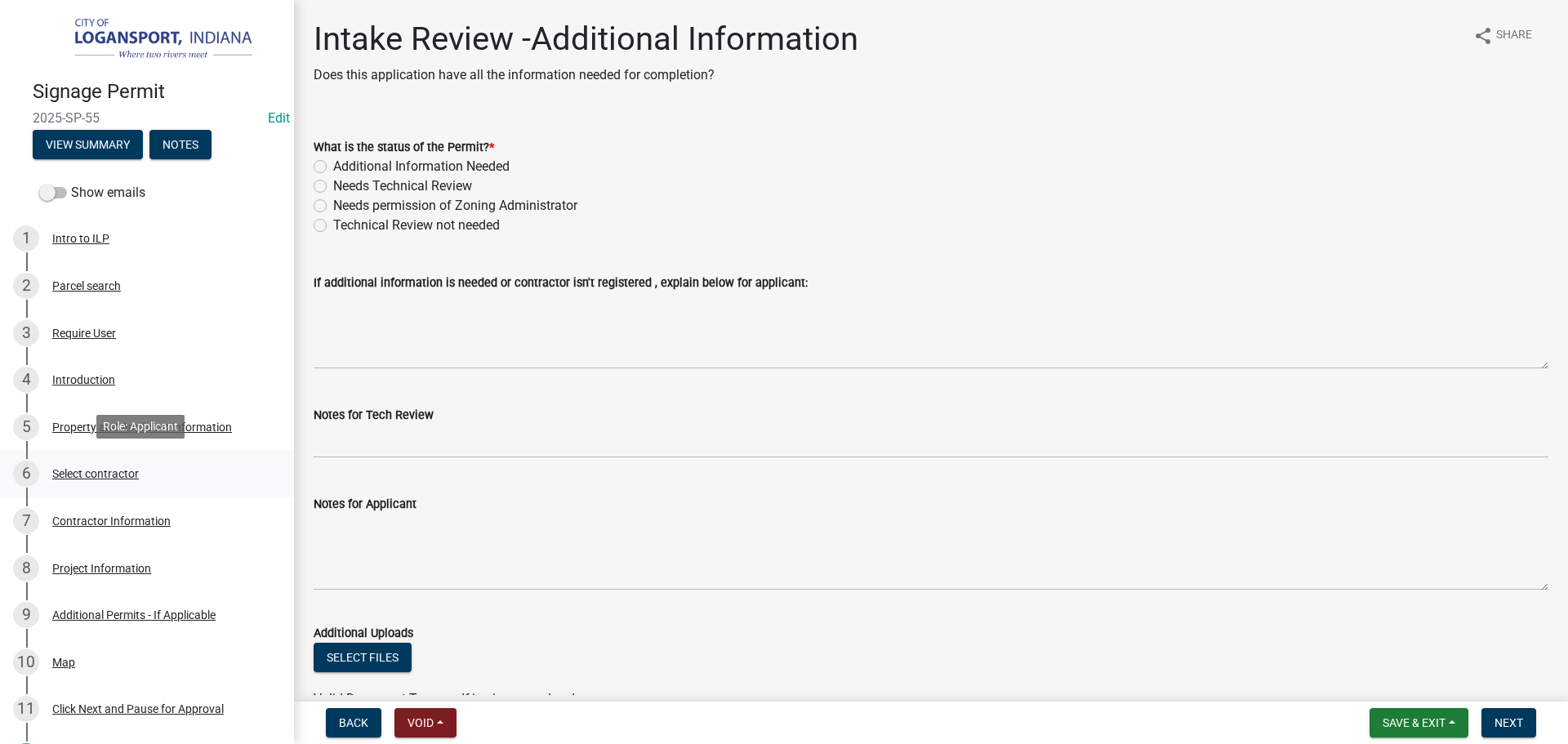
click at [99, 477] on div "Select contractor" at bounding box center [95, 474] width 87 height 12
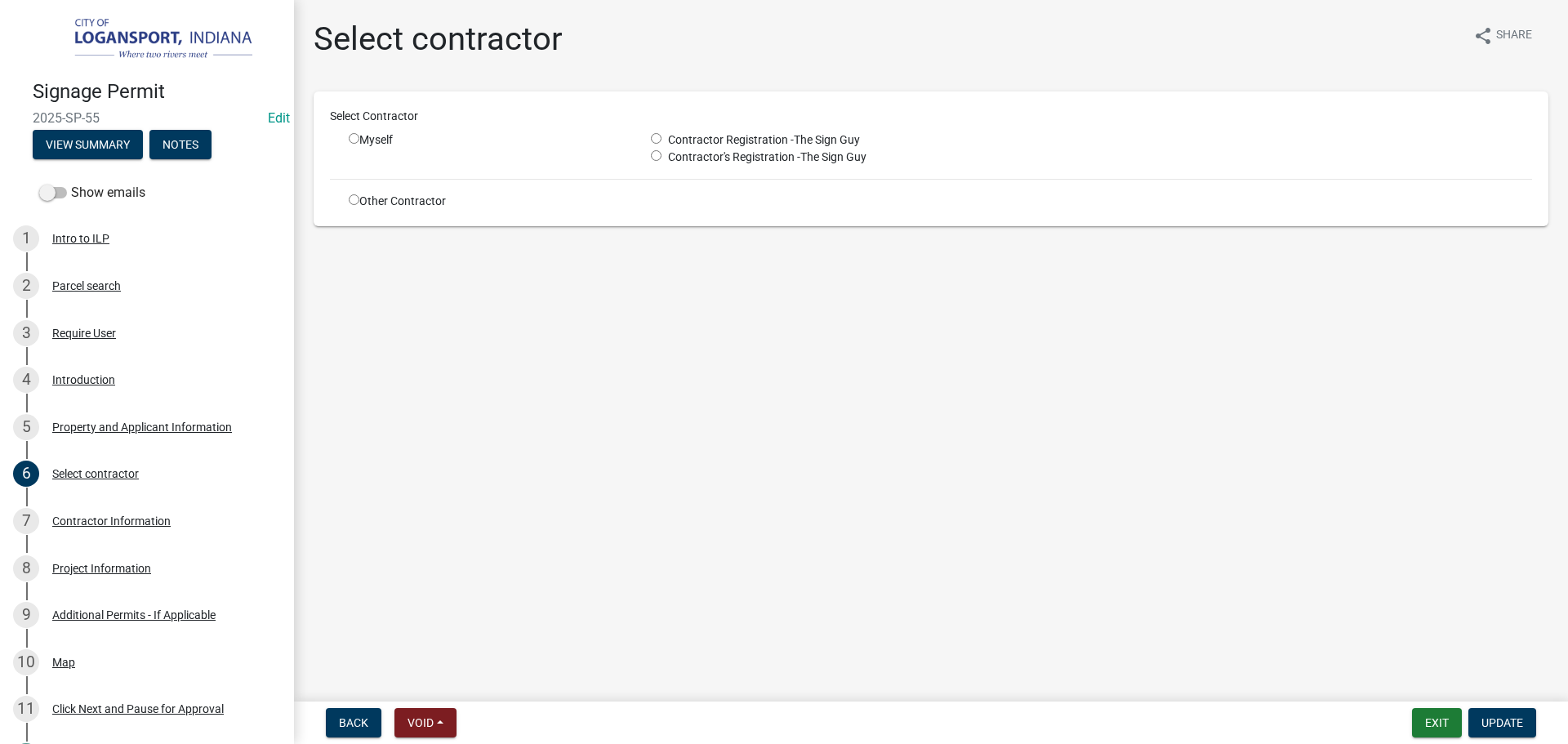
click at [654, 138] on input "radio" at bounding box center [656, 139] width 11 height 11
radio input "true"
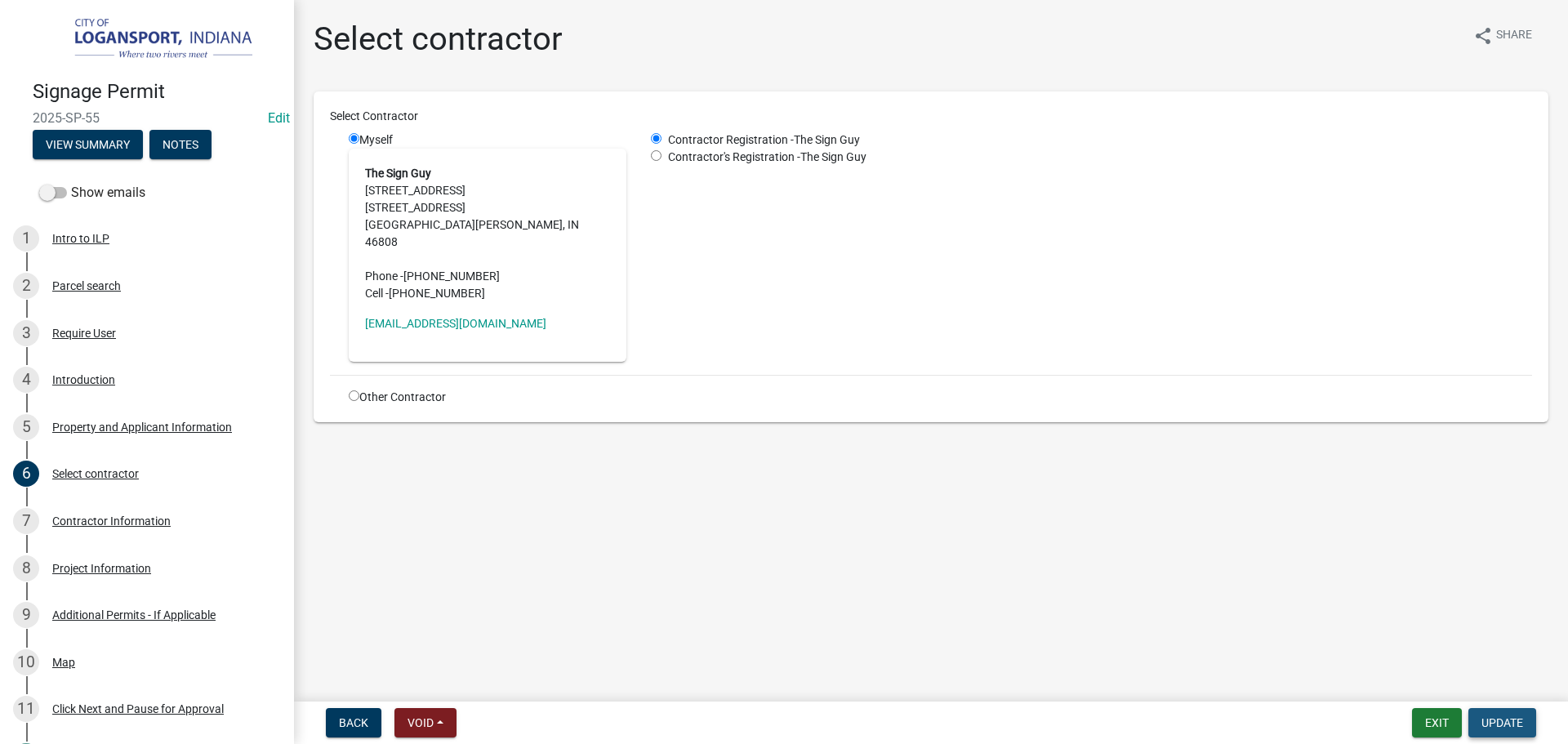
click at [1503, 725] on span "Update" at bounding box center [1502, 723] width 42 height 13
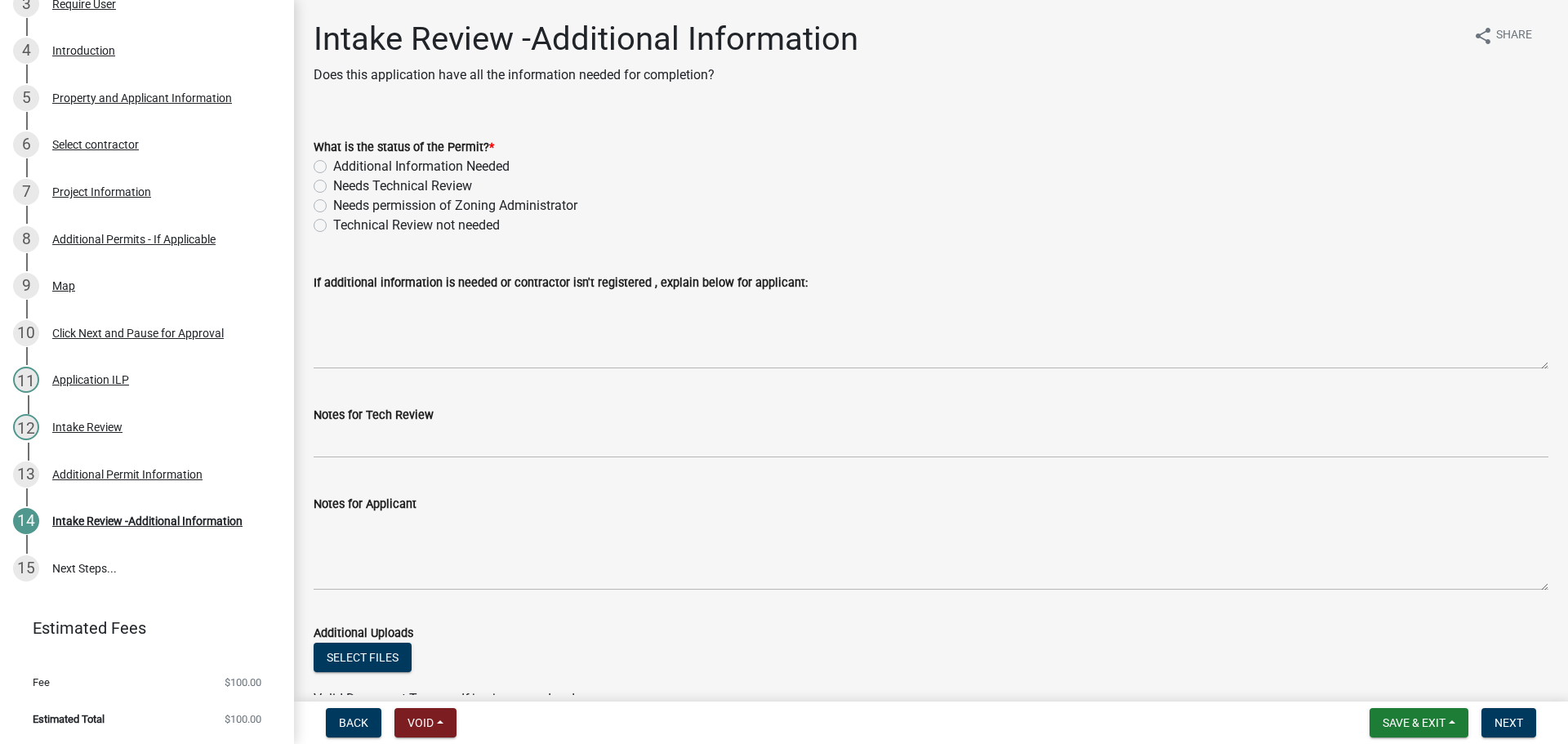
scroll to position [326, 0]
click at [333, 182] on label "Needs Technical Review" at bounding box center [402, 185] width 139 height 19
click at [333, 182] on input "Needs Technical Review" at bounding box center [339, 182] width 11 height 11
radio input "true"
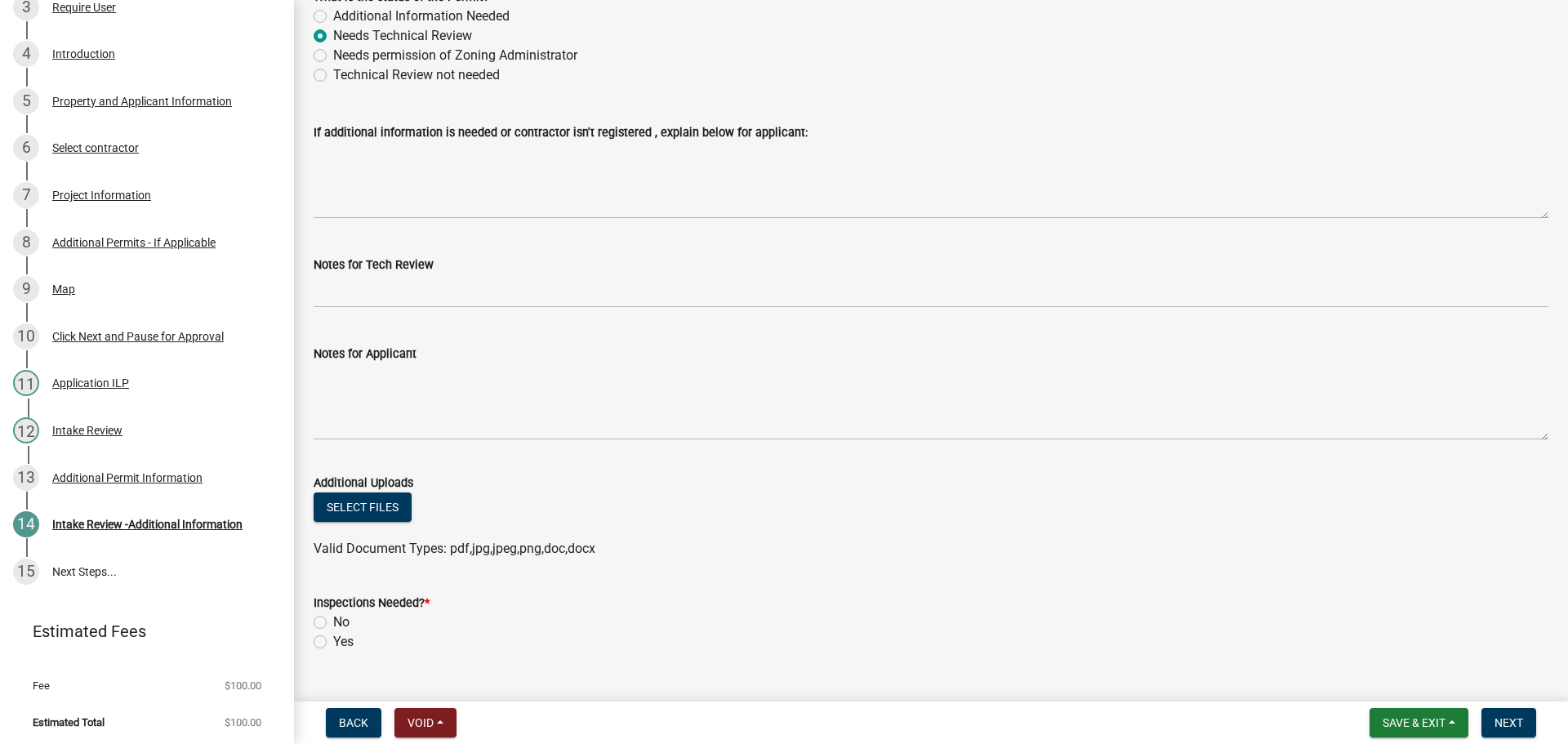
scroll to position [185, 0]
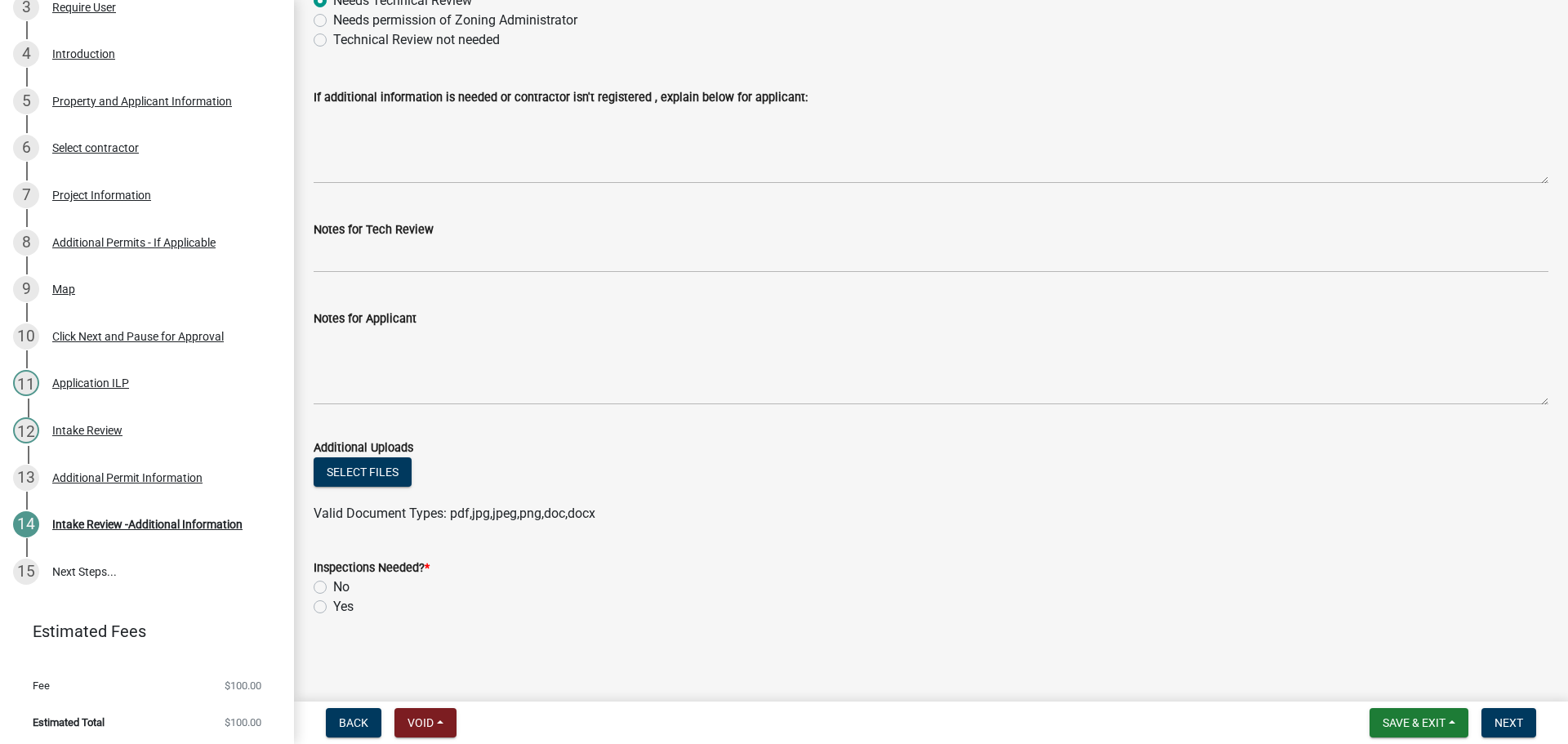
click at [333, 606] on label "Yes" at bounding box center [343, 606] width 20 height 19
click at [333, 606] on input "Yes" at bounding box center [339, 603] width 11 height 11
radio input "true"
click at [1500, 725] on span "Next" at bounding box center [1508, 723] width 28 height 13
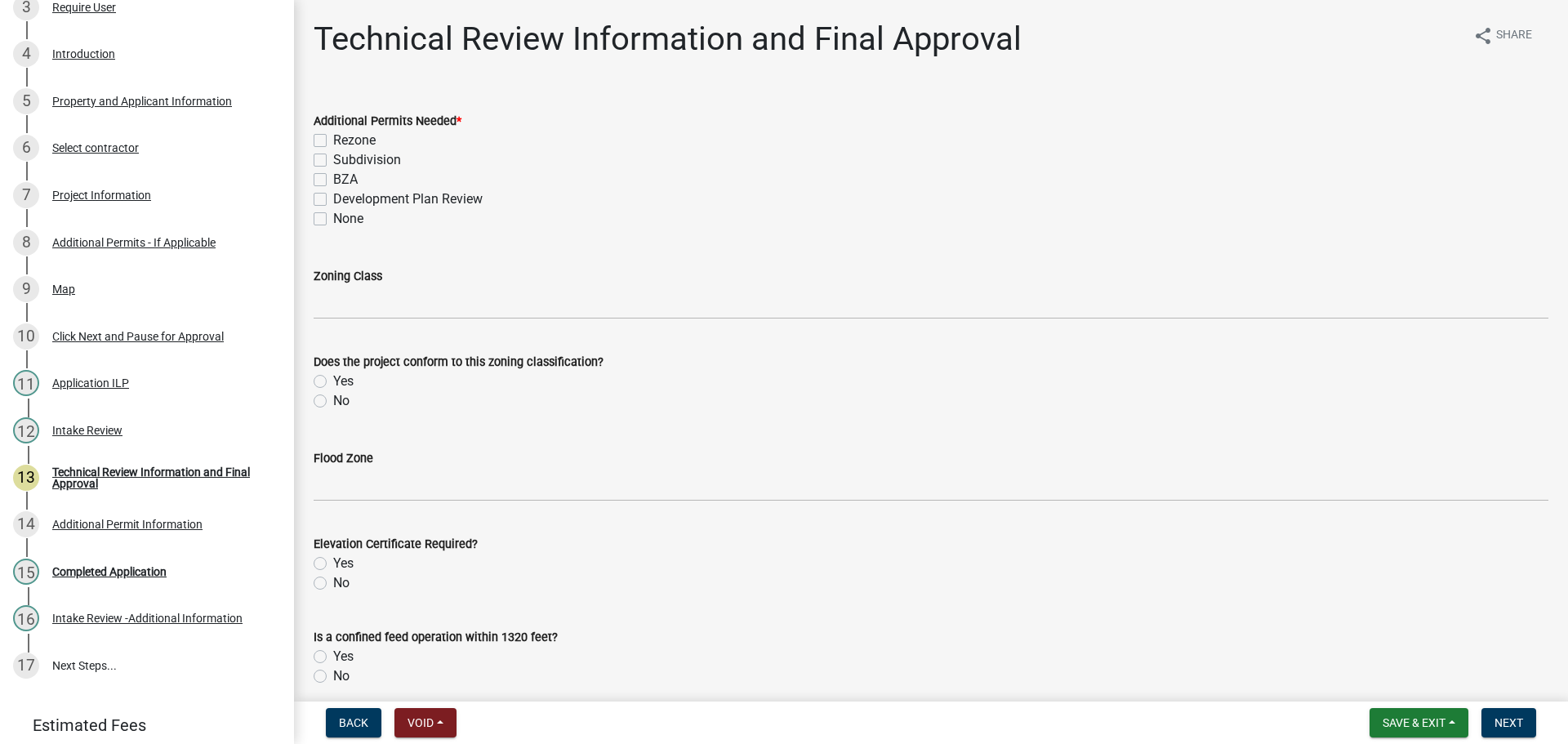
scroll to position [420, 0]
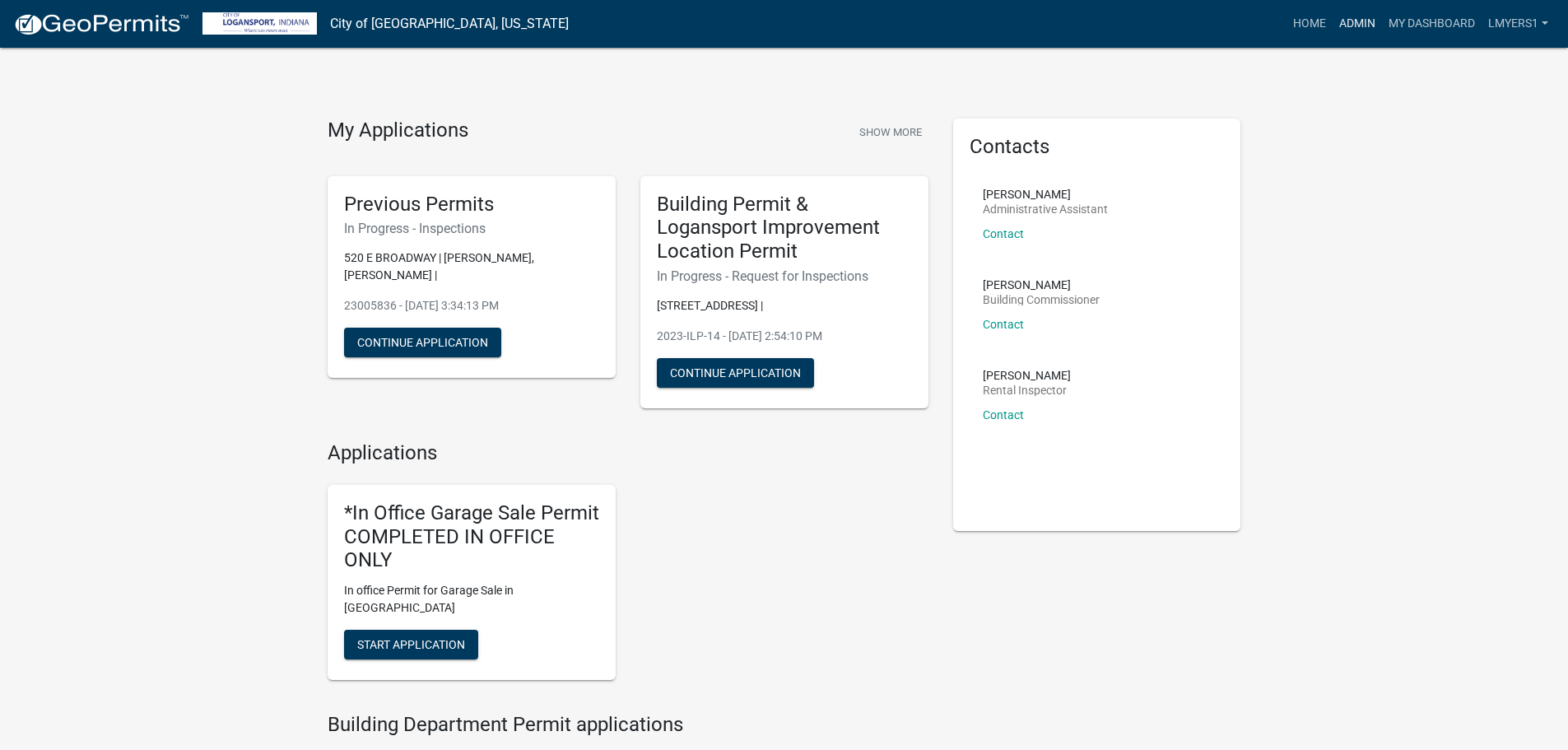
click at [1350, 23] on link "Admin" at bounding box center [1357, 24] width 50 height 31
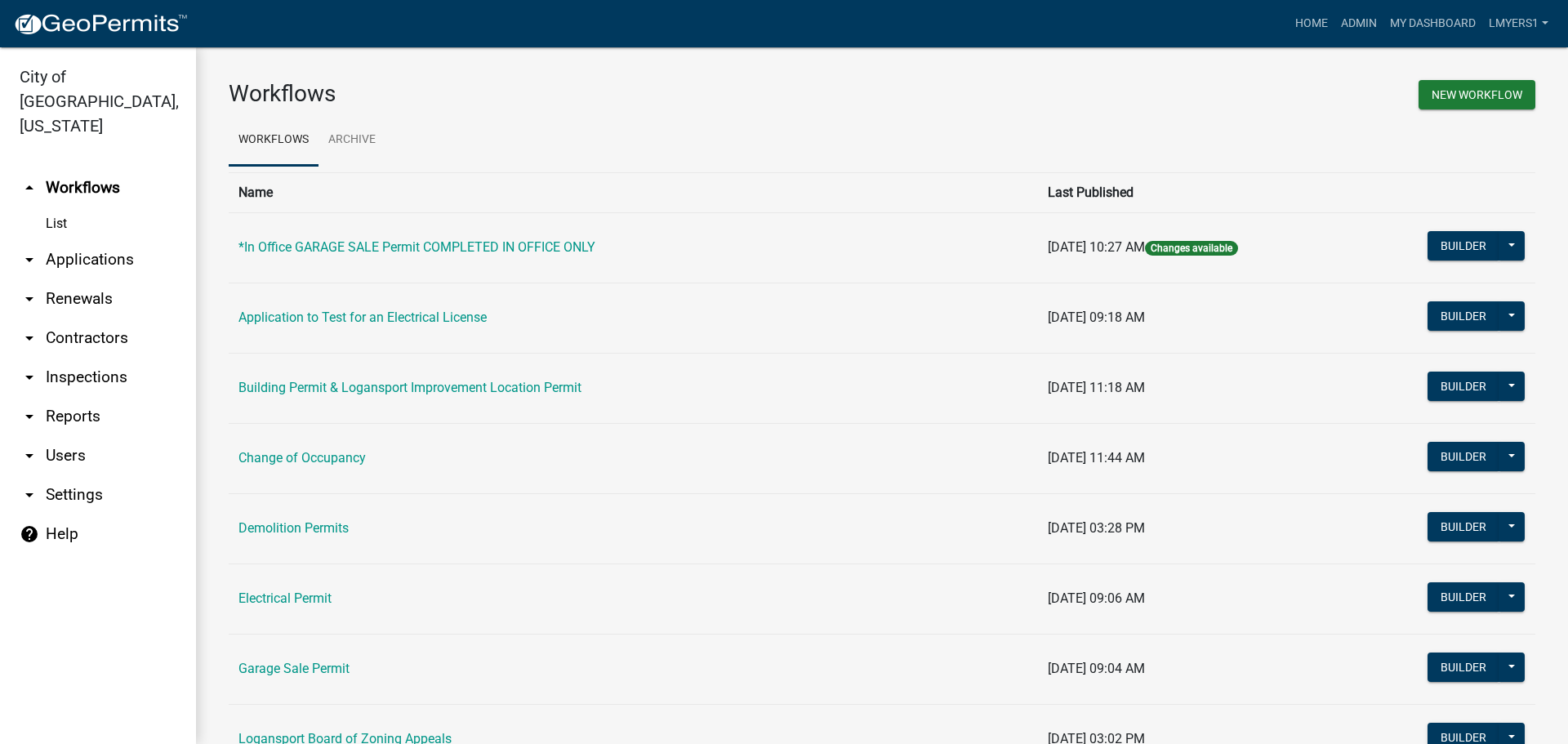
click at [47, 207] on link "List" at bounding box center [98, 224] width 196 height 33
click at [54, 207] on link "List" at bounding box center [98, 224] width 196 height 33
click at [66, 240] on link "arrow_drop_down Applications" at bounding box center [98, 259] width 196 height 39
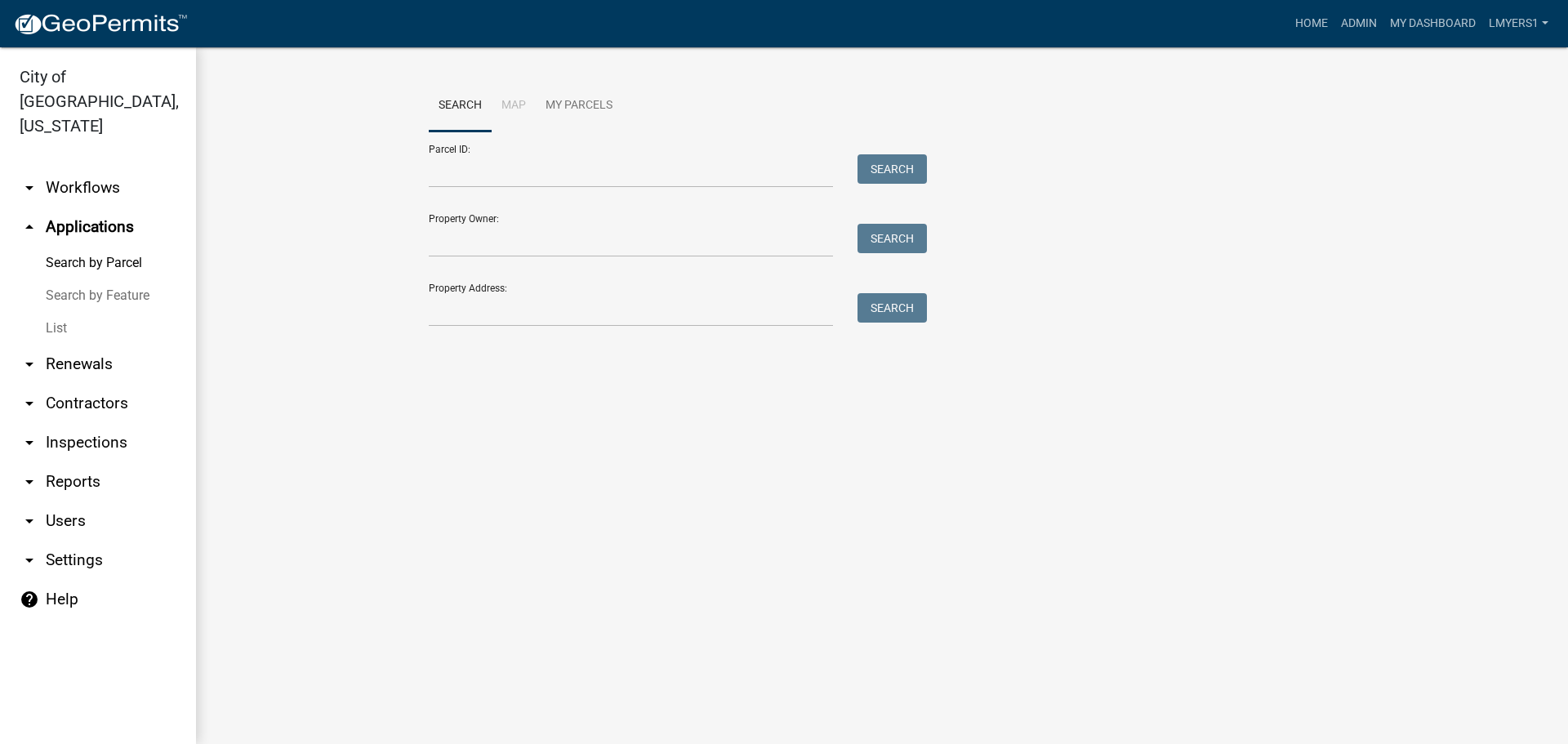
click at [50, 312] on link "List" at bounding box center [98, 329] width 196 height 33
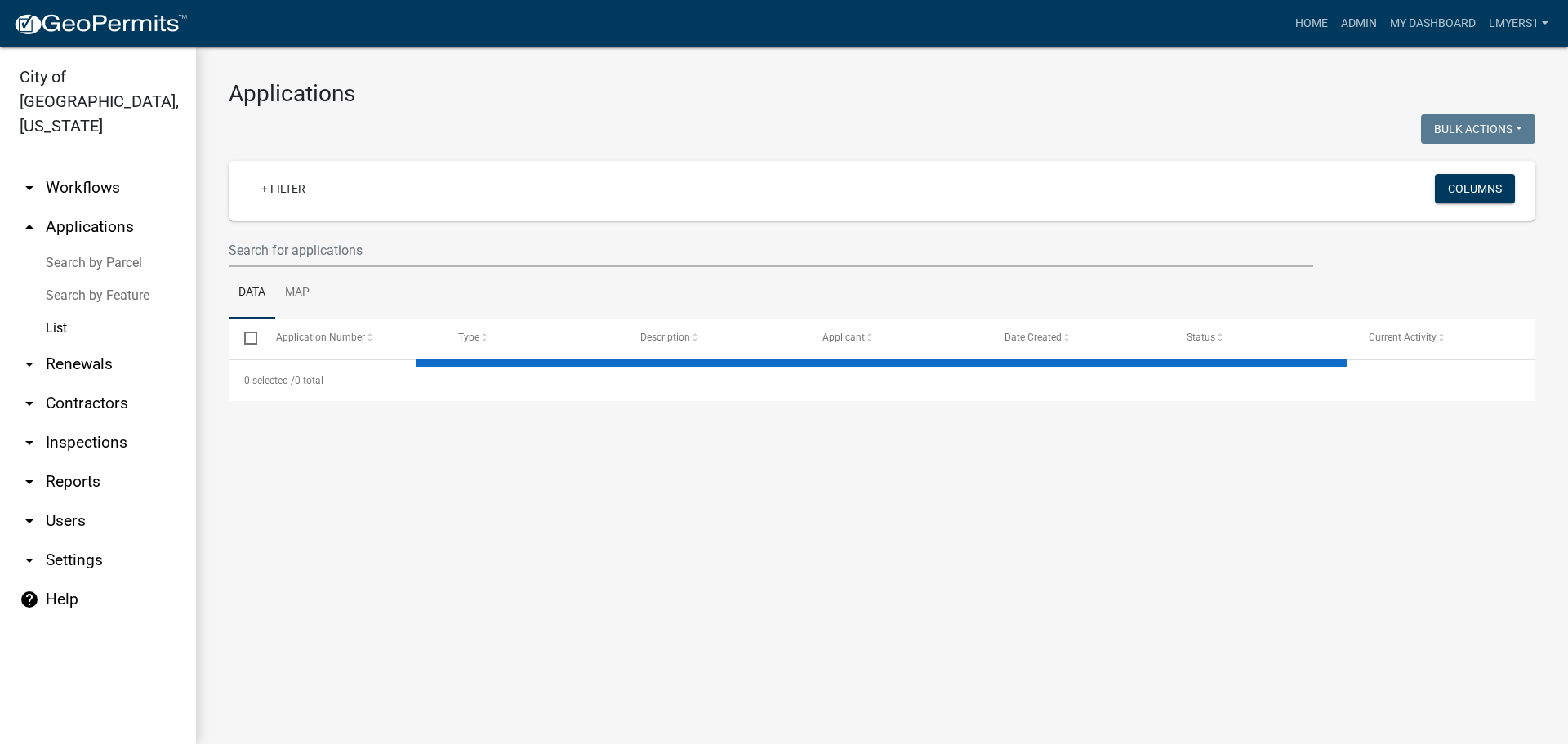
select select "3: 100"
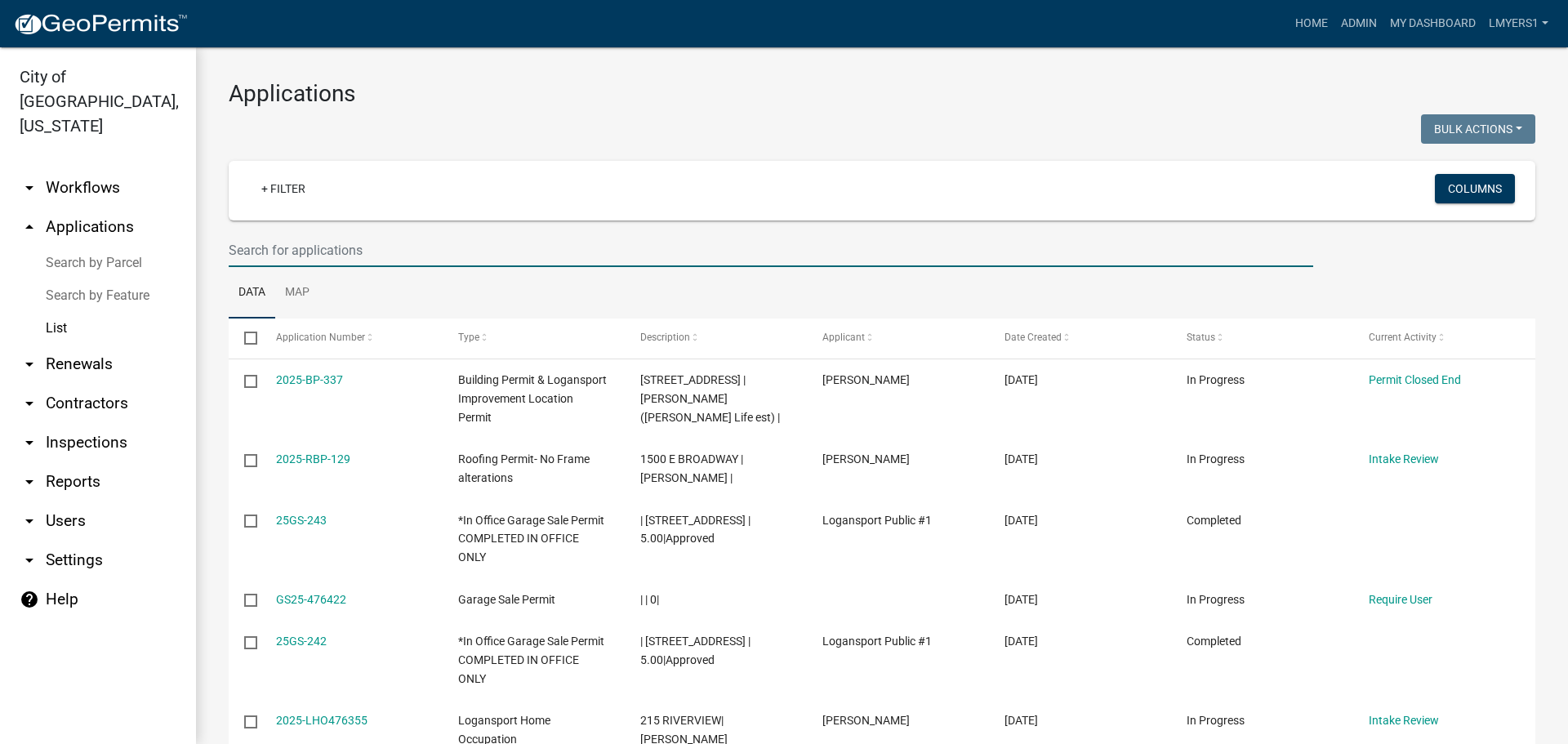
click at [301, 236] on input "text" at bounding box center [770, 250] width 1084 height 34
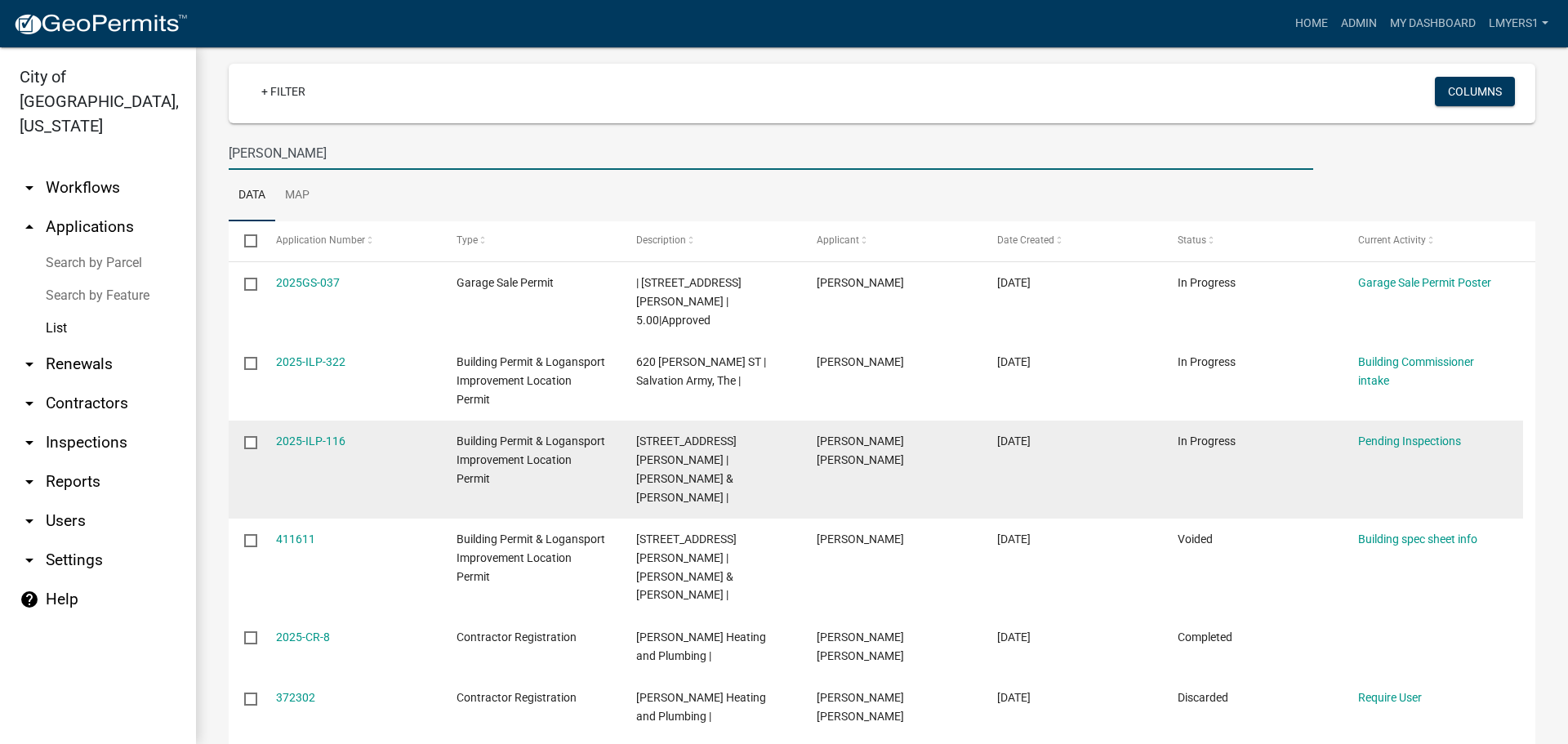
scroll to position [81, 0]
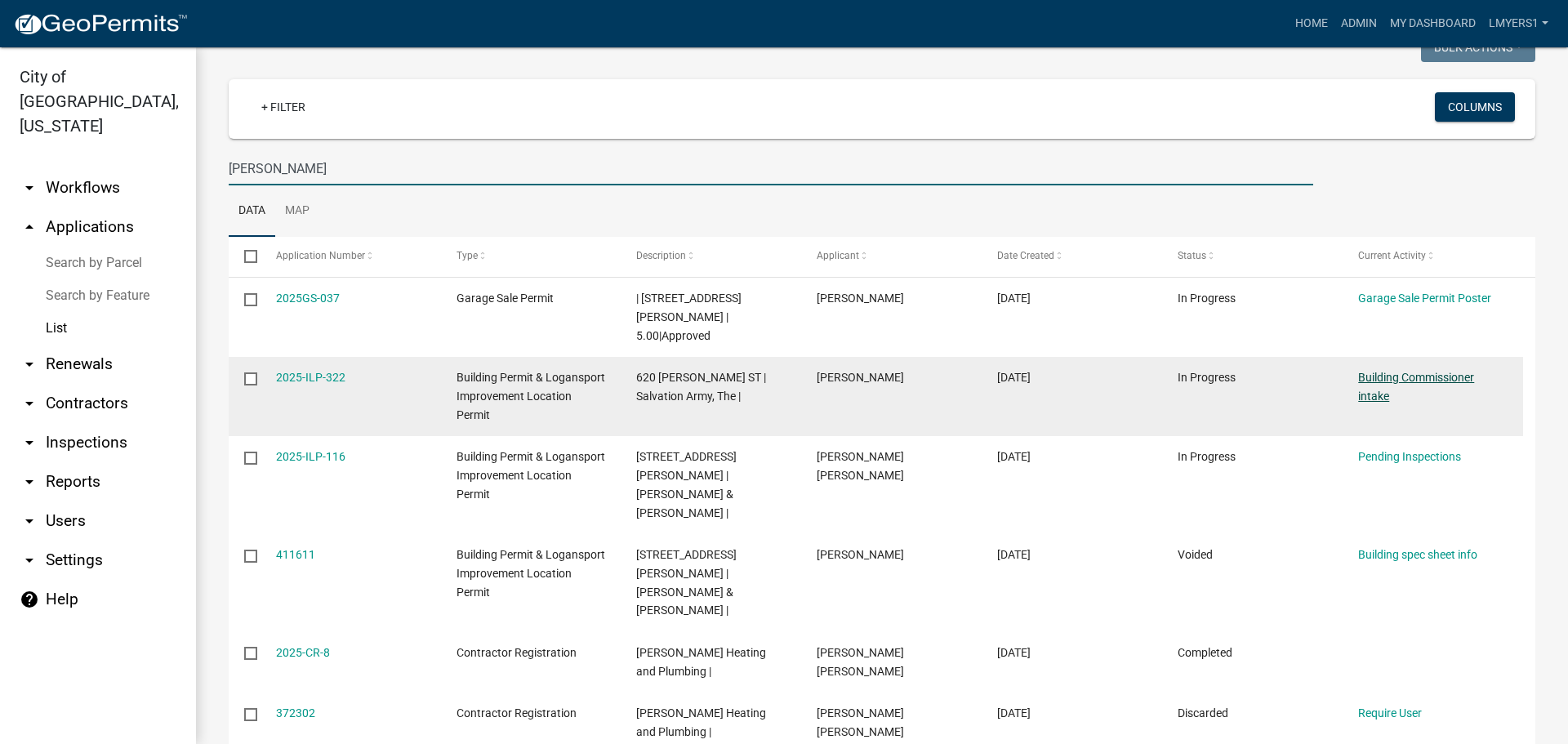
type input "Wilkinson"
click at [1379, 379] on link "Building Commissioner intake" at bounding box center [1416, 386] width 116 height 32
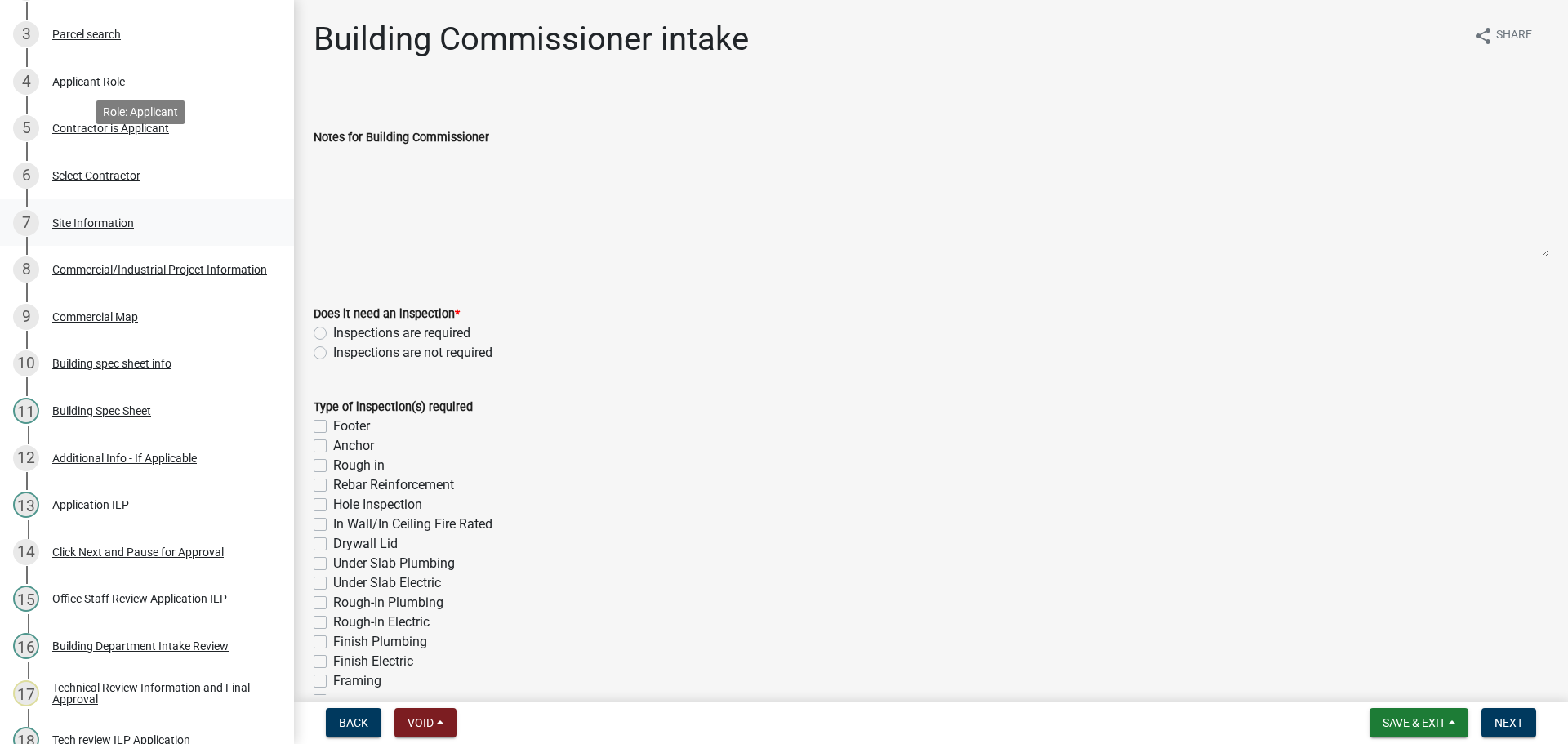
scroll to position [408, 0]
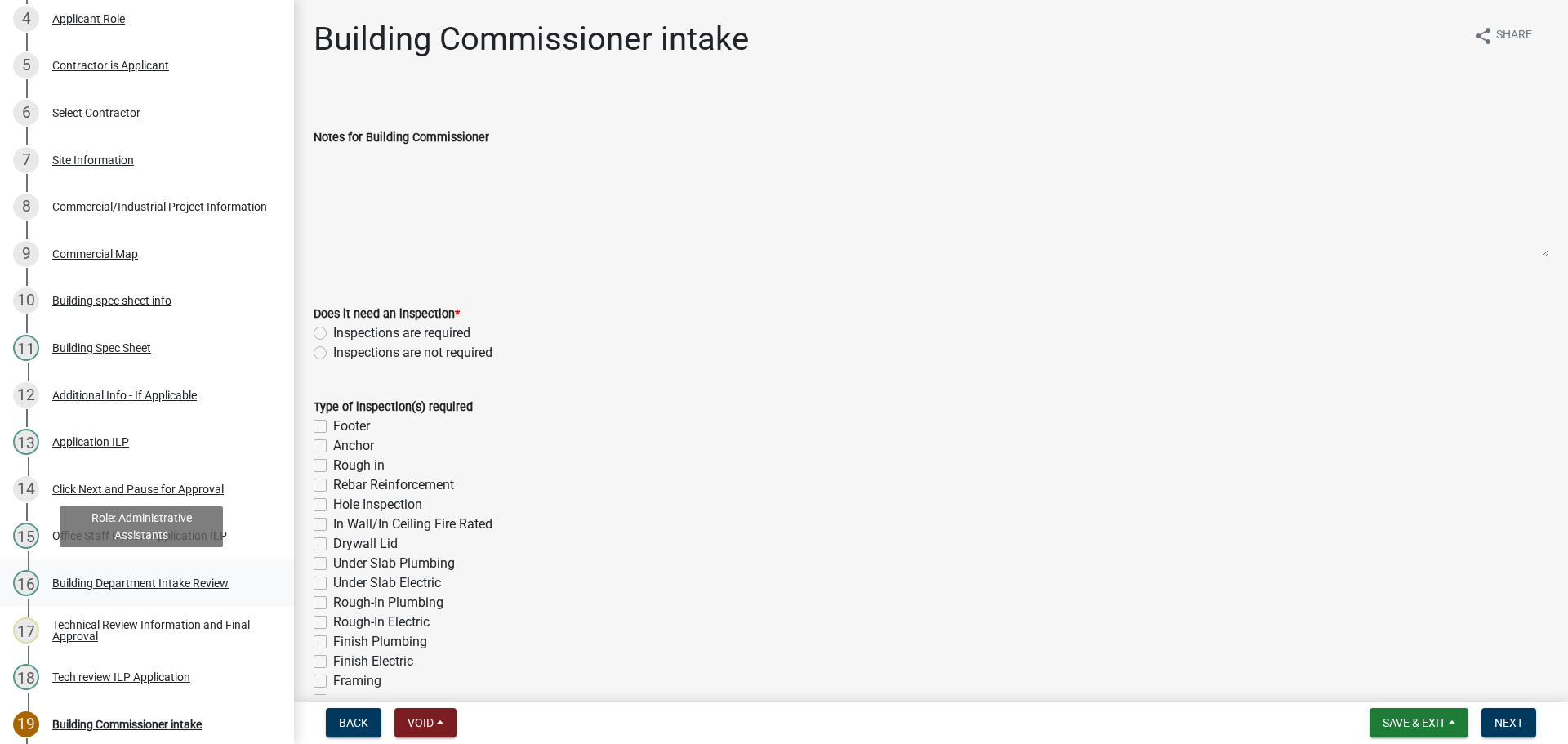
click at [160, 583] on div "Building Department Intake Review" at bounding box center [140, 582] width 176 height 12
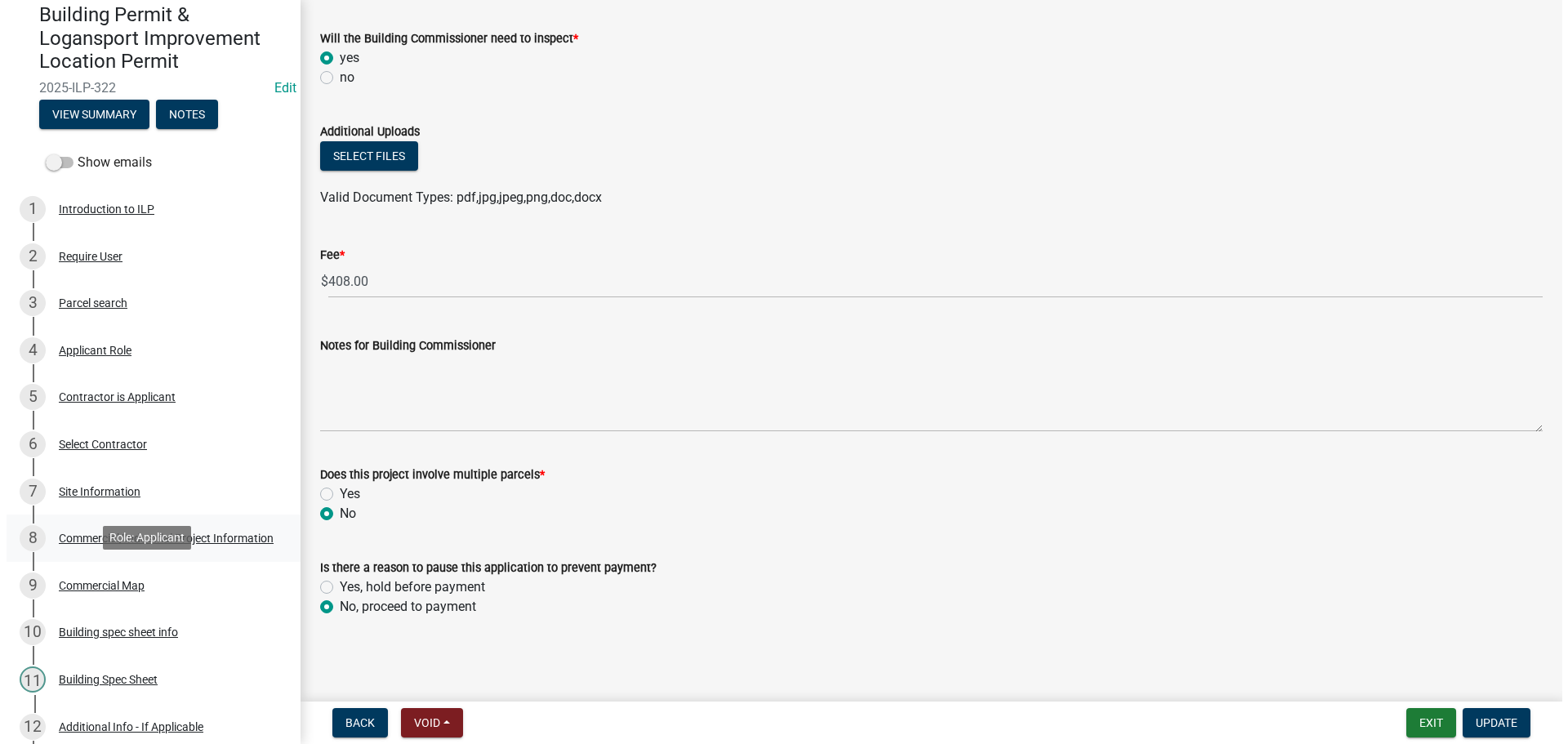
scroll to position [0, 0]
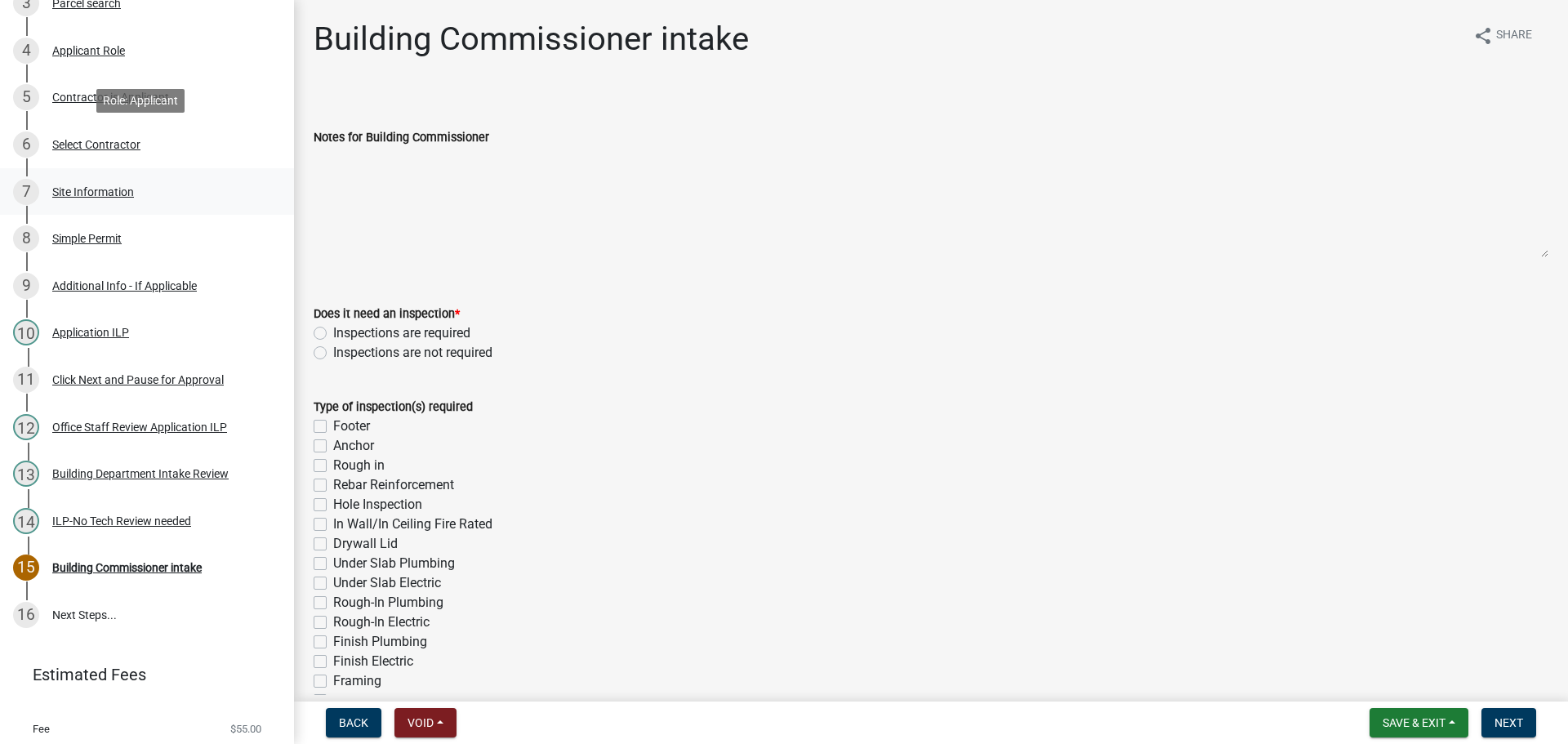
scroll to position [421, 0]
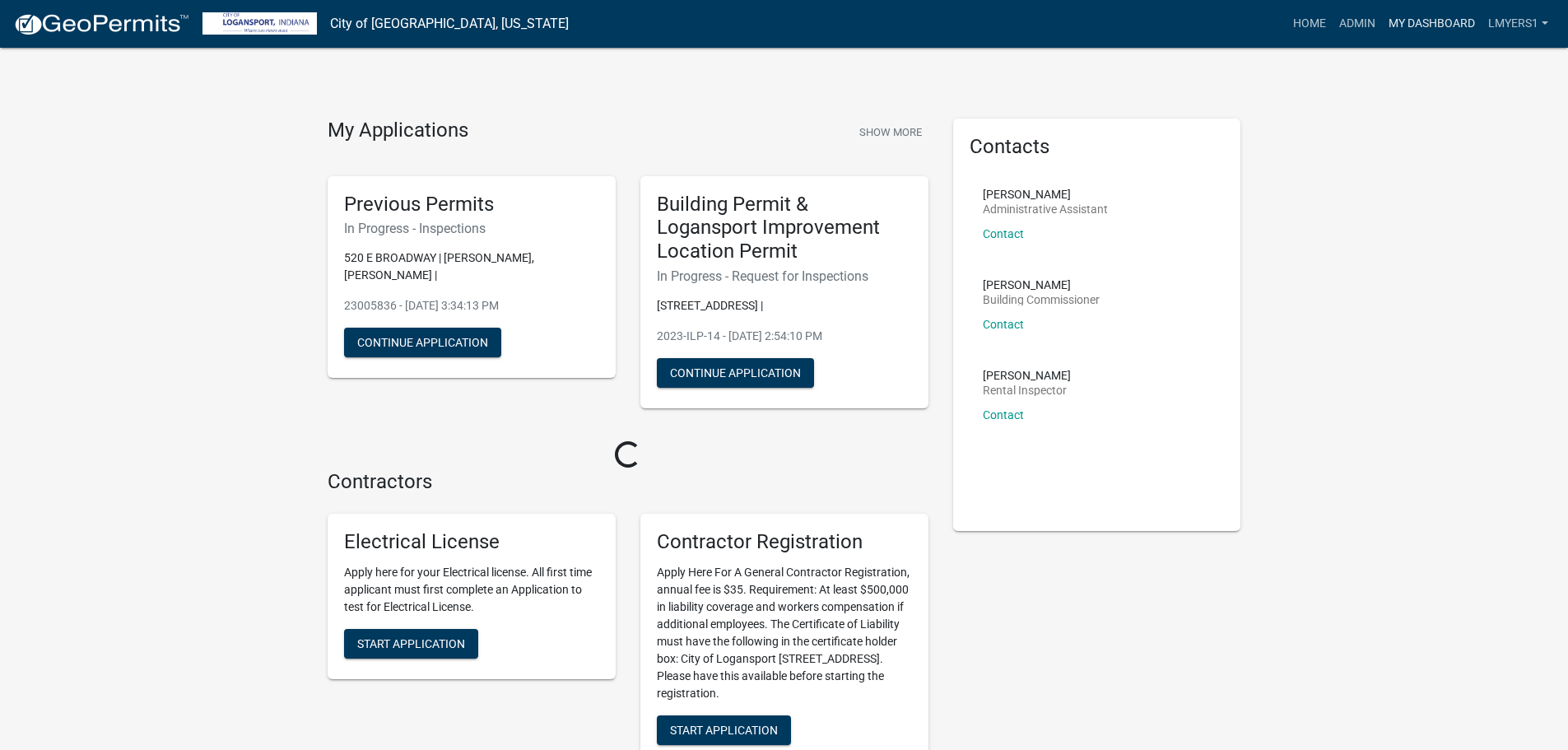
click at [1425, 24] on link "My Dashboard" at bounding box center [1432, 24] width 99 height 31
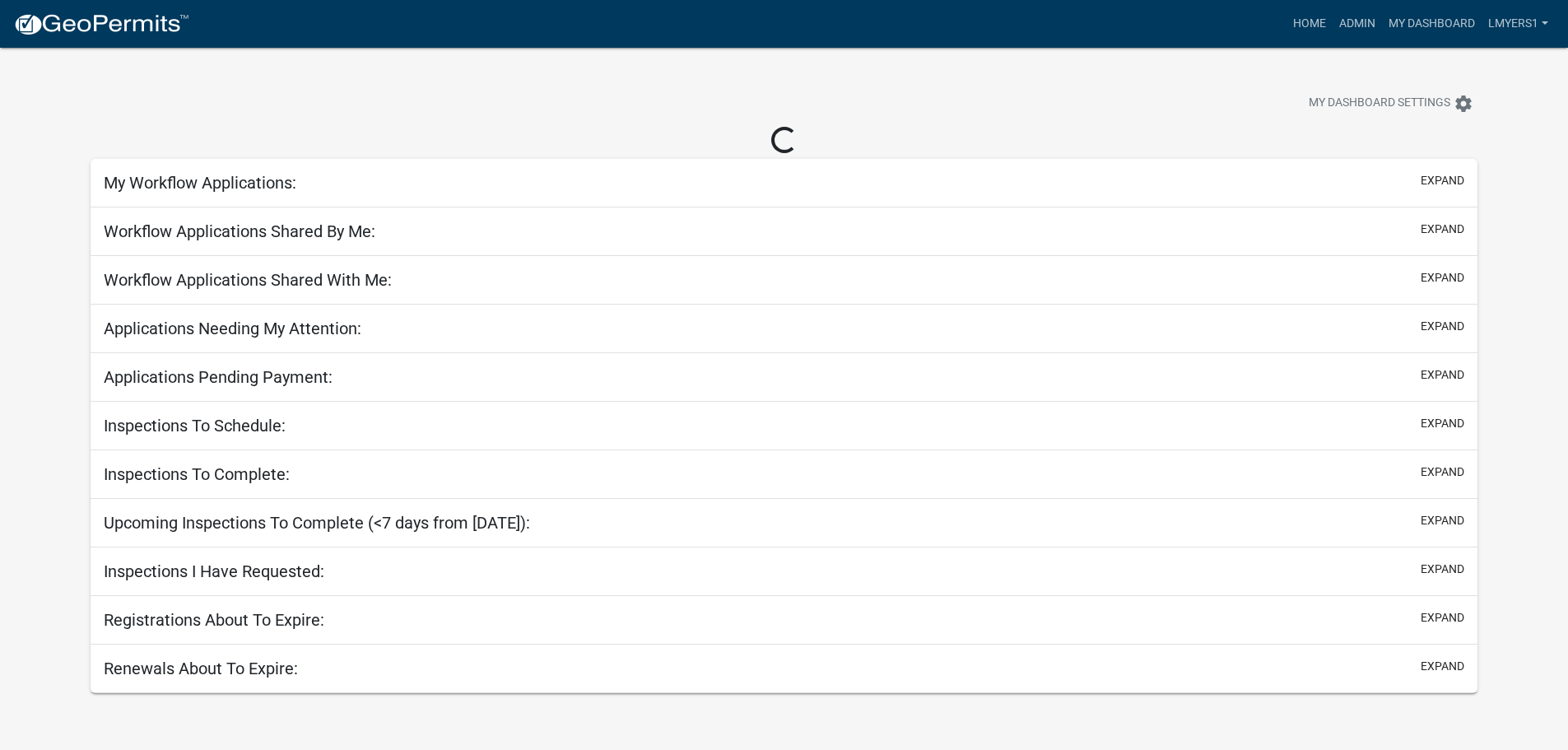
select select "2: 50"
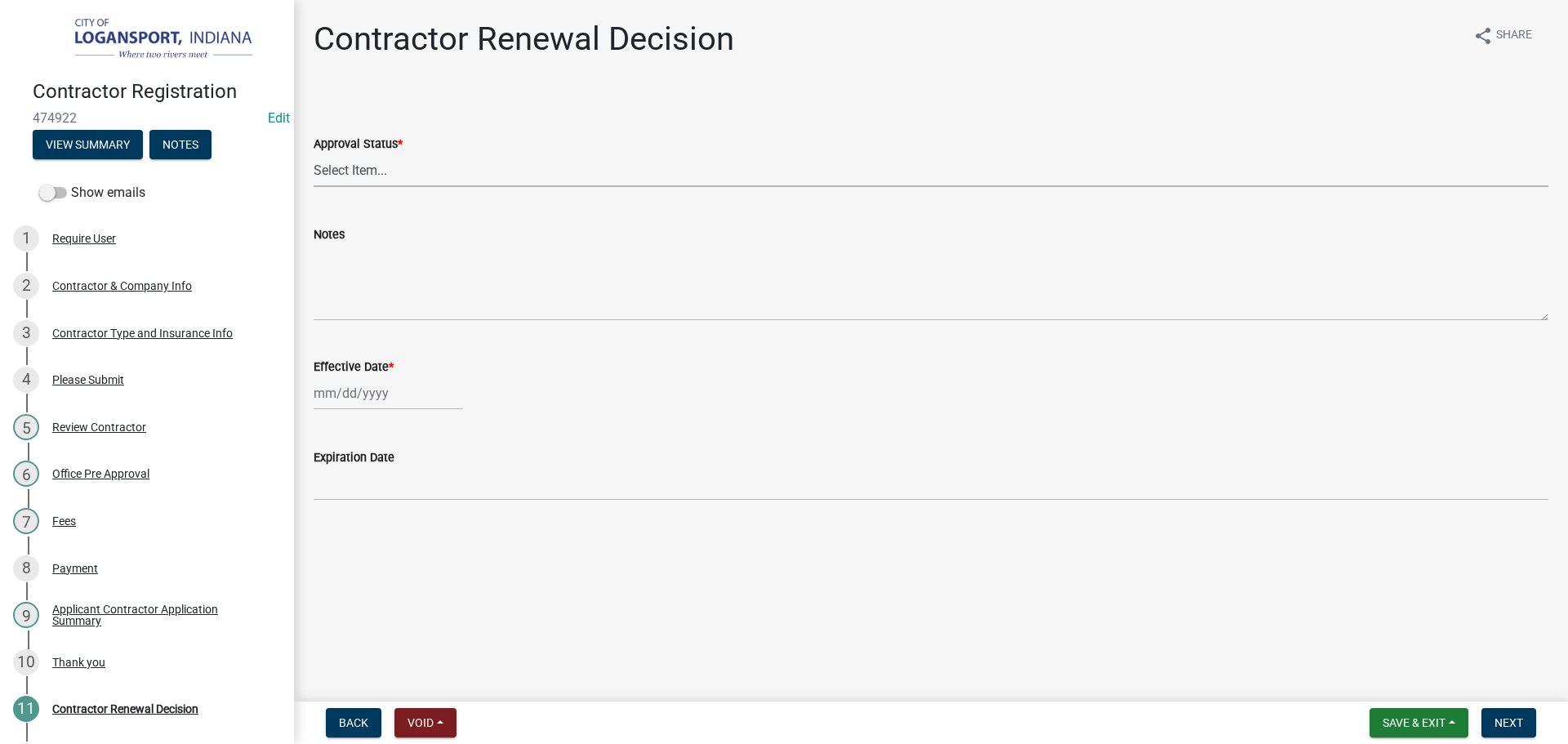
click at [561, 179] on select "Select Item... Approved Denied" at bounding box center [931, 170] width 1235 height 34
click at [485, 178] on select "Select Item... Approved Denied" at bounding box center [931, 170] width 1235 height 34
click at [314, 153] on select "Select Item... Approved Denied" at bounding box center [931, 170] width 1235 height 34
select select "30db8998-795d-4bbe-8e49-f1ade8865815"
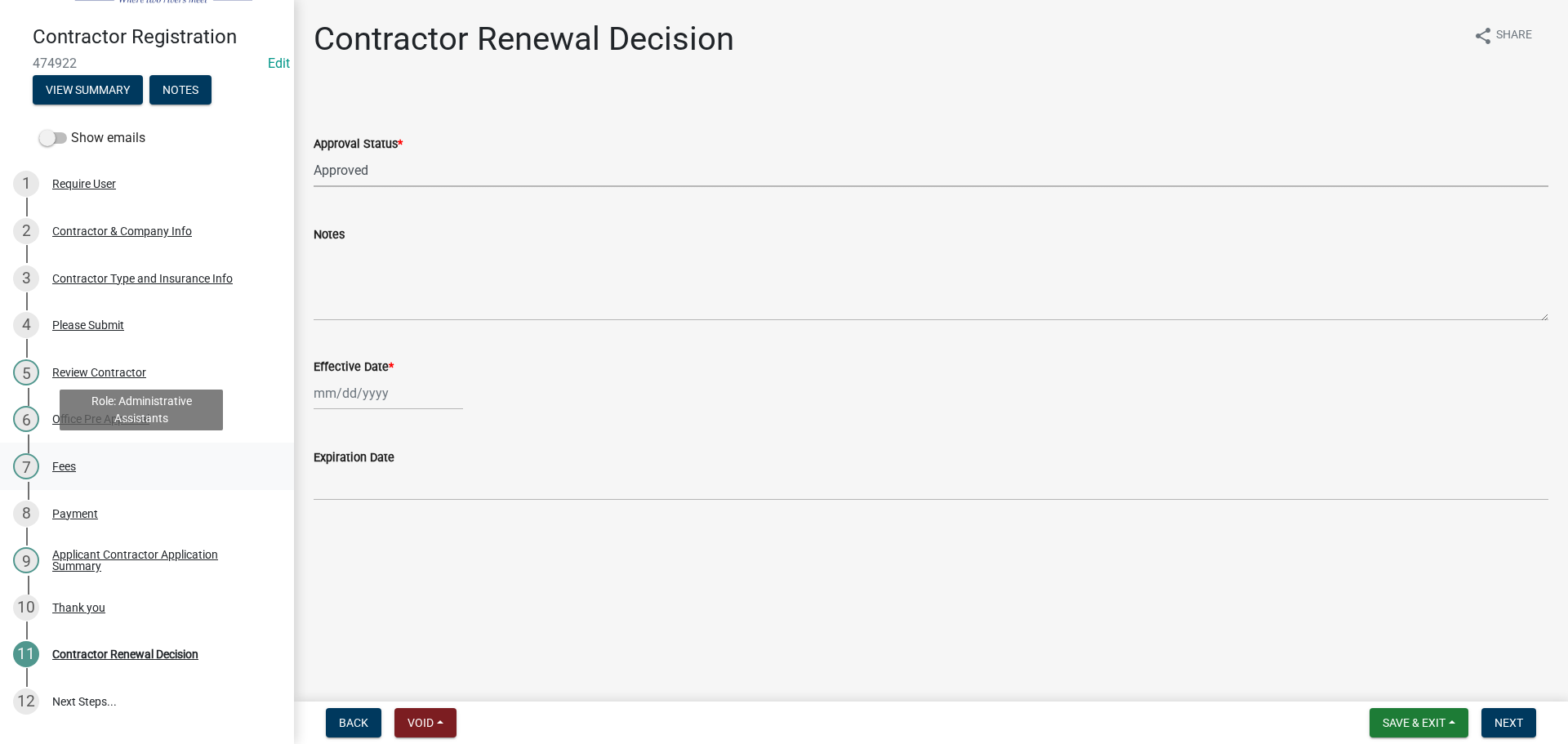
scroll to position [185, 0]
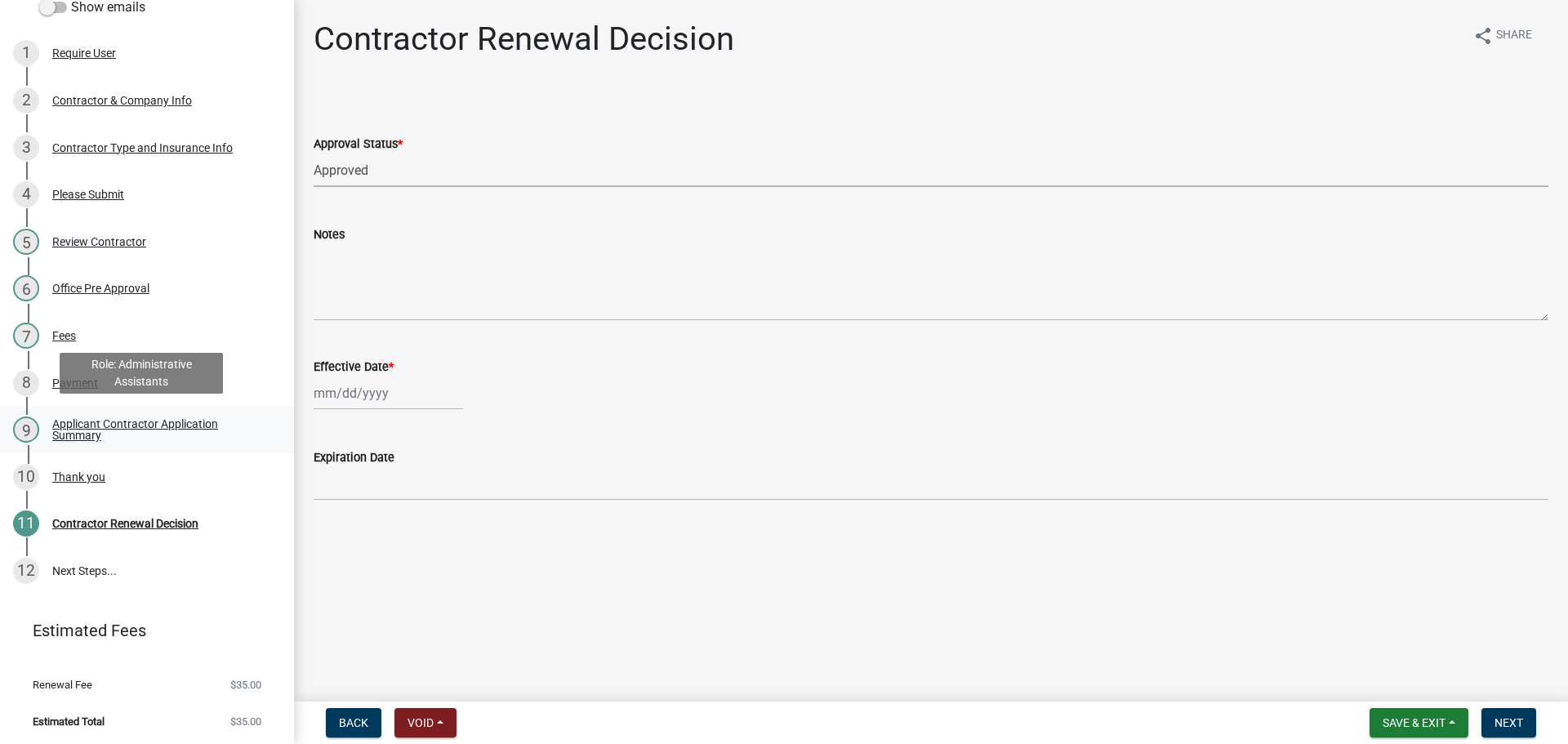
click at [89, 423] on div "Applicant Contractor Application Summary" at bounding box center [160, 429] width 215 height 23
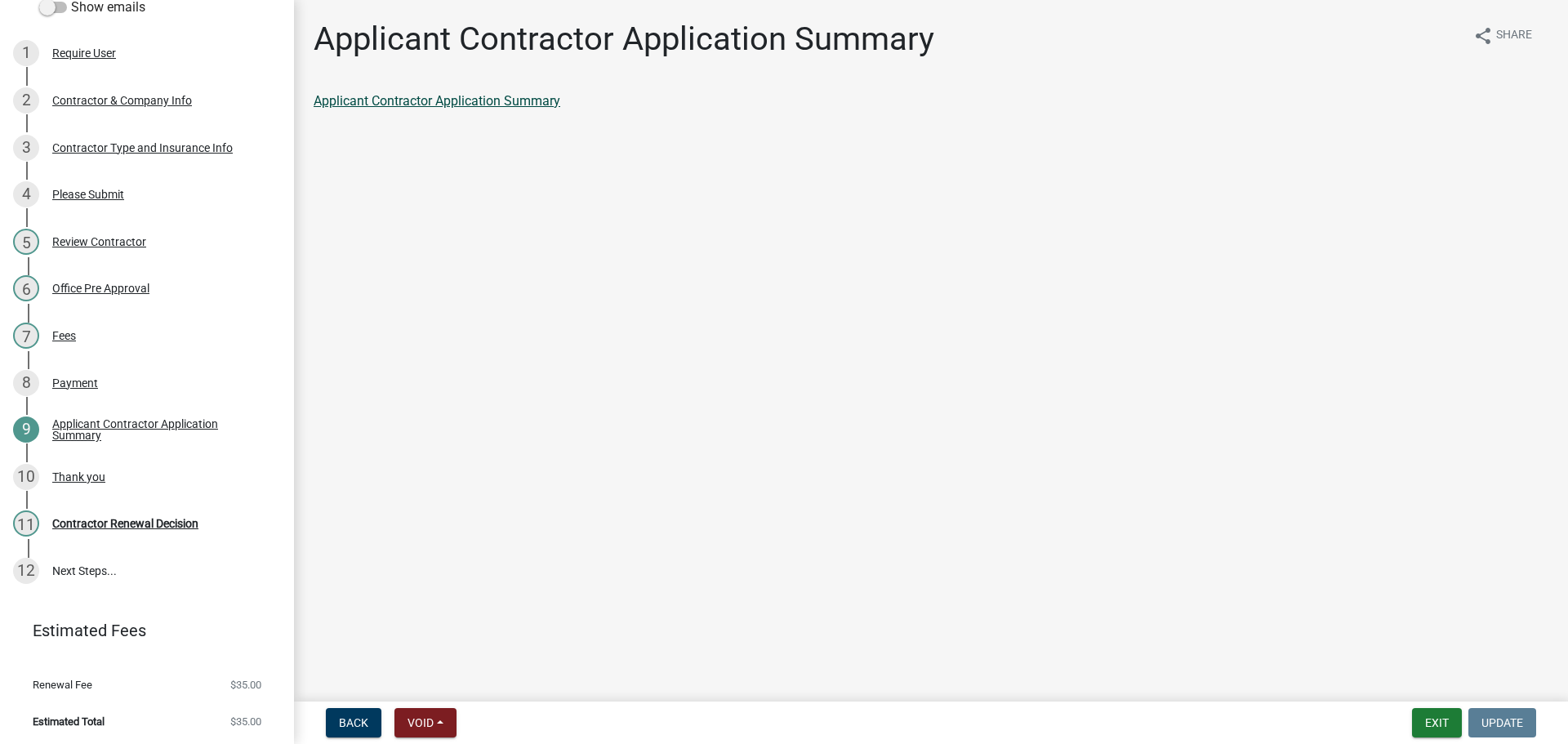
click at [456, 100] on link "Applicant Contractor Application Summary" at bounding box center [437, 100] width 246 height 16
click at [70, 518] on div "Contractor Renewal Decision" at bounding box center [125, 523] width 146 height 12
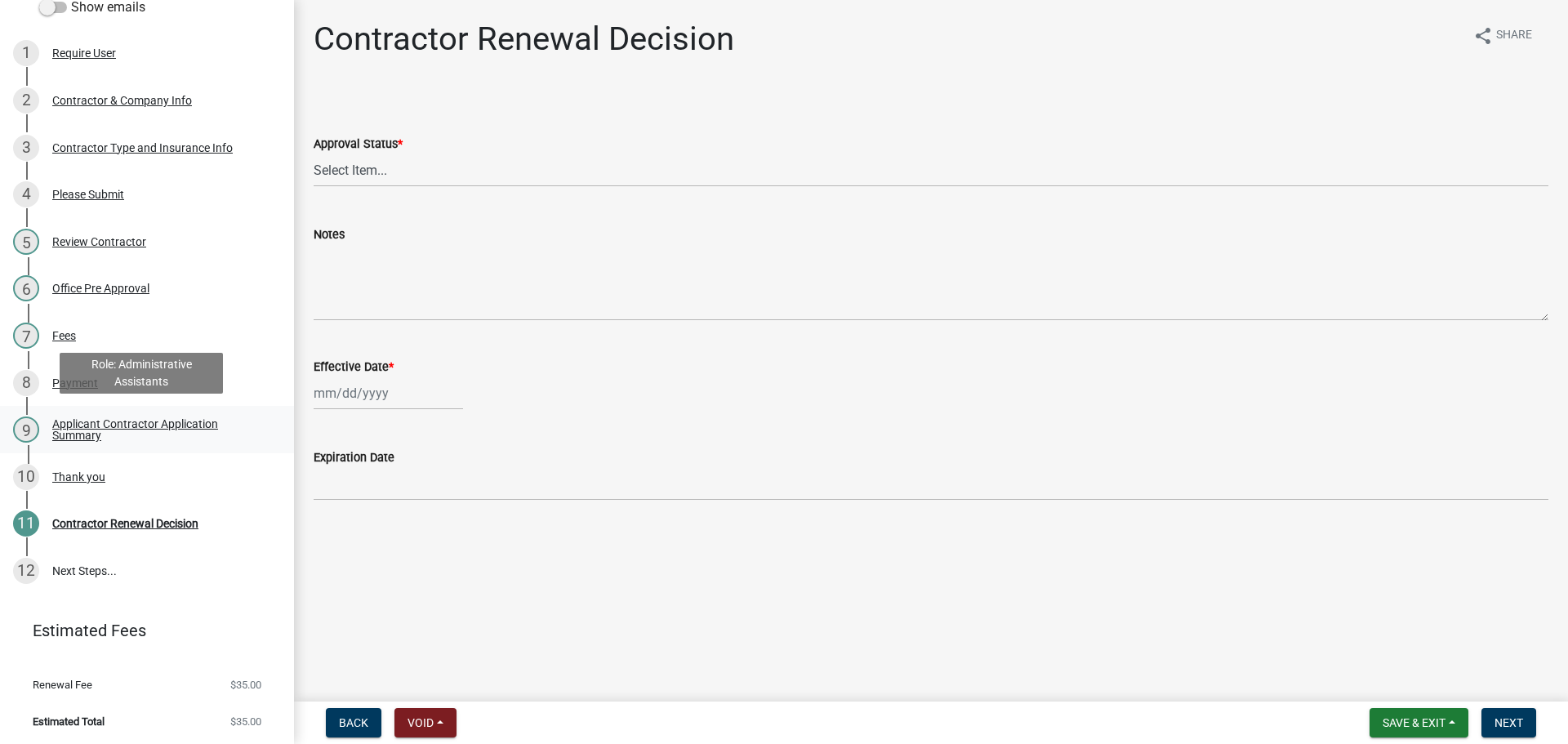
click at [136, 418] on div "Applicant Contractor Application Summary" at bounding box center [160, 429] width 215 height 23
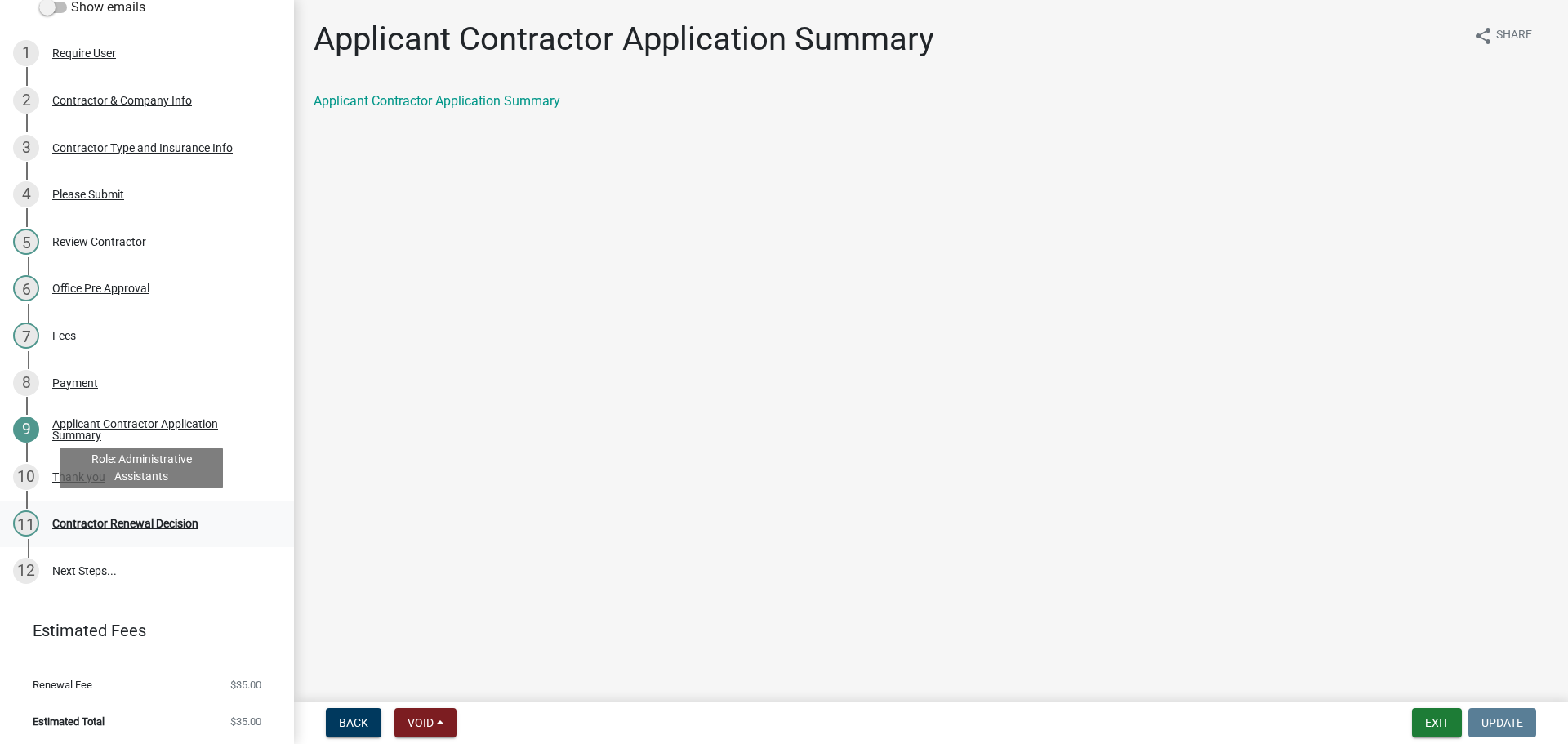
click at [127, 525] on div "Contractor Renewal Decision" at bounding box center [125, 523] width 146 height 12
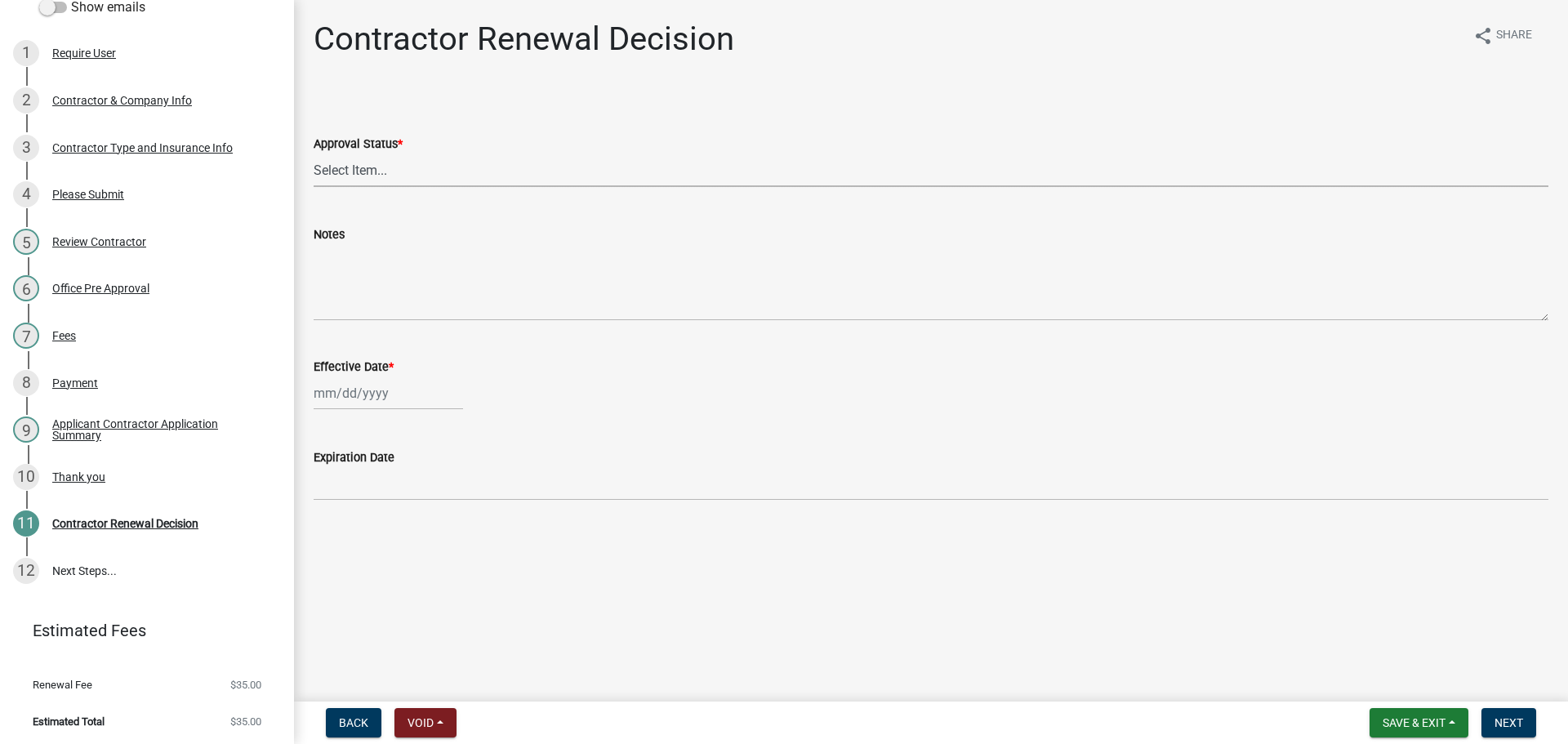
click at [475, 172] on select "Select Item... Approved Denied" at bounding box center [931, 170] width 1235 height 34
click at [314, 153] on select "Select Item... Approved Denied" at bounding box center [931, 170] width 1235 height 34
select select "30db8998-795d-4bbe-8e49-f1ade8865815"
select select "9"
select select "2025"
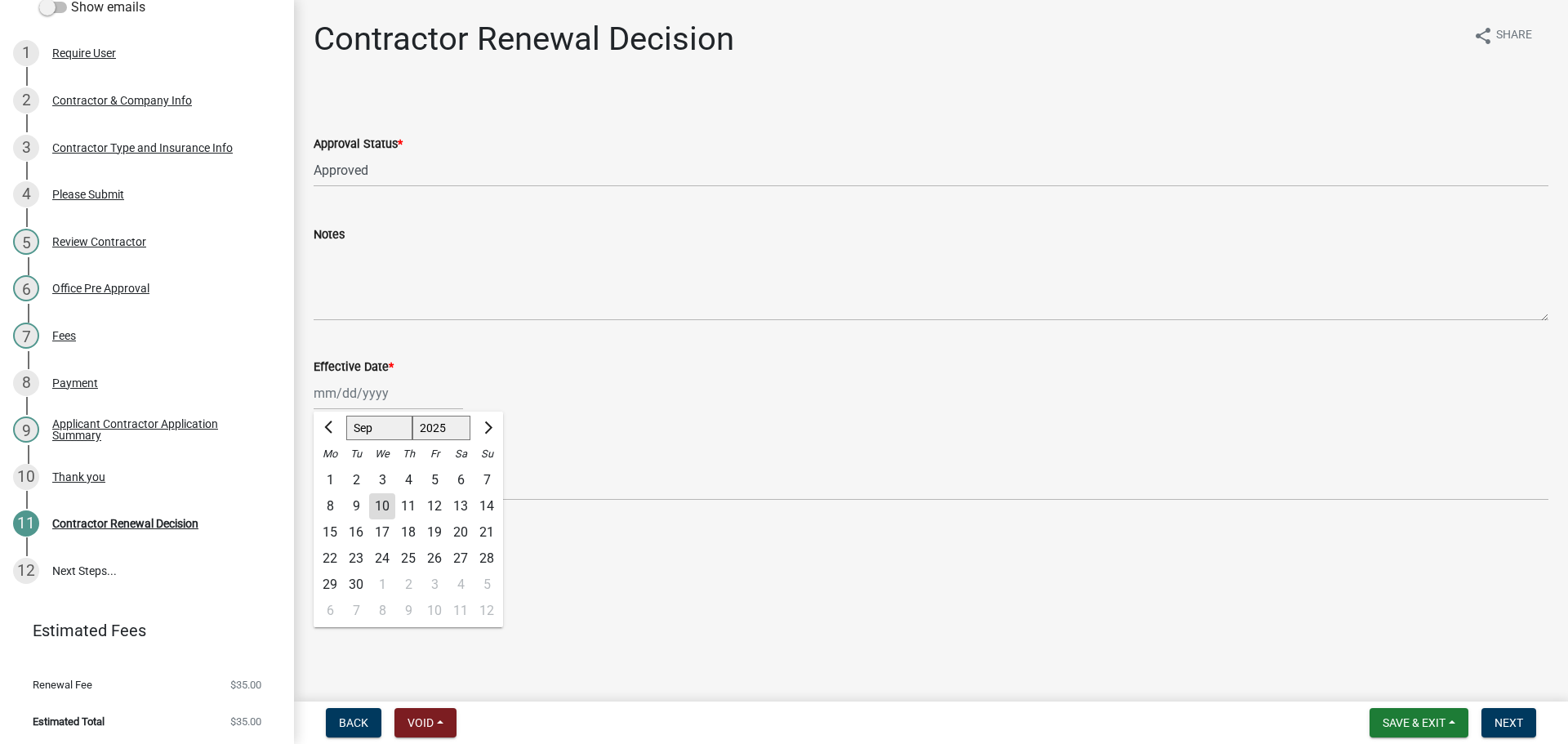
click at [379, 401] on div "Jan Feb Mar Apr May Jun Jul Aug Sep Oct Nov Dec 1525 1526 1527 1528 1529 1530 1…" at bounding box center [389, 393] width 150 height 34
click at [389, 511] on div "10" at bounding box center [382, 506] width 26 height 26
type input "09/10/2025"
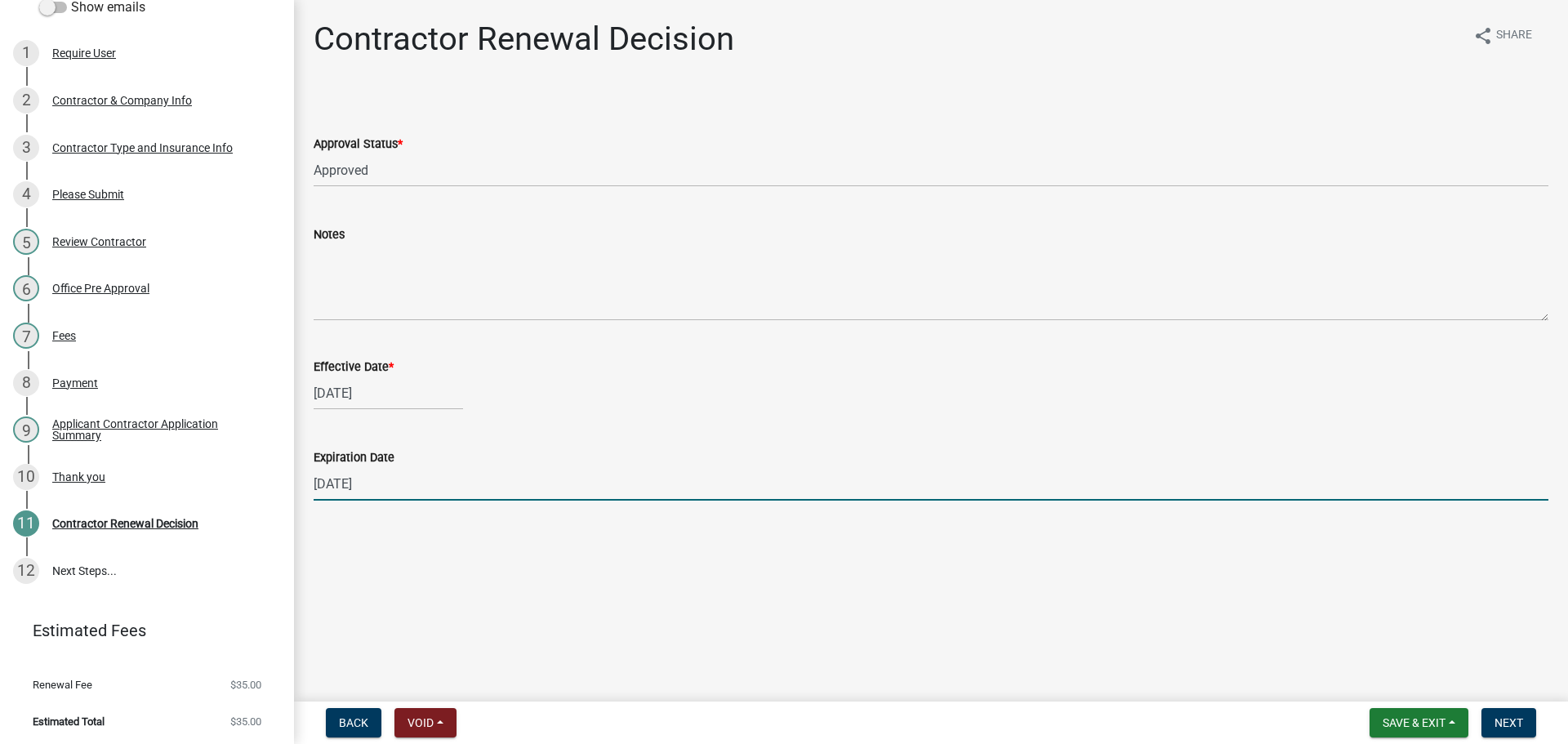
click at [366, 474] on input "12/31/2025" at bounding box center [931, 484] width 1235 height 34
click at [369, 478] on input "12/31/2025" at bounding box center [931, 484] width 1235 height 34
click at [370, 478] on input "12/31/2025" at bounding box center [931, 484] width 1235 height 34
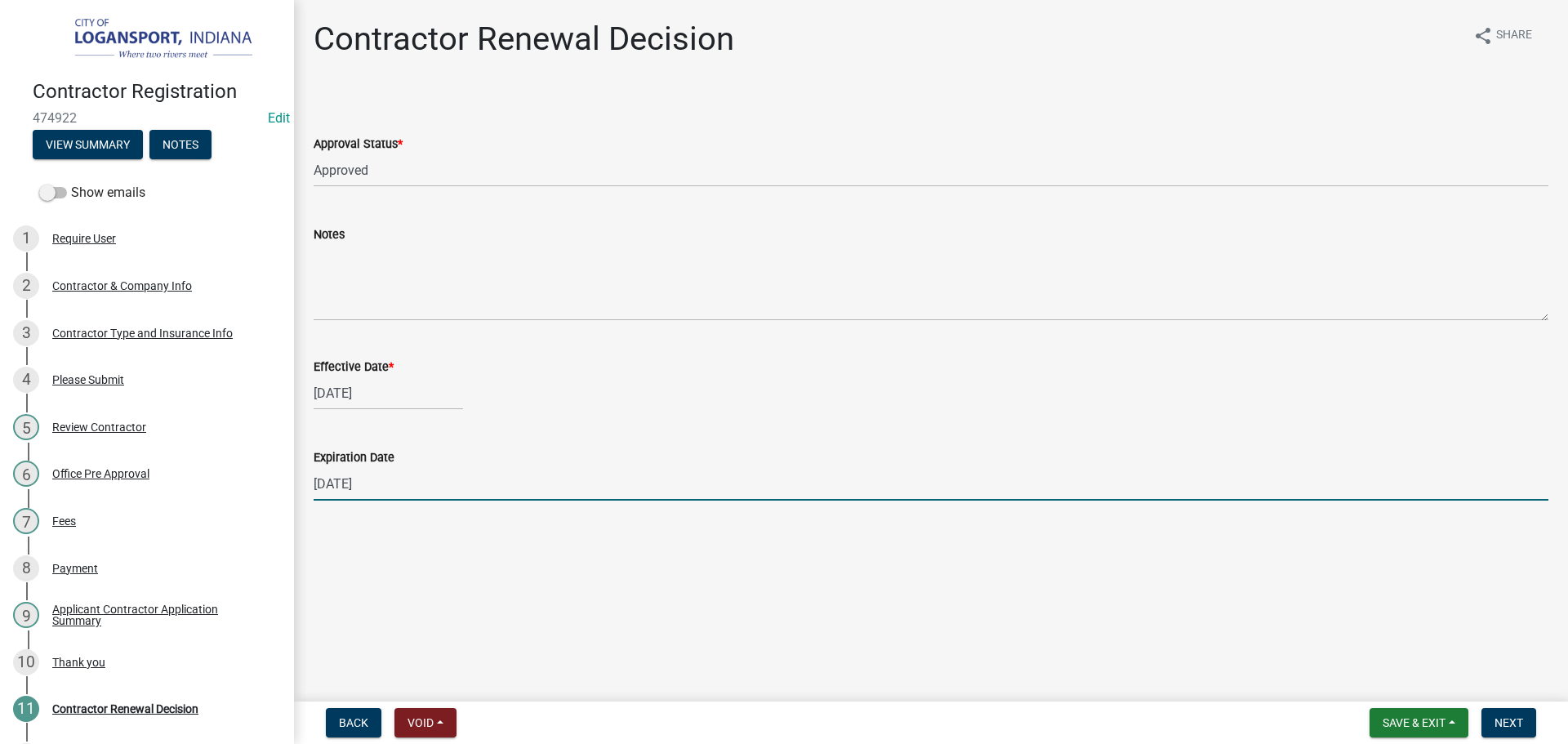
click at [386, 484] on input "12/31/2025" at bounding box center [931, 484] width 1235 height 34
type input "08/18/2026"
click at [1512, 717] on span "Next" at bounding box center [1508, 723] width 28 height 13
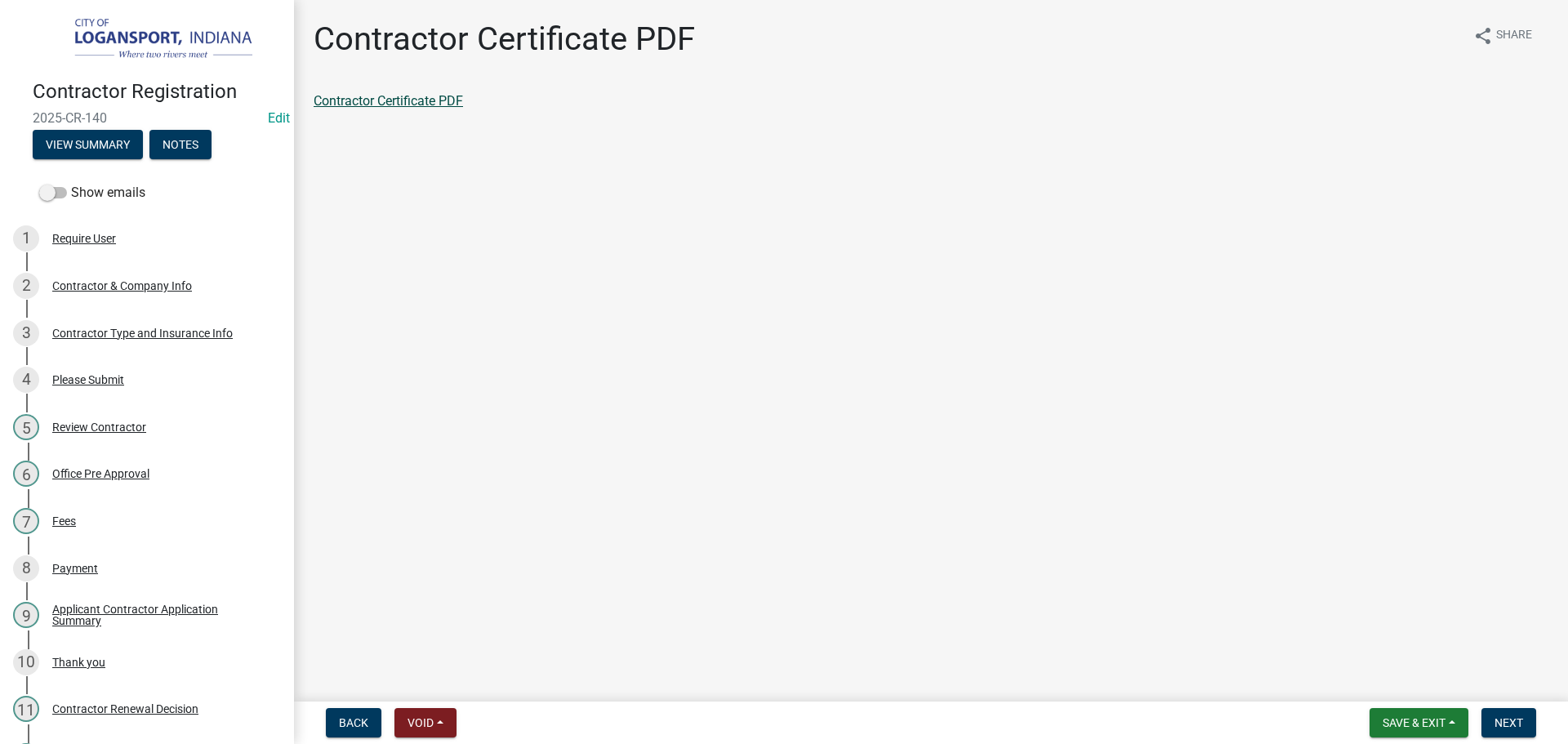
click at [426, 101] on link "Contractor Certificate PDF" at bounding box center [389, 100] width 150 height 16
click at [1517, 718] on span "Next" at bounding box center [1508, 723] width 28 height 13
click at [1509, 725] on span "Next" at bounding box center [1508, 723] width 28 height 13
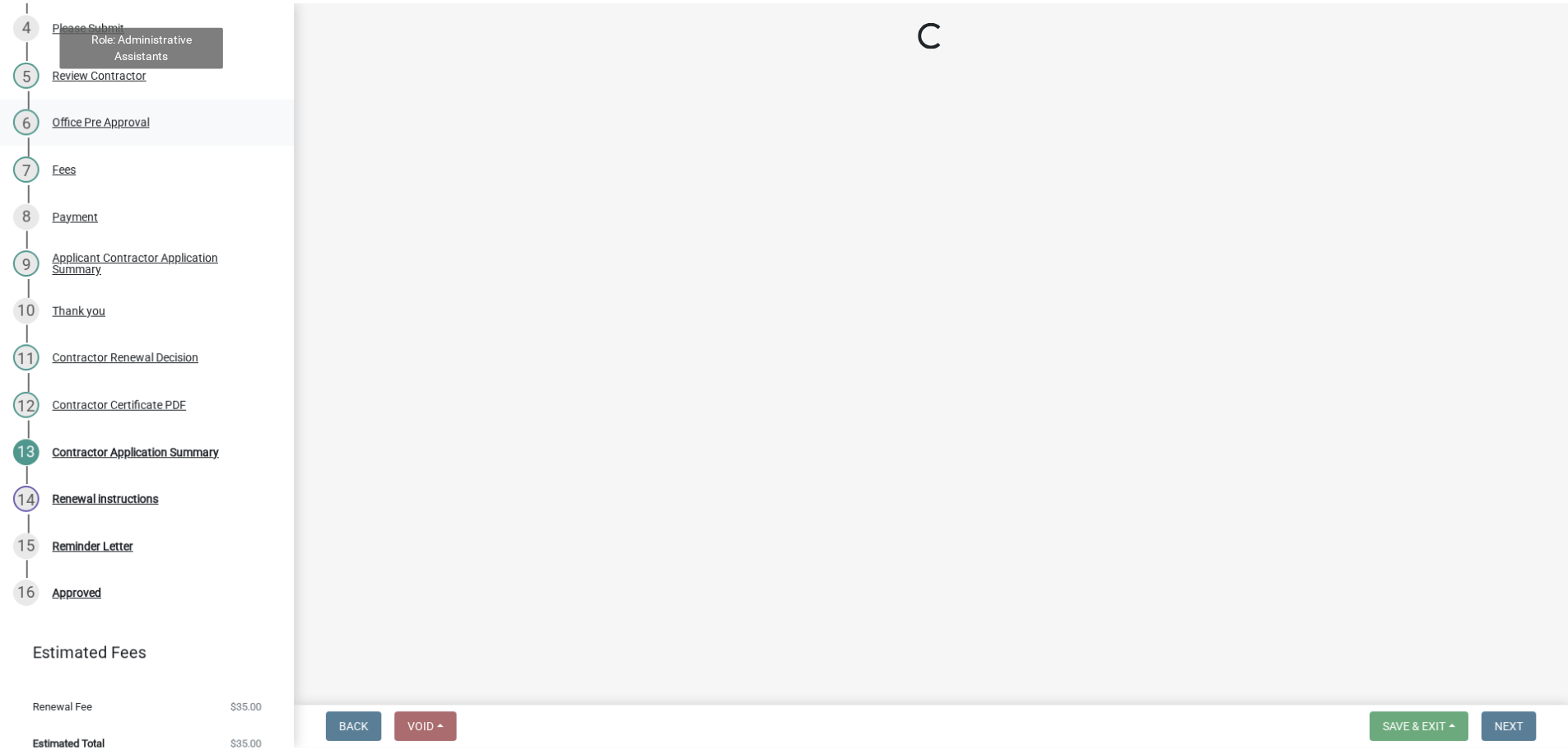
scroll to position [376, 0]
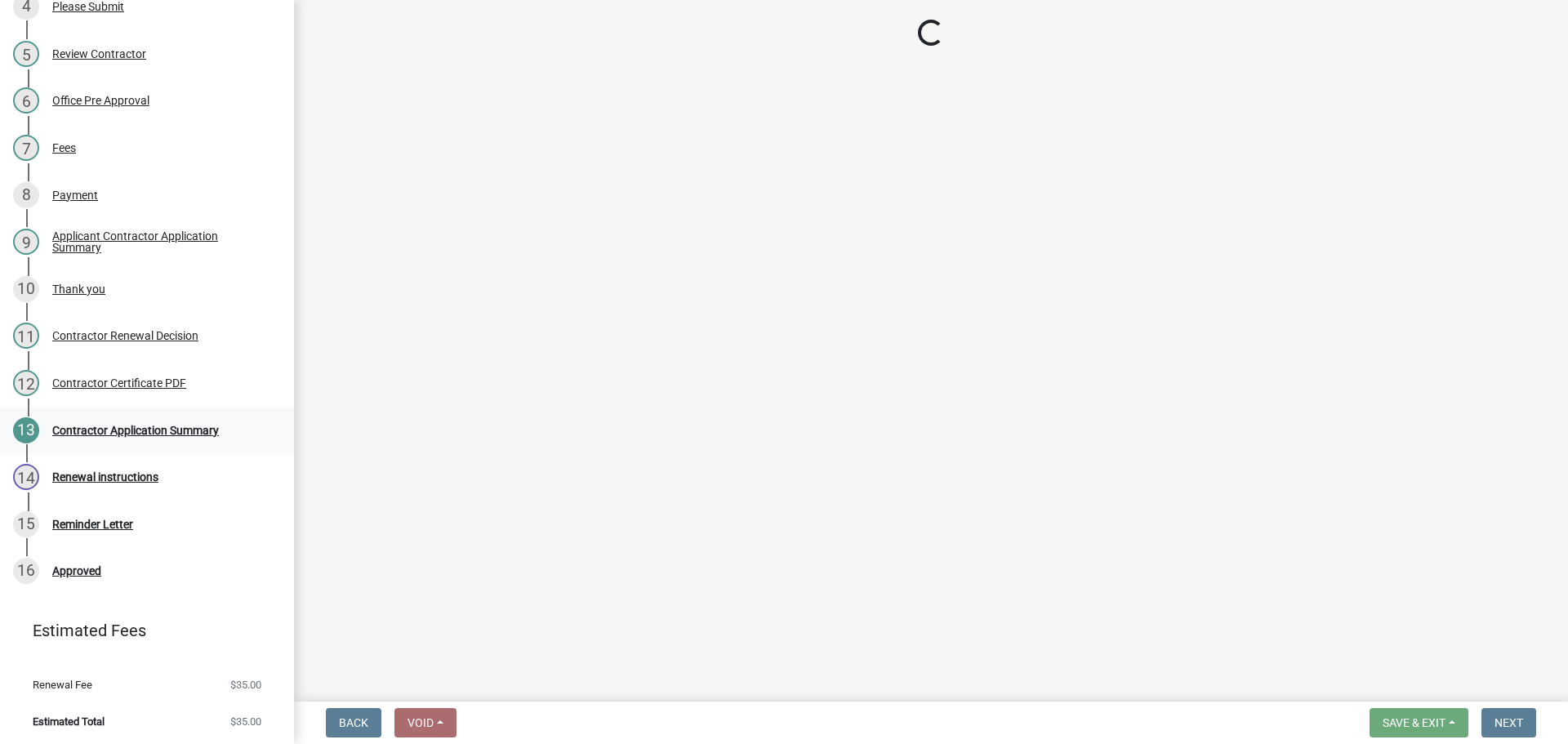
click at [126, 425] on div "Contractor Application Summary" at bounding box center [135, 430] width 166 height 12
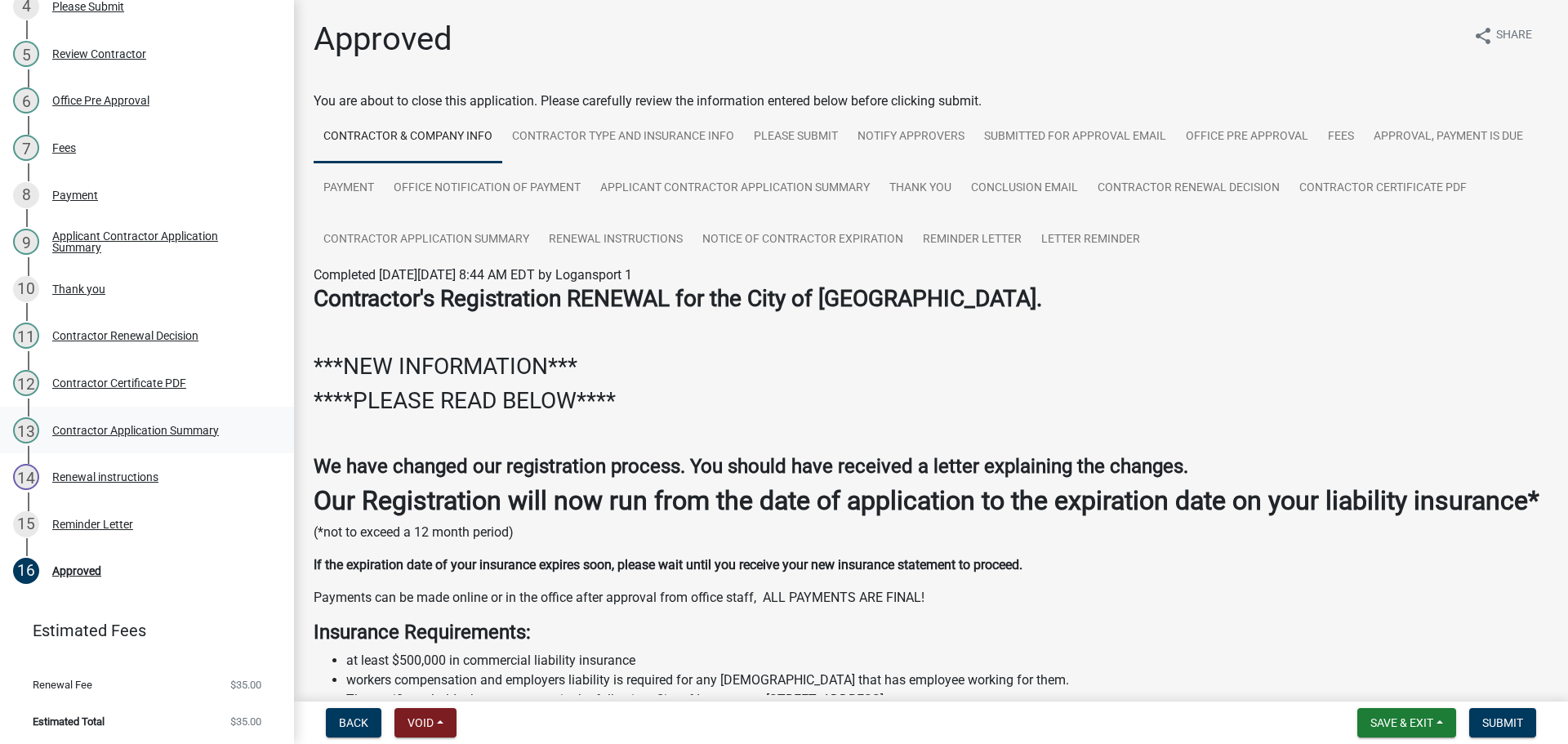
click at [160, 424] on div "Contractor Application Summary" at bounding box center [135, 430] width 166 height 12
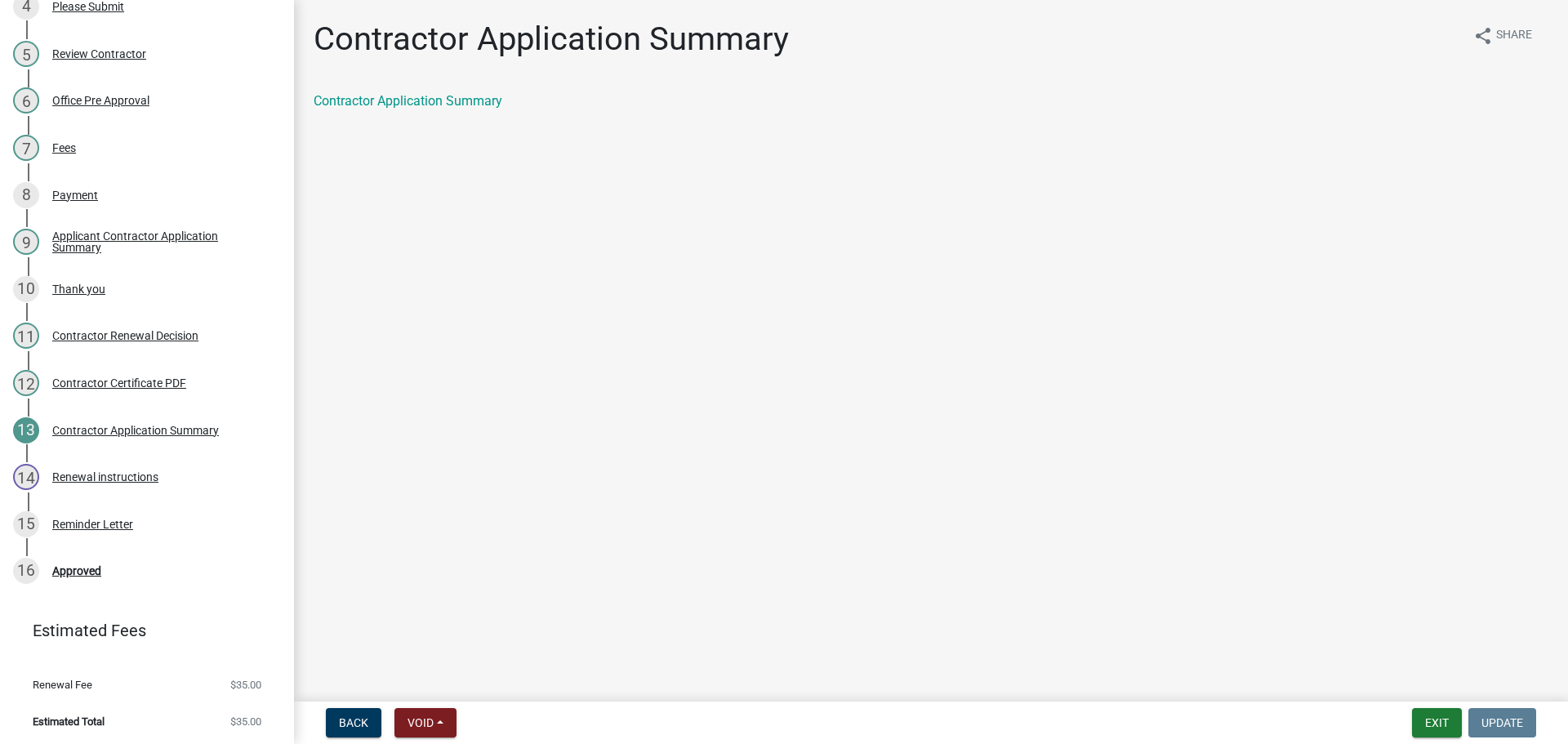
click at [412, 89] on div "Contractor Application Summary share Share Contractor Application Summary" at bounding box center [930, 79] width 1259 height 120
click at [415, 104] on link "Contractor Application Summary" at bounding box center [408, 100] width 189 height 16
click at [69, 578] on div "16 Approved" at bounding box center [140, 571] width 255 height 26
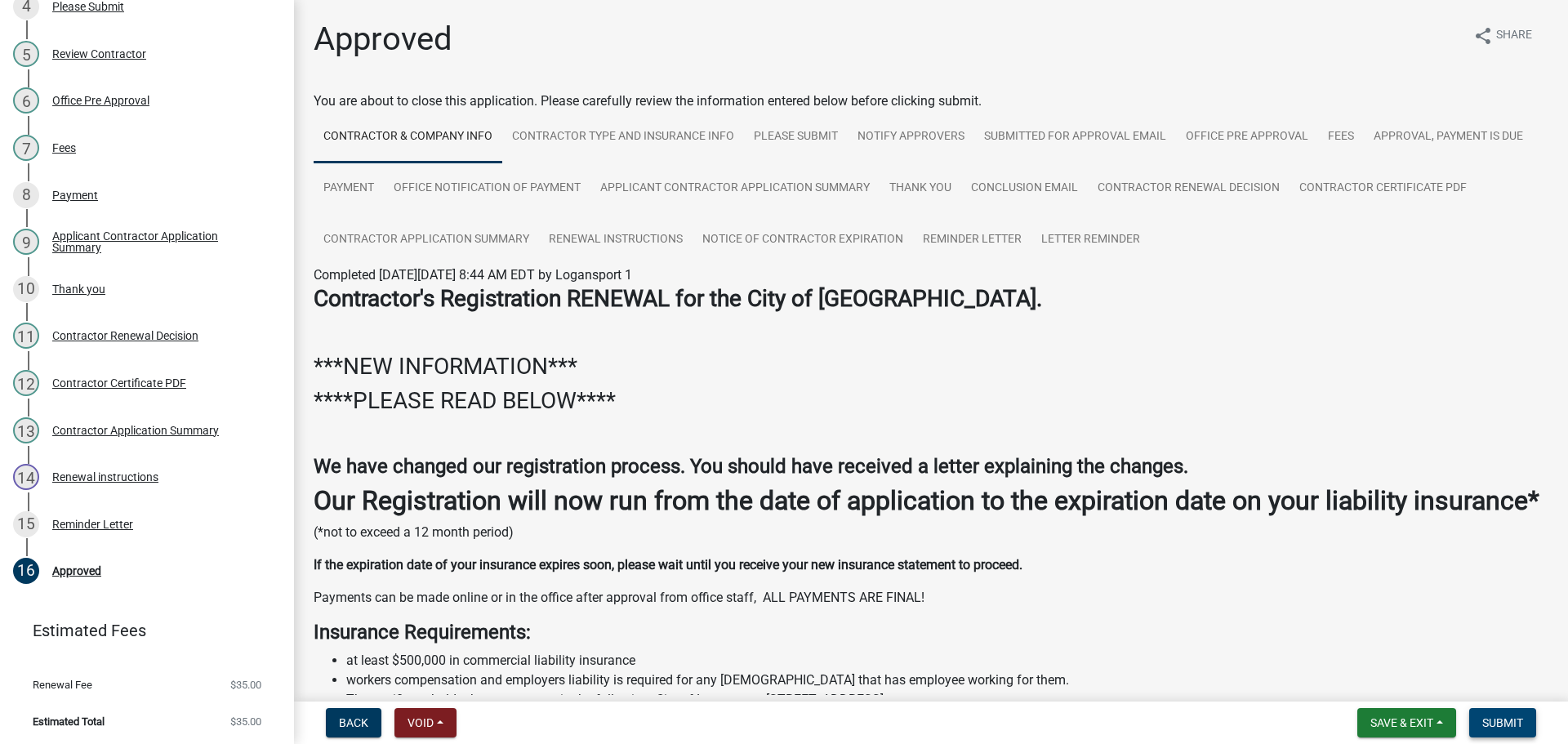
click at [1511, 722] on span "Submit" at bounding box center [1502, 723] width 41 height 13
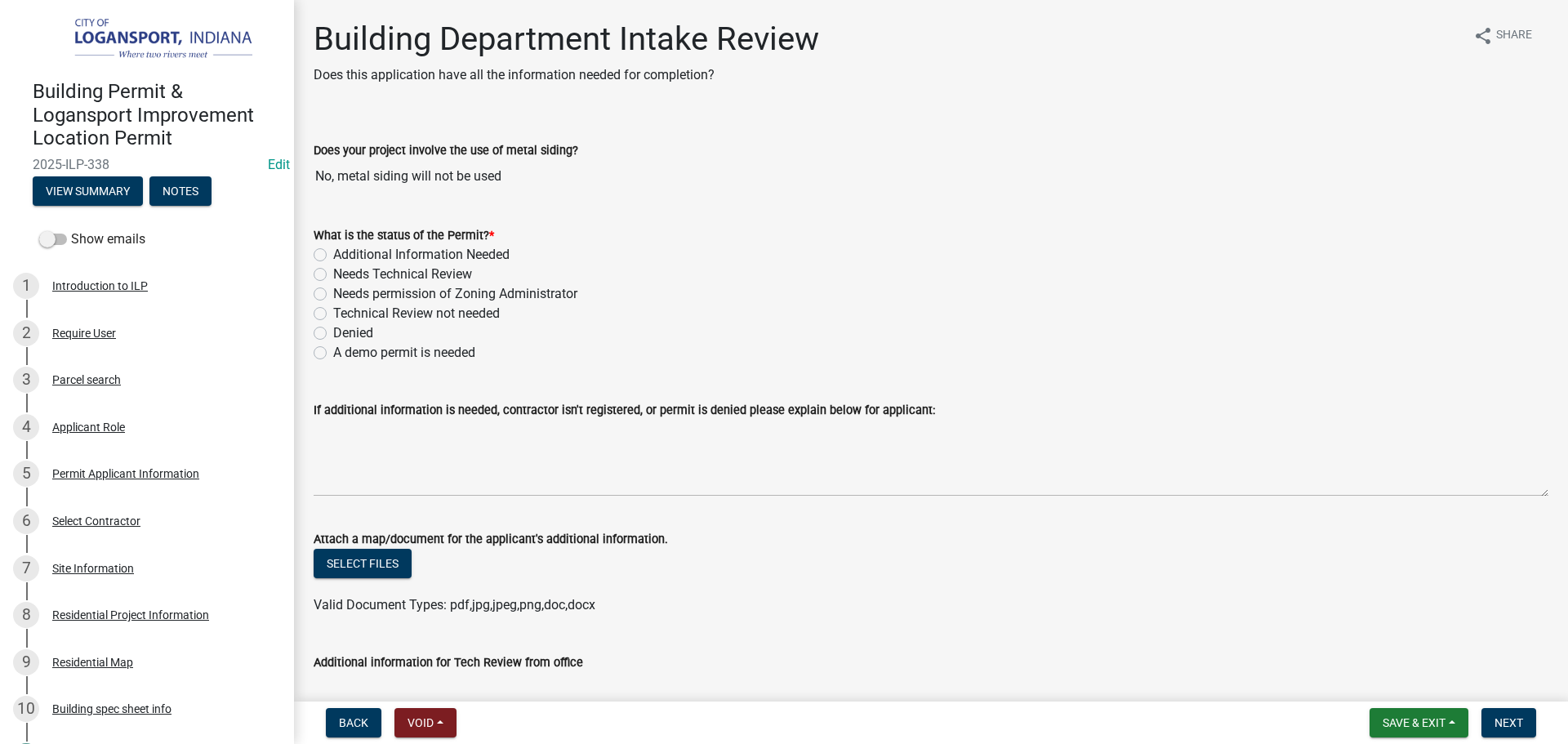
click at [333, 273] on label "Needs Technical Review" at bounding box center [402, 274] width 139 height 19
click at [333, 273] on input "Needs Technical Review" at bounding box center [339, 270] width 11 height 11
radio input "true"
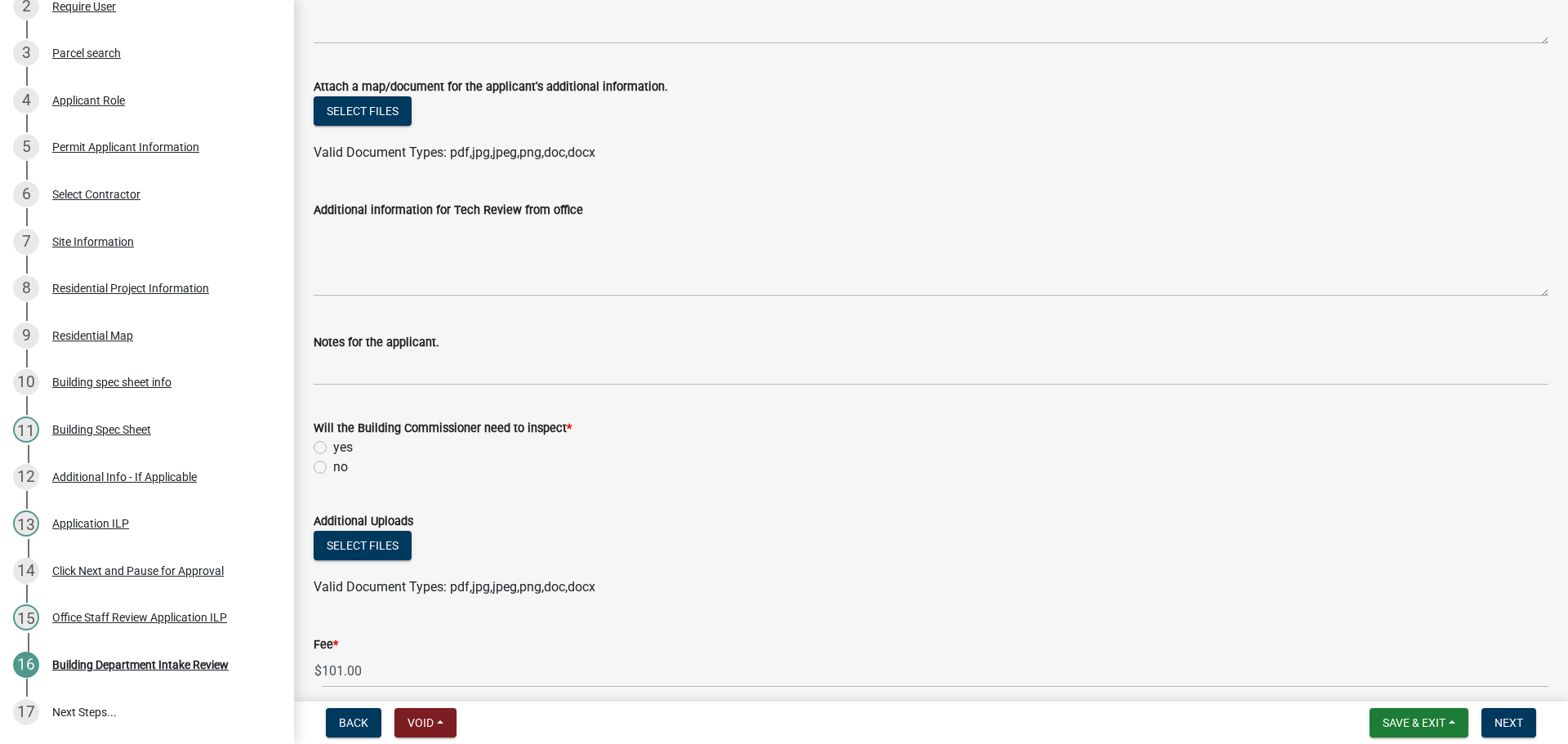
scroll to position [490, 0]
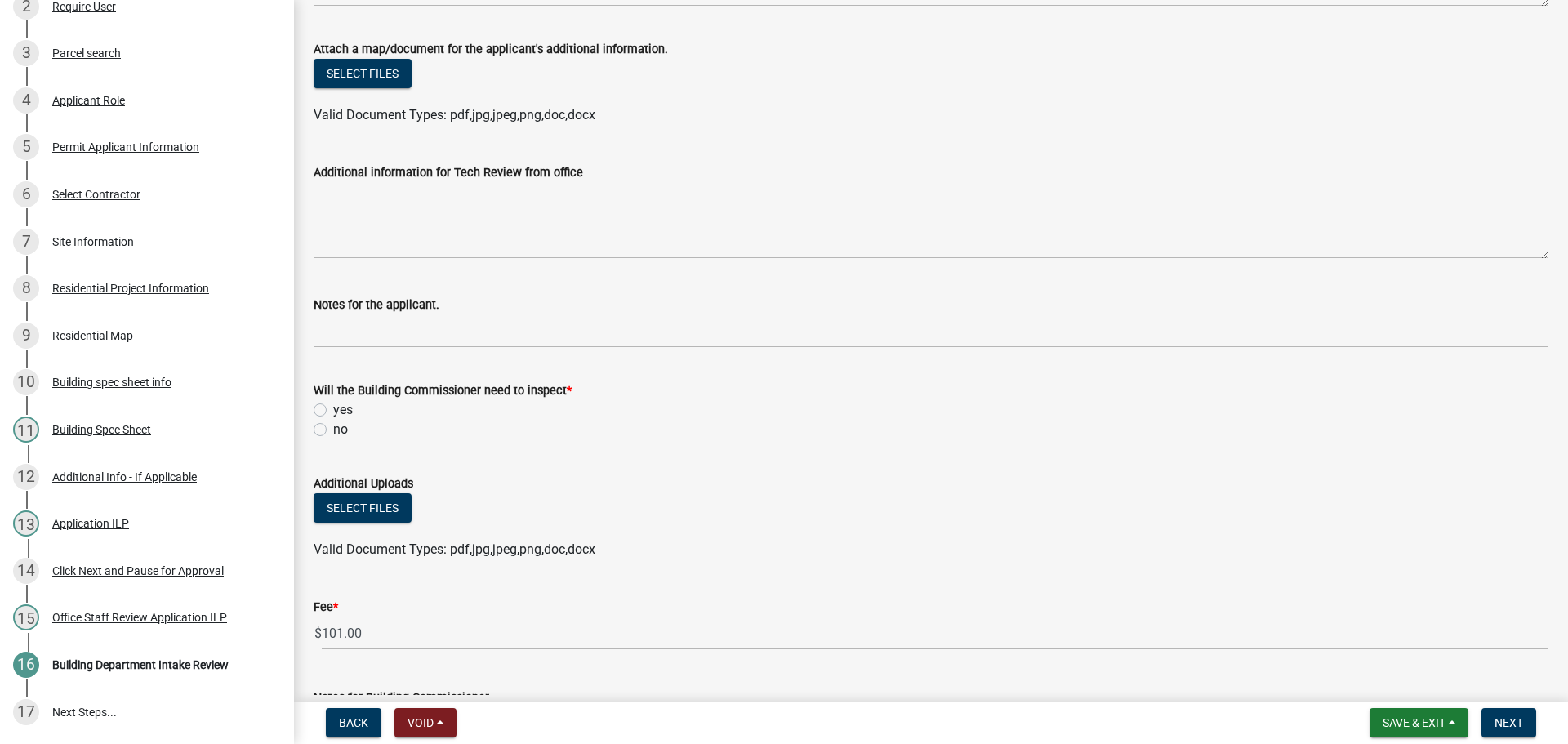
click at [333, 406] on label "yes" at bounding box center [342, 409] width 19 height 19
click at [333, 406] on input "yes" at bounding box center [339, 405] width 11 height 11
radio input "true"
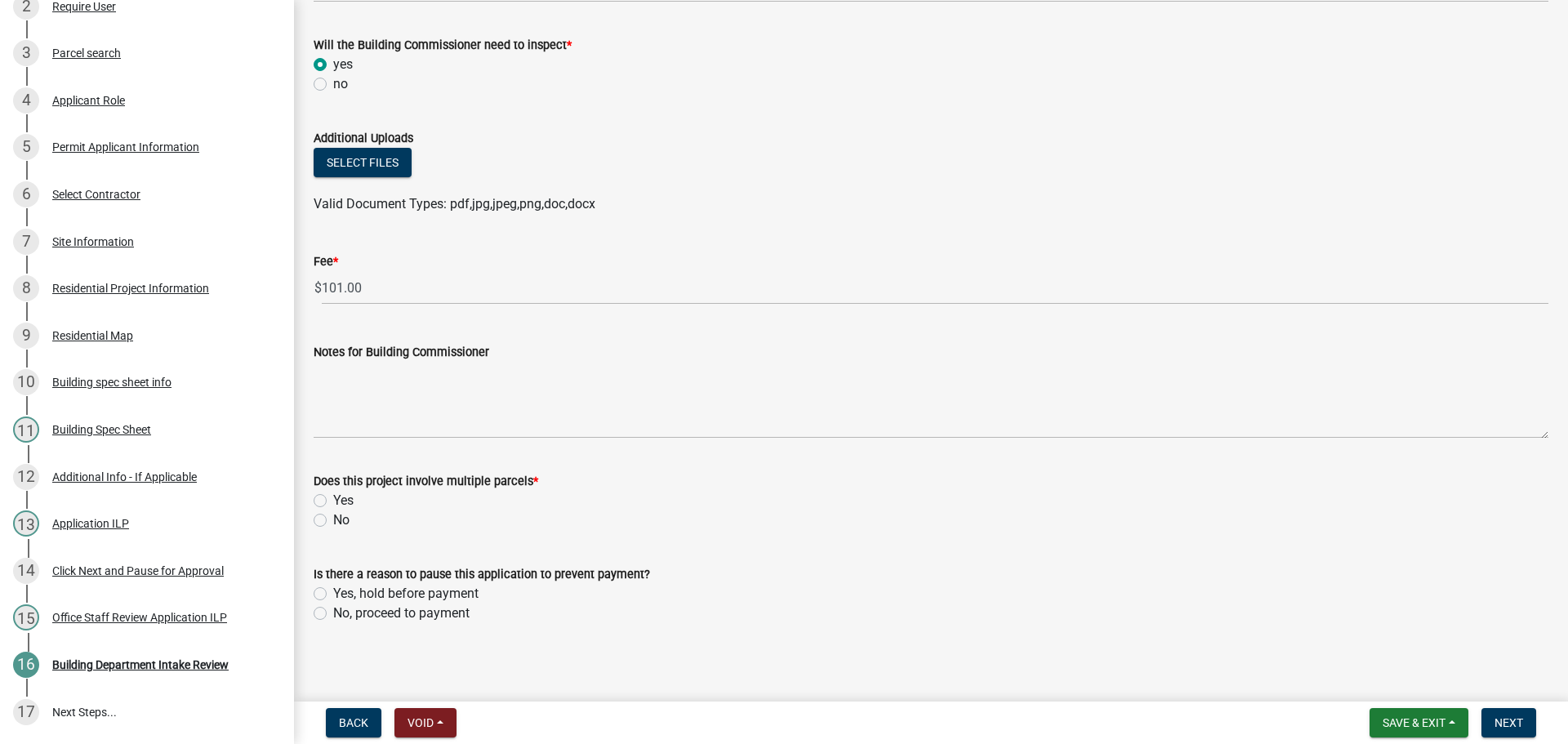
scroll to position [842, 0]
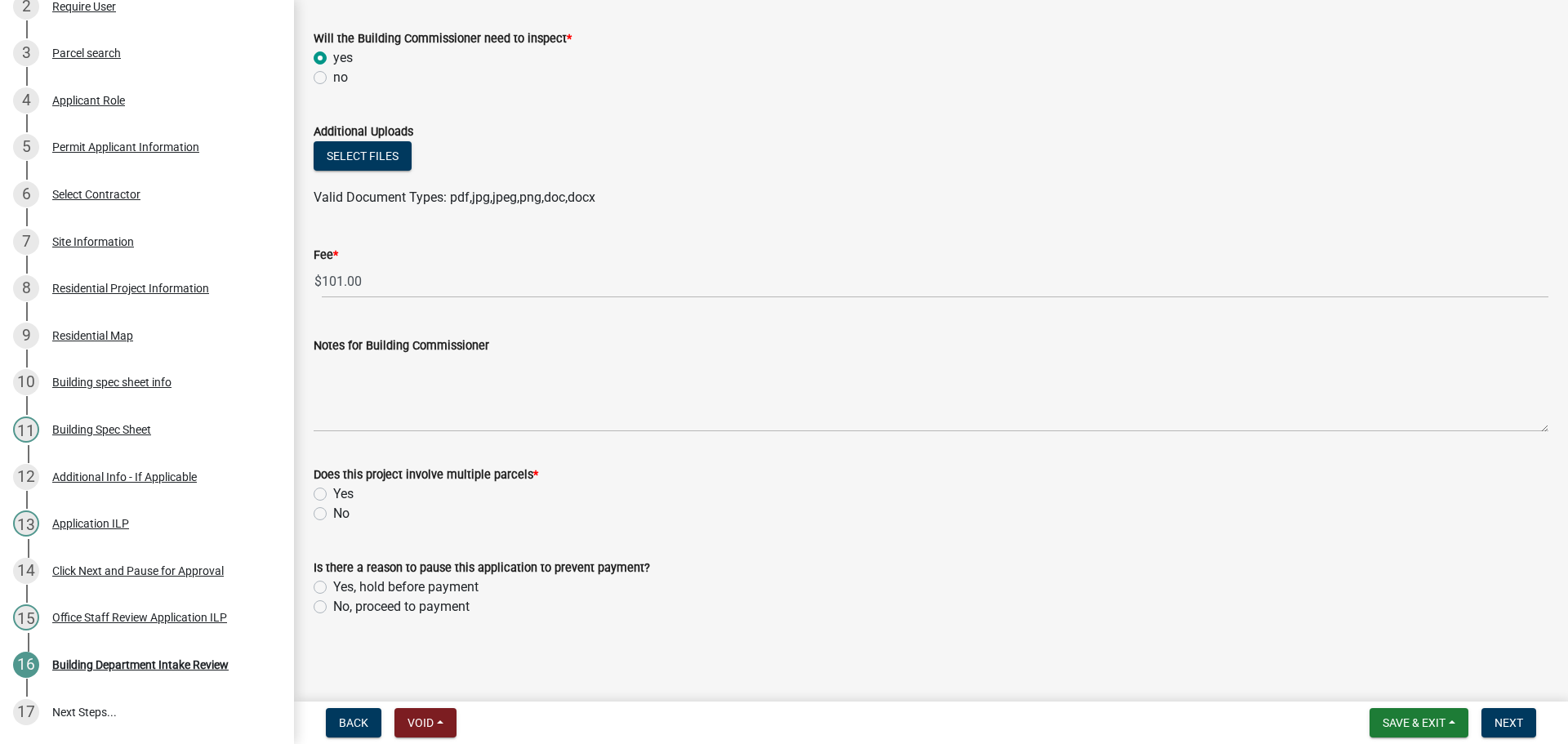
click at [333, 517] on label "No" at bounding box center [341, 513] width 16 height 19
click at [333, 515] on input "No" at bounding box center [339, 509] width 11 height 11
radio input "true"
click at [333, 608] on label "No, proceed to payment" at bounding box center [401, 606] width 136 height 19
click at [333, 608] on input "No, proceed to payment" at bounding box center [339, 603] width 11 height 11
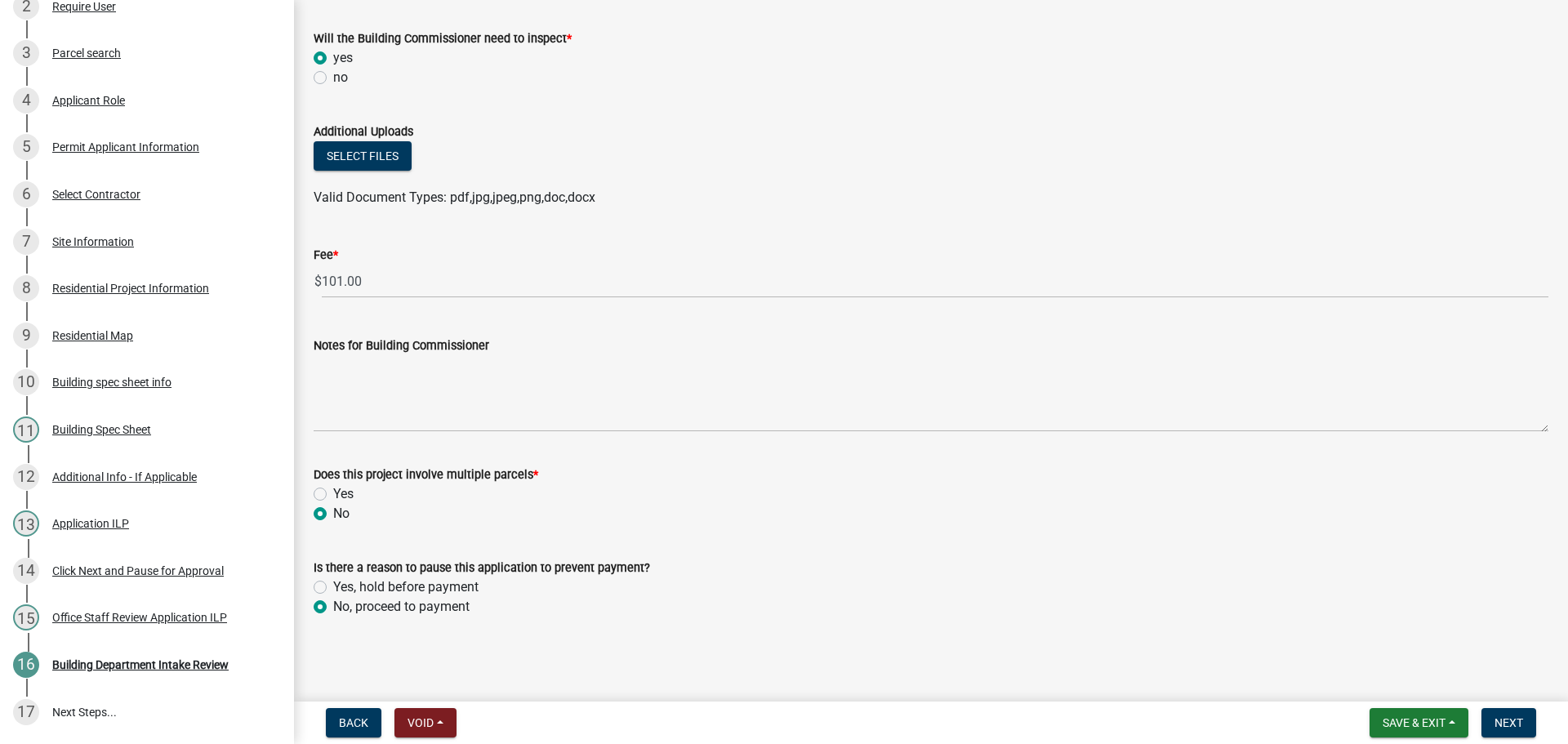
radio input "true"
click at [1503, 722] on span "Next" at bounding box center [1508, 723] width 28 height 13
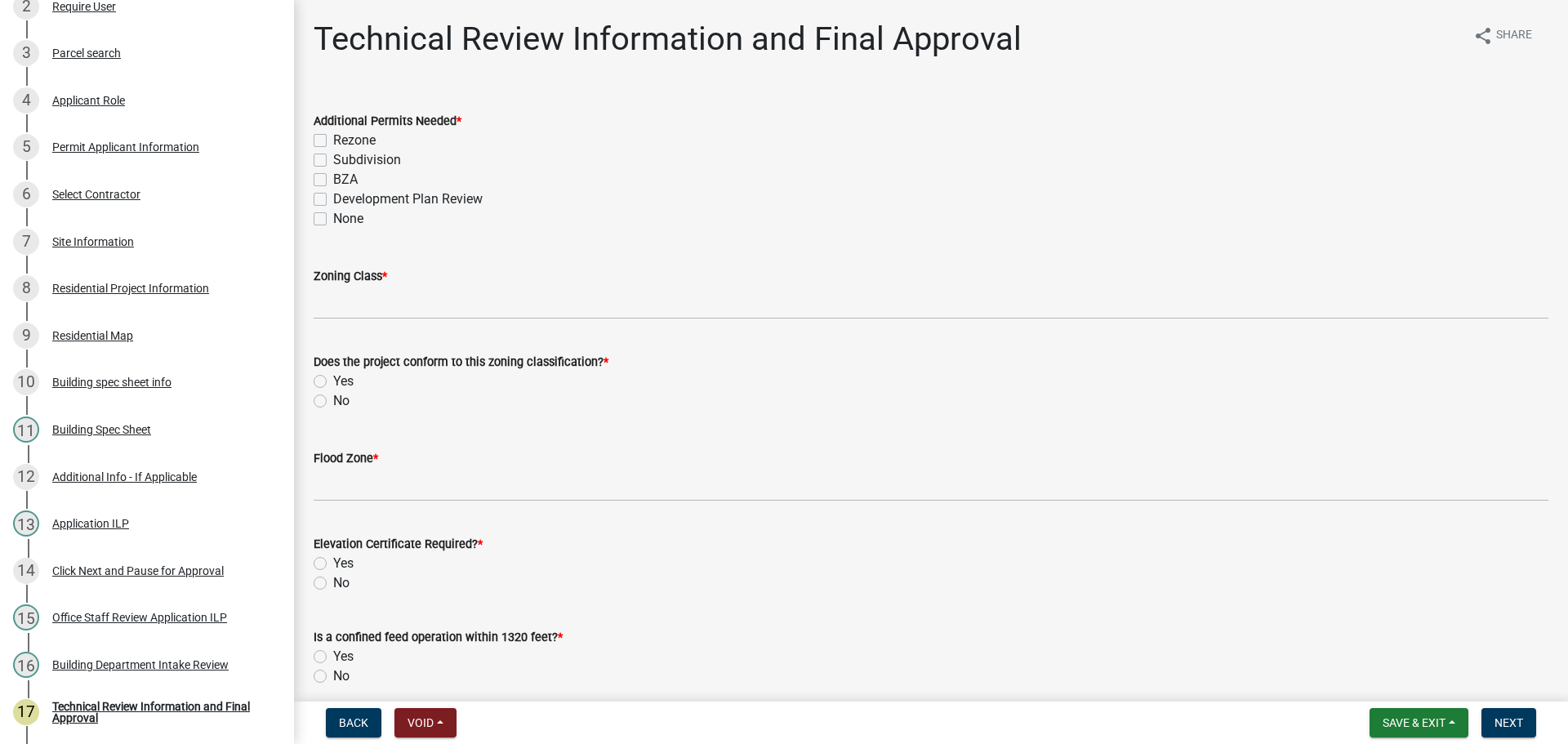
scroll to position [421, 0]
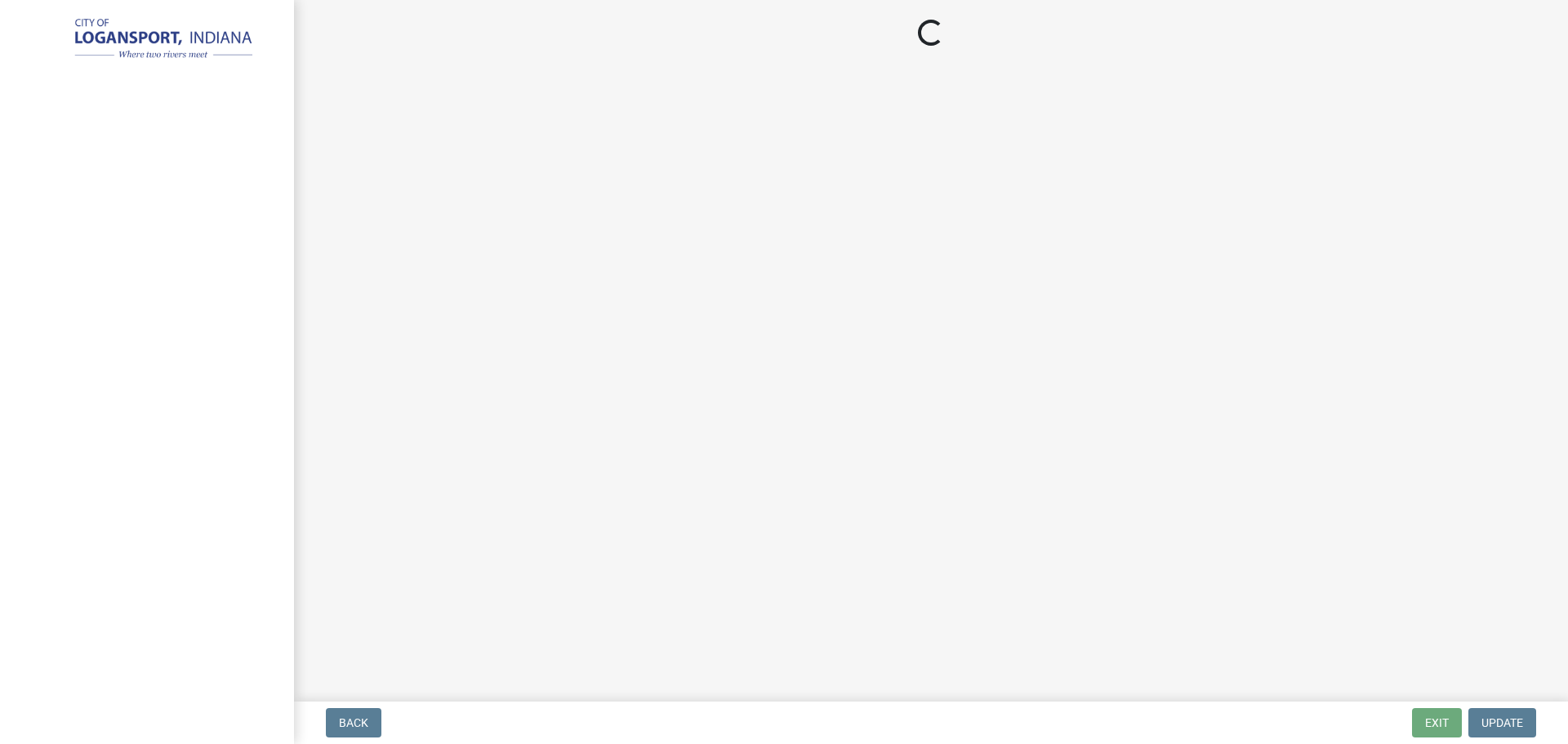
select select "3: 3"
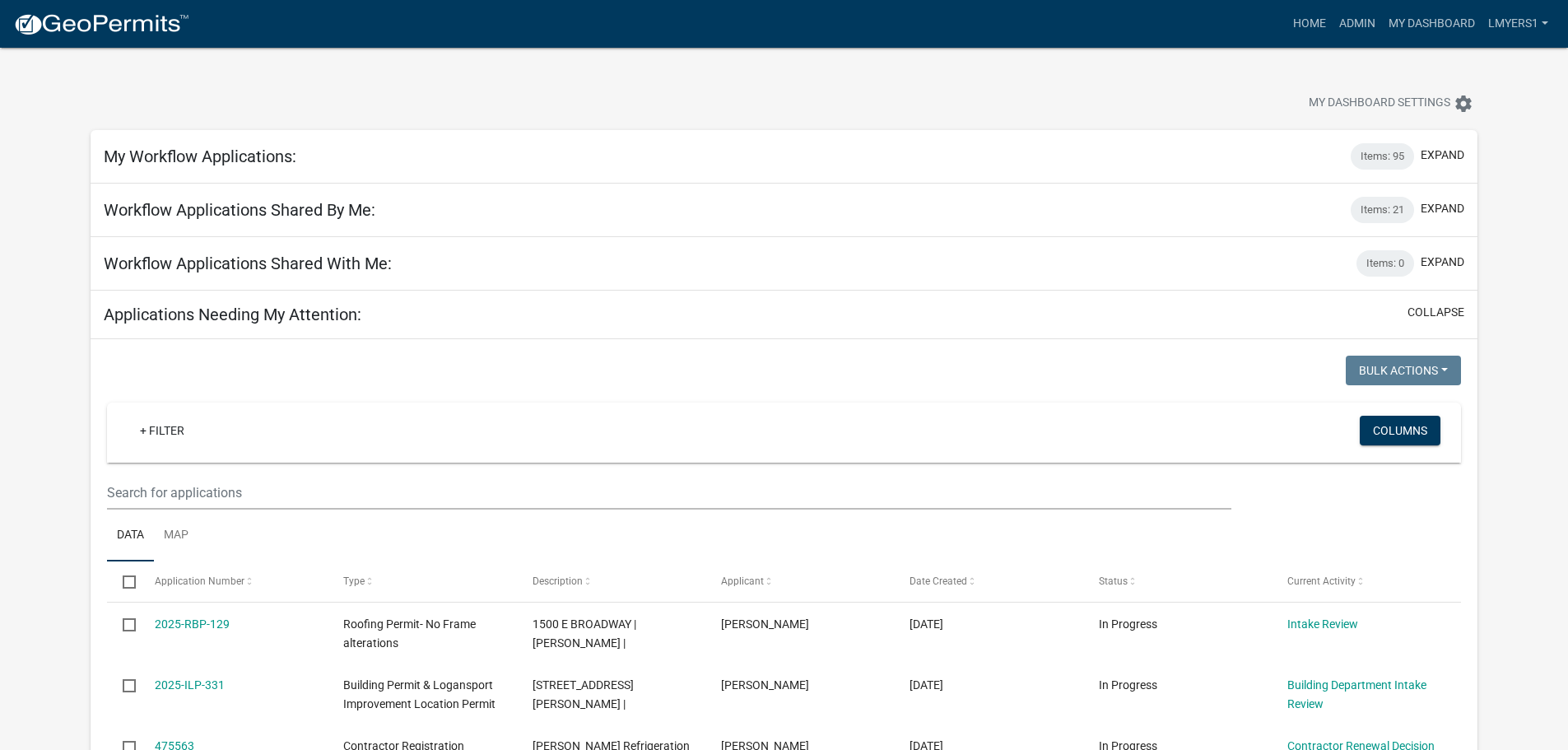
select select "2: 50"
click at [1300, 30] on link "Home" at bounding box center [1309, 24] width 46 height 31
